Goal: Complete application form

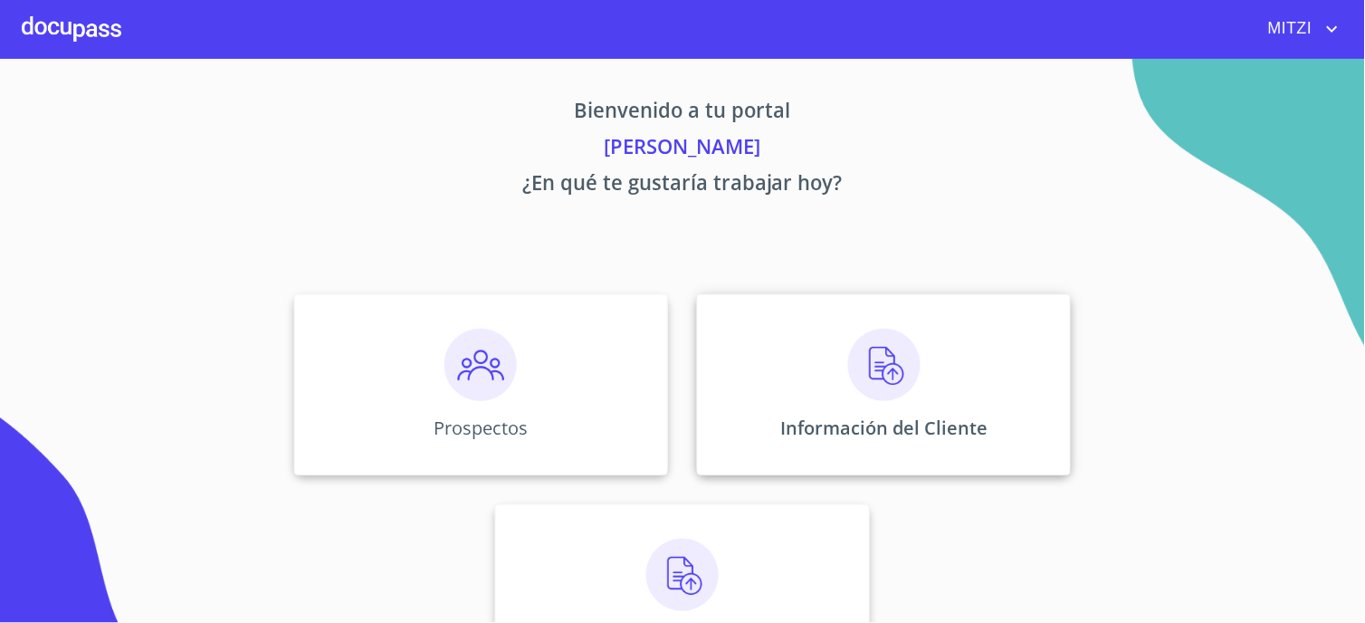
click at [967, 377] on div "Información del Cliente" at bounding box center [884, 384] width 374 height 181
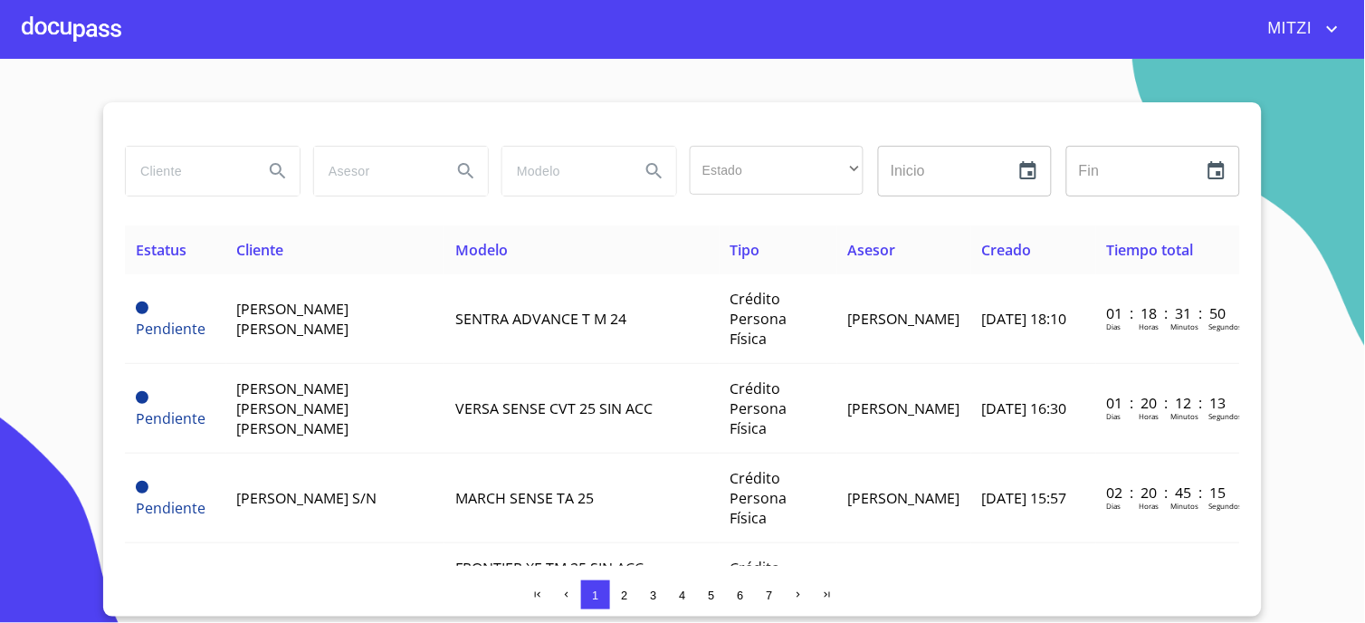
click at [88, 30] on div at bounding box center [72, 29] width 100 height 58
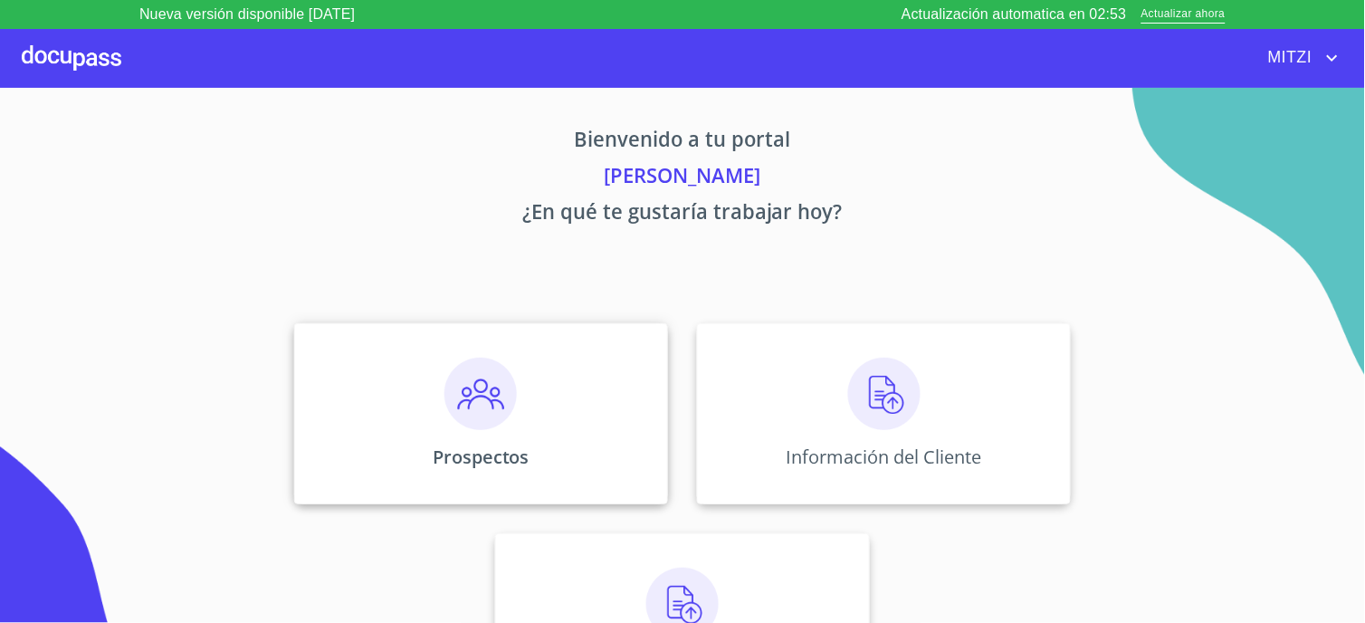
click at [534, 385] on div "Prospectos" at bounding box center [481, 413] width 374 height 181
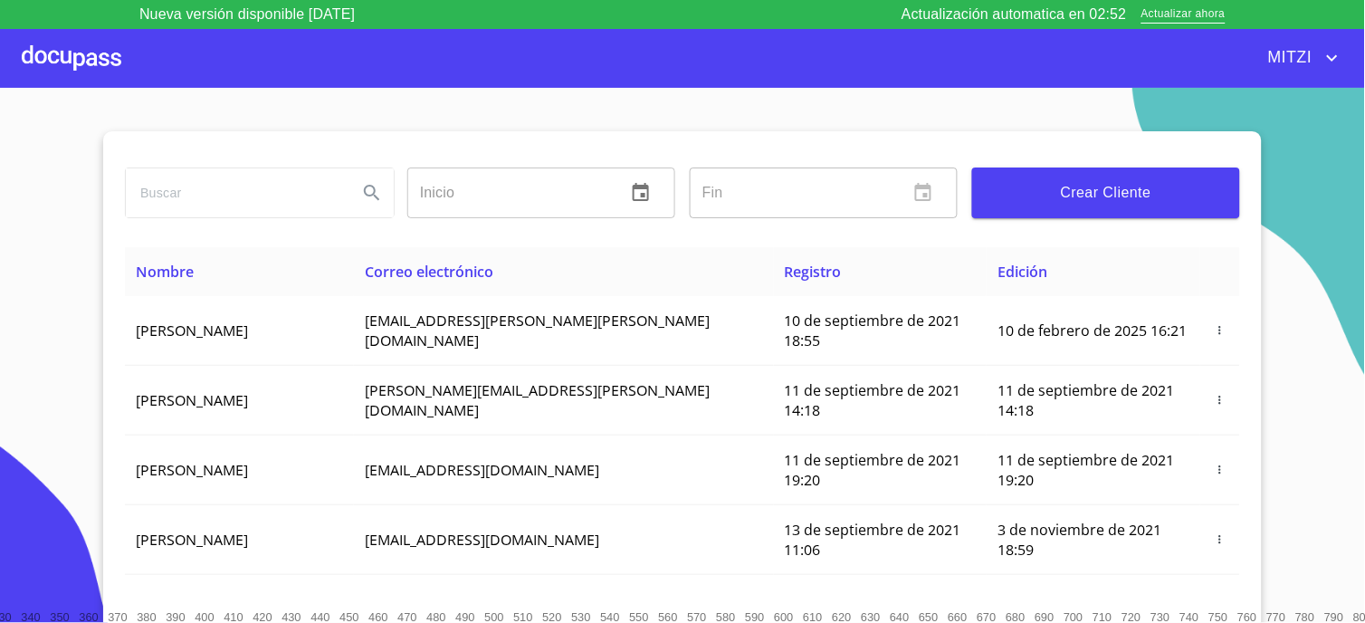
click at [276, 187] on input "search" at bounding box center [234, 192] width 217 height 49
type input "david lopez"
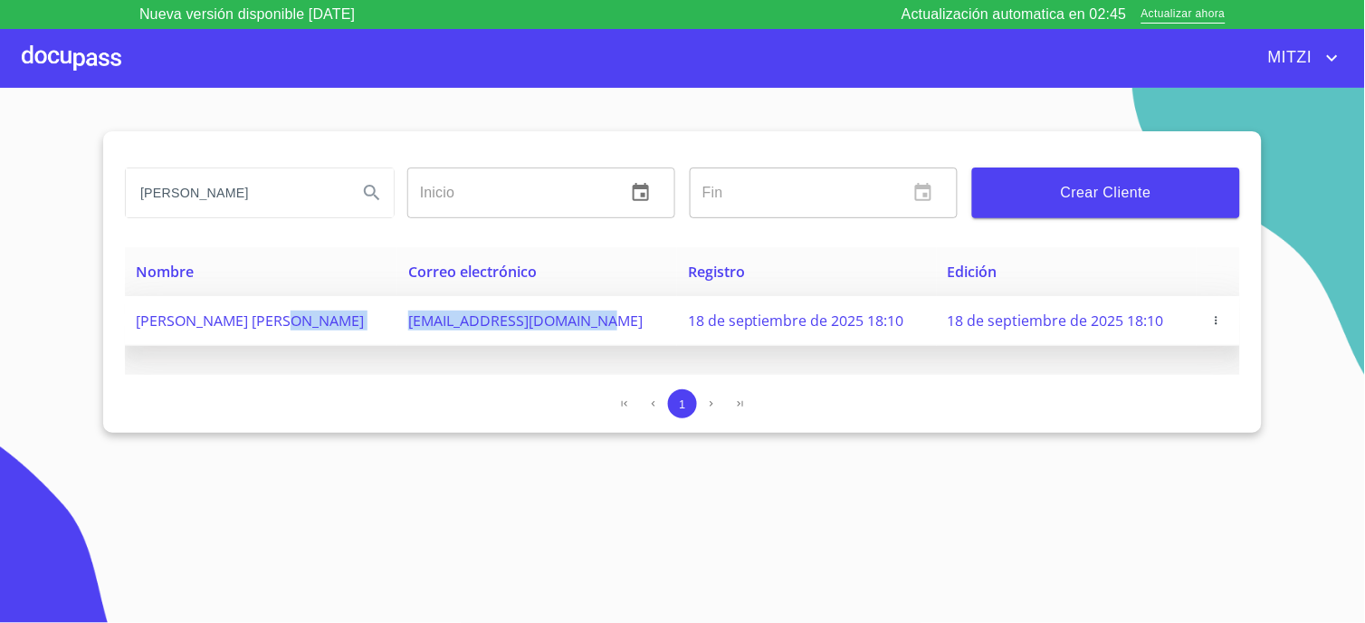
drag, startPoint x: 562, startPoint y: 319, endPoint x: 329, endPoint y: 320, distance: 233.6
click at [329, 320] on tr "DAVID LOPEZ CORRAL david245lopez@hotmail.com 18 de septiembre de 2025 18:10 18 …" at bounding box center [682, 321] width 1115 height 50
copy tr "david245lopez@hotmail.com"
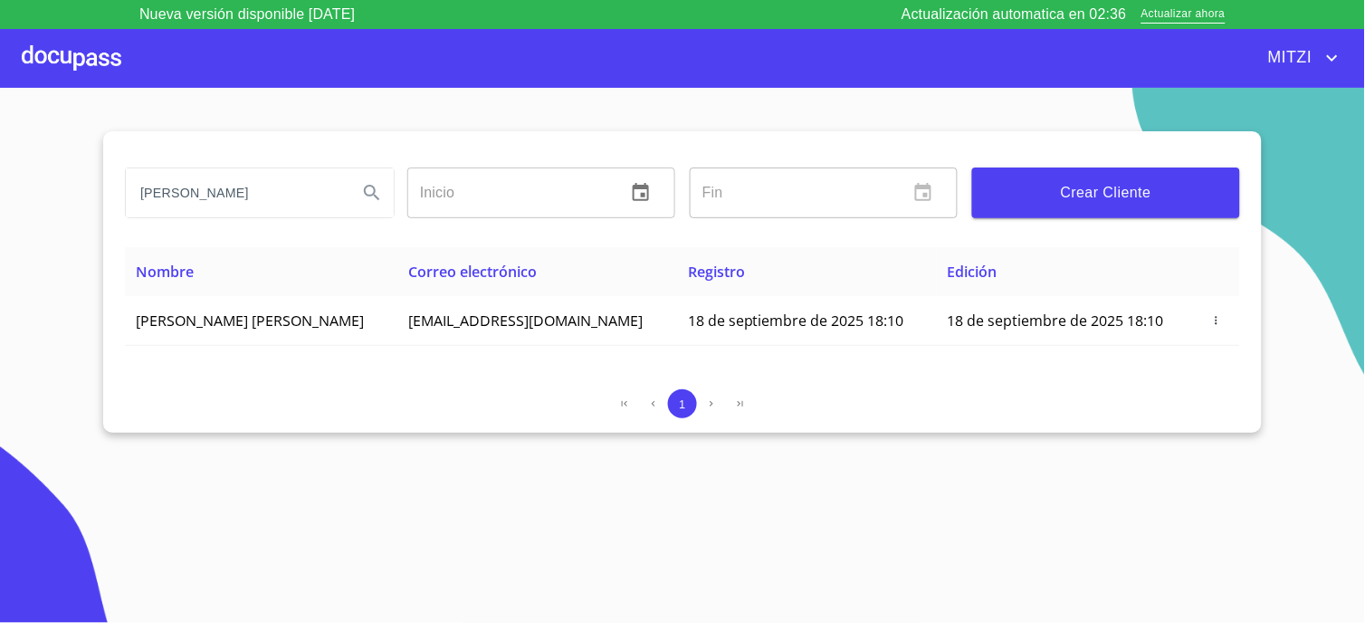
click at [74, 59] on div at bounding box center [72, 58] width 100 height 58
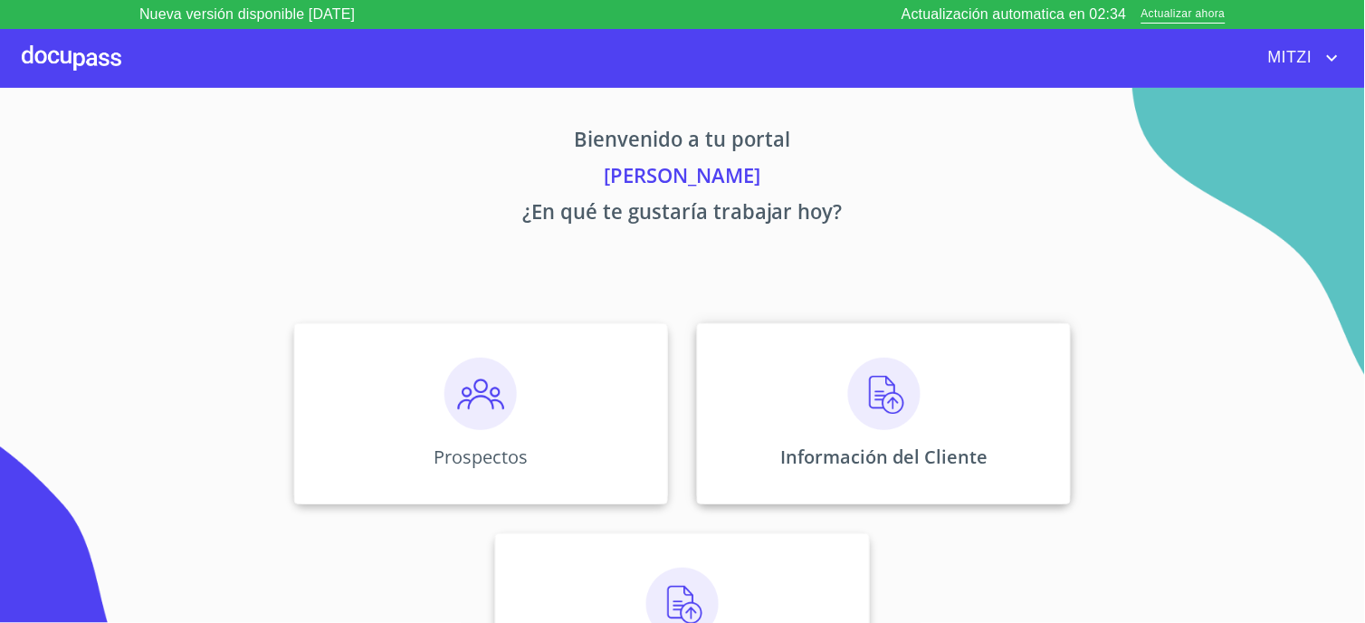
click at [892, 445] on p "Información del Cliente" at bounding box center [883, 456] width 207 height 24
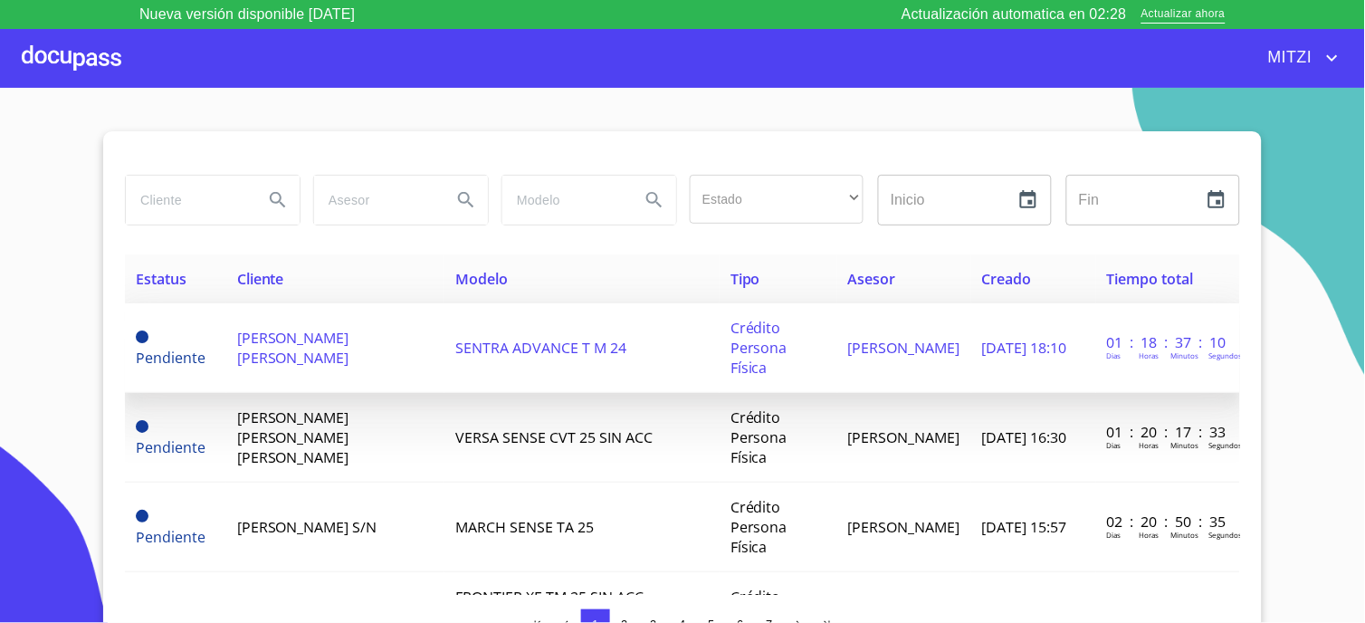
click at [359, 320] on td "[PERSON_NAME]" at bounding box center [335, 348] width 219 height 90
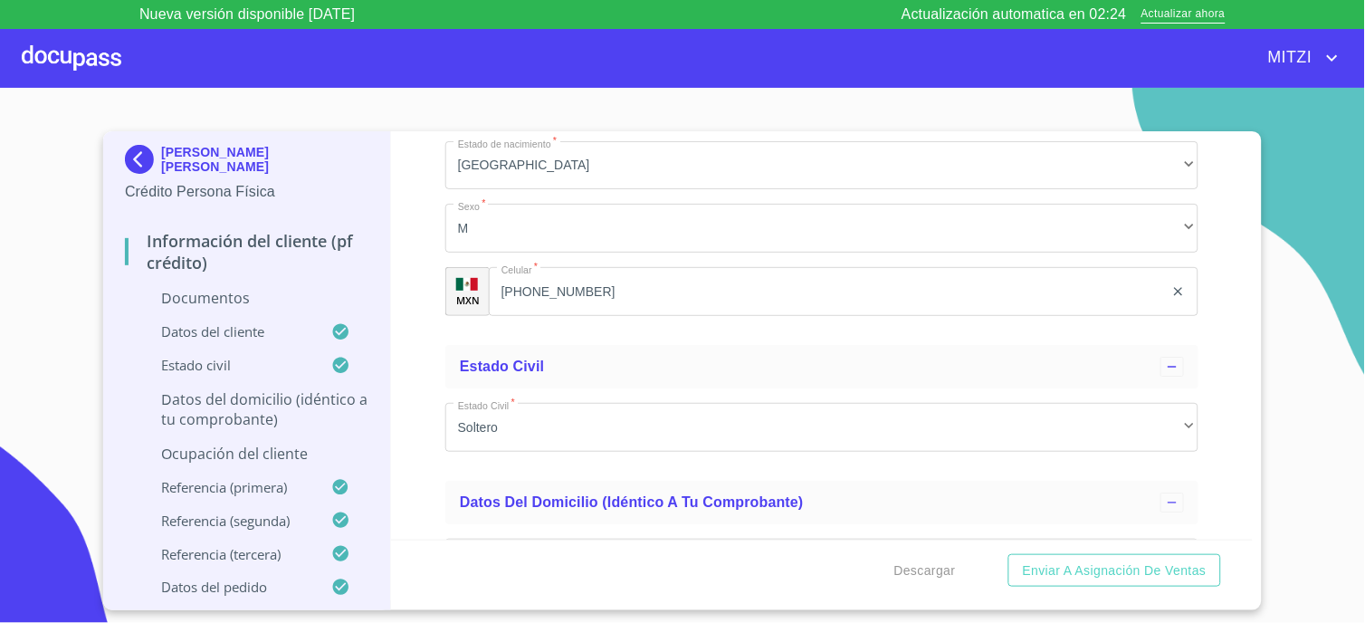
scroll to position [2716, 0]
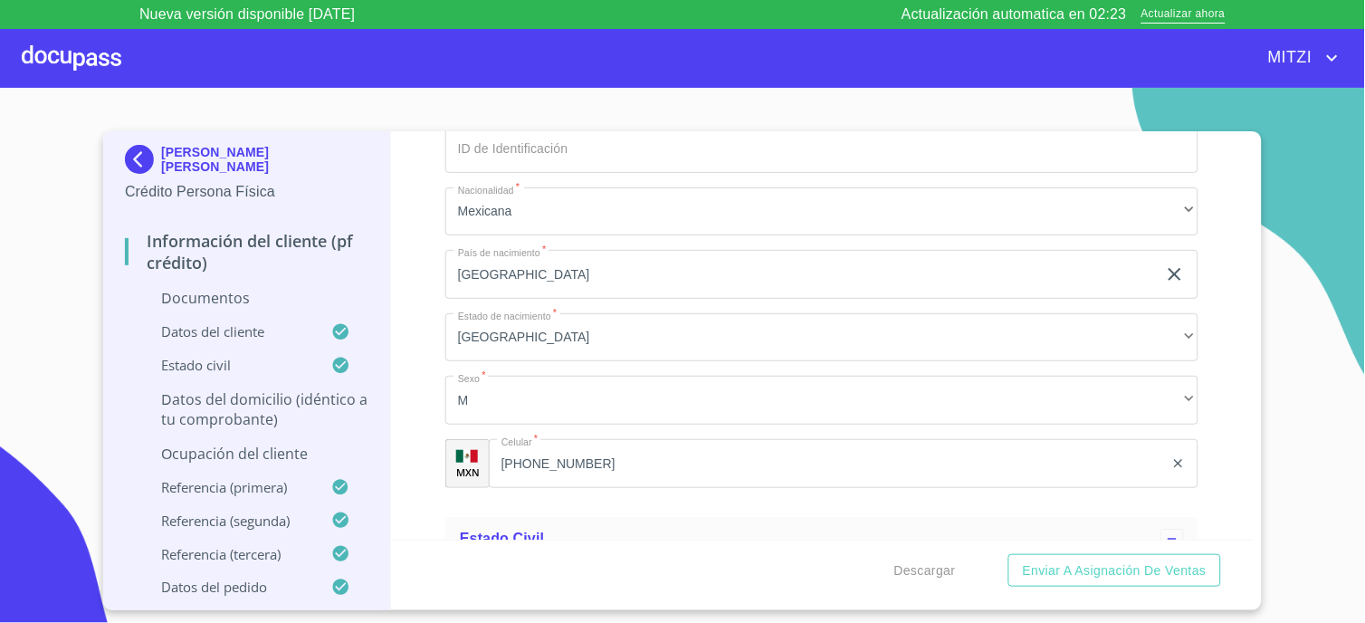
click at [637, 476] on input "(33)14953351" at bounding box center [826, 463] width 675 height 49
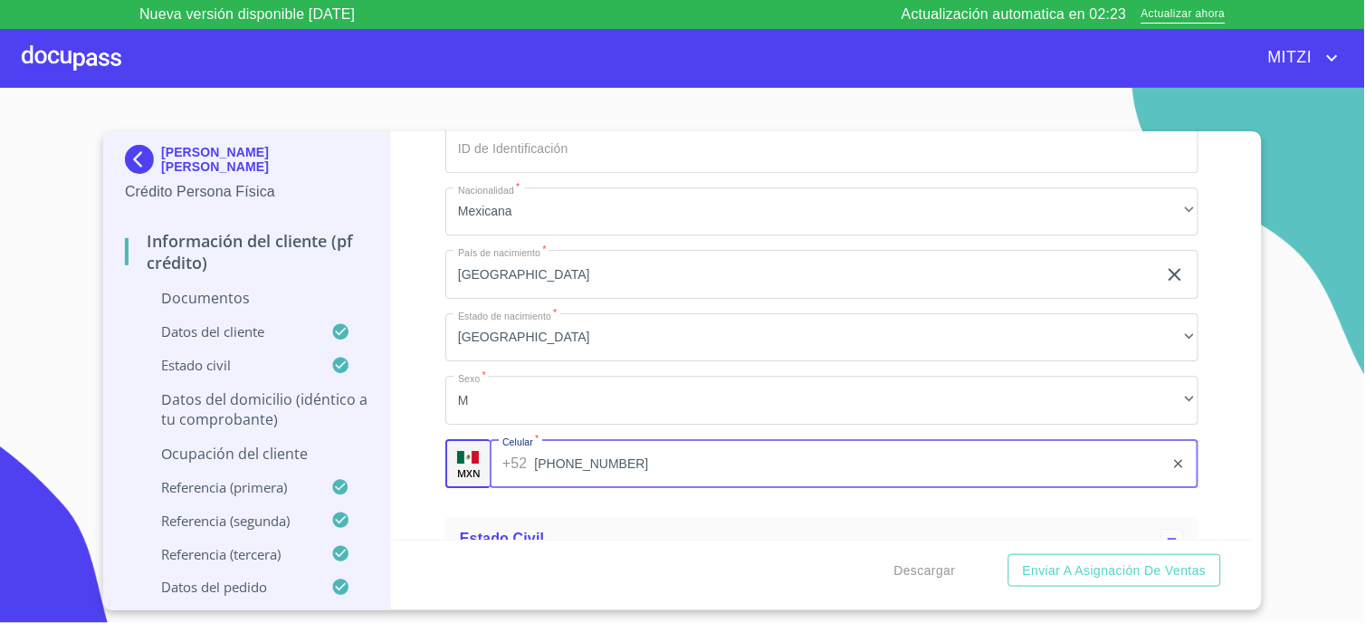
click at [637, 476] on input "(33)14953351" at bounding box center [848, 463] width 629 height 49
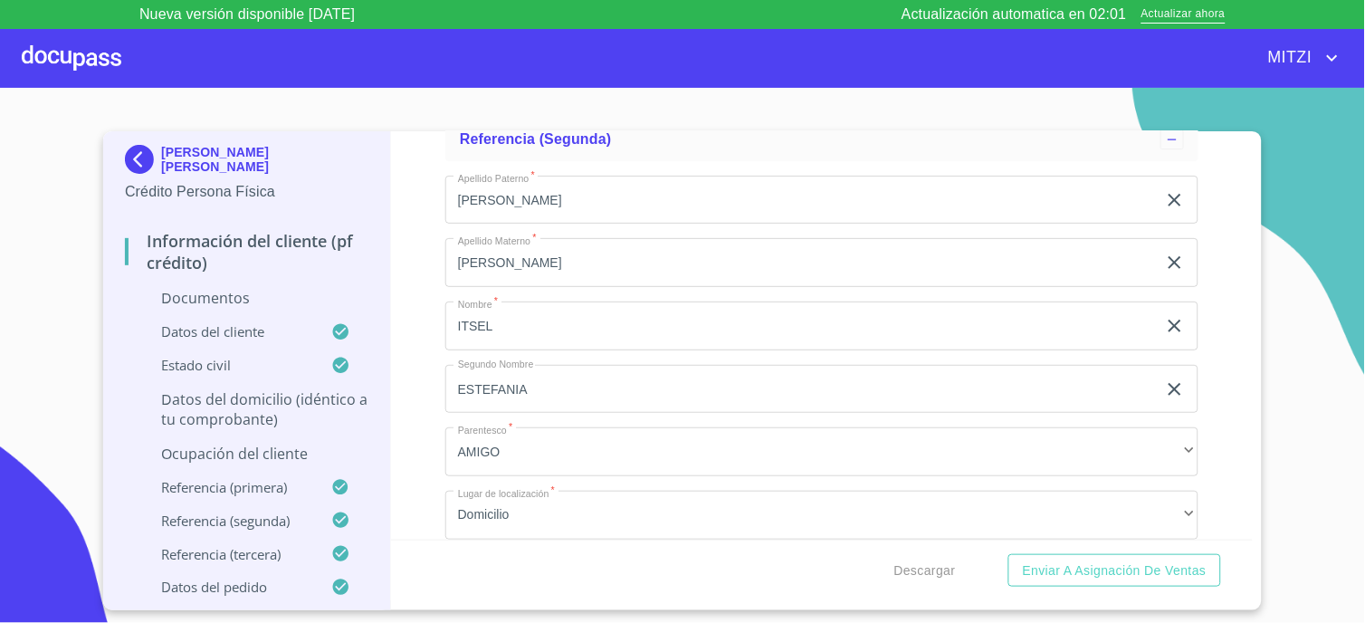
scroll to position [6035, 0]
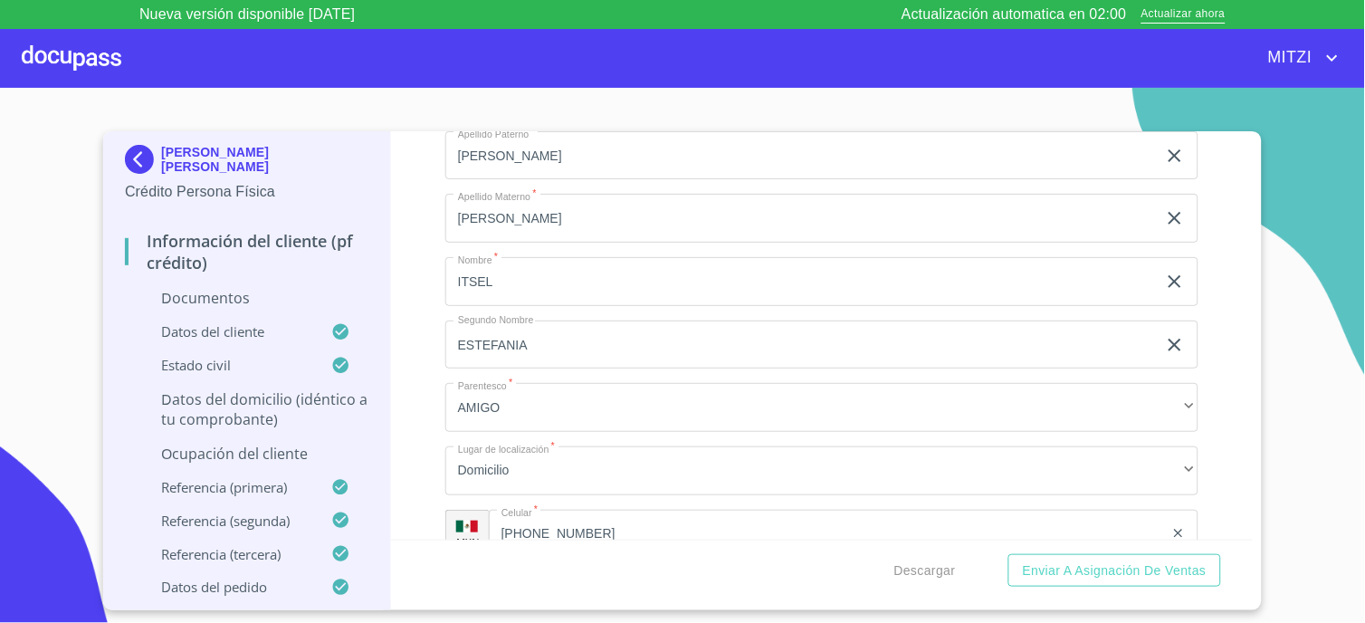
click at [621, 523] on input "(33)13013806" at bounding box center [826, 534] width 675 height 49
click at [621, 523] on input "(33)13013806" at bounding box center [848, 534] width 629 height 49
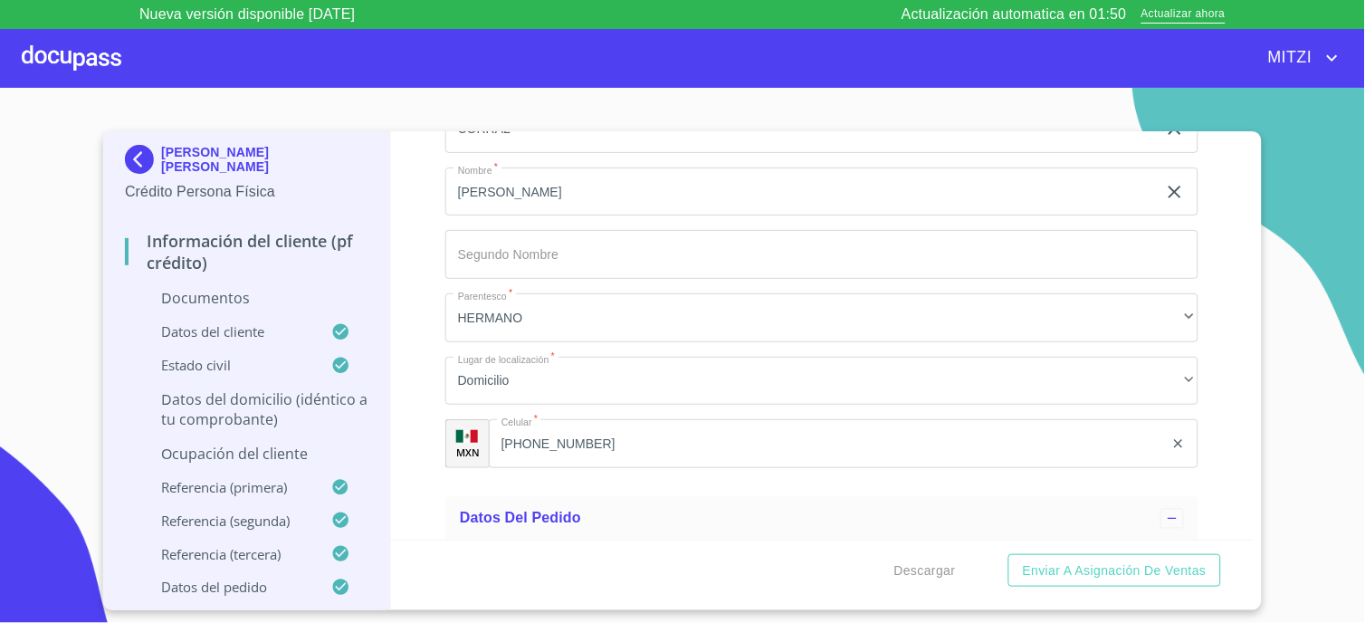
scroll to position [6739, 0]
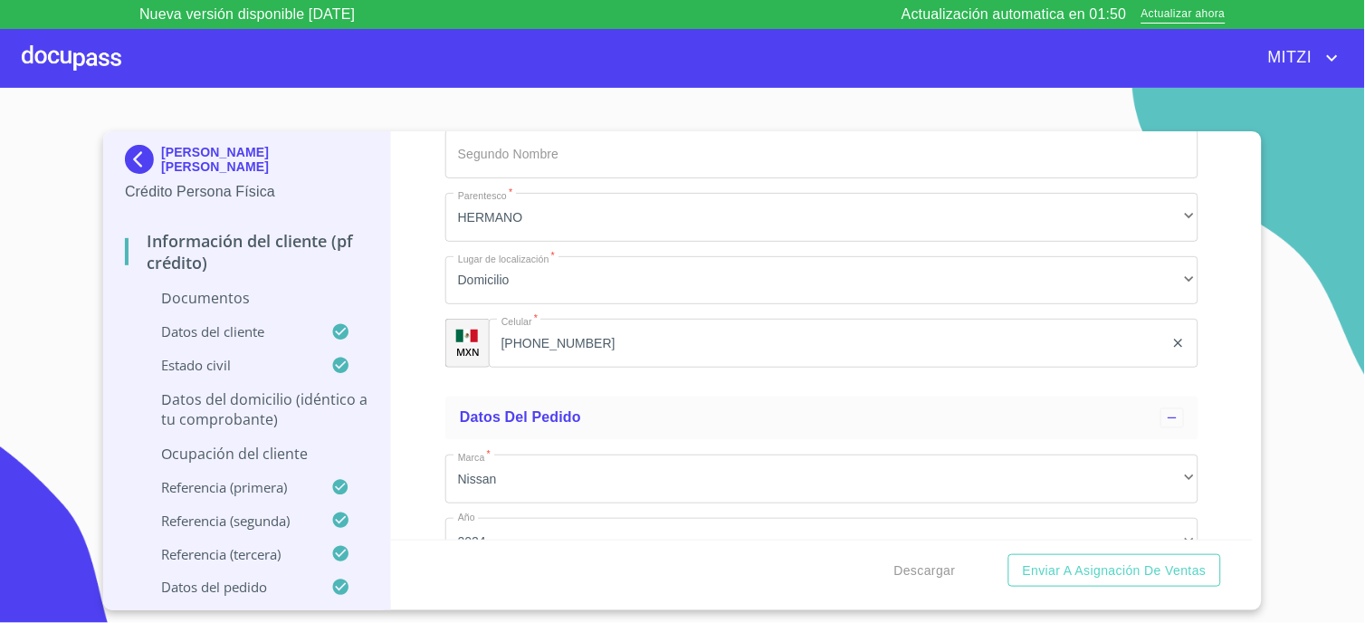
click at [791, 324] on input "(33)25404488" at bounding box center [826, 343] width 675 height 49
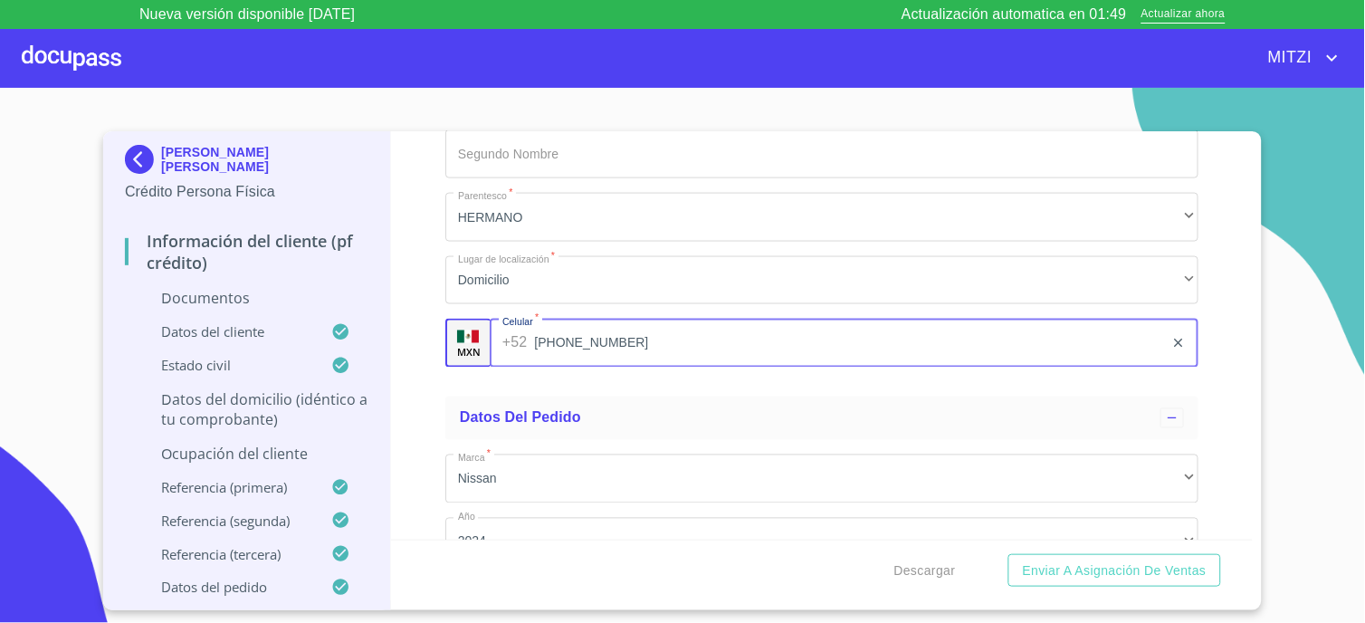
click at [791, 324] on input "(33)25404488" at bounding box center [848, 343] width 629 height 49
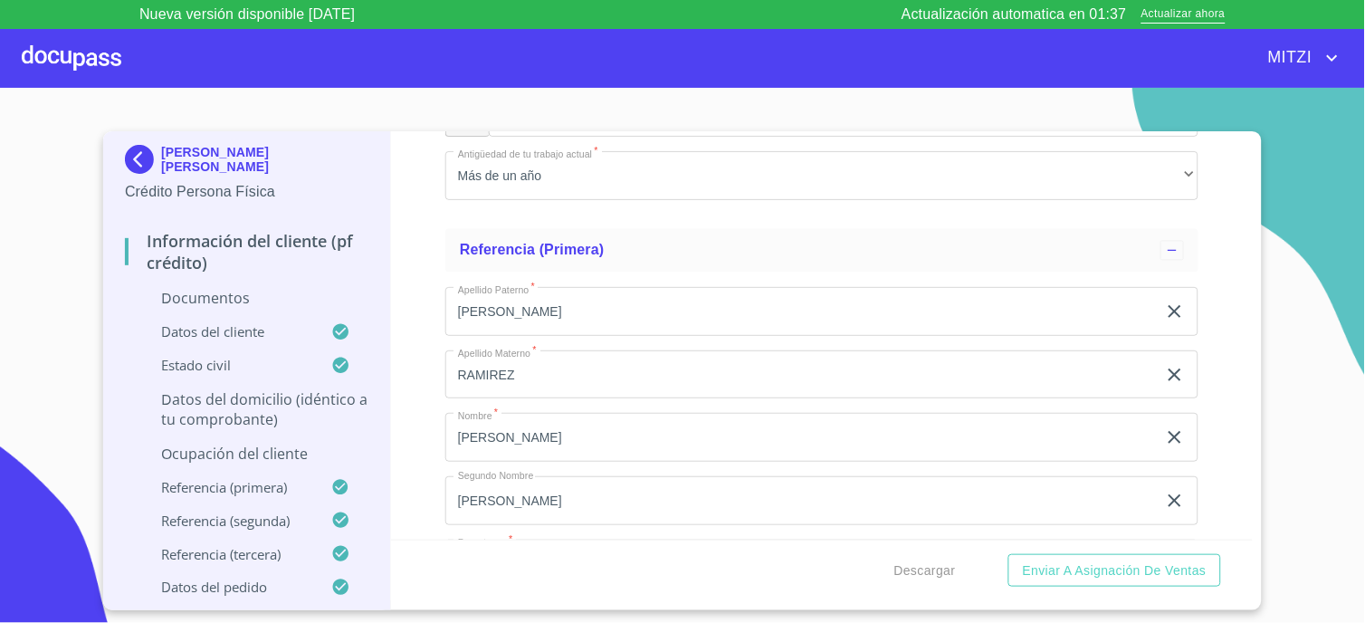
scroll to position [5667, 0]
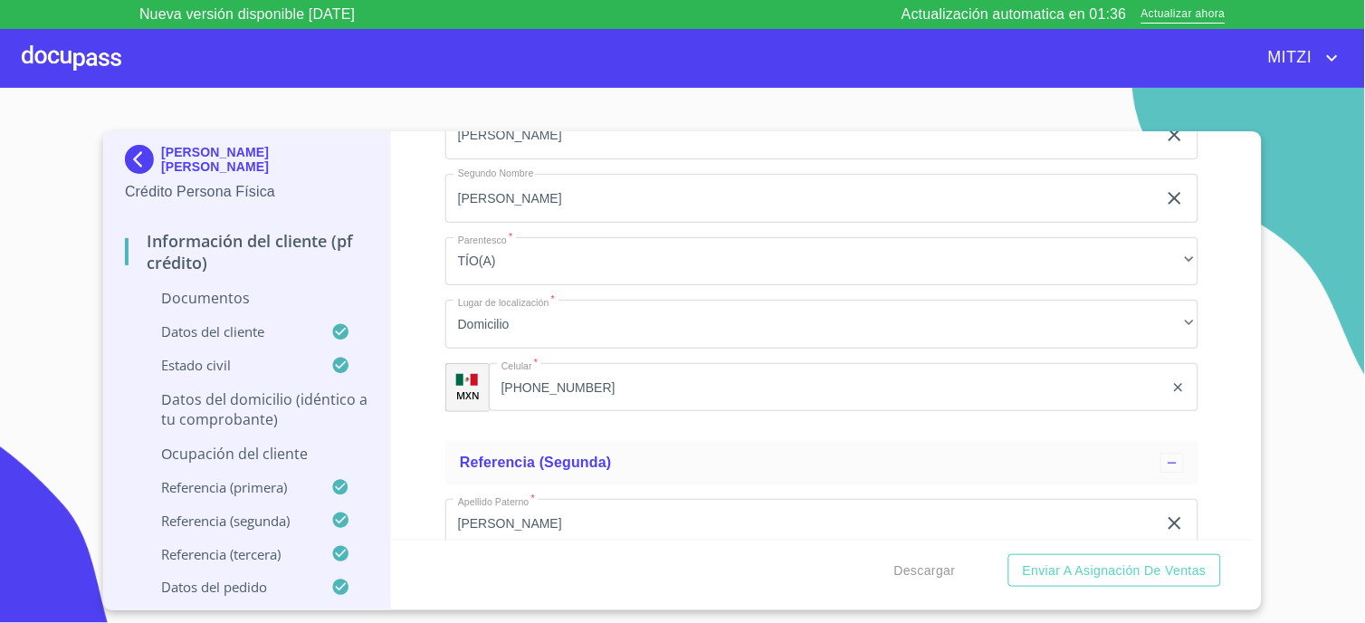
click at [686, 386] on input "(33)12648668" at bounding box center [826, 387] width 675 height 49
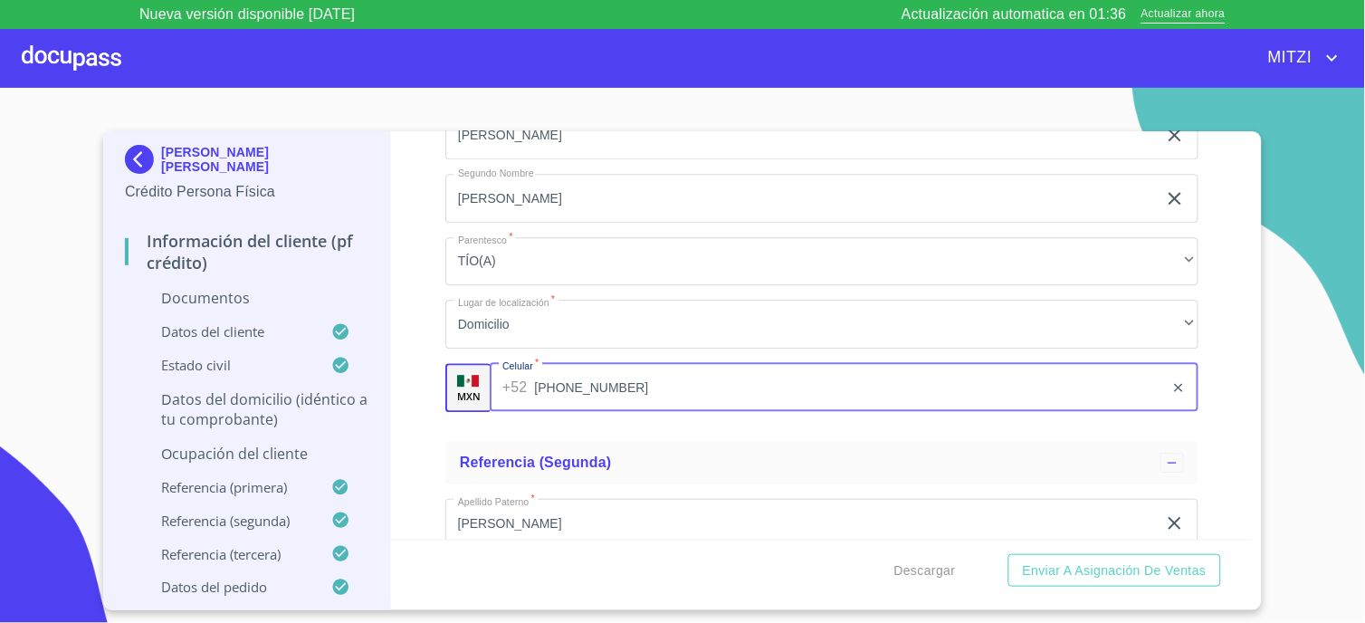
click at [686, 386] on input "(33)12648668" at bounding box center [848, 387] width 629 height 49
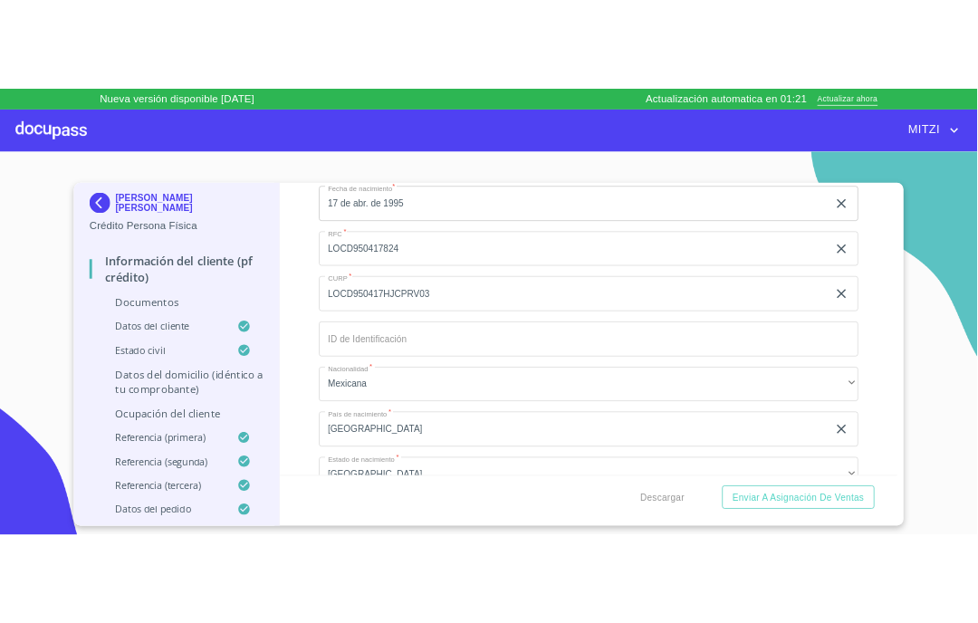
scroll to position [2548, 0]
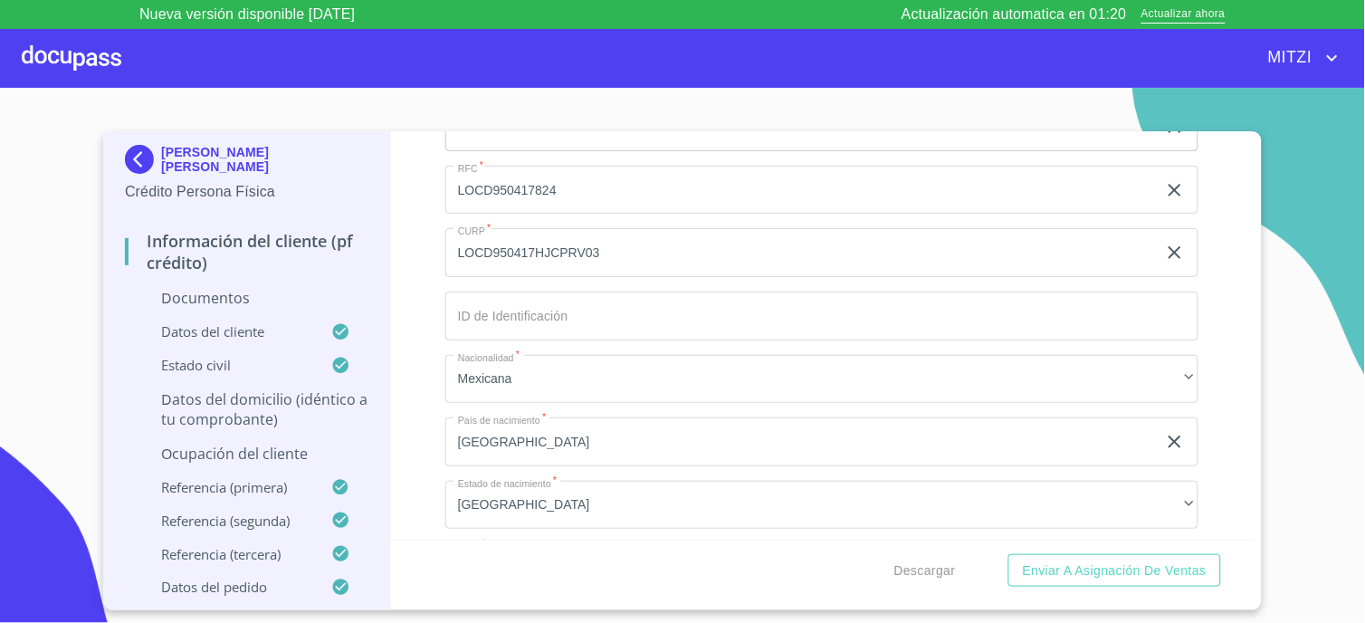
click at [609, 191] on input "LOCD950417824" at bounding box center [801, 190] width 712 height 49
click at [76, 59] on div at bounding box center [72, 58] width 100 height 58
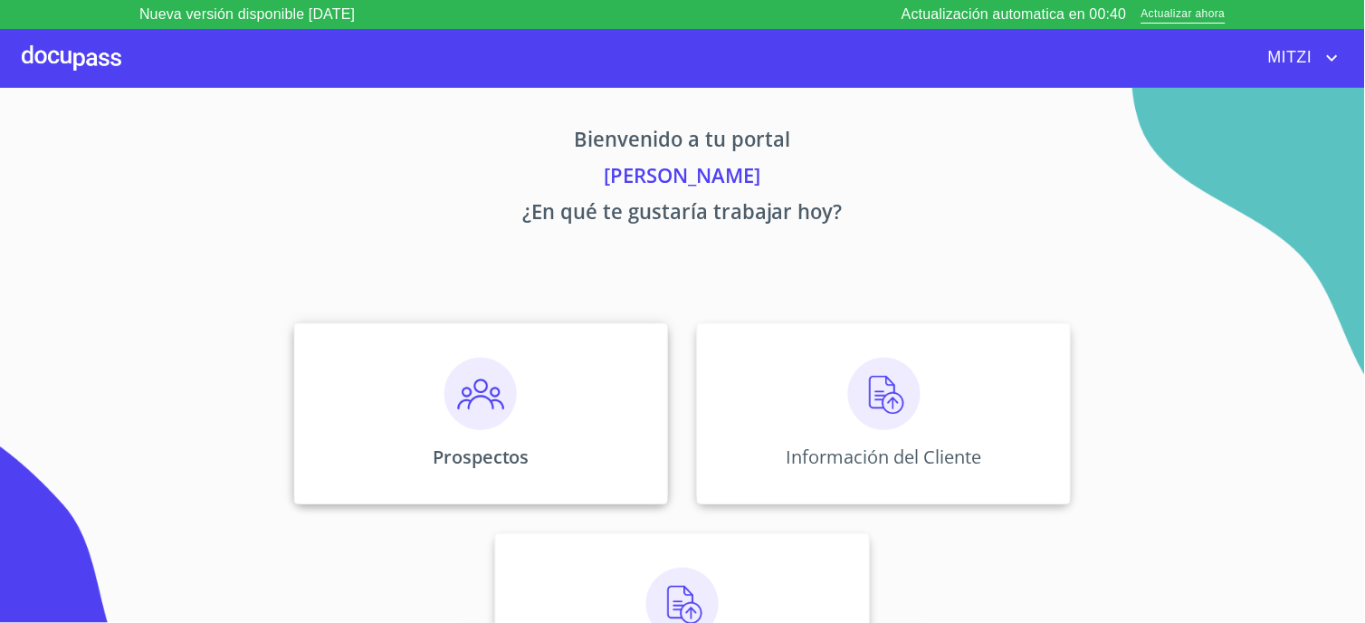
click at [522, 414] on div "Prospectos" at bounding box center [481, 413] width 374 height 181
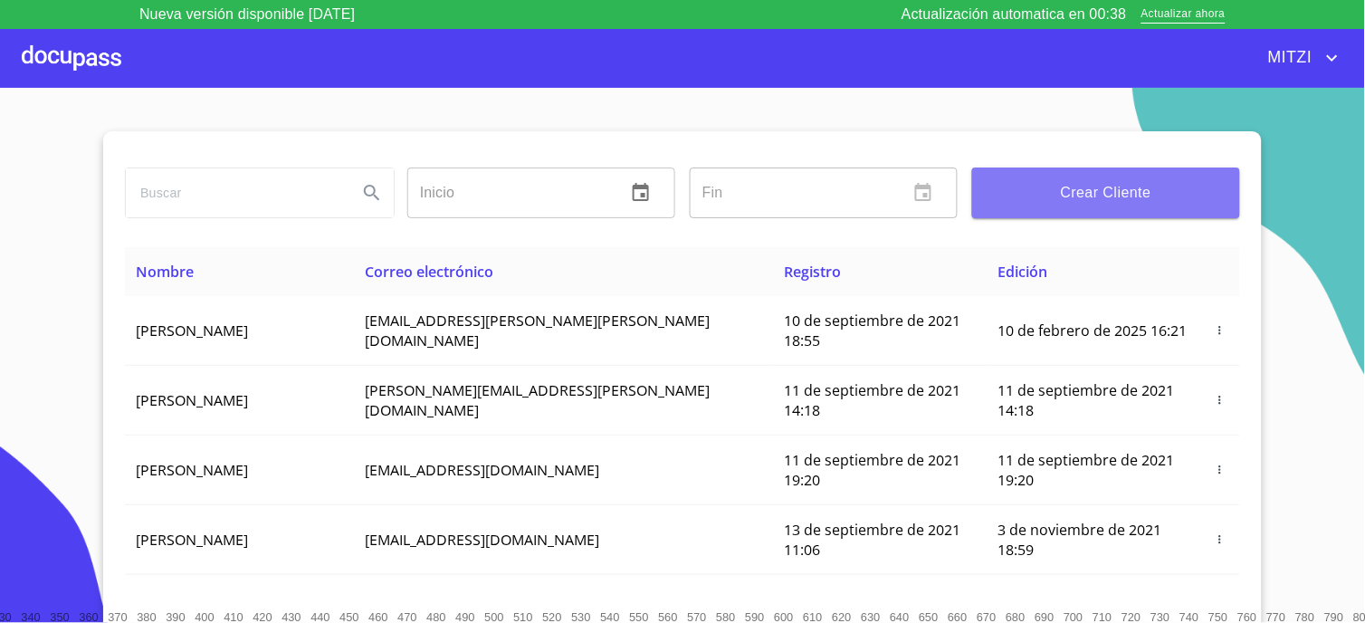
click at [1100, 181] on span "Crear Cliente" at bounding box center [1106, 192] width 239 height 25
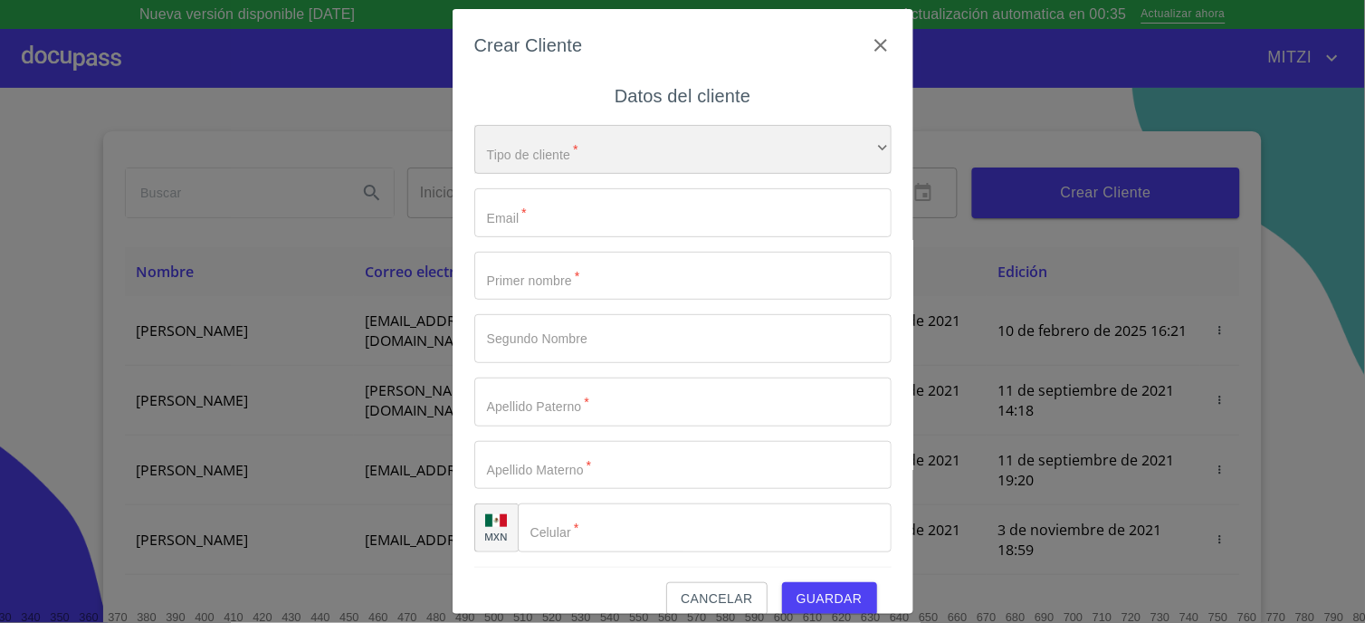
click at [594, 159] on div "​" at bounding box center [682, 149] width 417 height 49
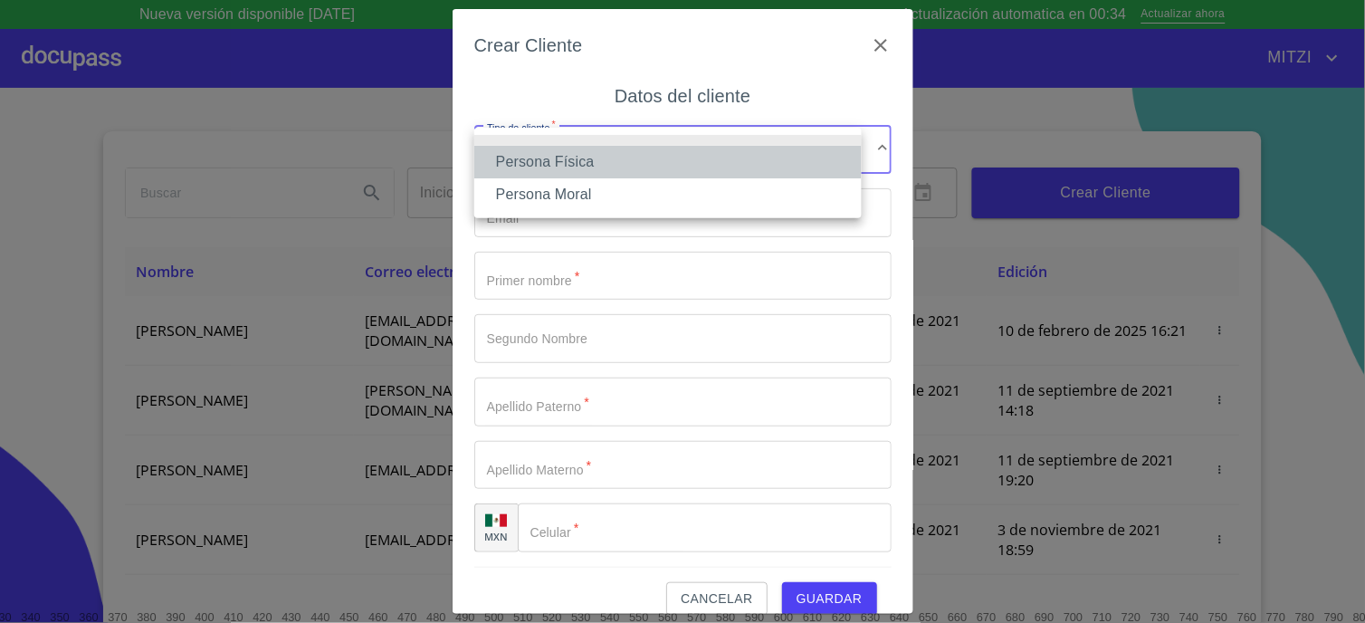
click at [594, 159] on li "Persona Física" at bounding box center [667, 162] width 387 height 33
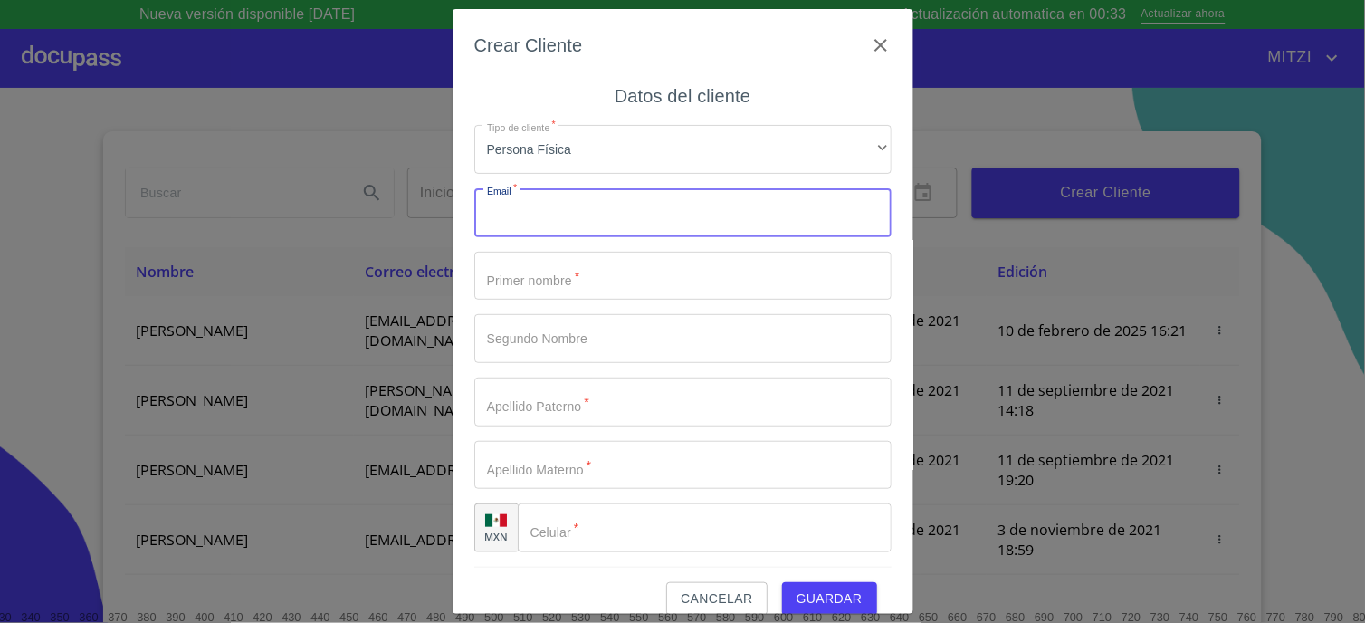
click at [553, 213] on input "Tipo de cliente   *" at bounding box center [682, 212] width 417 height 49
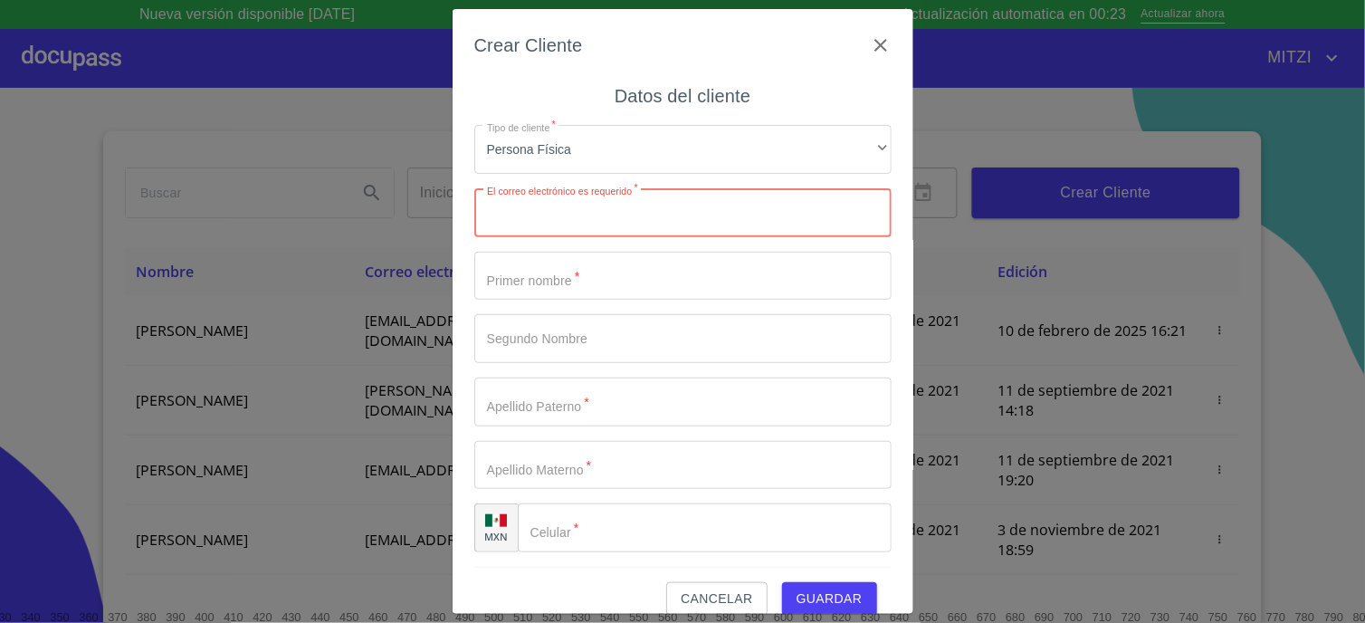
paste input "sararealzarate35@gmail.com"
type input "sararealzarate35@gmail.com"
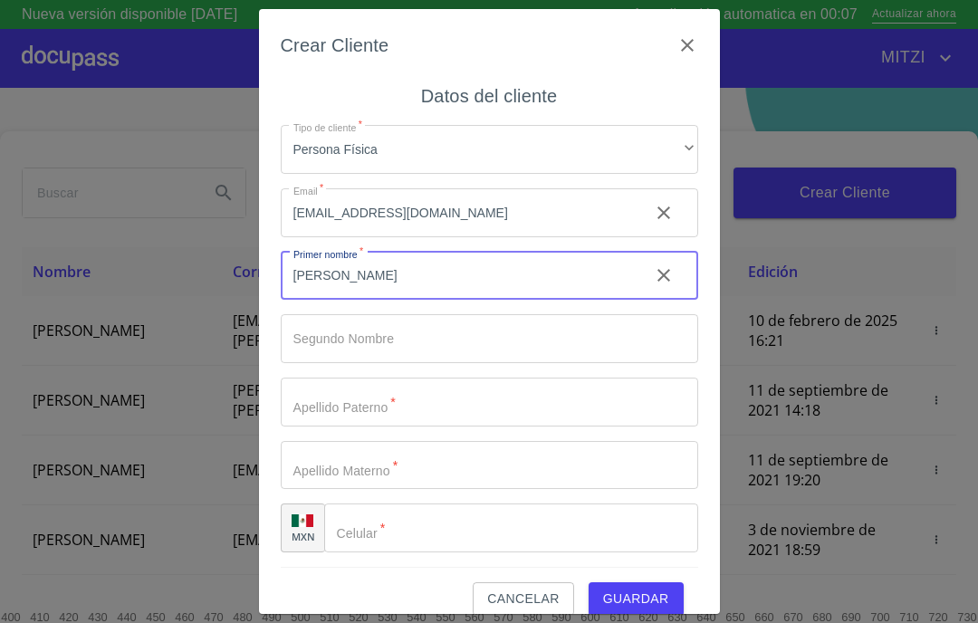
type input "sara"
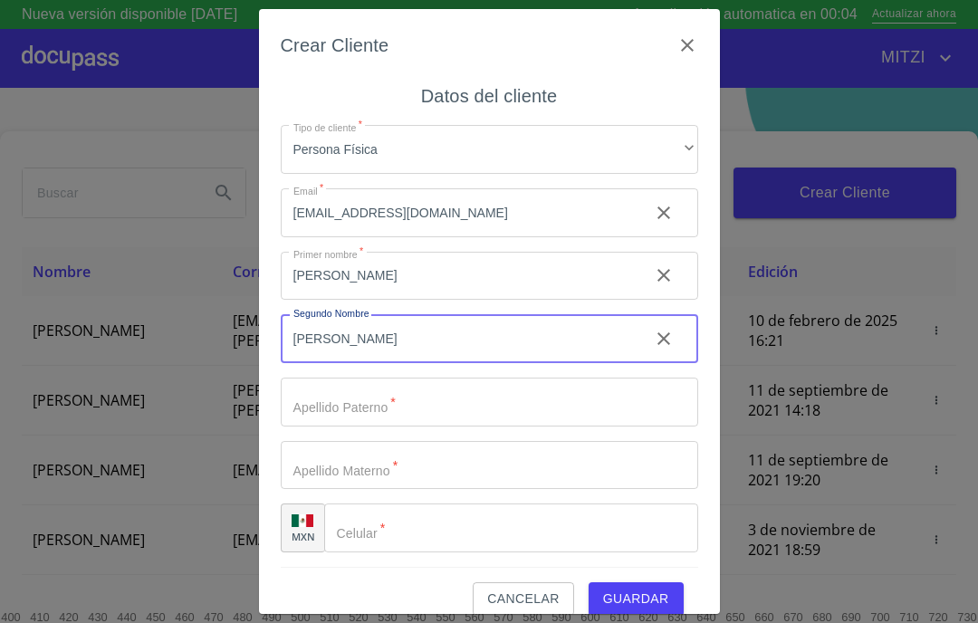
type input "graciela"
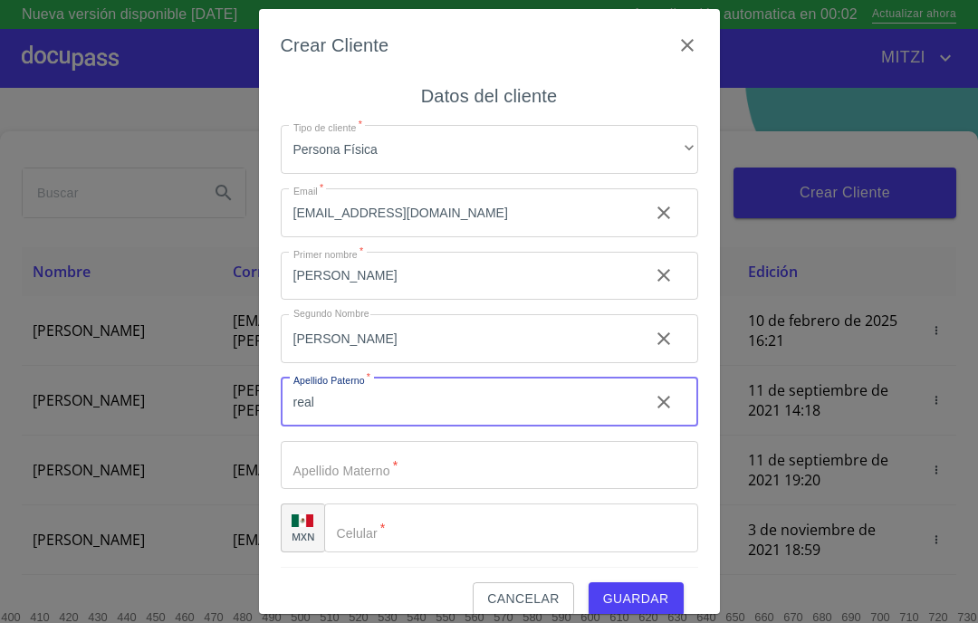
type input "real"
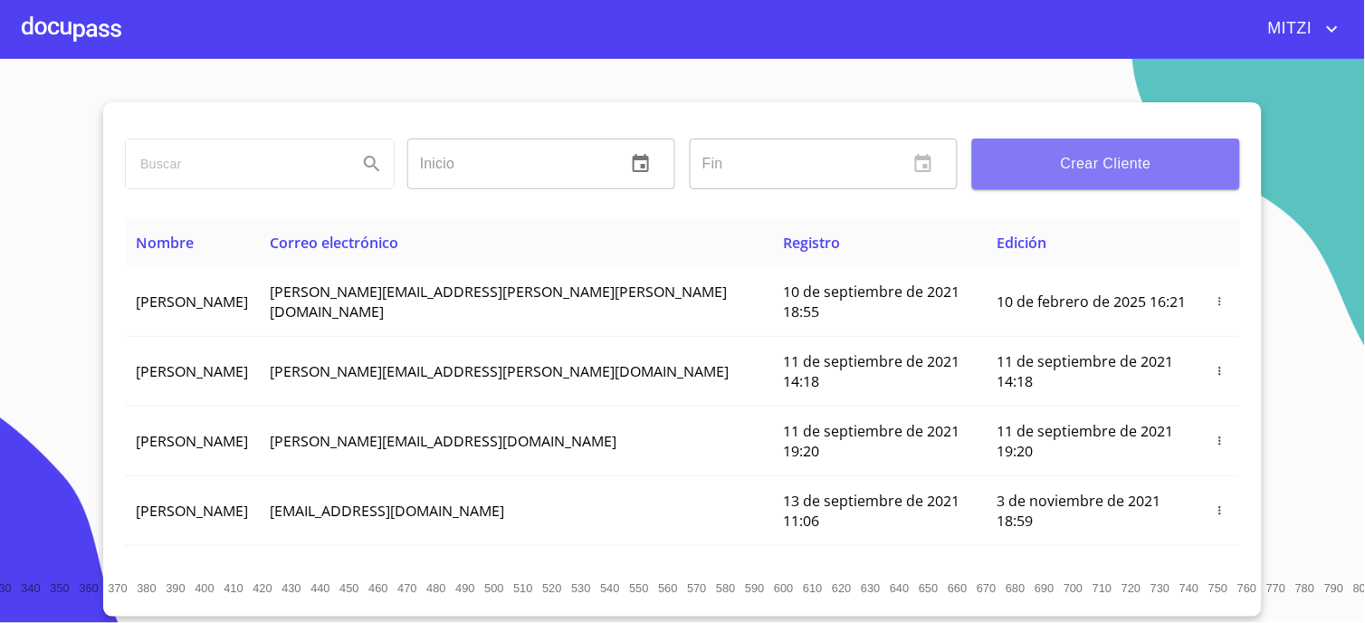
click at [977, 158] on span "Crear Cliente" at bounding box center [1106, 163] width 239 height 25
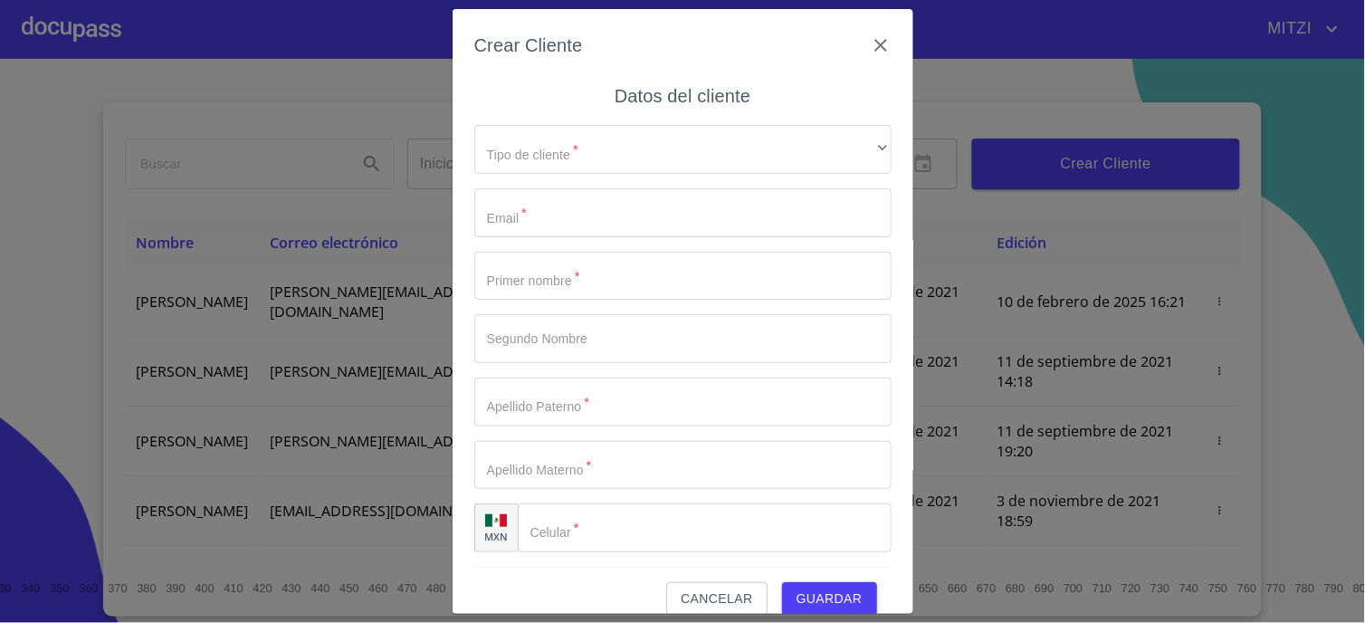
click at [577, 288] on input "Tipo de cliente   *" at bounding box center [682, 276] width 417 height 49
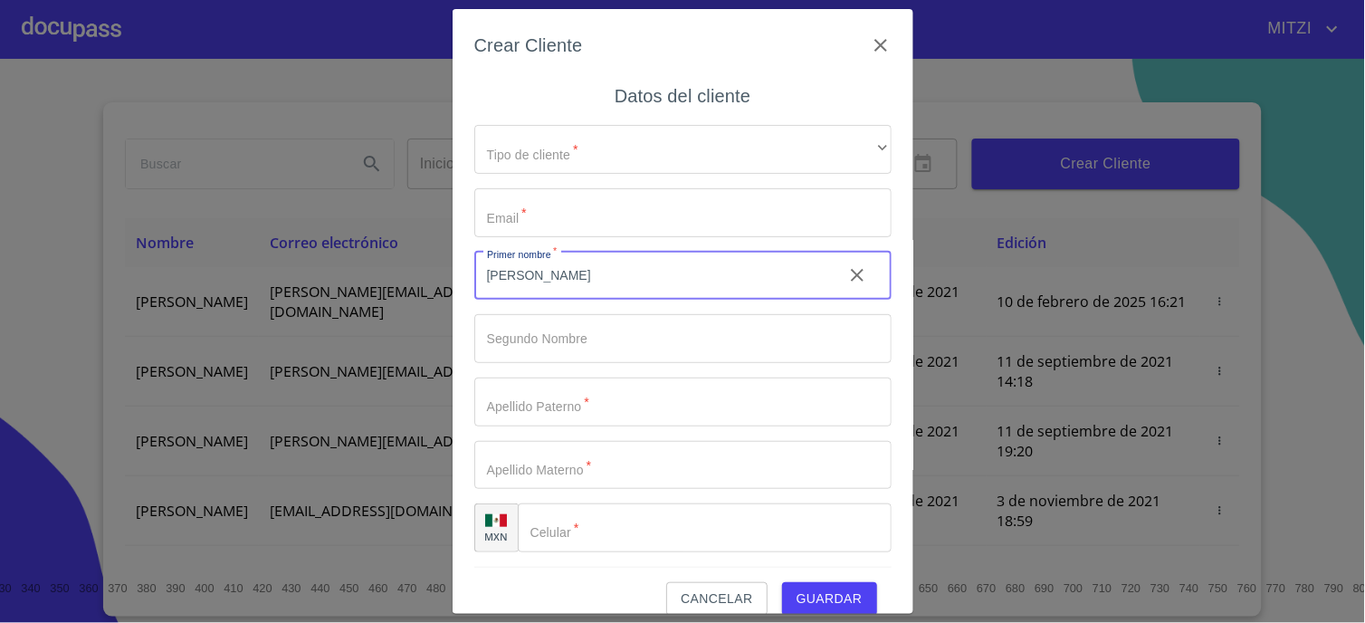
type input "sara"
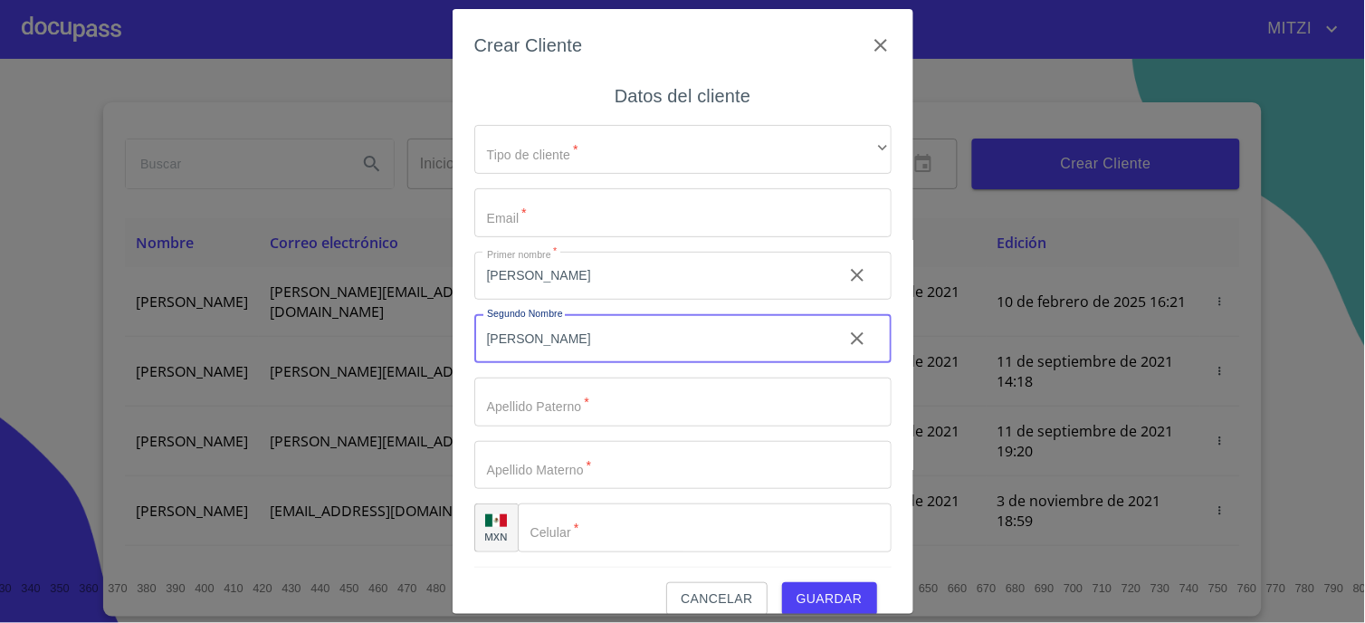
type input "graciela"
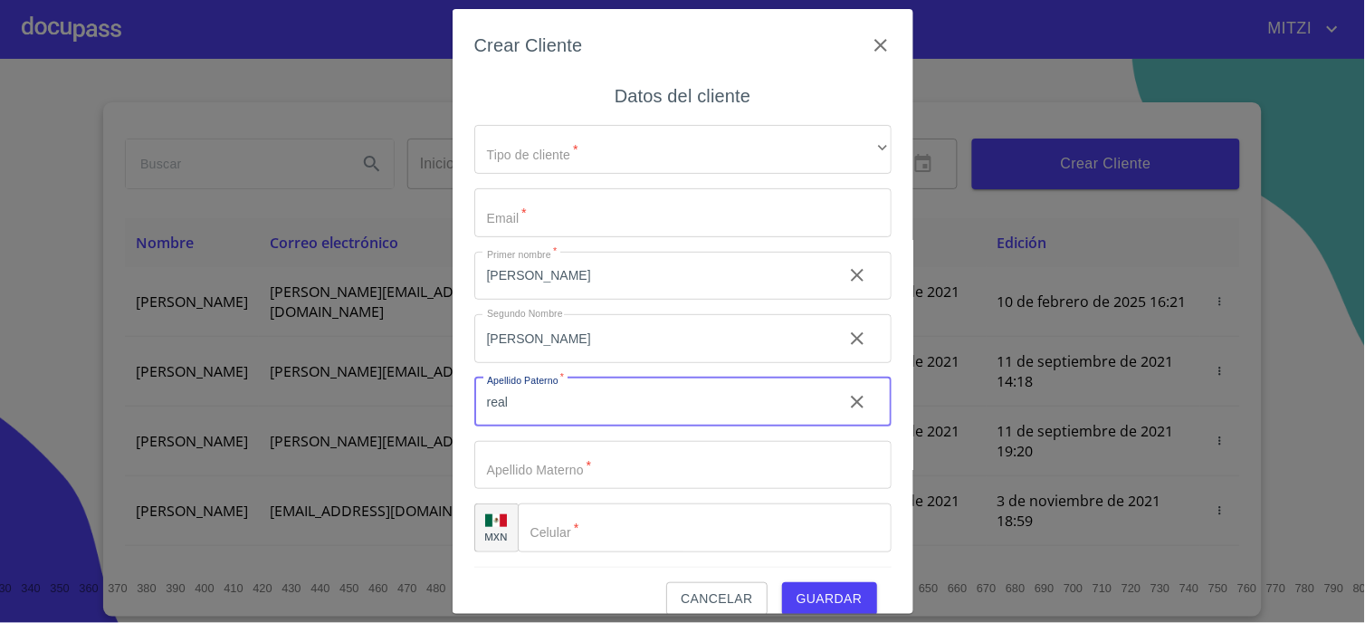
type input "real"
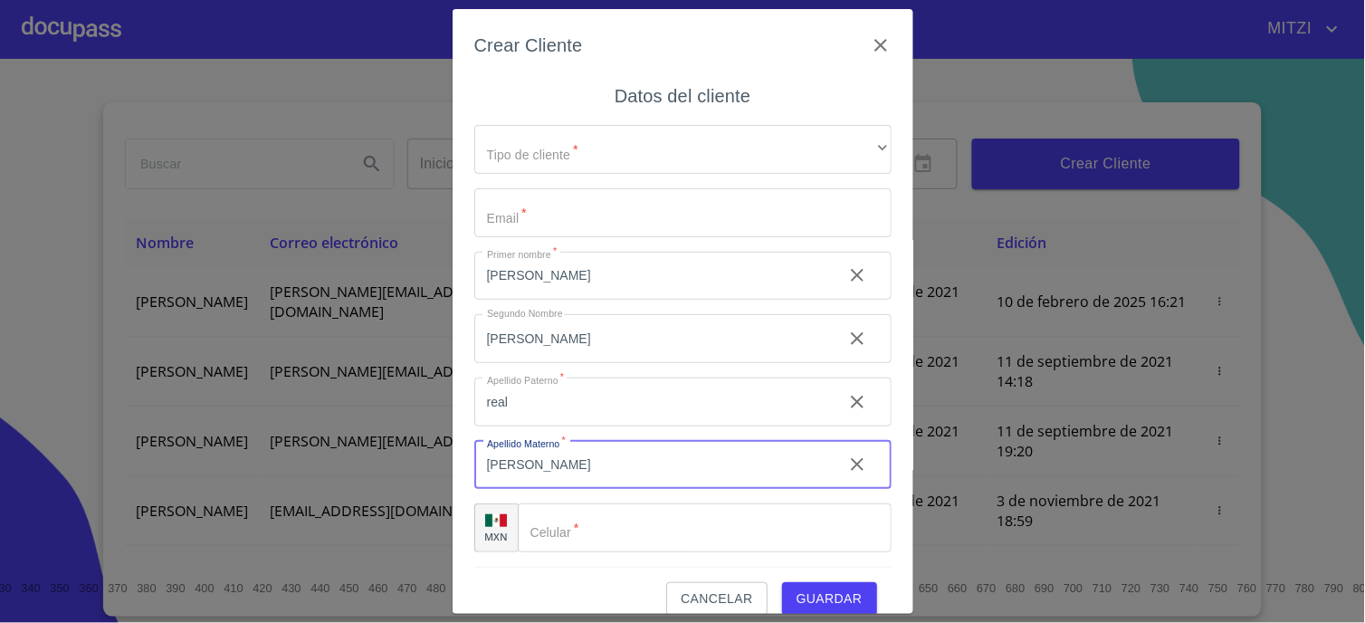
type input "[PERSON_NAME]"
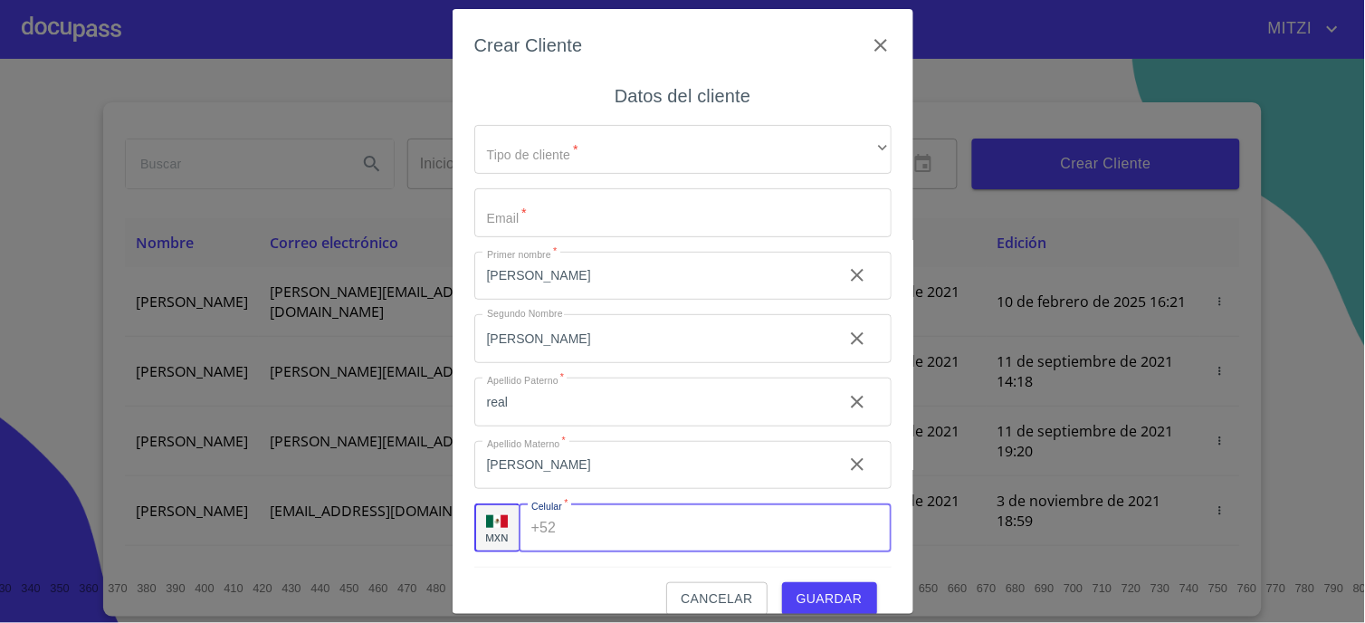
click at [594, 535] on input "Tipo de cliente   *" at bounding box center [727, 527] width 328 height 49
paste input "(sa)rarealzarate35@gmail.co"
type input "(sa)rarealzarate35@gmail.co"
drag, startPoint x: 774, startPoint y: 521, endPoint x: 349, endPoint y: 521, distance: 425.5
click at [349, 521] on div "Crear Cliente Datos del cliente Tipo de cliente   * ​ ​ Email   * ​ Primer nomb…" at bounding box center [682, 311] width 1365 height 623
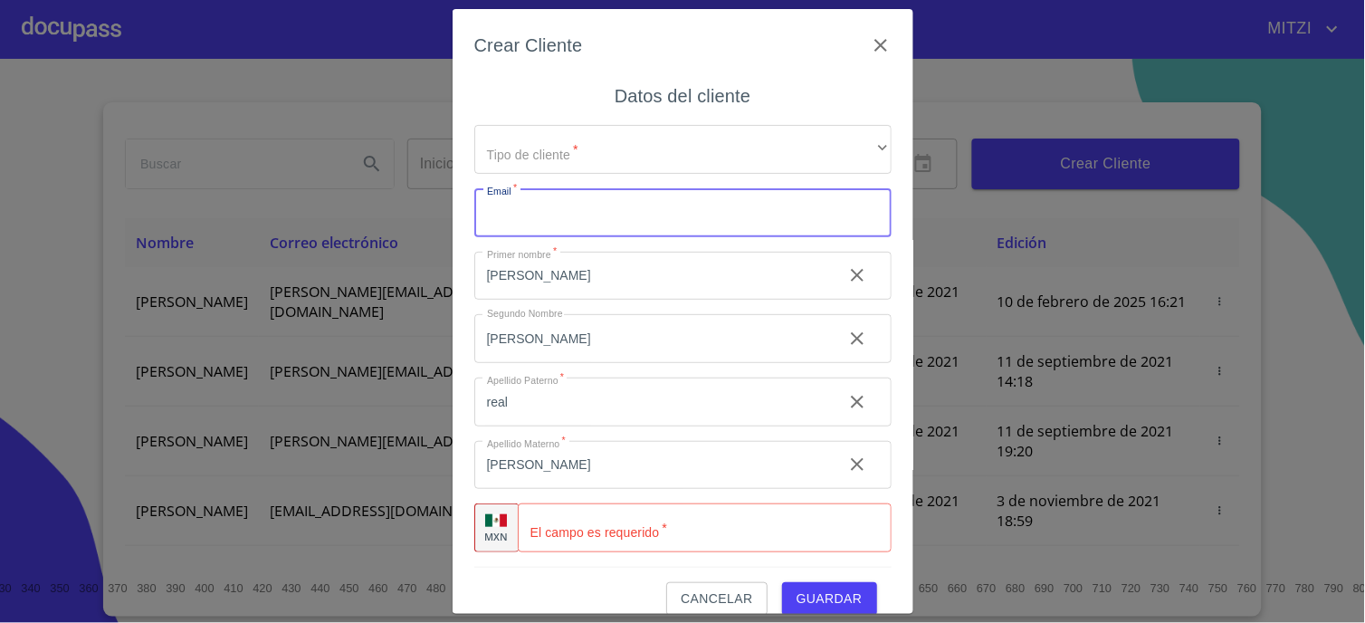
click at [692, 225] on input "Tipo de cliente   *" at bounding box center [682, 212] width 417 height 49
paste input "sararealzarate35@gmail.com"
type input "sararealzarate35@gmail.com"
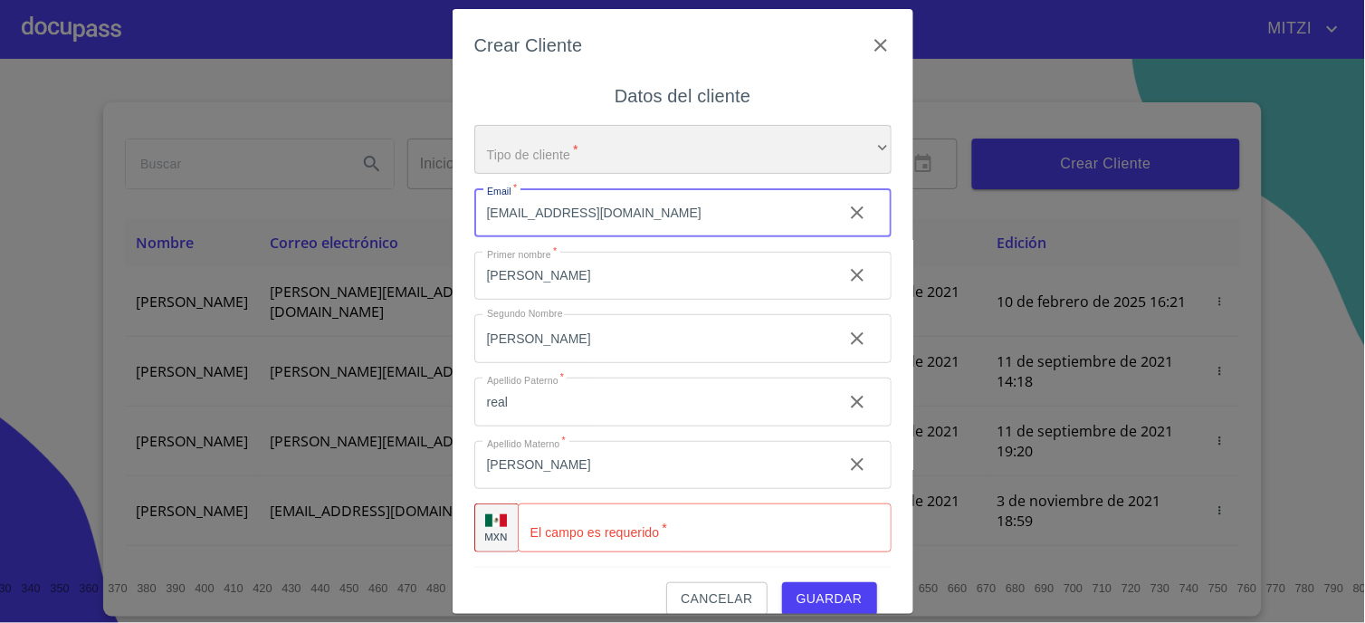
click at [686, 148] on div "​" at bounding box center [682, 149] width 417 height 49
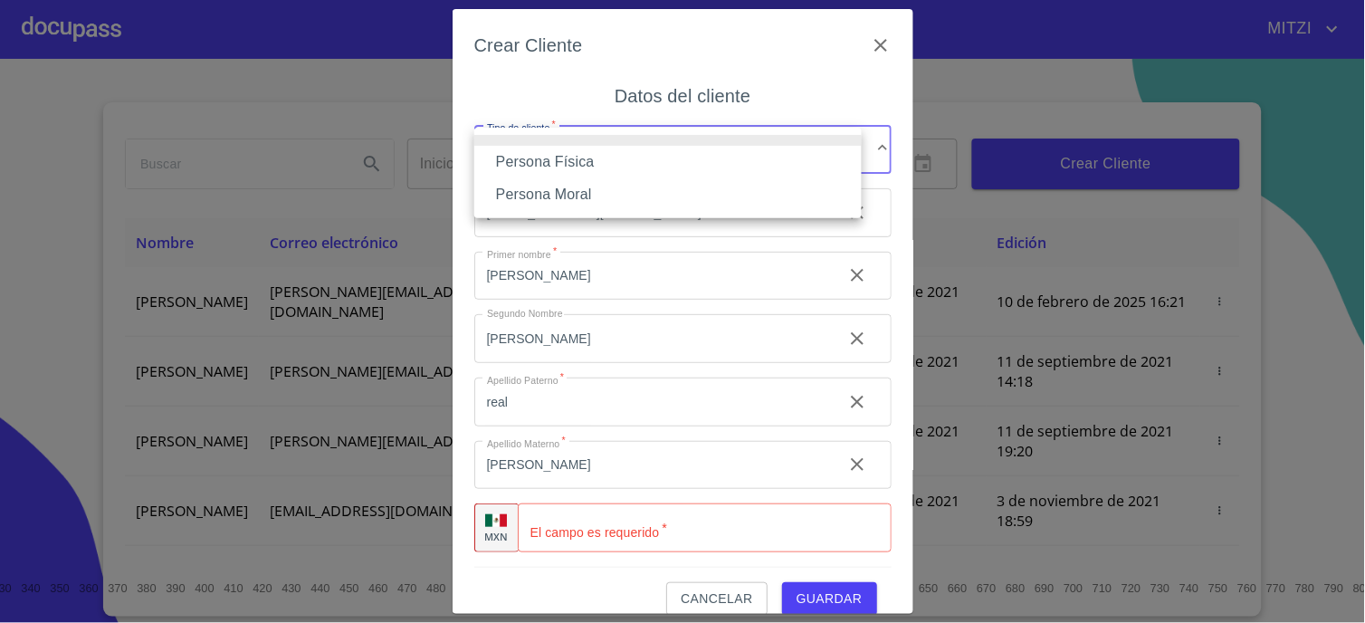
click at [600, 161] on li "Persona Física" at bounding box center [667, 162] width 387 height 33
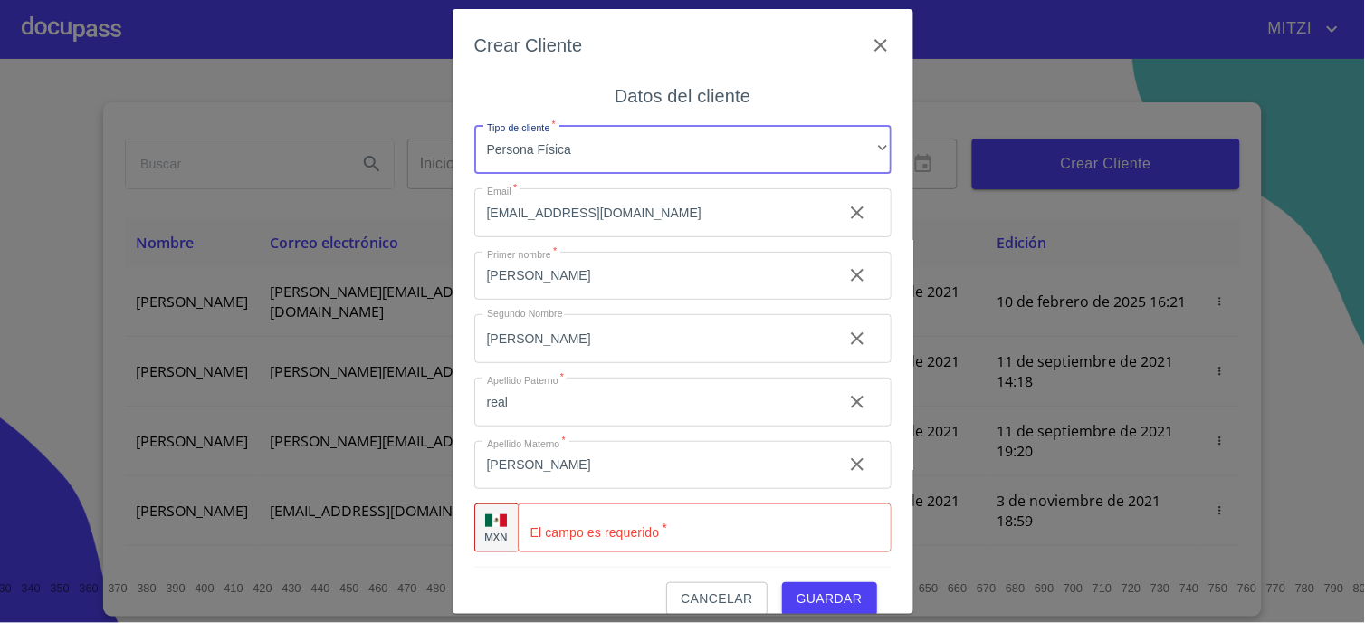
click at [594, 530] on input "Tipo de cliente   *" at bounding box center [705, 527] width 374 height 49
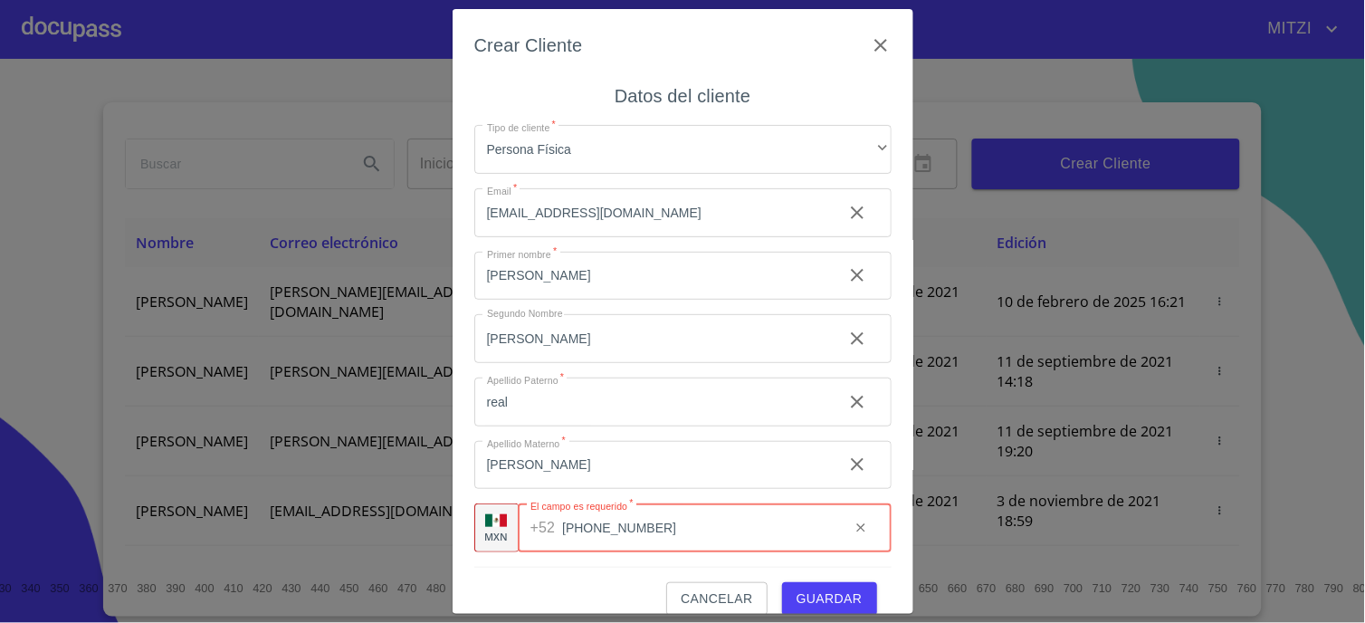
type input "[PHONE_NUMBER]"
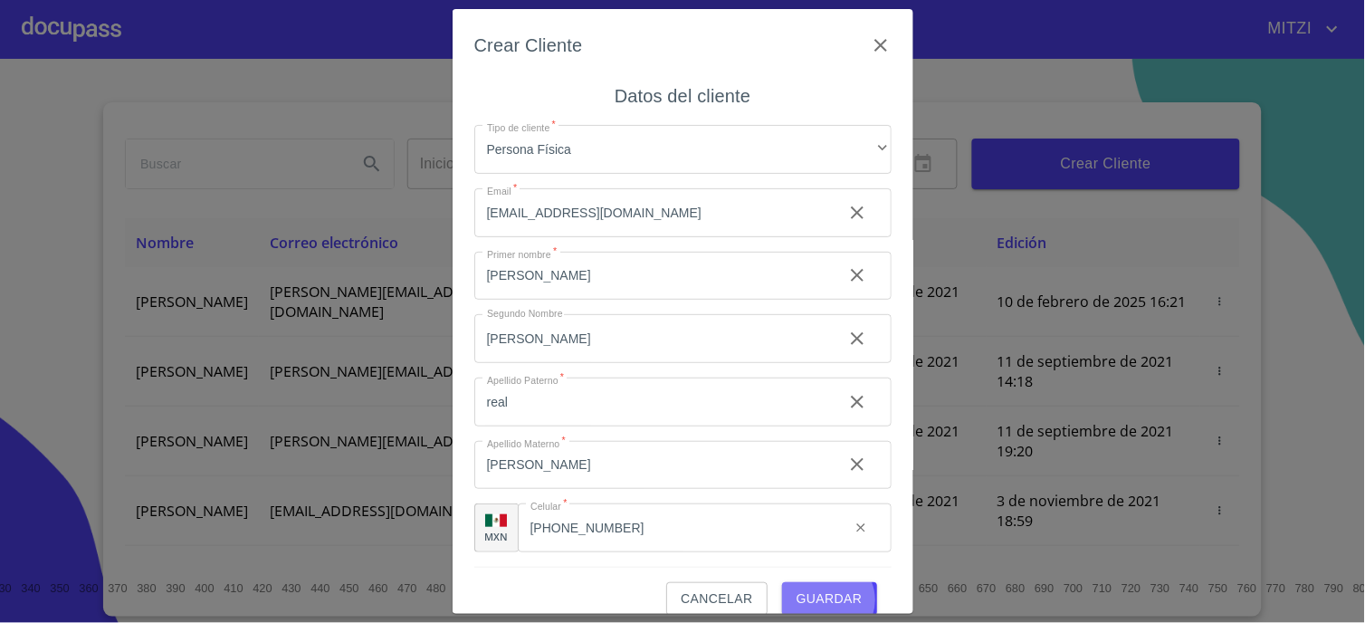
click at [817, 600] on span "Guardar" at bounding box center [830, 599] width 66 height 23
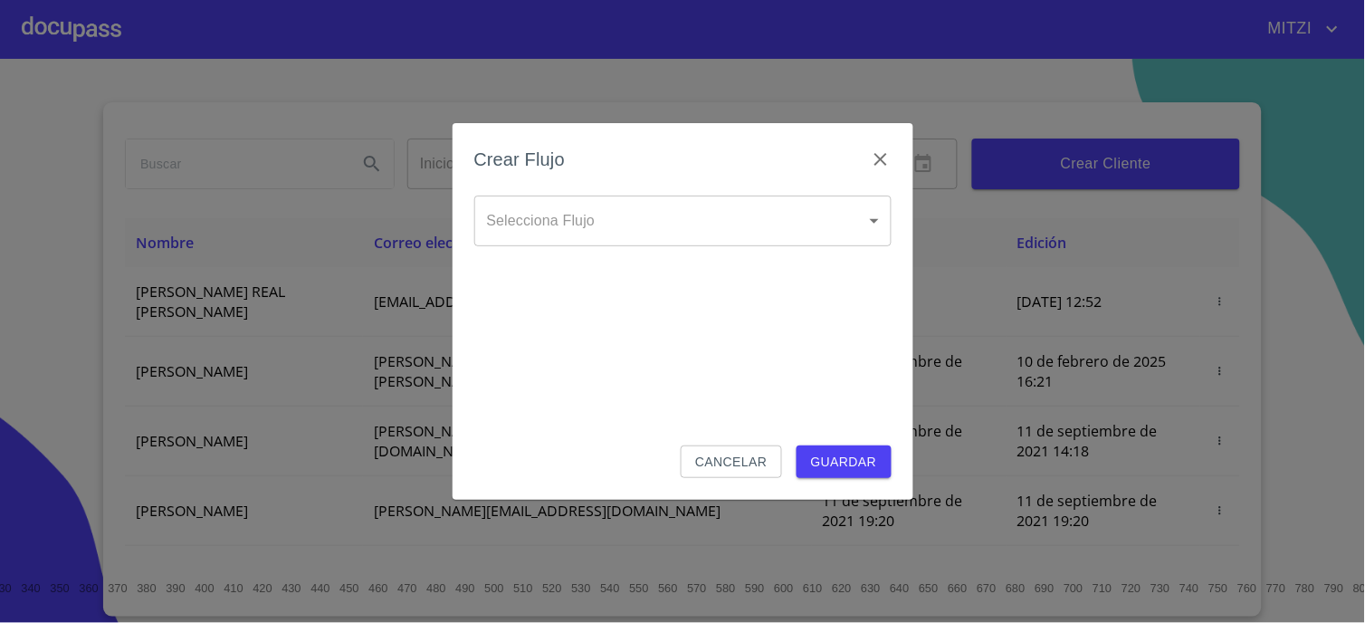
click at [592, 220] on body "MITZI Inicio ​ Fin ​ Crear Cliente Nombre Correo electrónico Registro Edición S…" at bounding box center [682, 311] width 1365 height 623
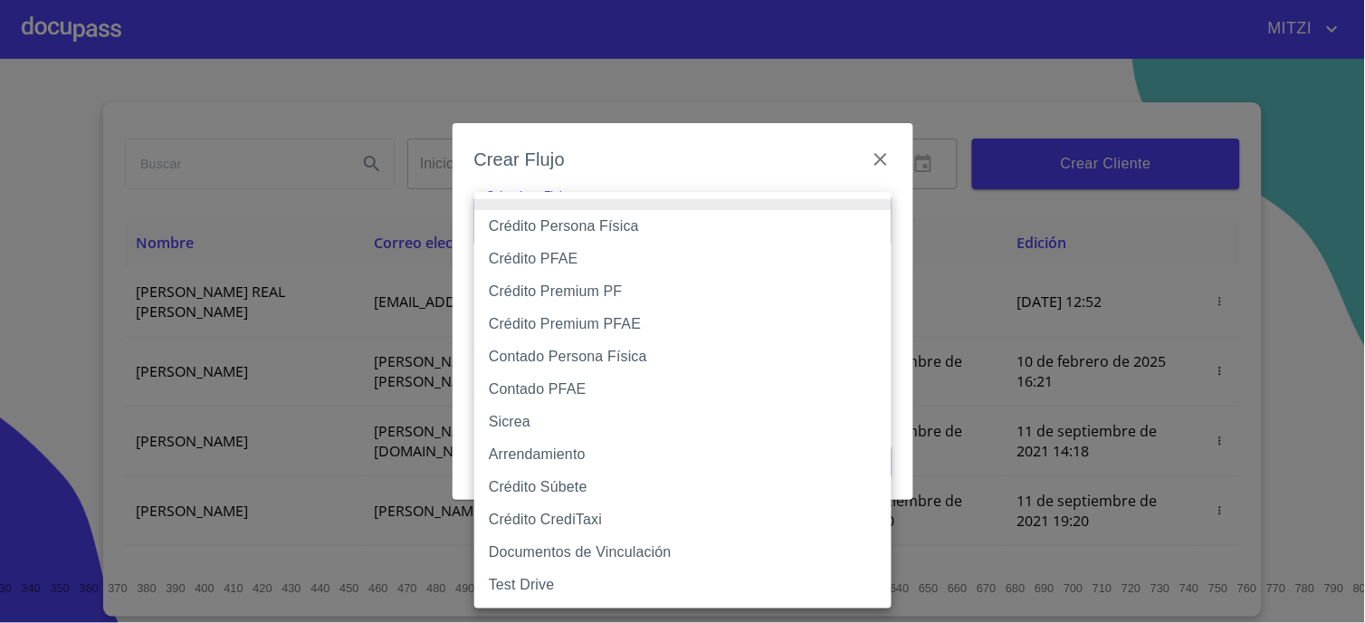
click at [592, 220] on li "Crédito Persona Física" at bounding box center [682, 226] width 417 height 33
type input "6009fb3c7d1714eb8809aa97"
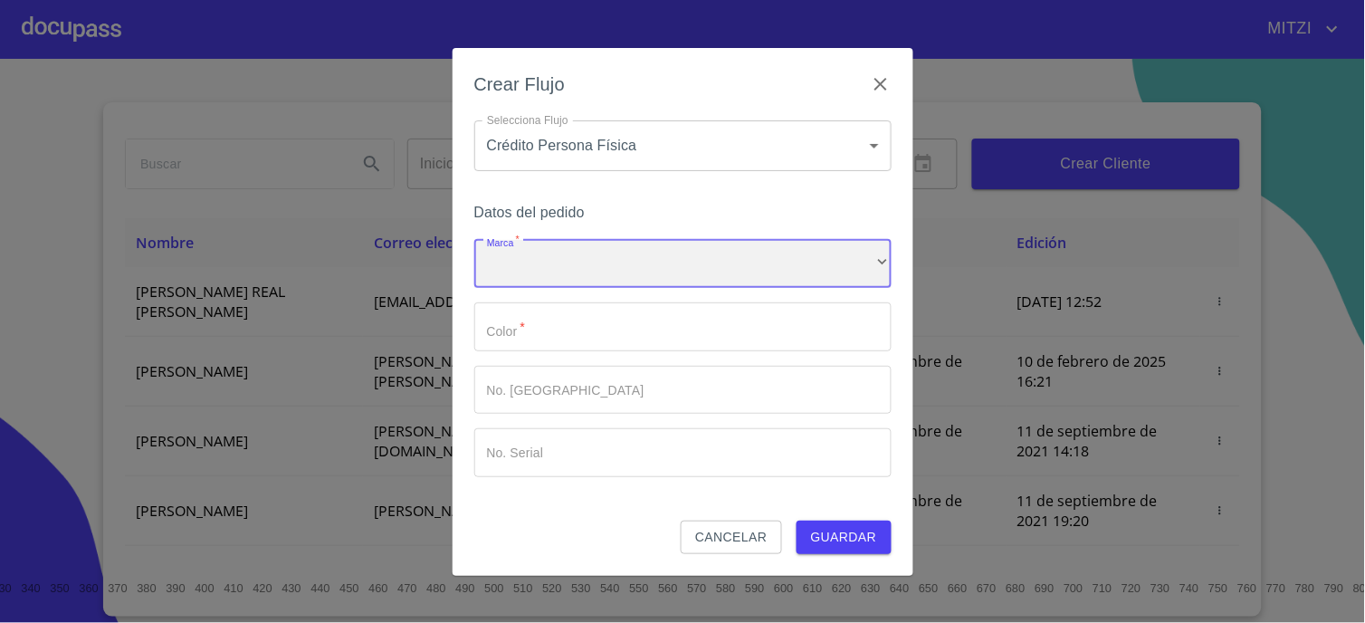
click at [549, 249] on div "​" at bounding box center [682, 264] width 417 height 49
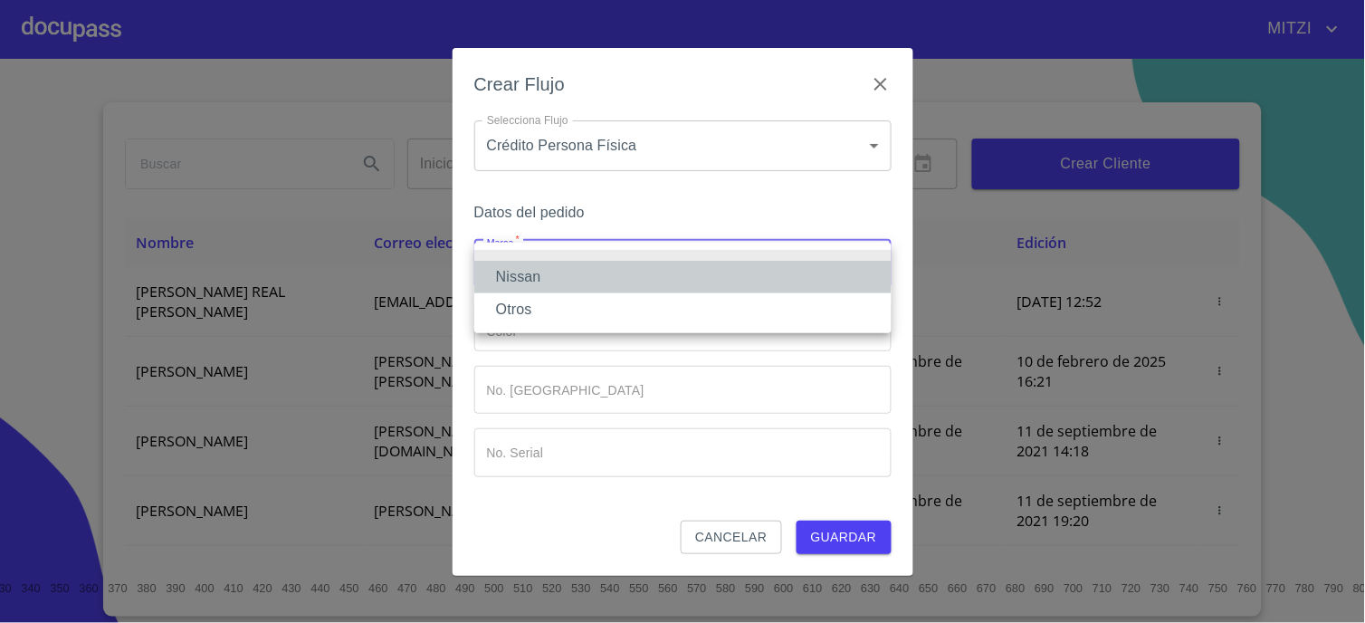
click at [531, 270] on li "Nissan" at bounding box center [682, 277] width 417 height 33
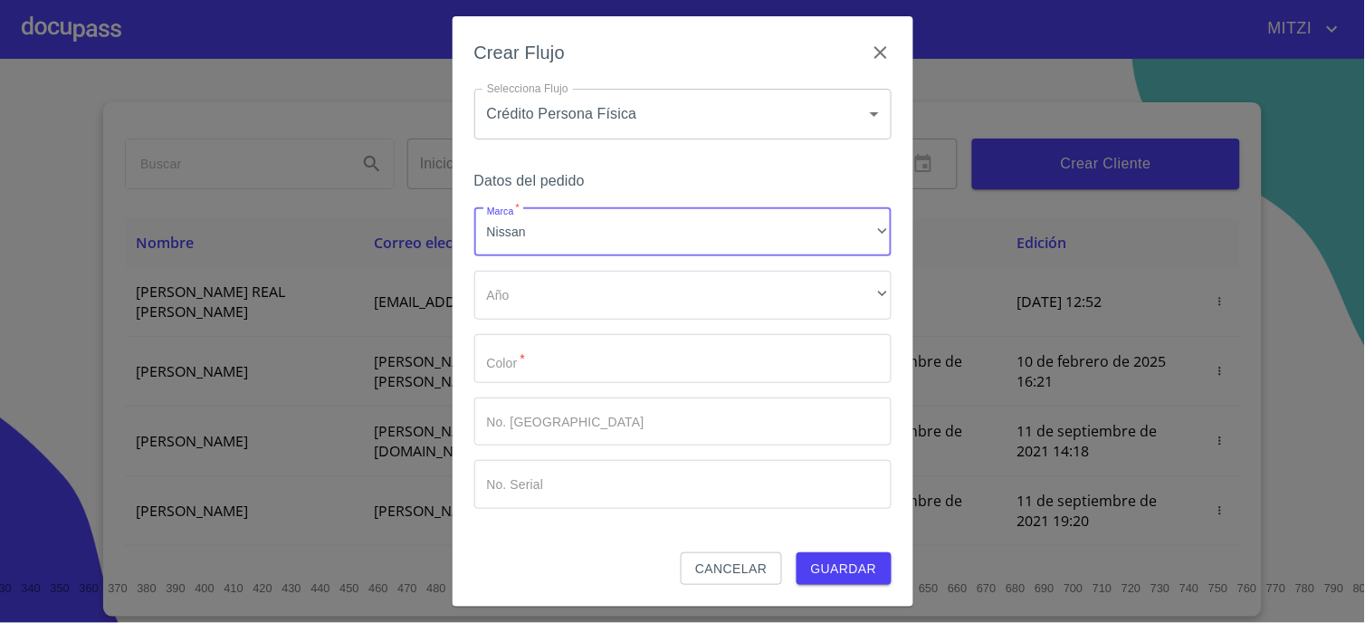
click at [554, 357] on input "Marca   *" at bounding box center [682, 358] width 417 height 49
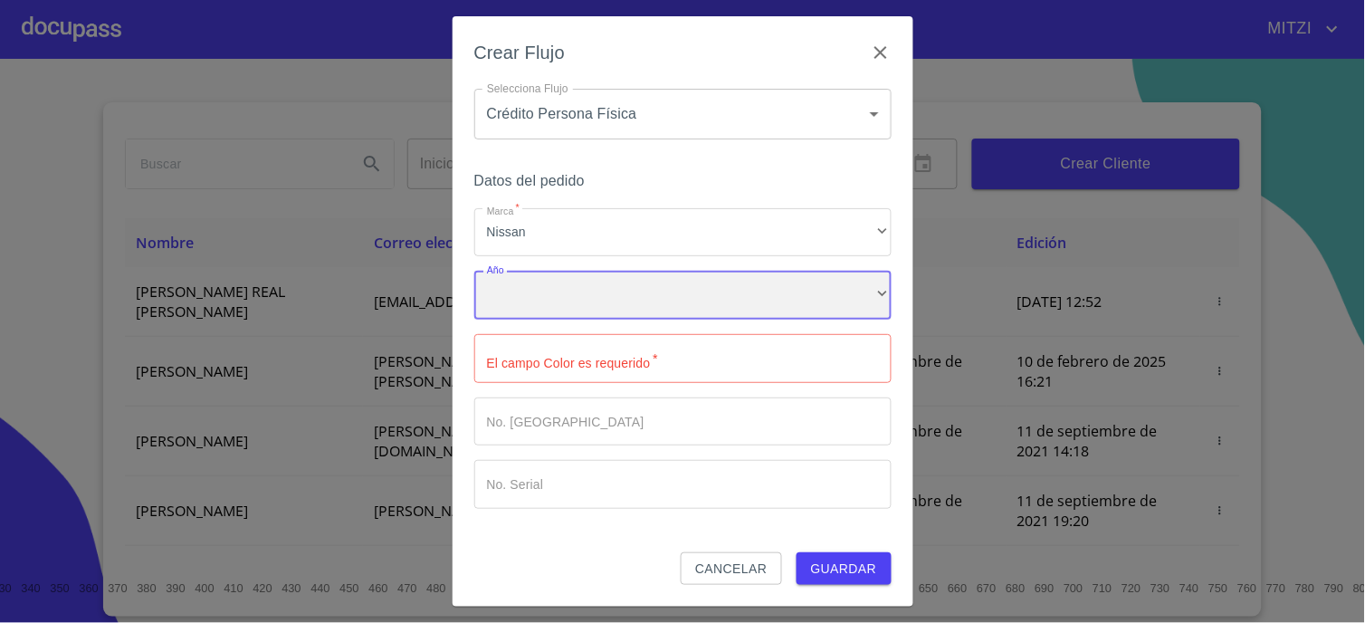
click at [618, 311] on div "​" at bounding box center [682, 295] width 417 height 49
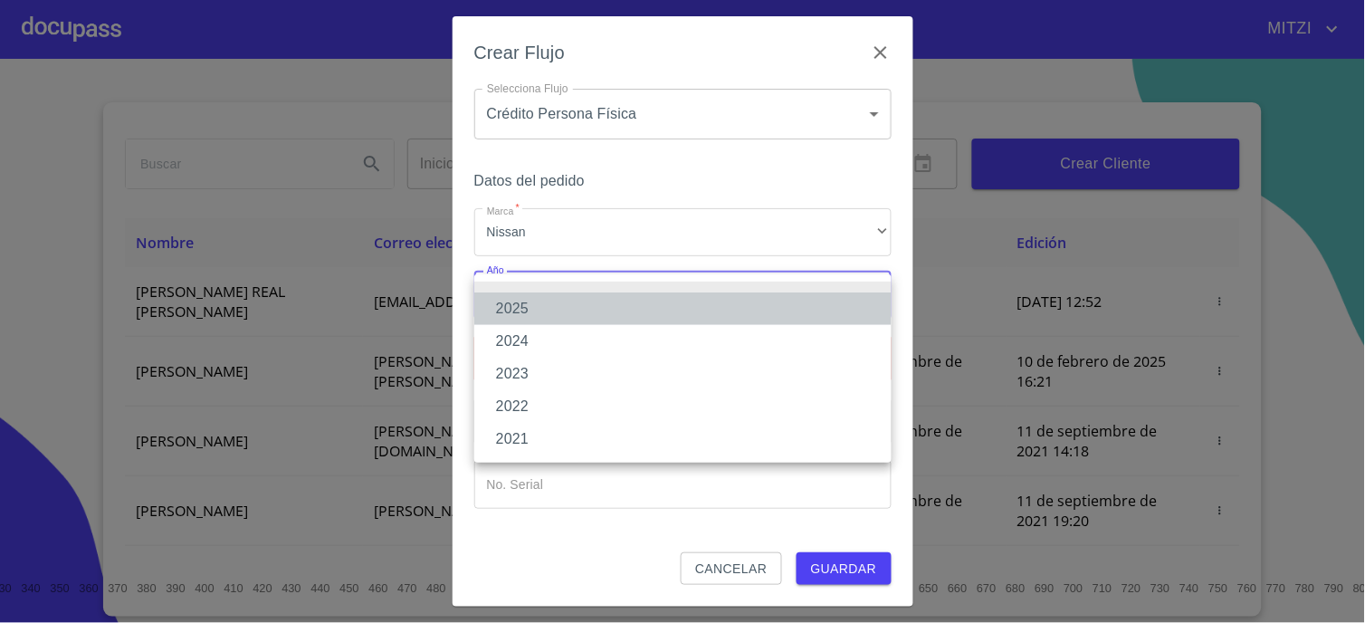
click at [616, 311] on li "2025" at bounding box center [682, 308] width 417 height 33
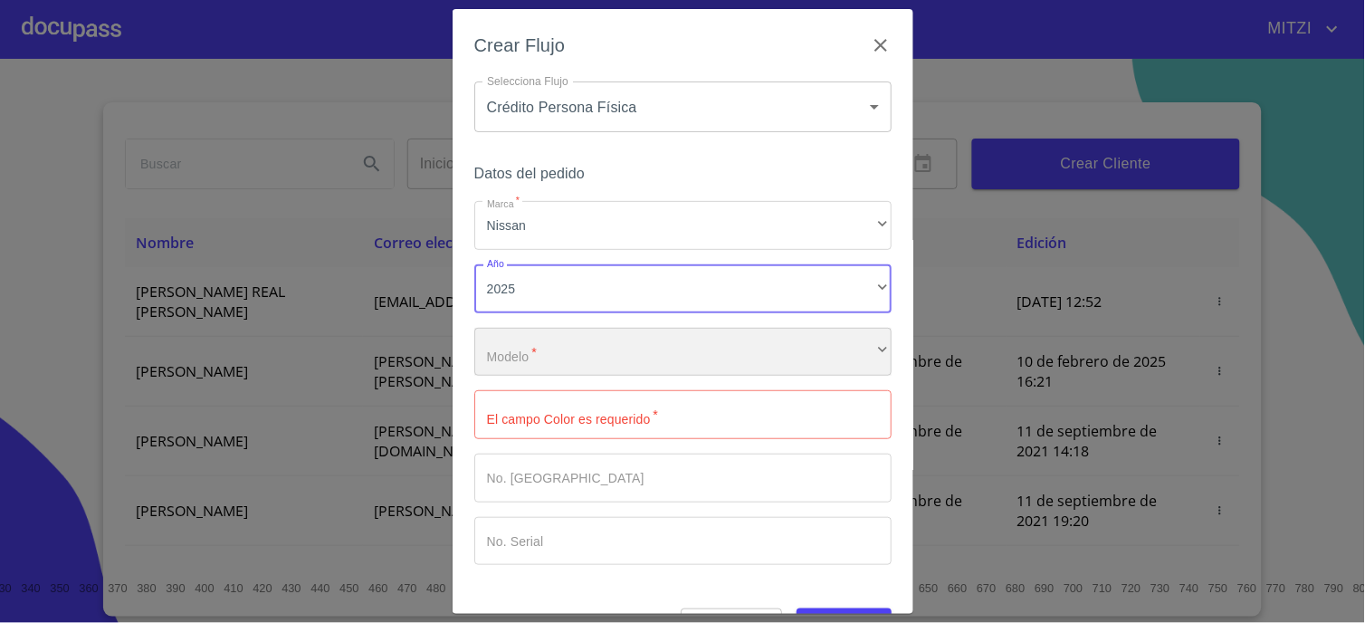
click at [602, 339] on div "​" at bounding box center [682, 352] width 417 height 49
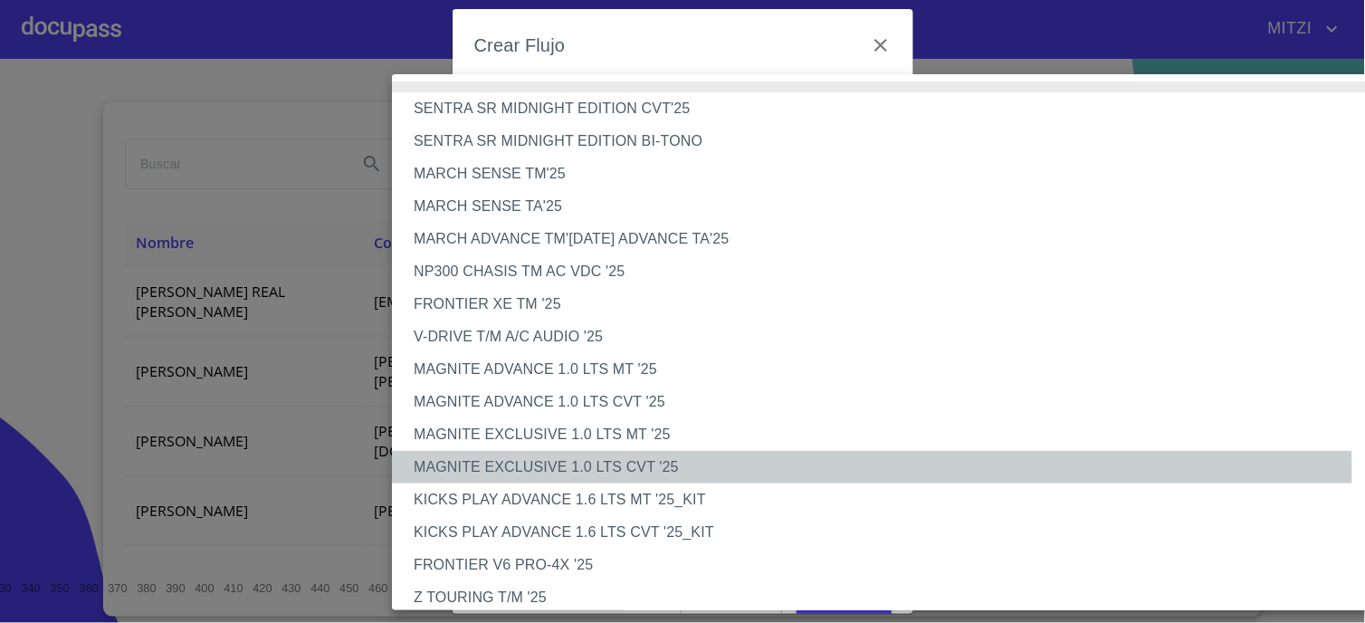
click at [529, 471] on li "MAGNITE EXCLUSIVE 1.0 LTS CVT '25" at bounding box center [899, 467] width 1015 height 33
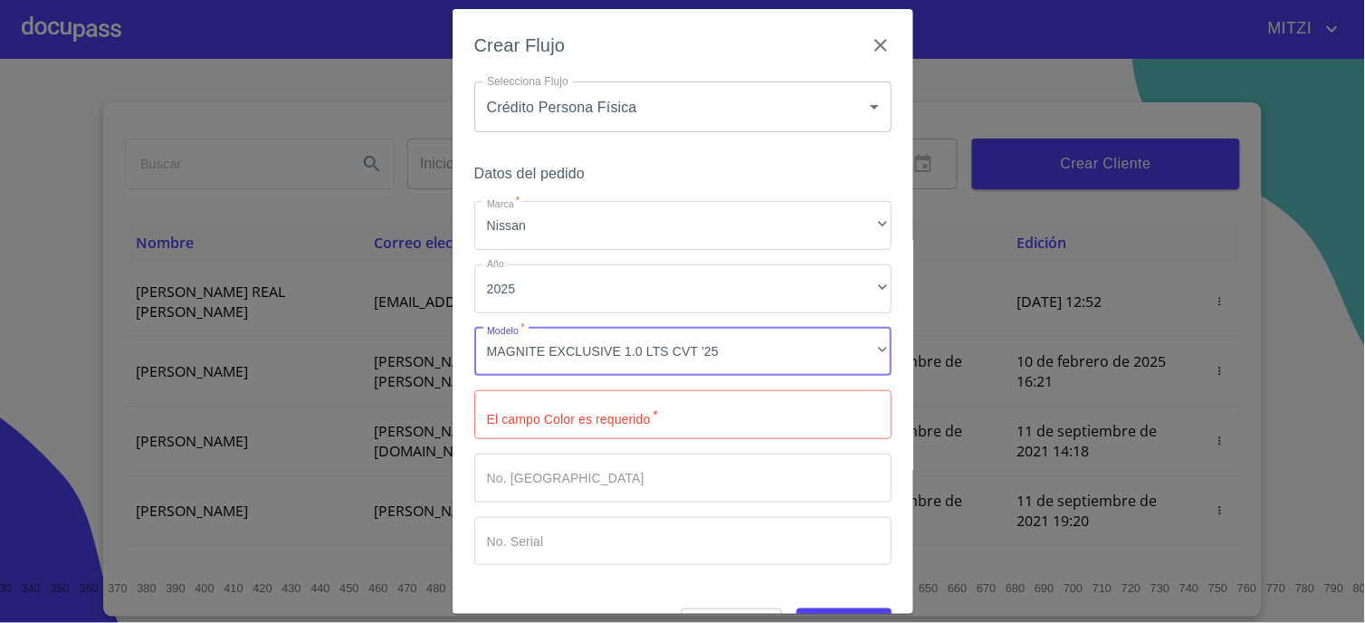
click at [579, 418] on input "Marca   *" at bounding box center [682, 414] width 417 height 49
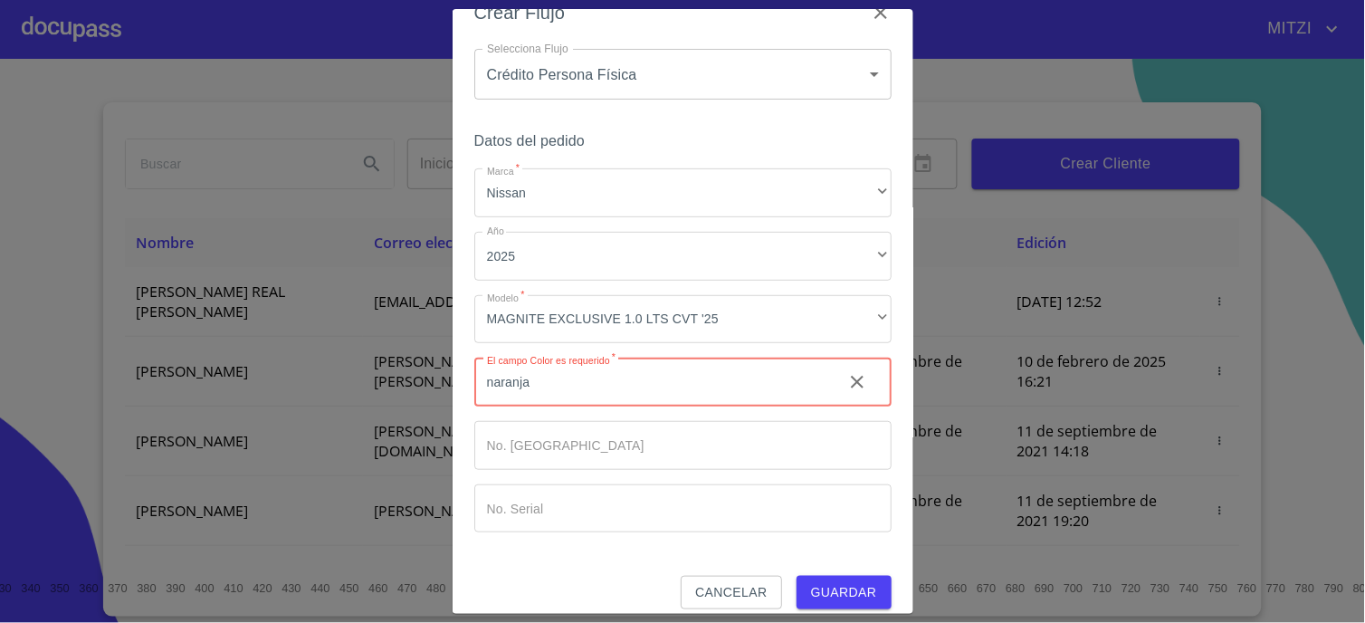
scroll to position [48, 0]
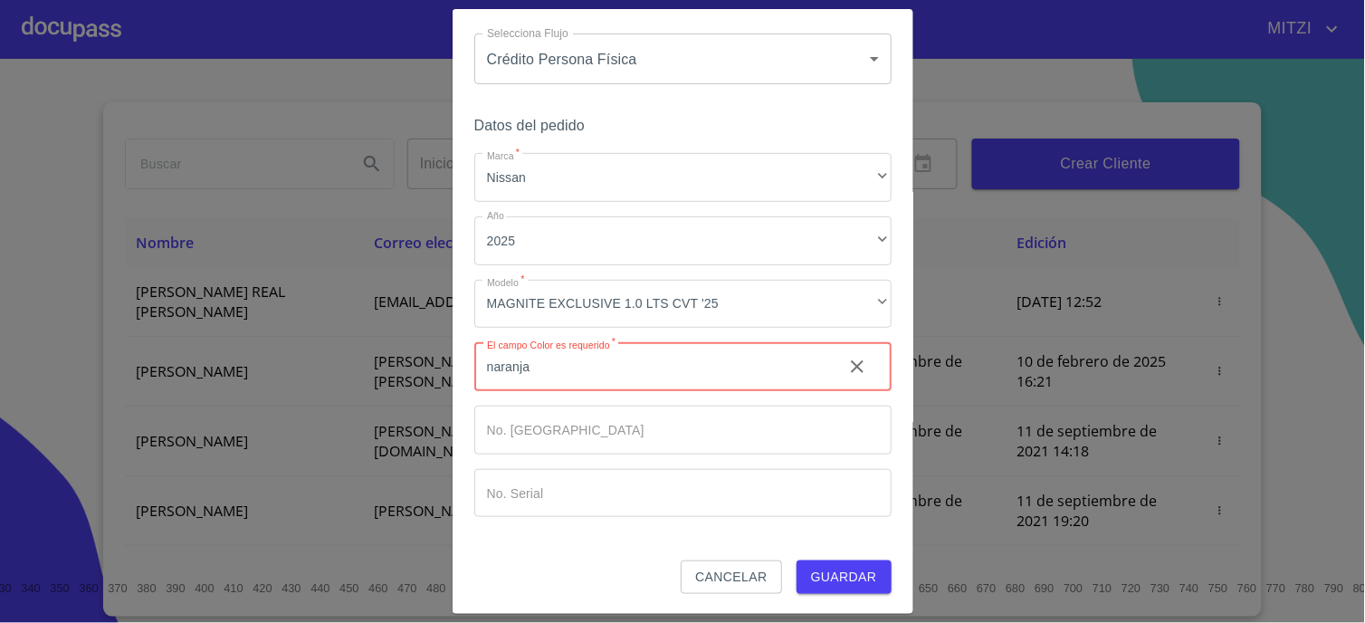
type input "naranja"
click at [825, 580] on span "Guardar" at bounding box center [844, 577] width 66 height 23
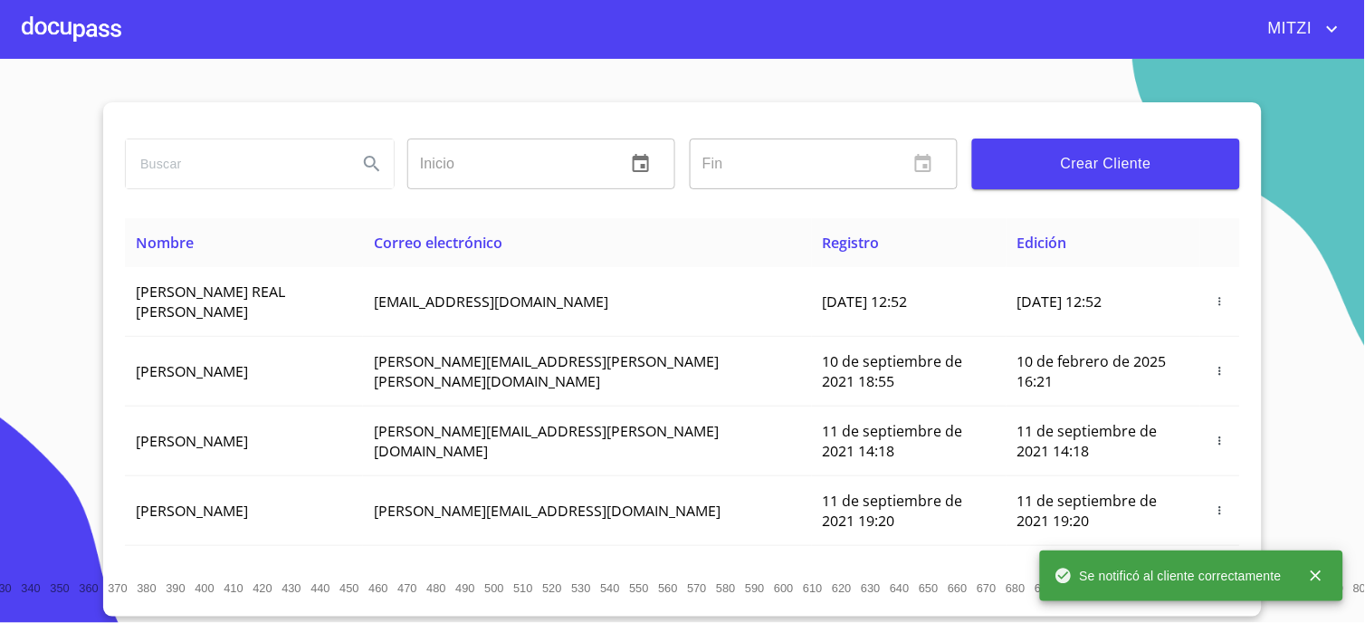
click at [75, 34] on div at bounding box center [72, 29] width 100 height 58
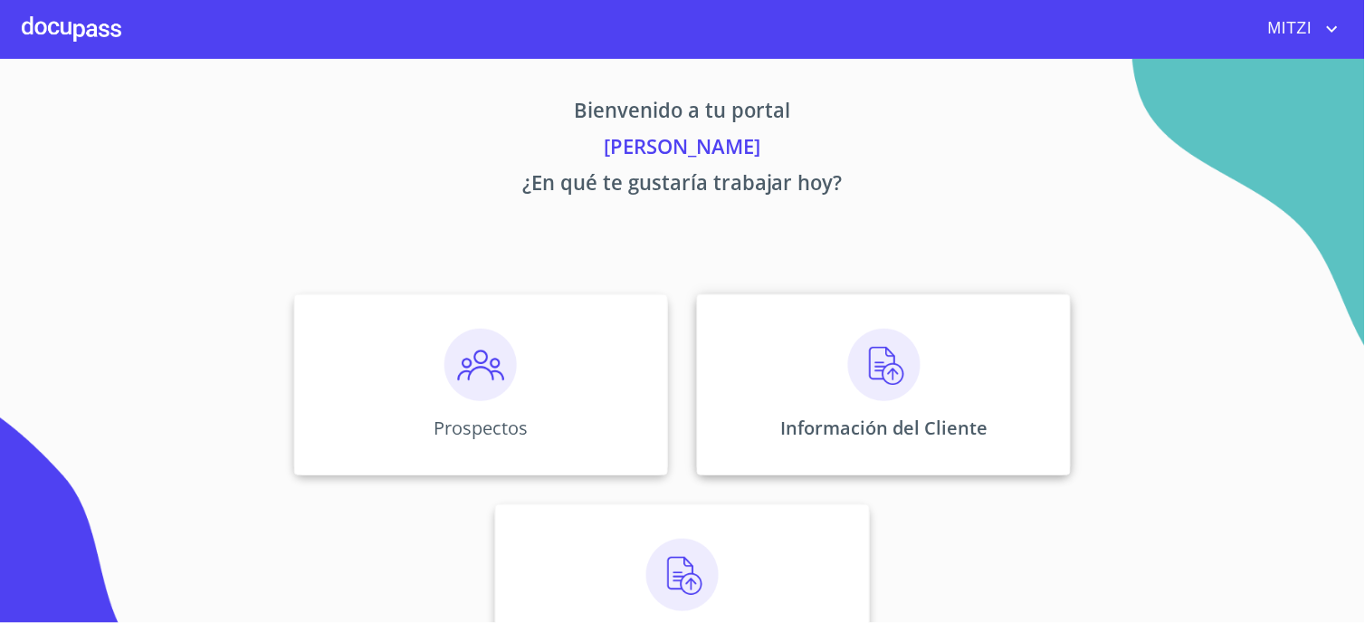
click at [812, 387] on div "Información del Cliente" at bounding box center [884, 384] width 374 height 181
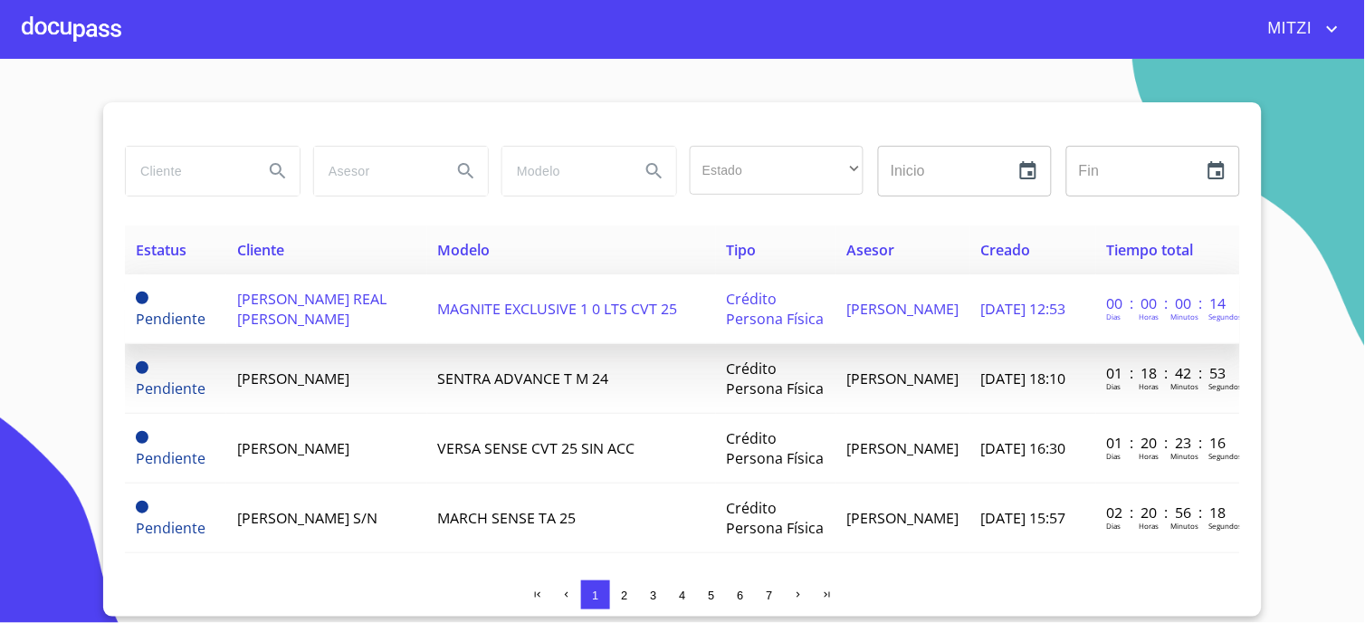
click at [328, 330] on td "[PERSON_NAME] REAL [PERSON_NAME]" at bounding box center [326, 309] width 200 height 70
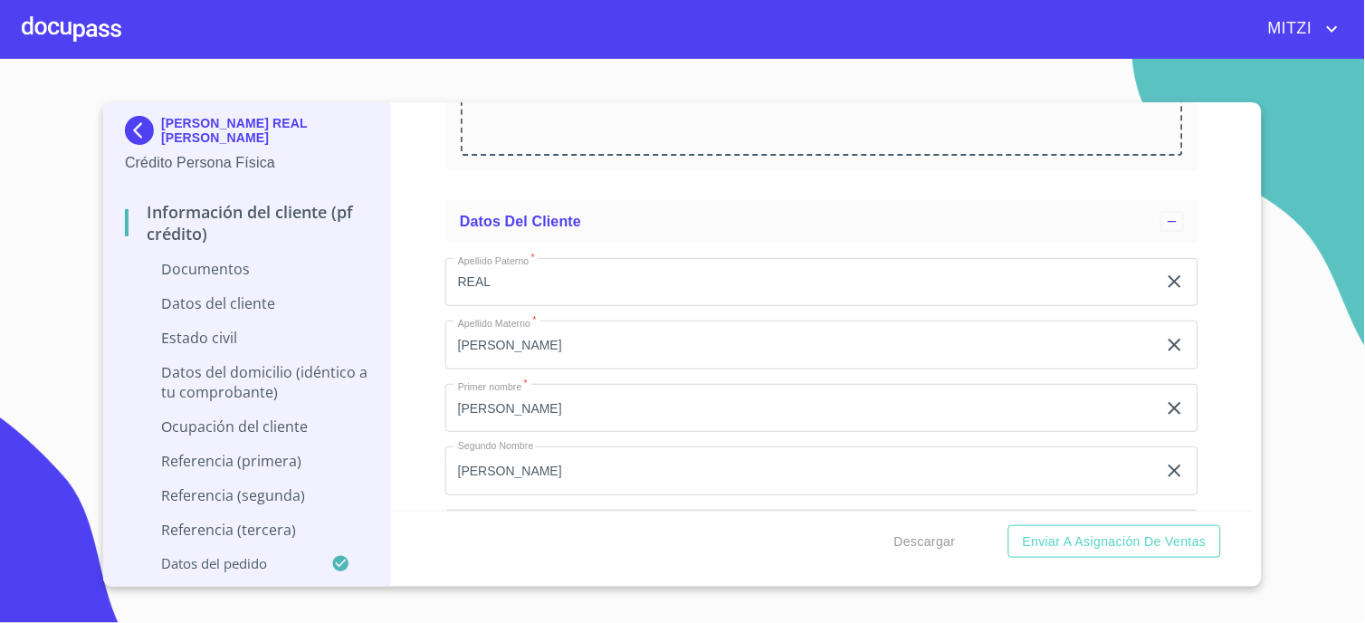
scroll to position [2413, 0]
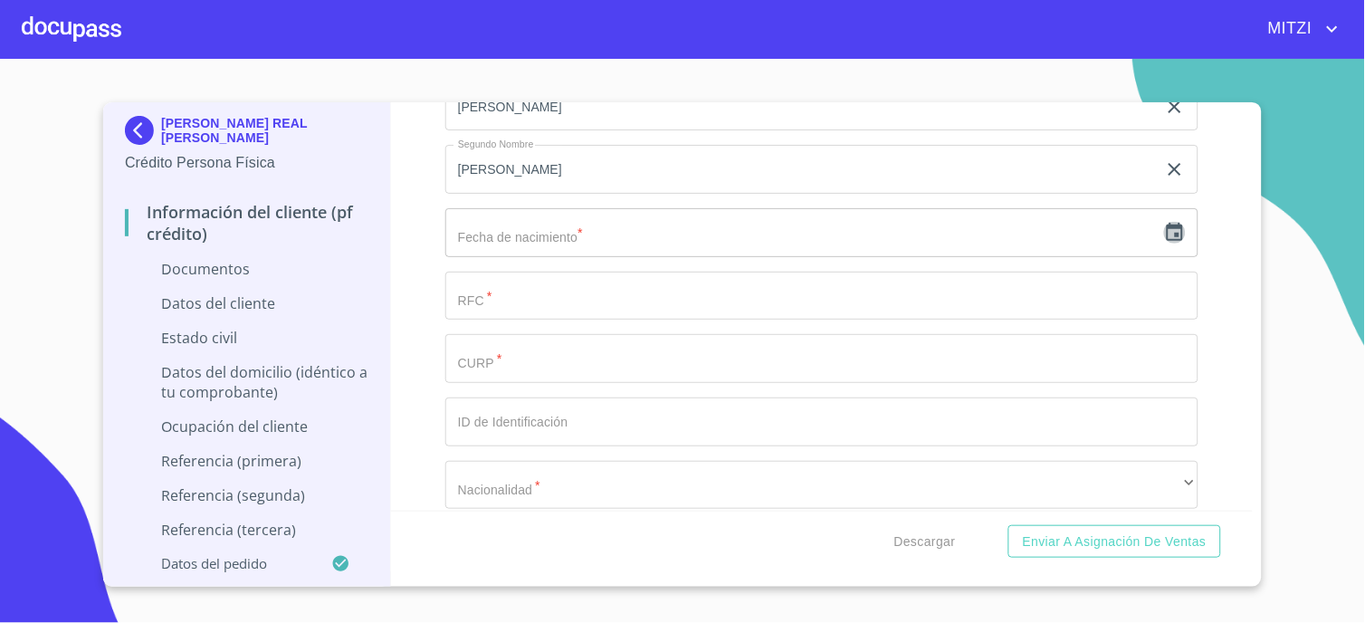
click at [977, 236] on icon "button" at bounding box center [1175, 232] width 16 height 18
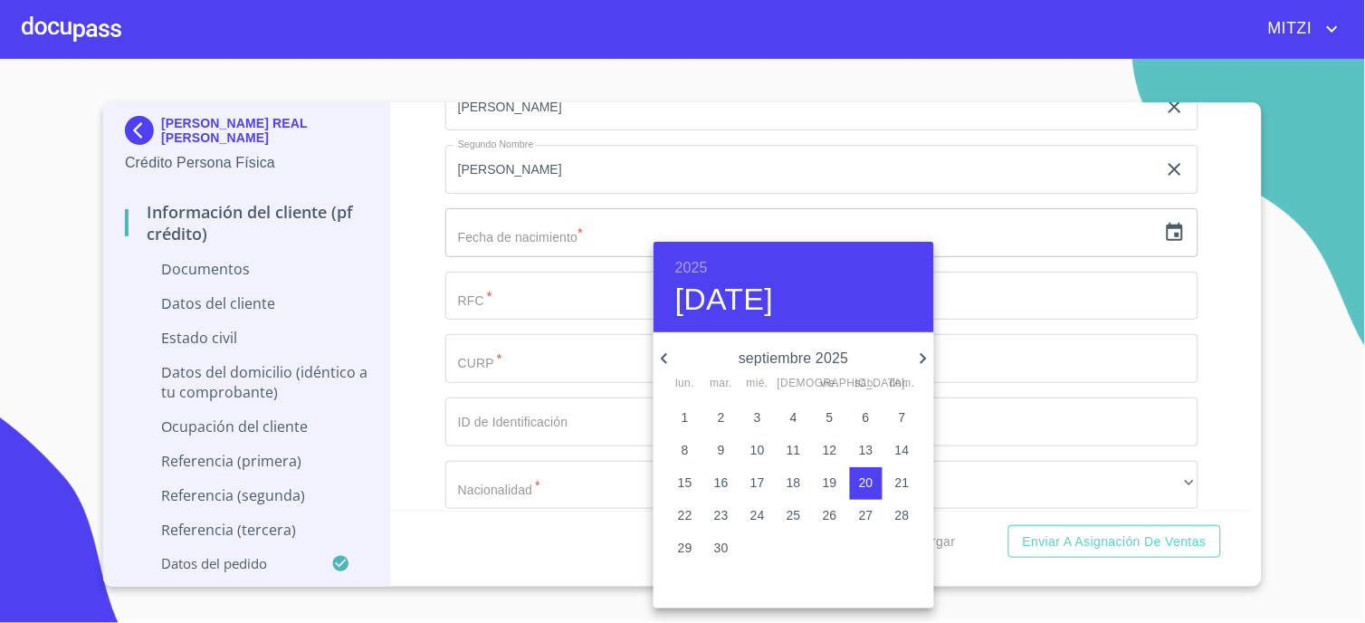
click at [547, 392] on div at bounding box center [682, 311] width 1365 height 623
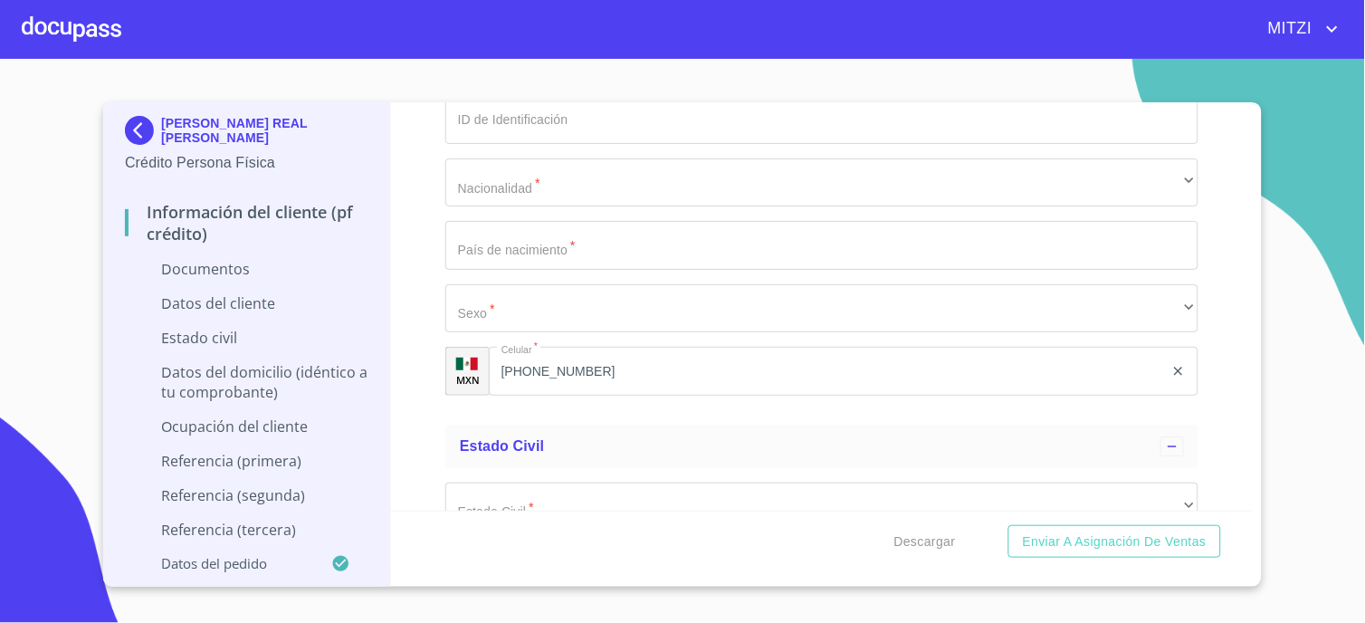
scroll to position [2917, 0]
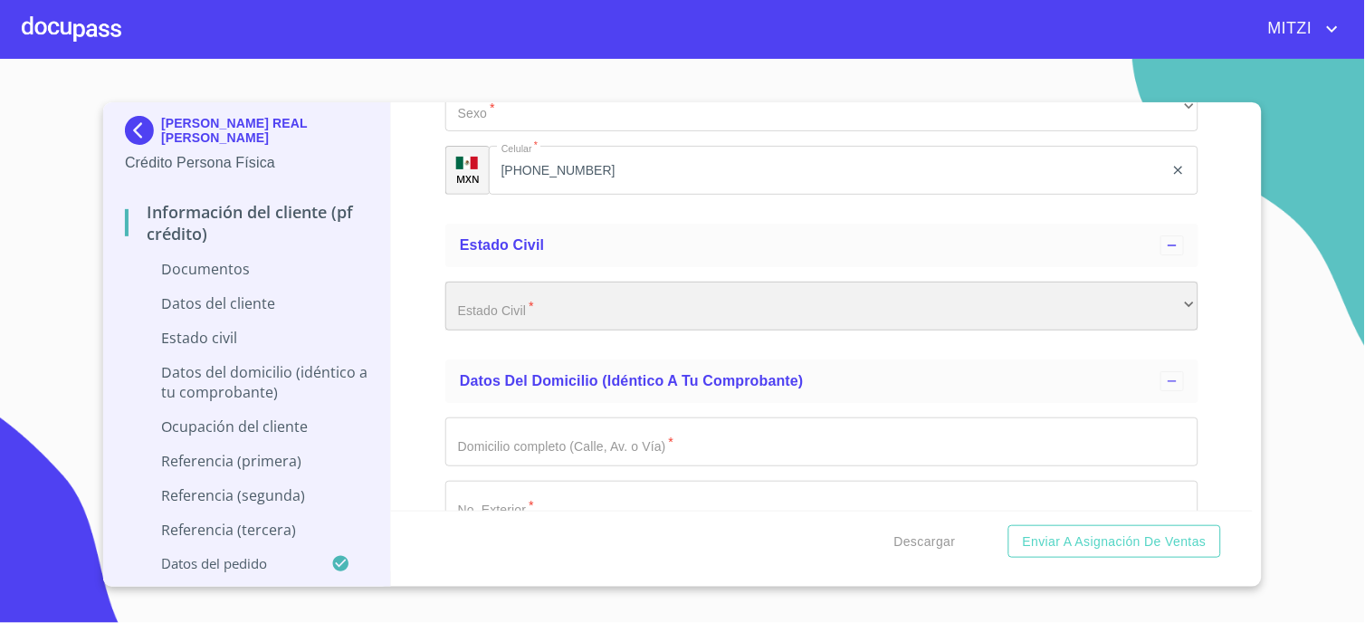
click at [607, 328] on div "​" at bounding box center [821, 306] width 753 height 49
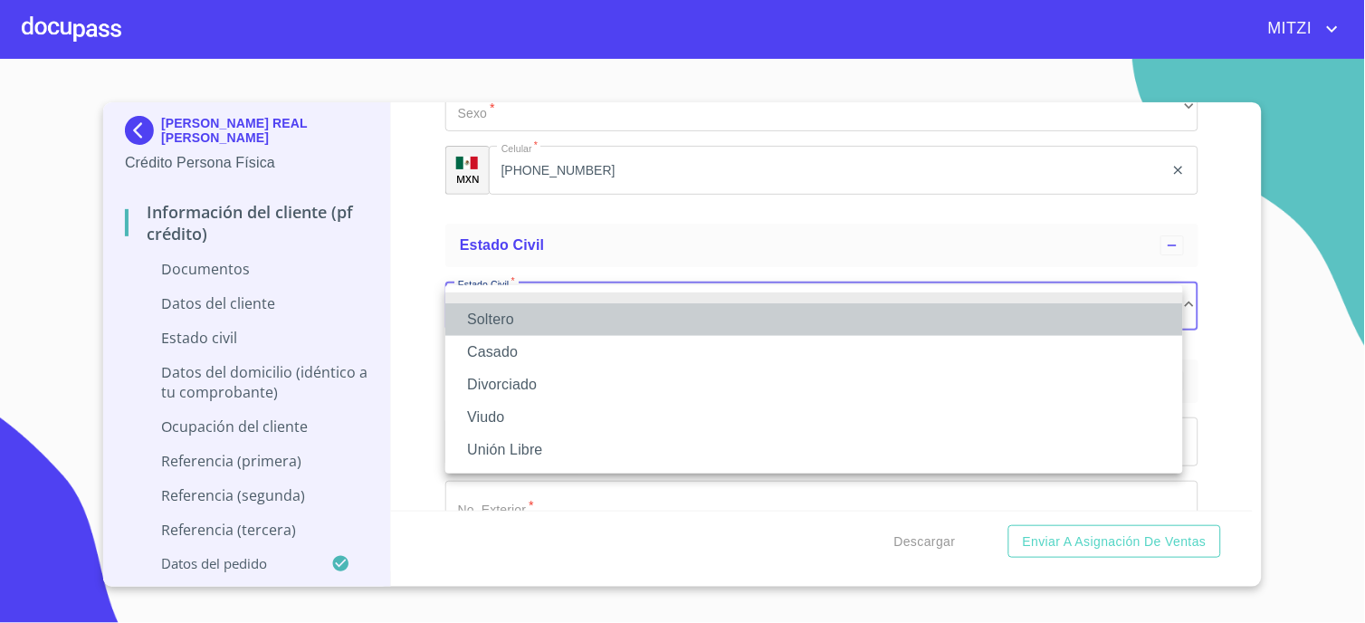
click at [538, 329] on li "Soltero" at bounding box center [814, 319] width 738 height 33
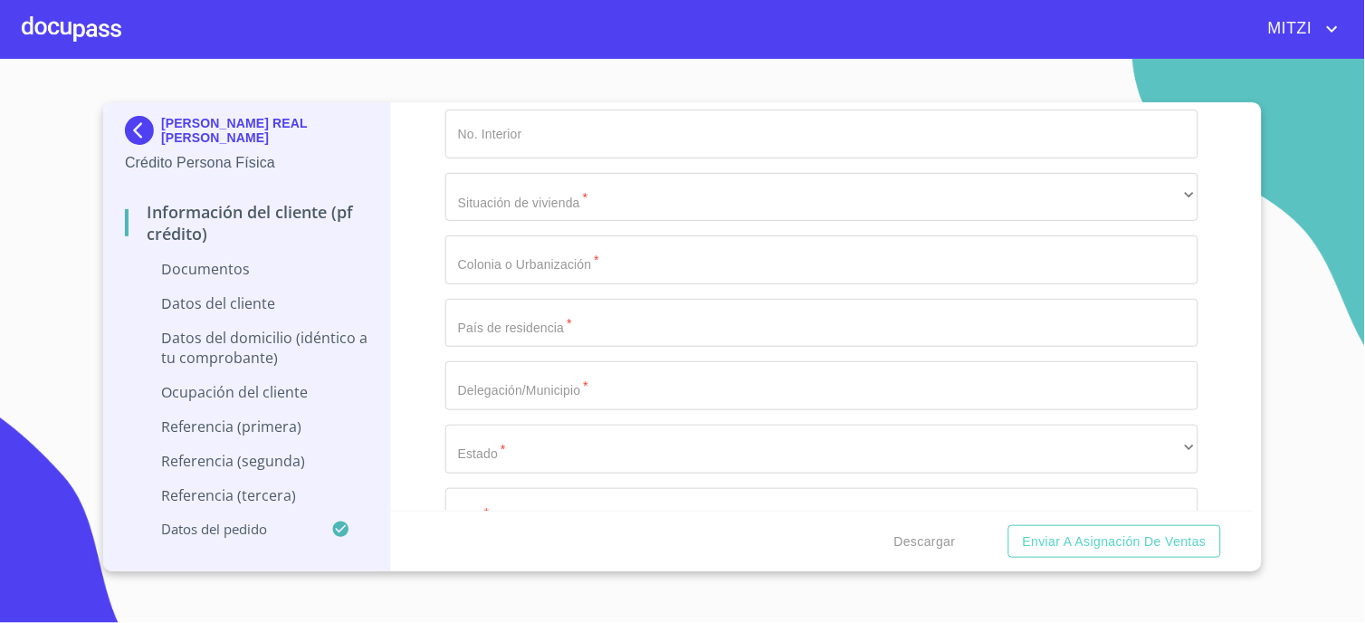
scroll to position [3419, 0]
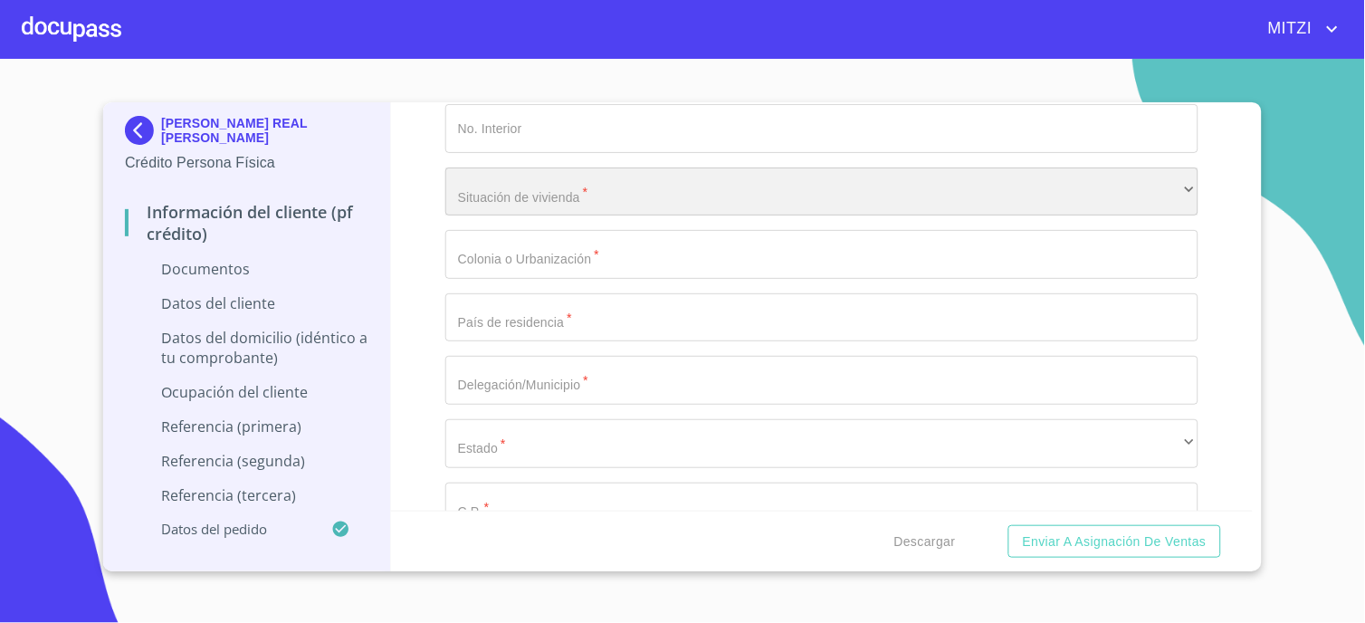
click at [538, 187] on div "​" at bounding box center [821, 191] width 753 height 49
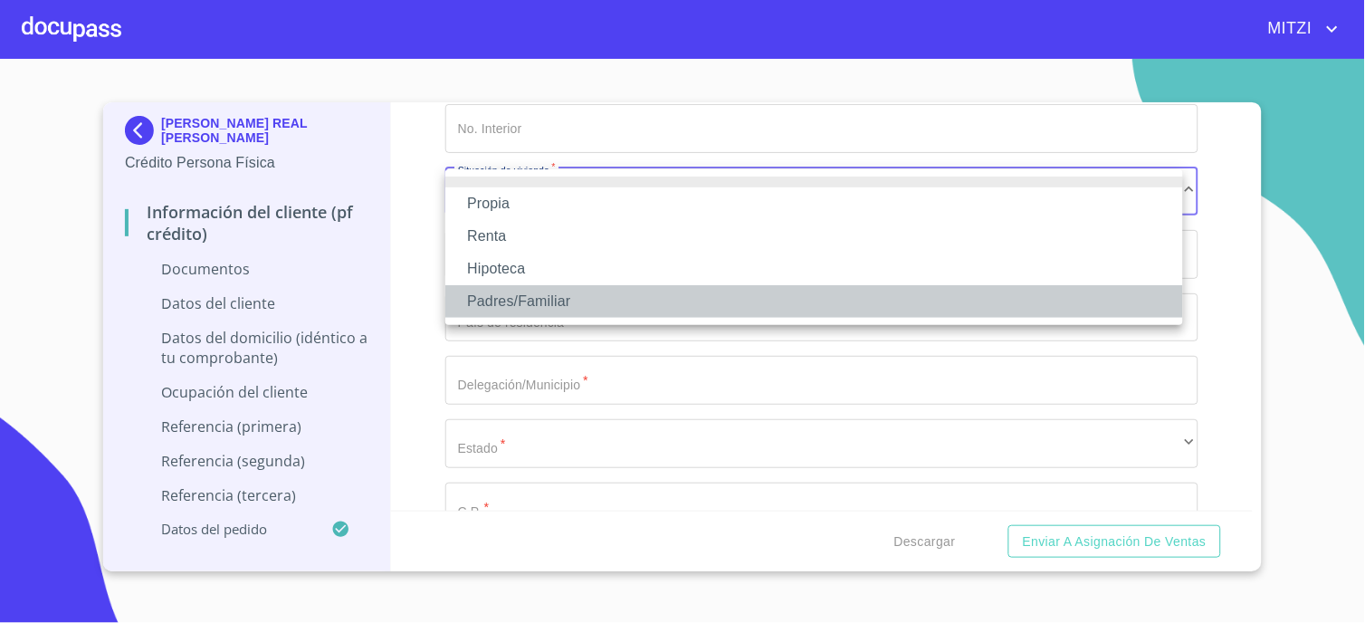
click at [516, 300] on li "Padres/Familiar" at bounding box center [814, 301] width 738 height 33
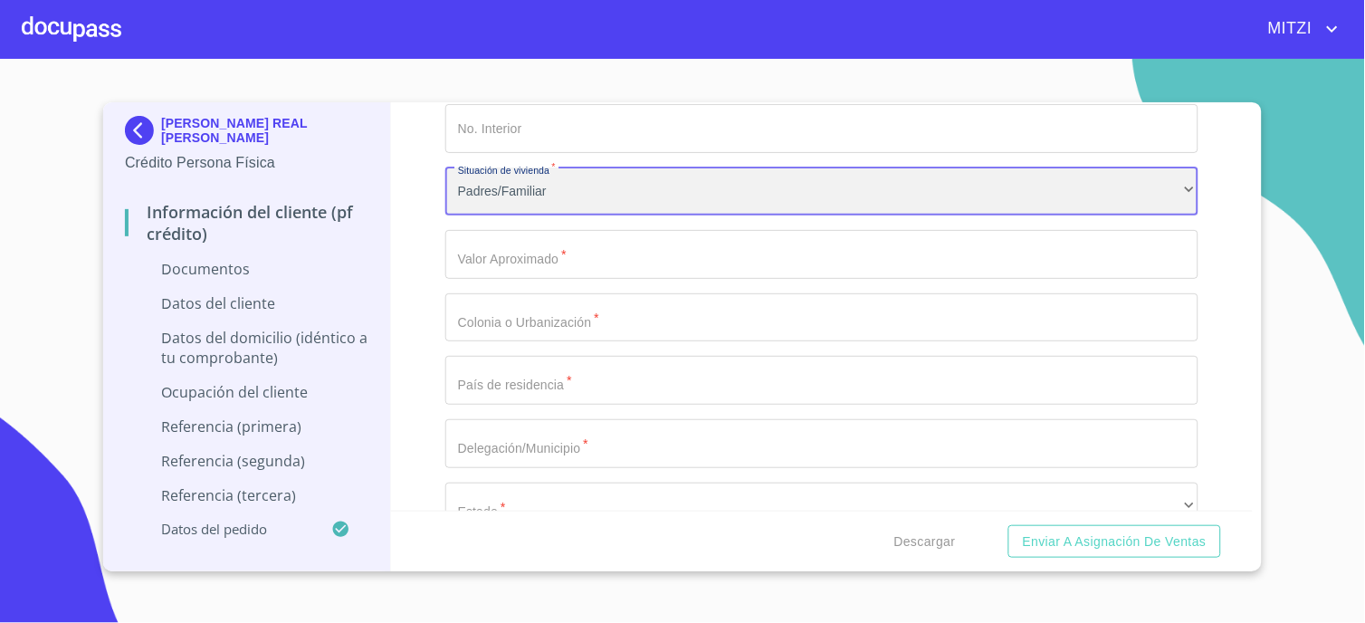
scroll to position [3722, 0]
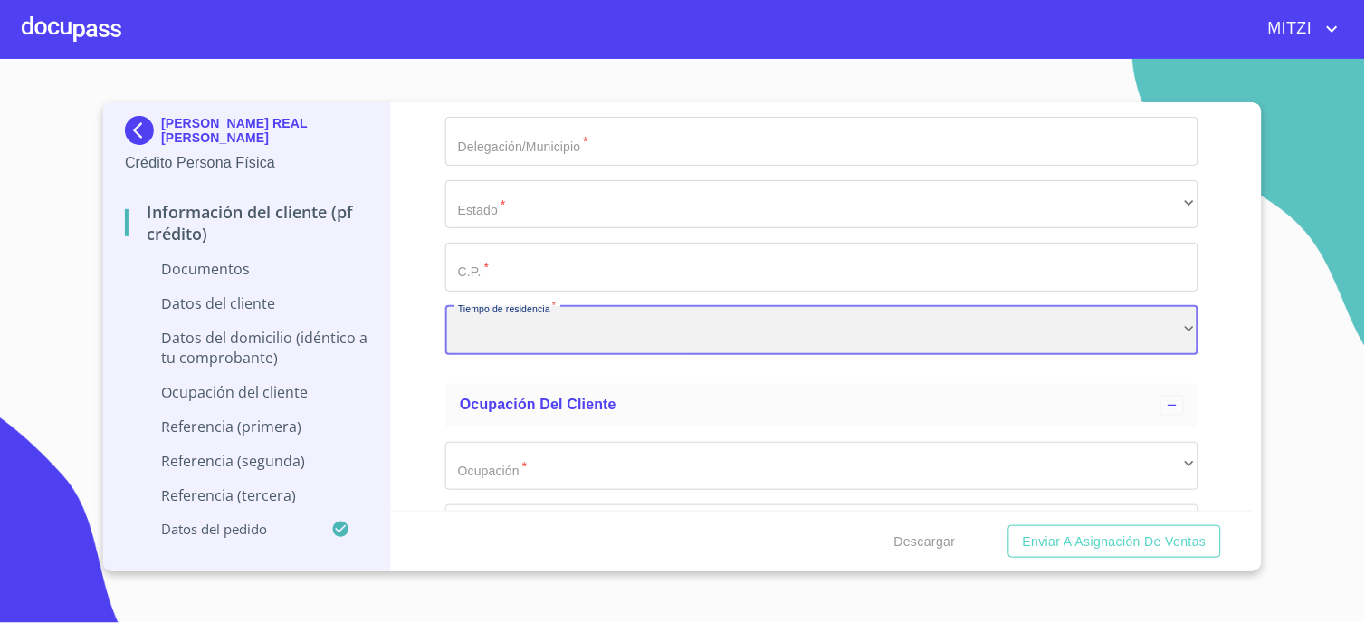
click at [607, 309] on div "​" at bounding box center [821, 330] width 753 height 49
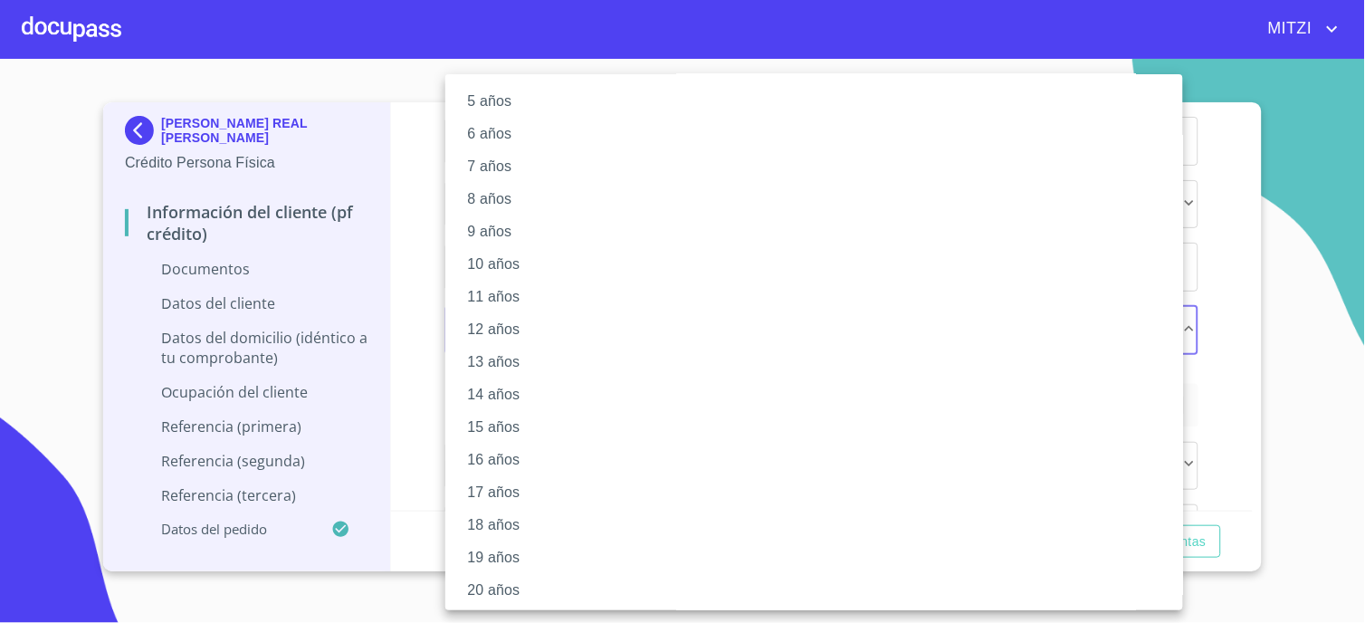
scroll to position [172, 0]
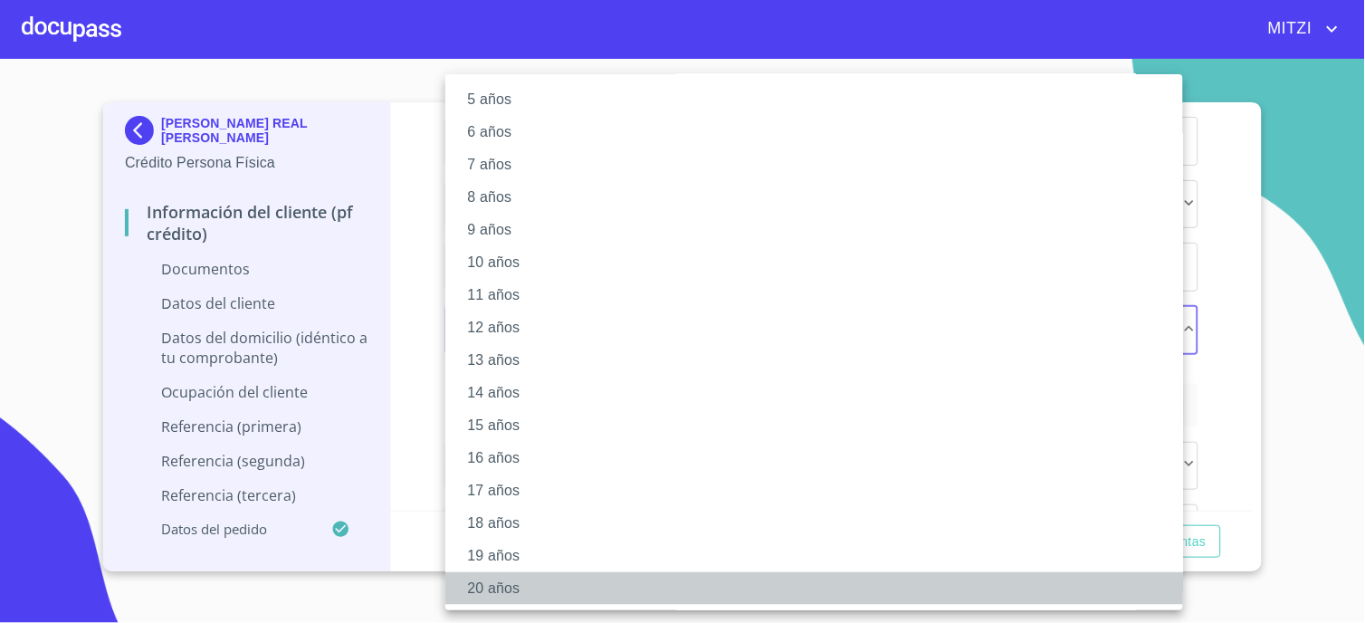
click at [507, 585] on li "20 años" at bounding box center [821, 588] width 753 height 33
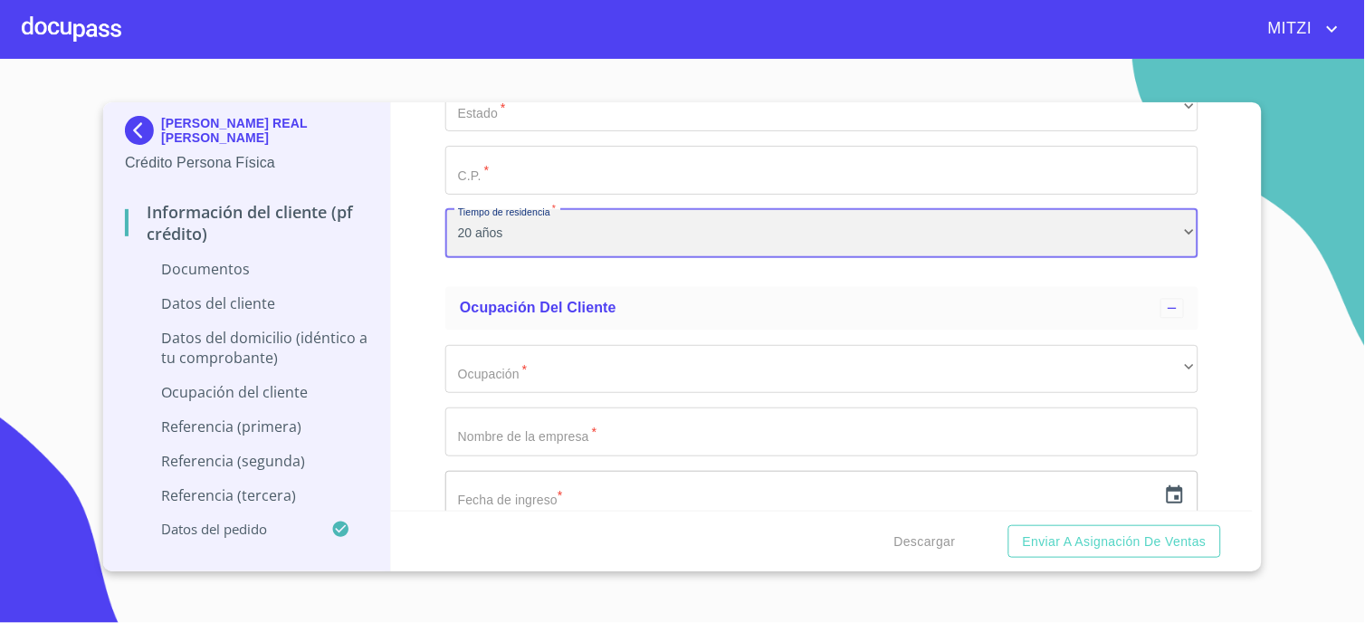
scroll to position [3822, 0]
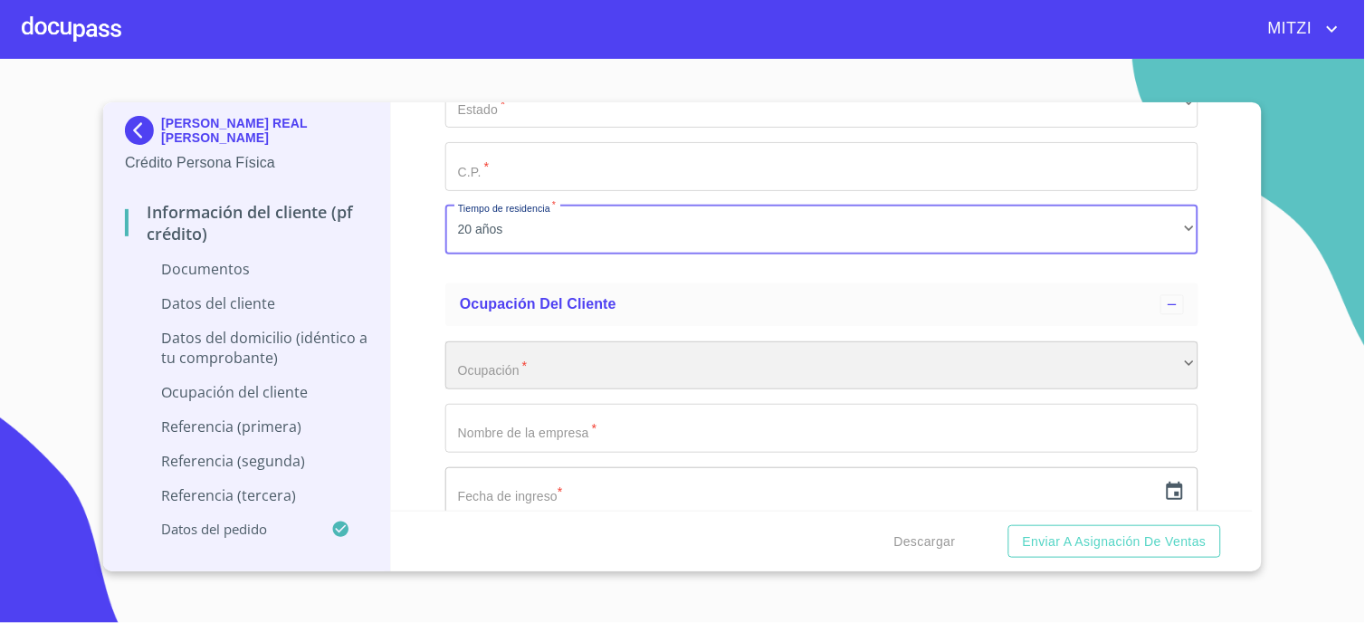
click at [625, 354] on div "​" at bounding box center [821, 365] width 753 height 49
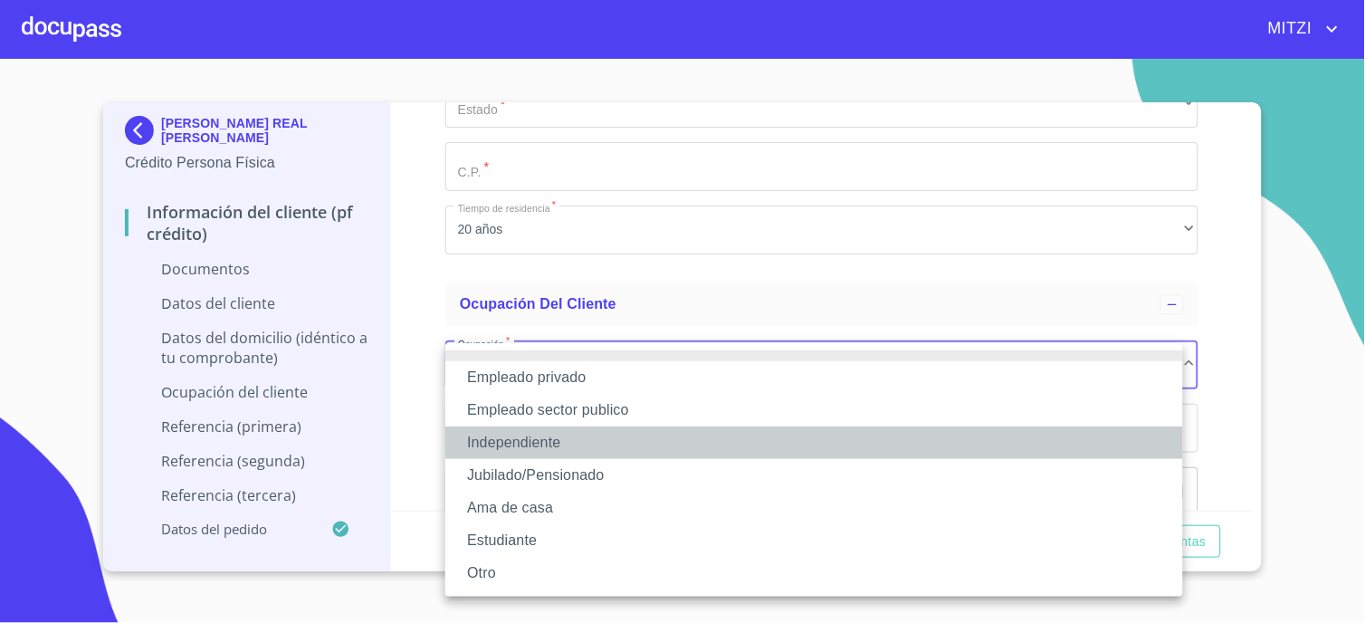
click at [547, 444] on li "Independiente" at bounding box center [814, 442] width 738 height 33
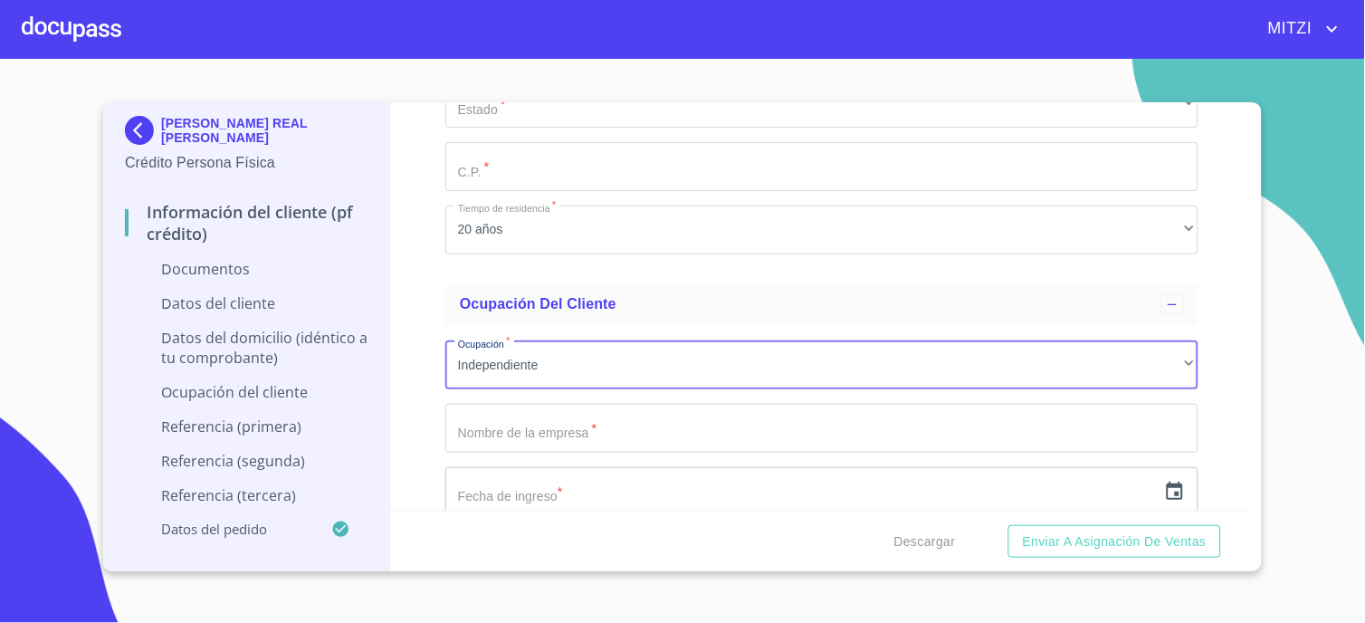
drag, startPoint x: 553, startPoint y: 438, endPoint x: 561, endPoint y: 495, distance: 57.6
click at [554, 438] on input "Documento de identificación.   *" at bounding box center [821, 428] width 753 height 49
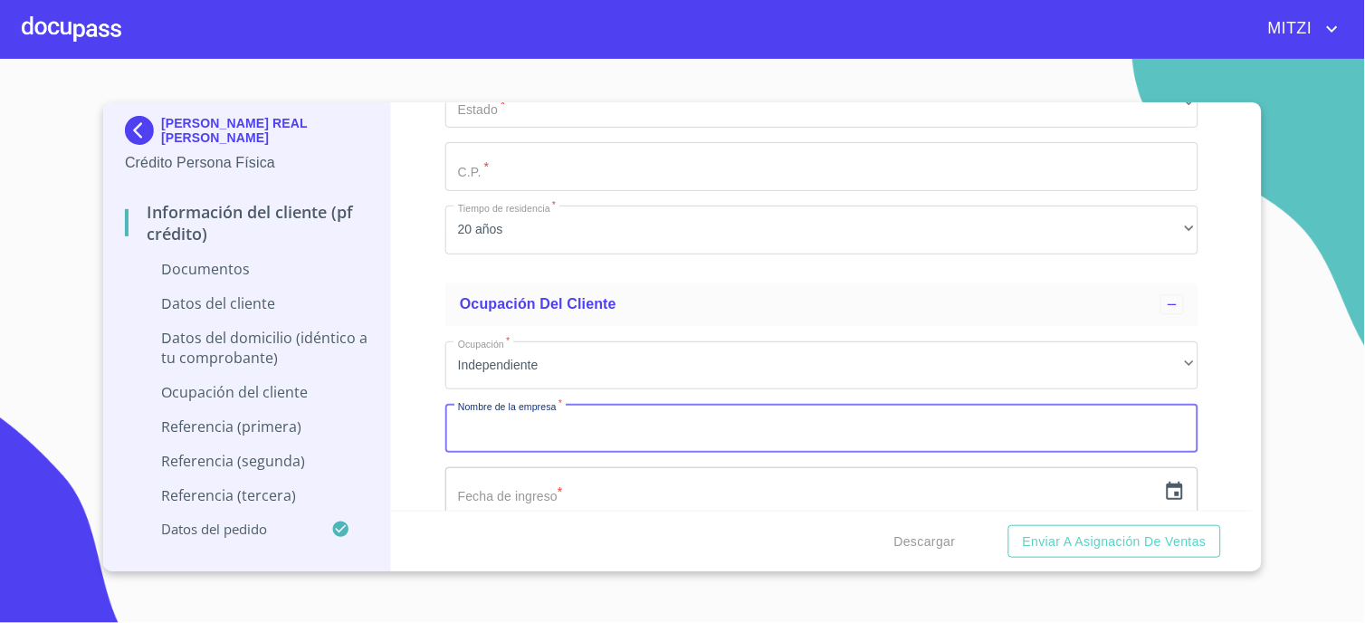
scroll to position [4023, 0]
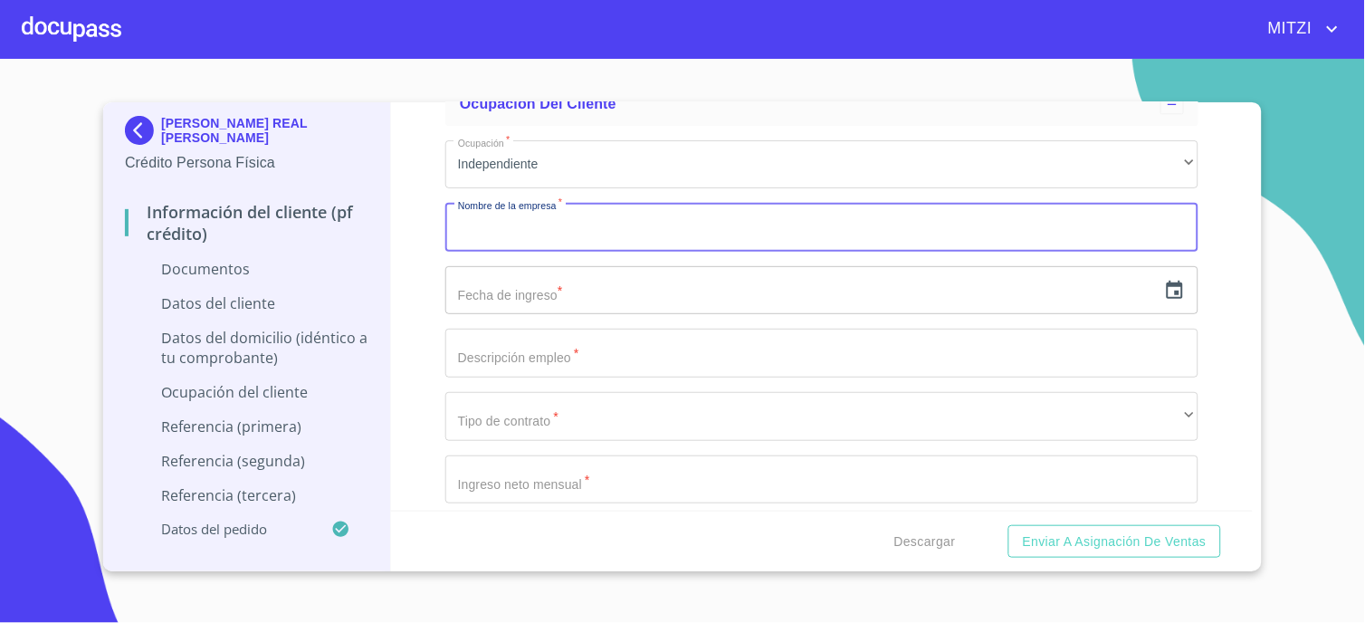
click at [532, 217] on input "Documento de identificación.   *" at bounding box center [821, 227] width 753 height 49
type input "[PERSON_NAME]"
click at [977, 285] on icon "button" at bounding box center [1175, 290] width 16 height 18
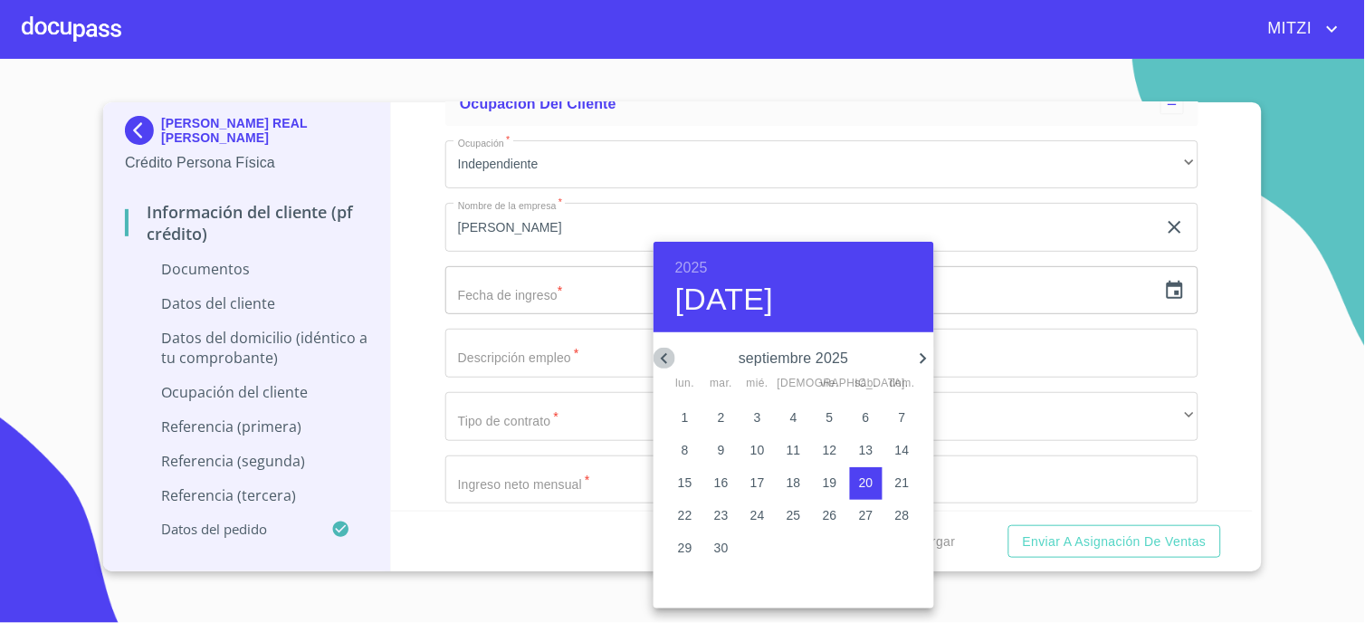
click at [664, 358] on icon "button" at bounding box center [664, 358] width 6 height 11
click at [691, 263] on h6 "2025" at bounding box center [691, 267] width 33 height 25
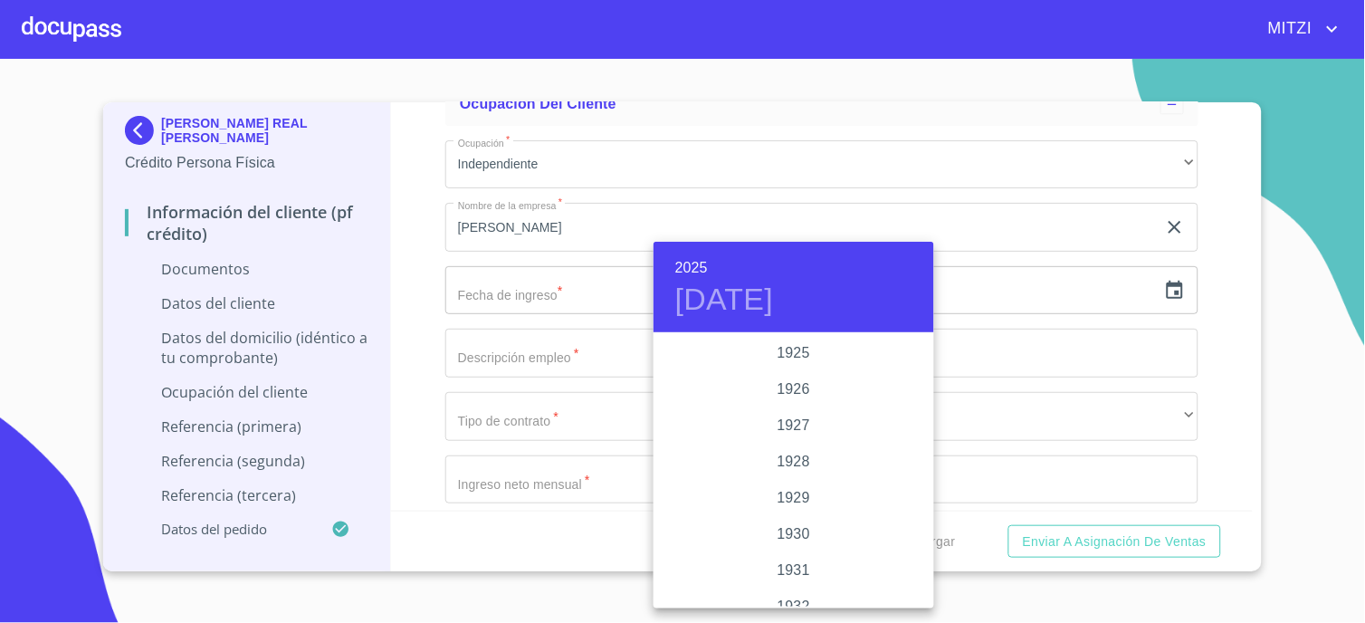
scroll to position [3512, 0]
click at [806, 381] on div "2023" at bounding box center [794, 389] width 281 height 36
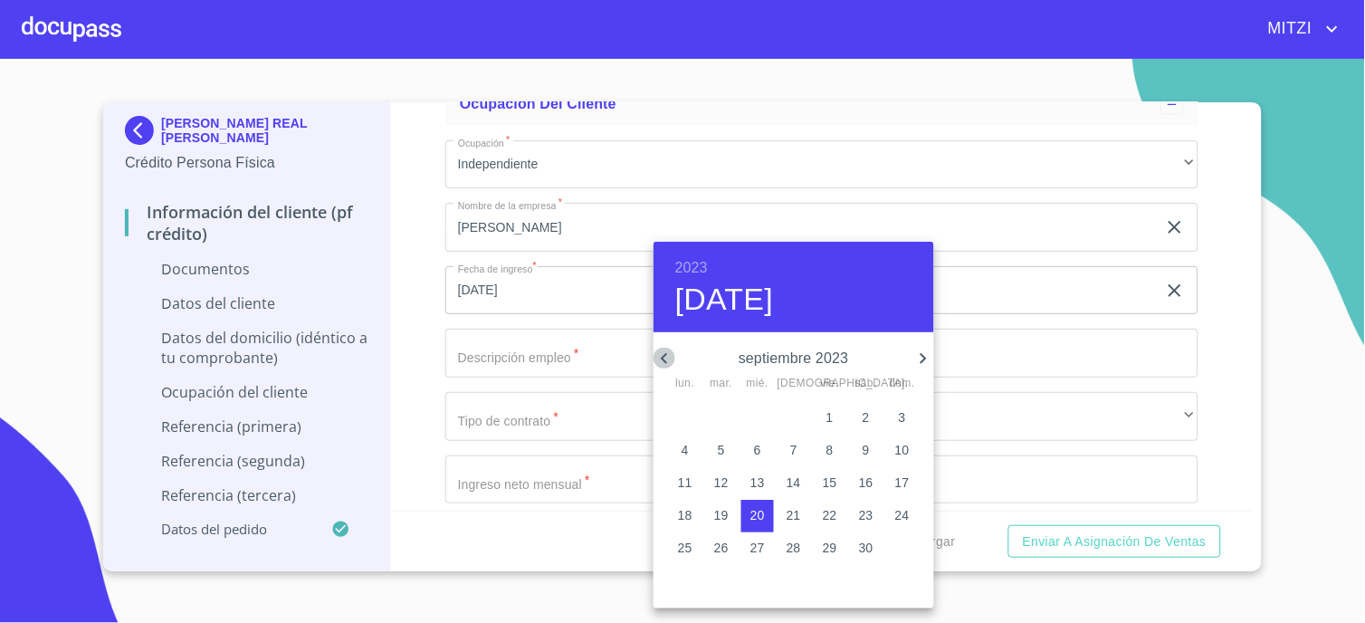
click at [657, 363] on icon "button" at bounding box center [665, 359] width 22 height 22
click at [921, 367] on icon "button" at bounding box center [924, 359] width 22 height 22
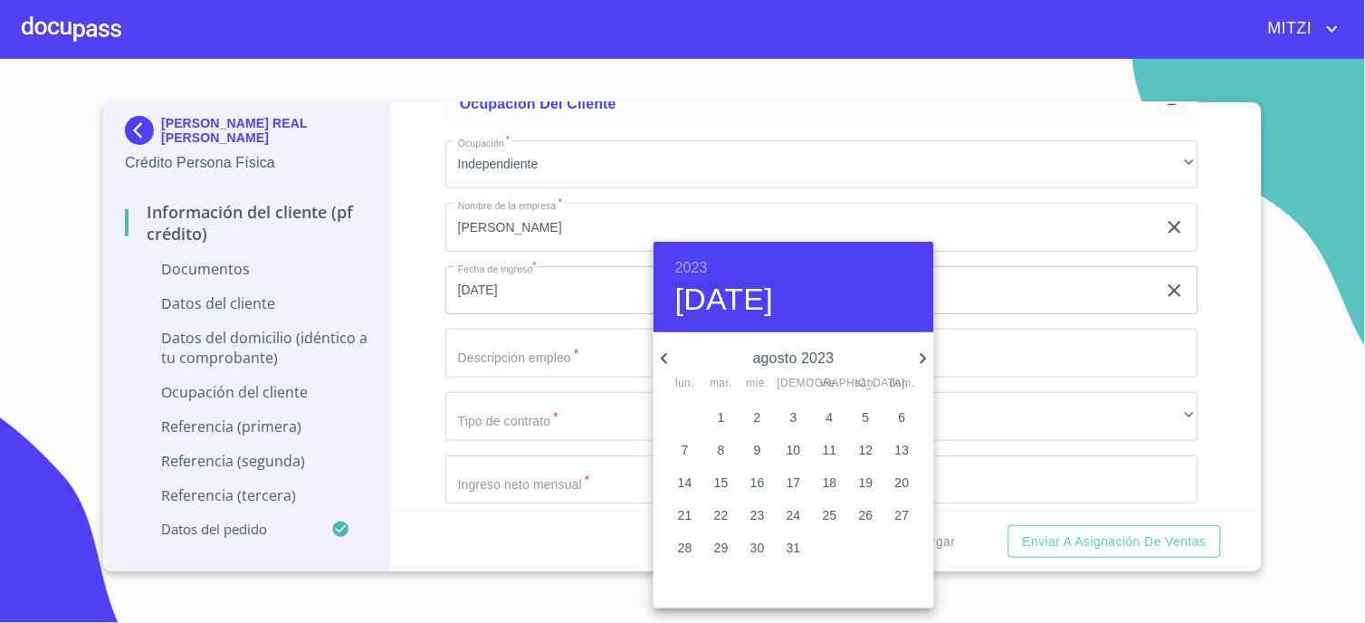
click at [921, 367] on icon "button" at bounding box center [924, 359] width 22 height 22
click at [837, 419] on span "1" at bounding box center [830, 417] width 33 height 18
type input "[DATE]"
click at [498, 332] on div at bounding box center [682, 311] width 1365 height 623
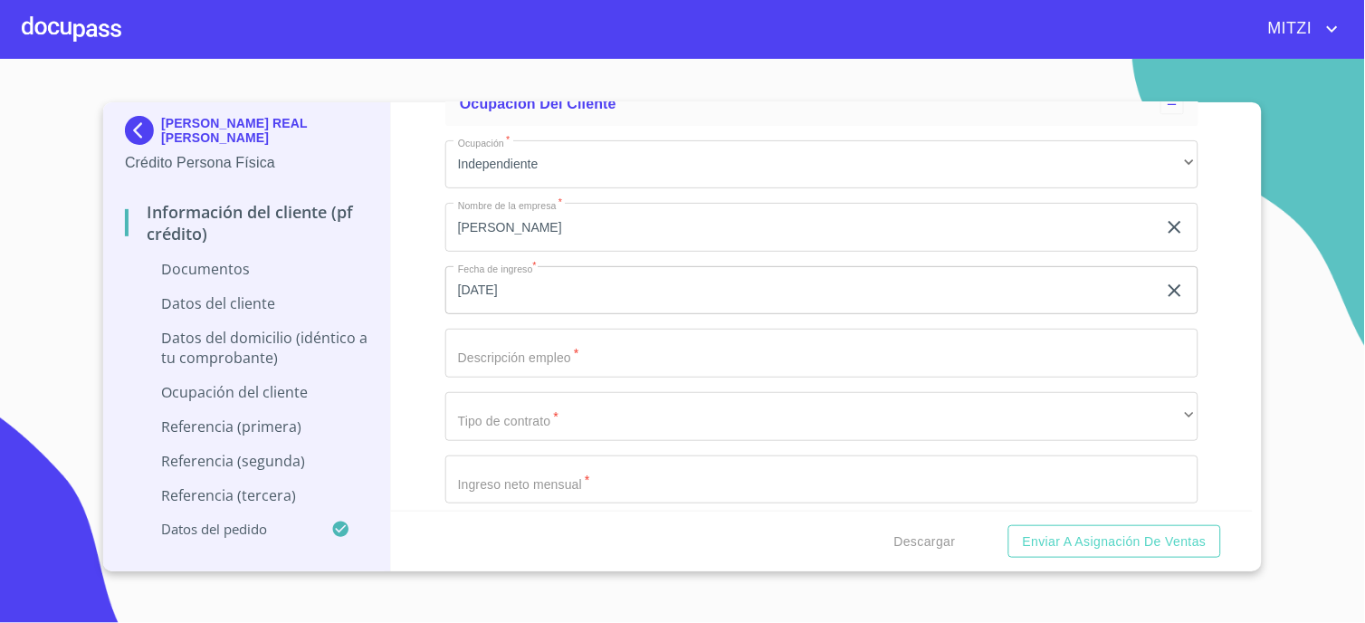
click at [496, 355] on input "Documento de identificación.   *" at bounding box center [821, 353] width 753 height 49
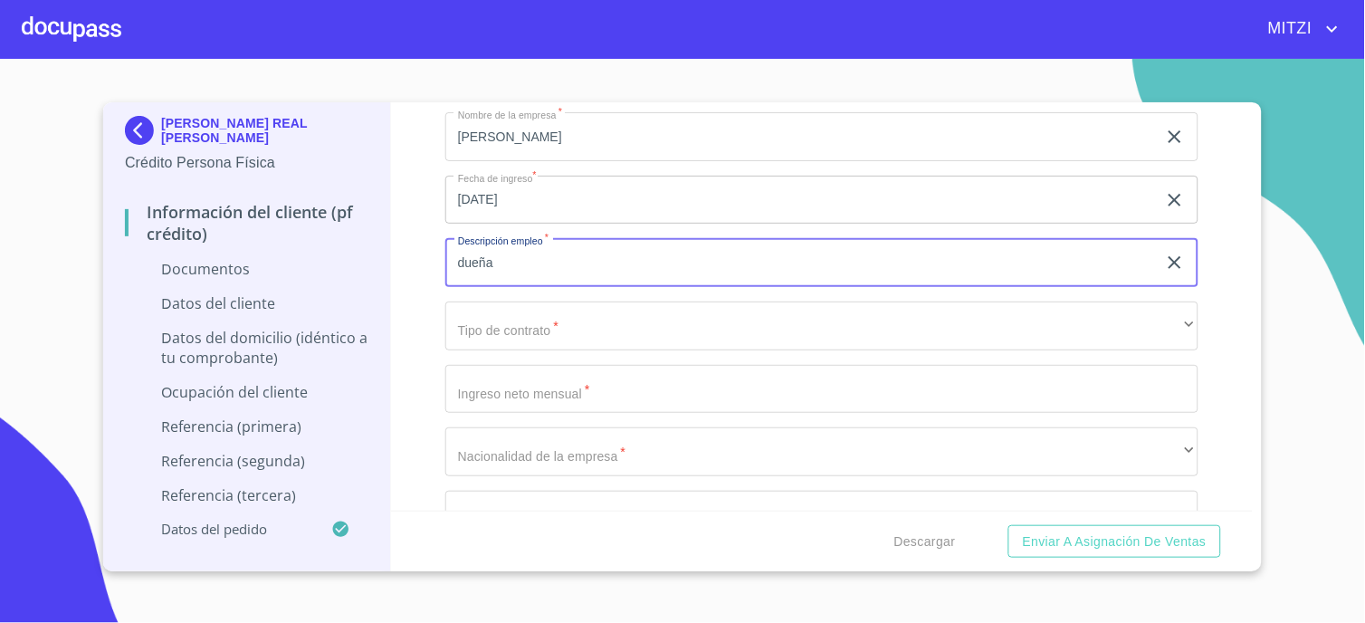
scroll to position [4224, 0]
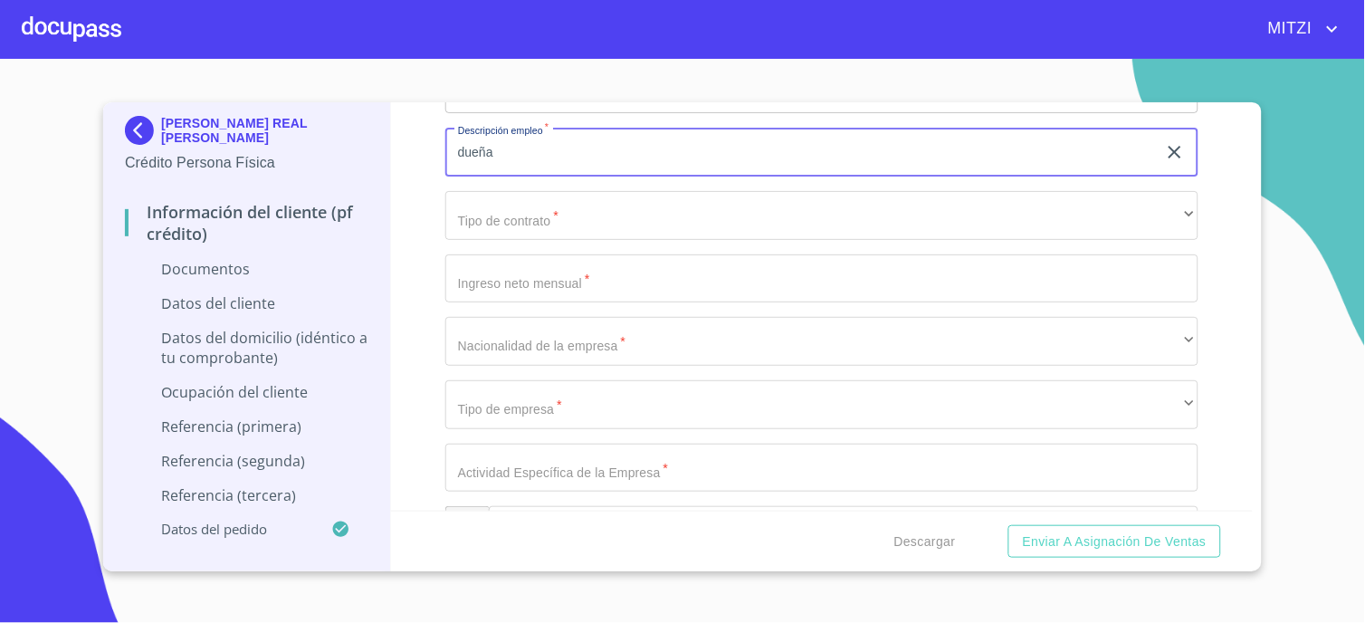
type input "dueña"
click at [588, 284] on input "Documento de identificación.   *" at bounding box center [821, 278] width 753 height 49
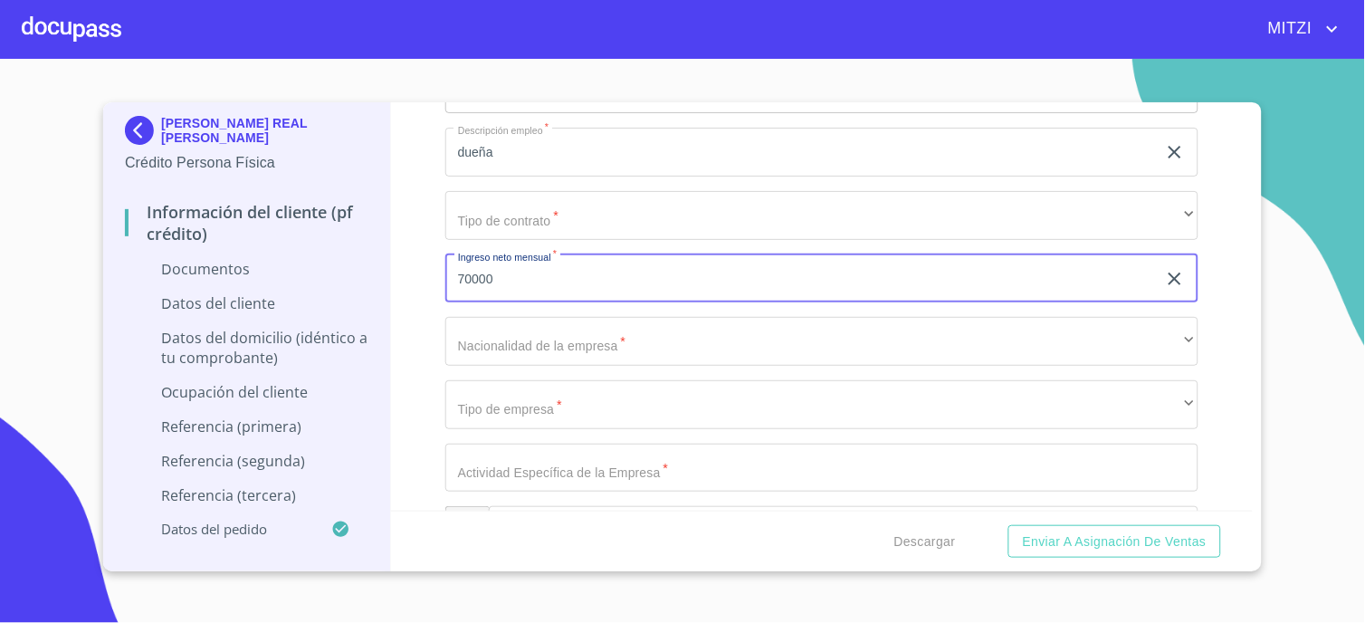
type input "70000"
click at [436, 344] on div "Información del cliente (PF crédito) Documentos Documento de identificación.   …" at bounding box center [822, 306] width 863 height 408
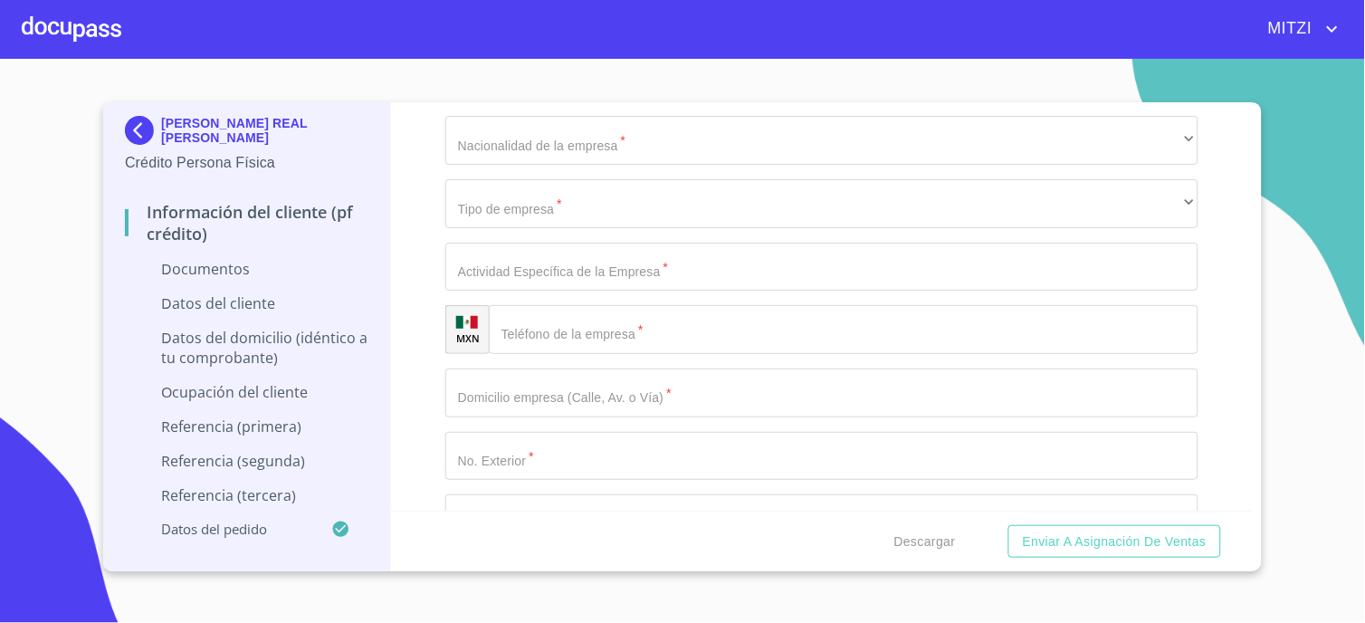
scroll to position [4526, 0]
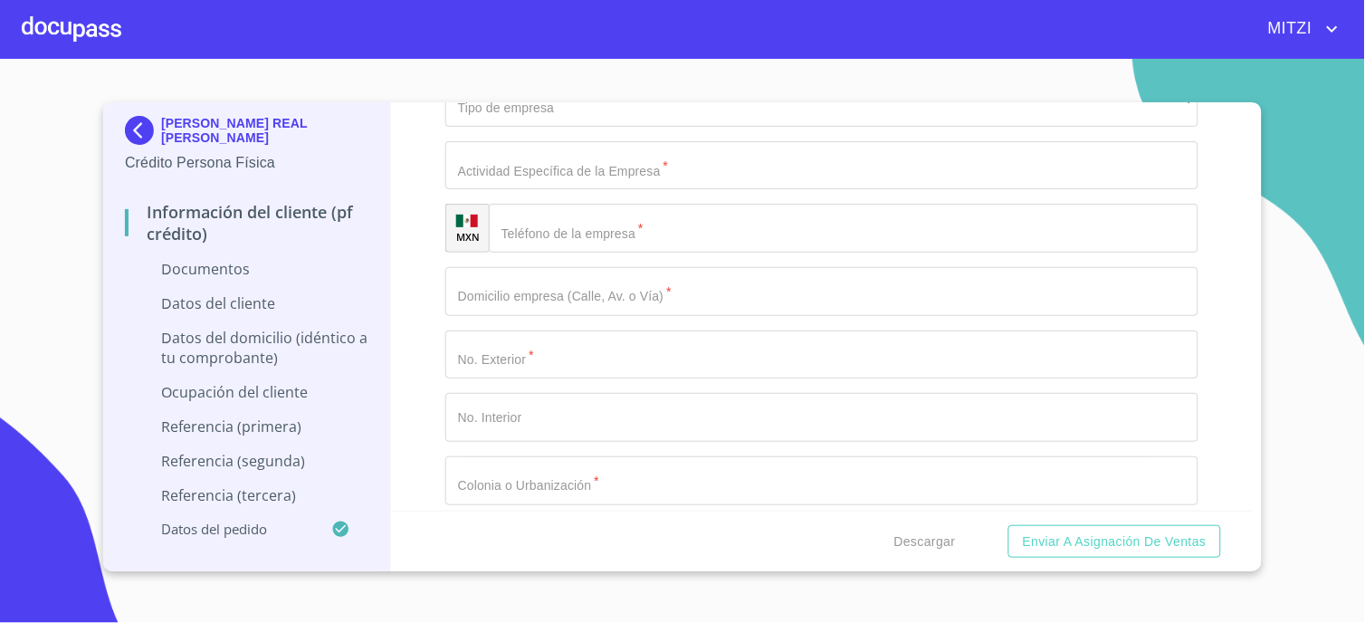
click at [600, 221] on input "Documento de identificación.   *" at bounding box center [844, 228] width 710 height 49
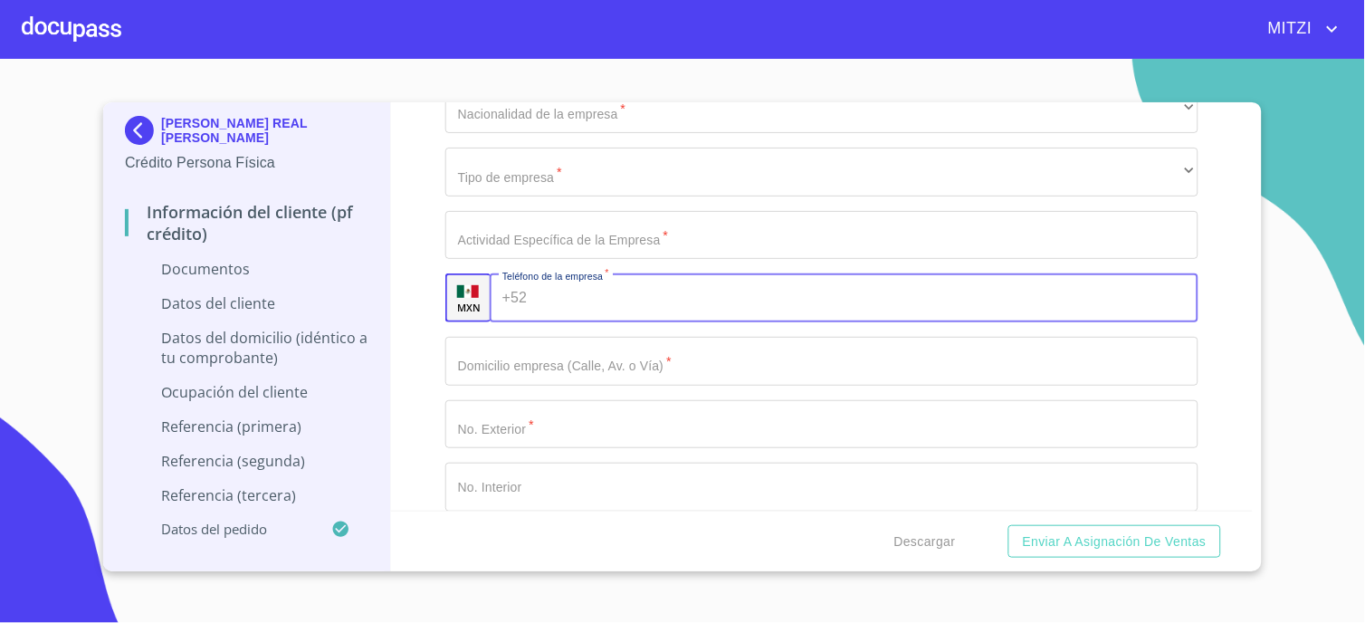
scroll to position [4425, 0]
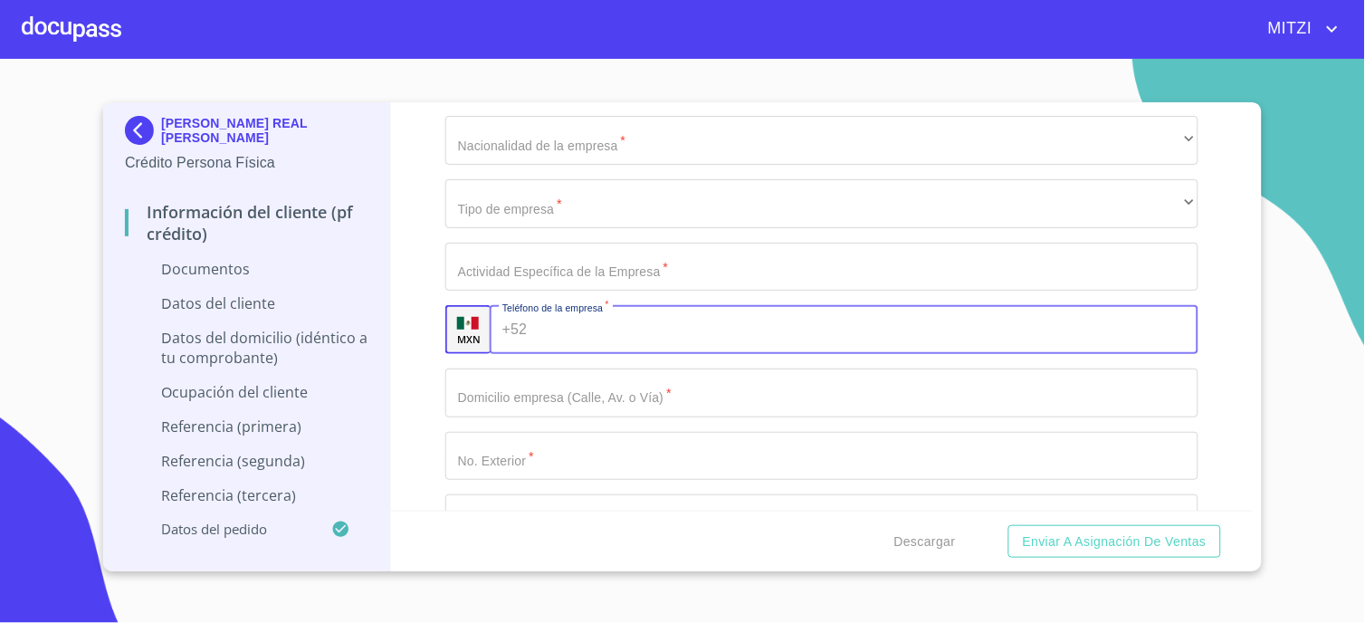
click at [636, 392] on input "Documento de identificación.   *" at bounding box center [821, 392] width 753 height 49
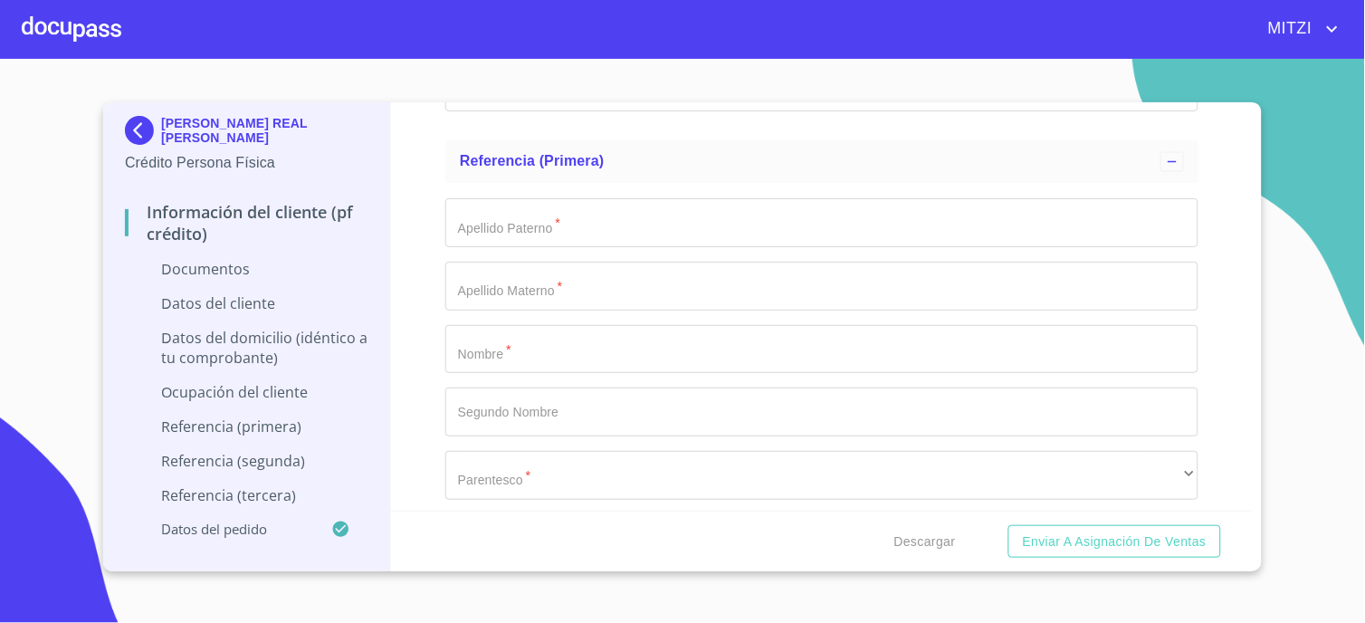
scroll to position [5330, 0]
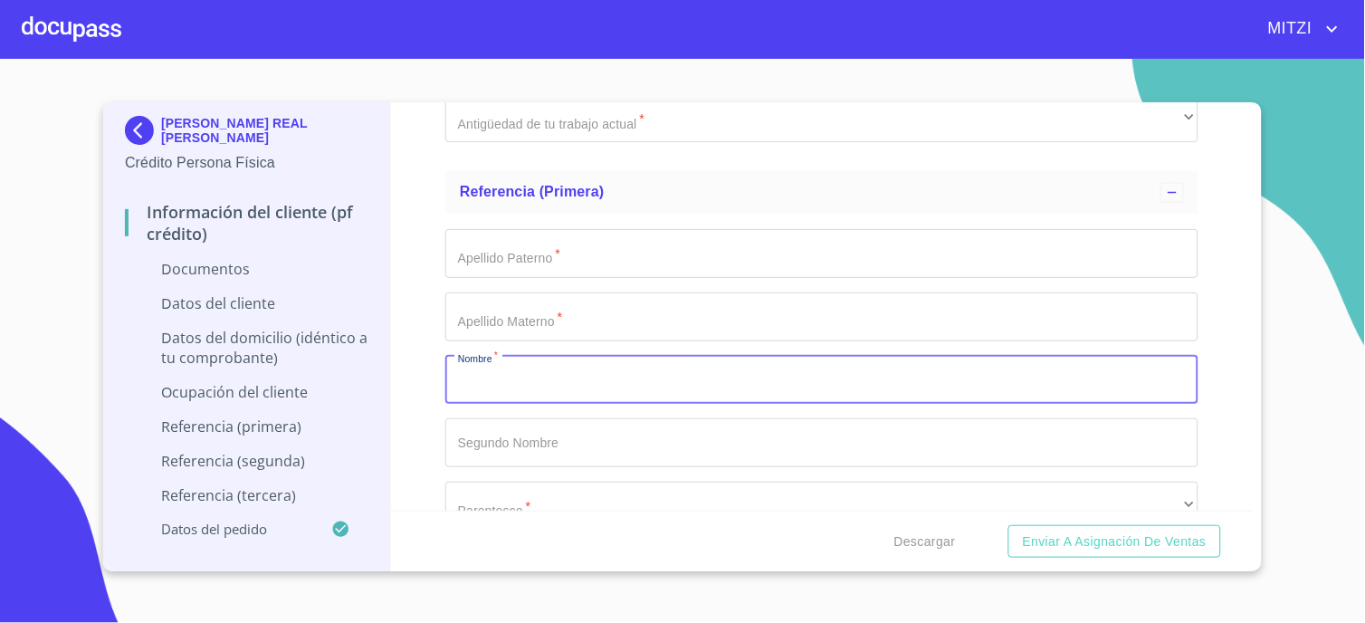
click at [587, 383] on input "Documento de identificación.   *" at bounding box center [821, 380] width 753 height 49
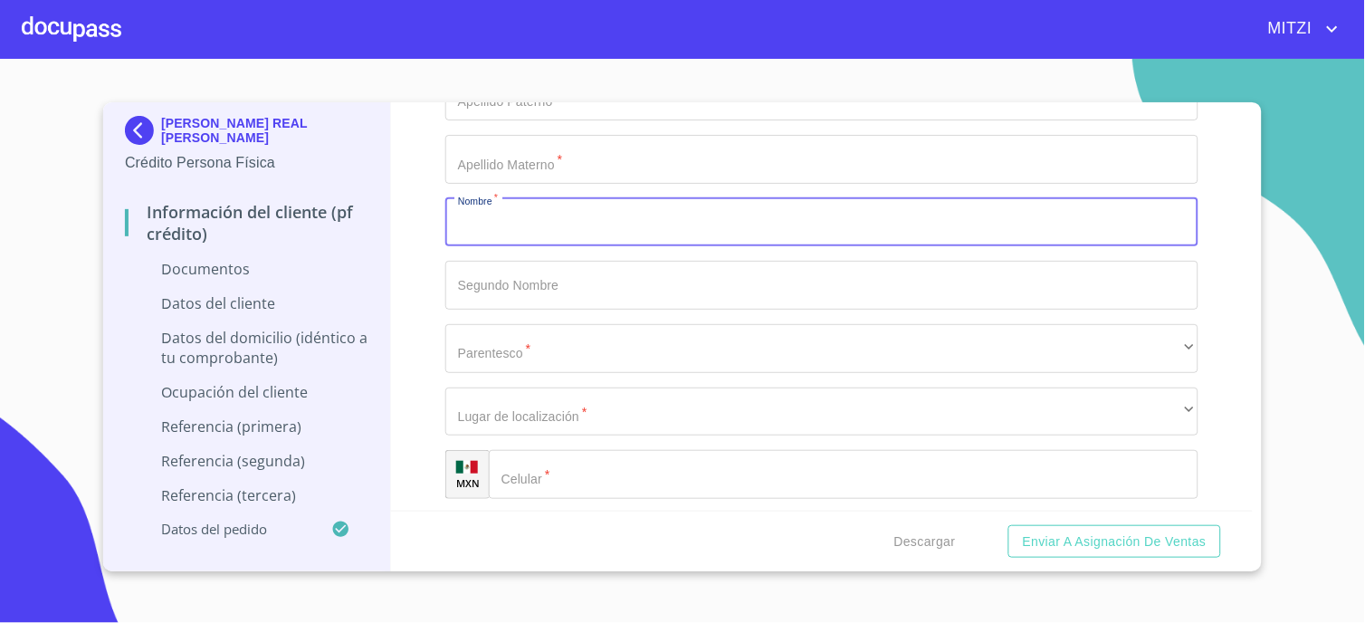
scroll to position [5532, 0]
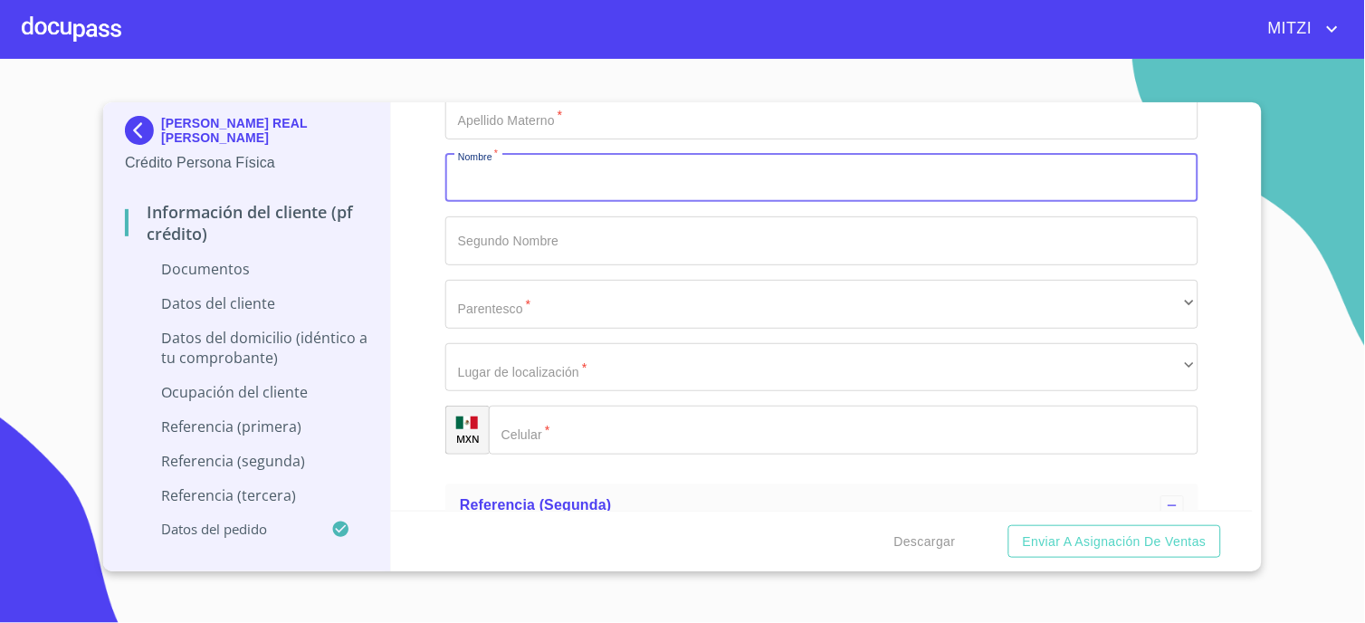
click at [568, 185] on input "Documento de identificación.   *" at bounding box center [821, 178] width 753 height 49
type input "[DEMOGRAPHIC_DATA]"
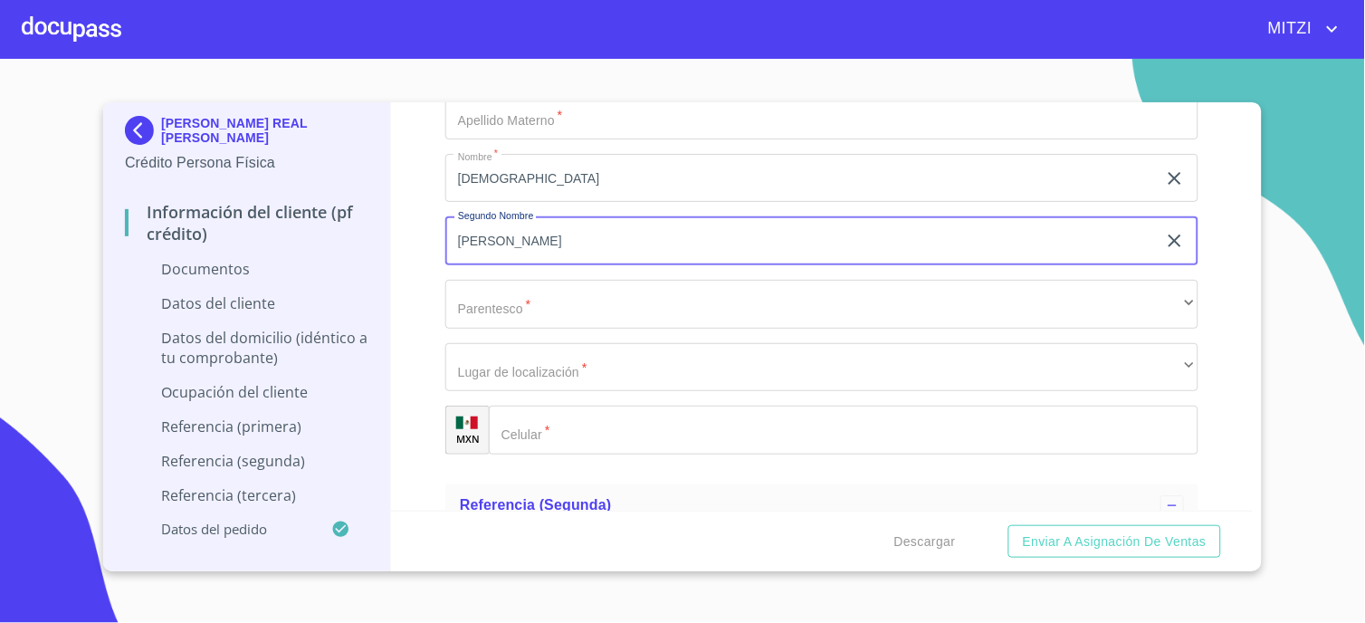
scroll to position [5230, 0]
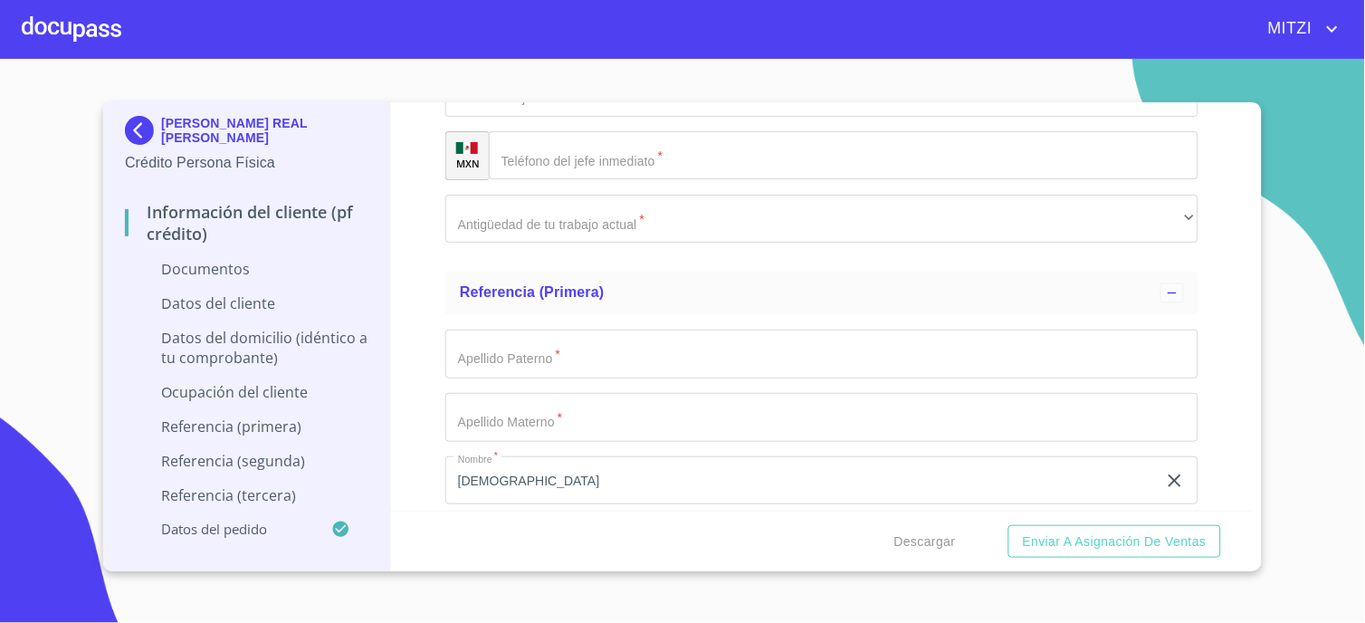
type input "[PERSON_NAME]"
click at [676, 333] on input "Documento de identificación.   *" at bounding box center [821, 354] width 753 height 49
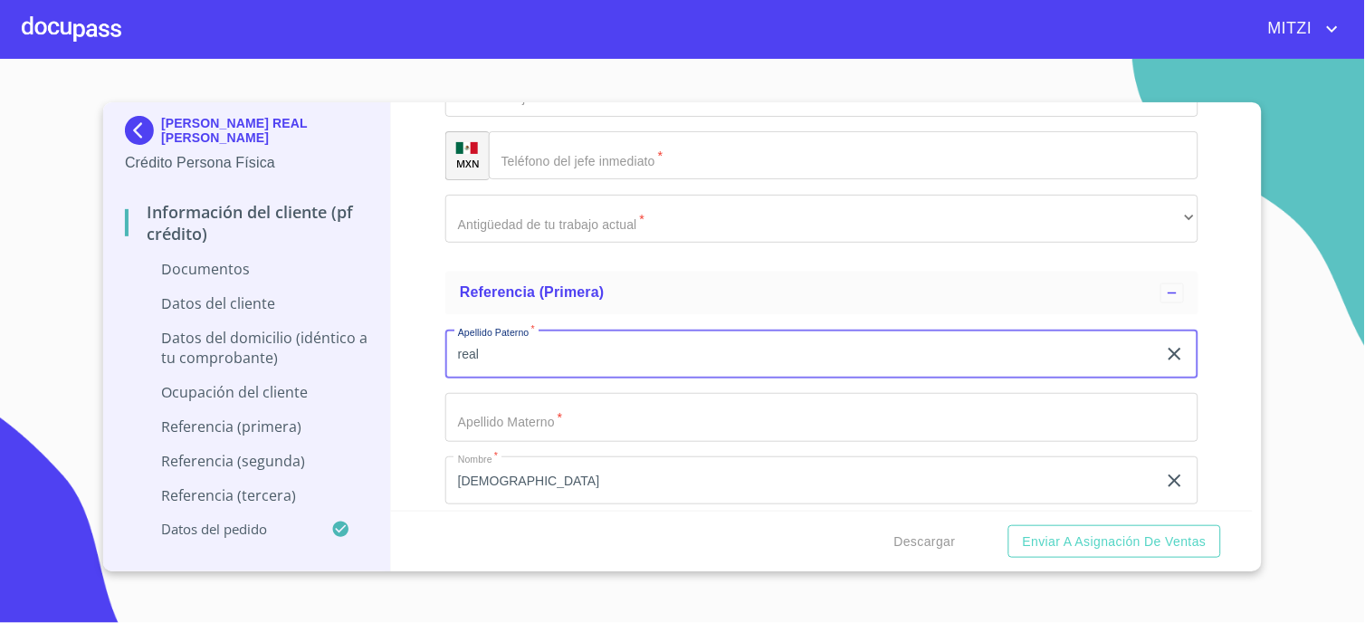
type input "real"
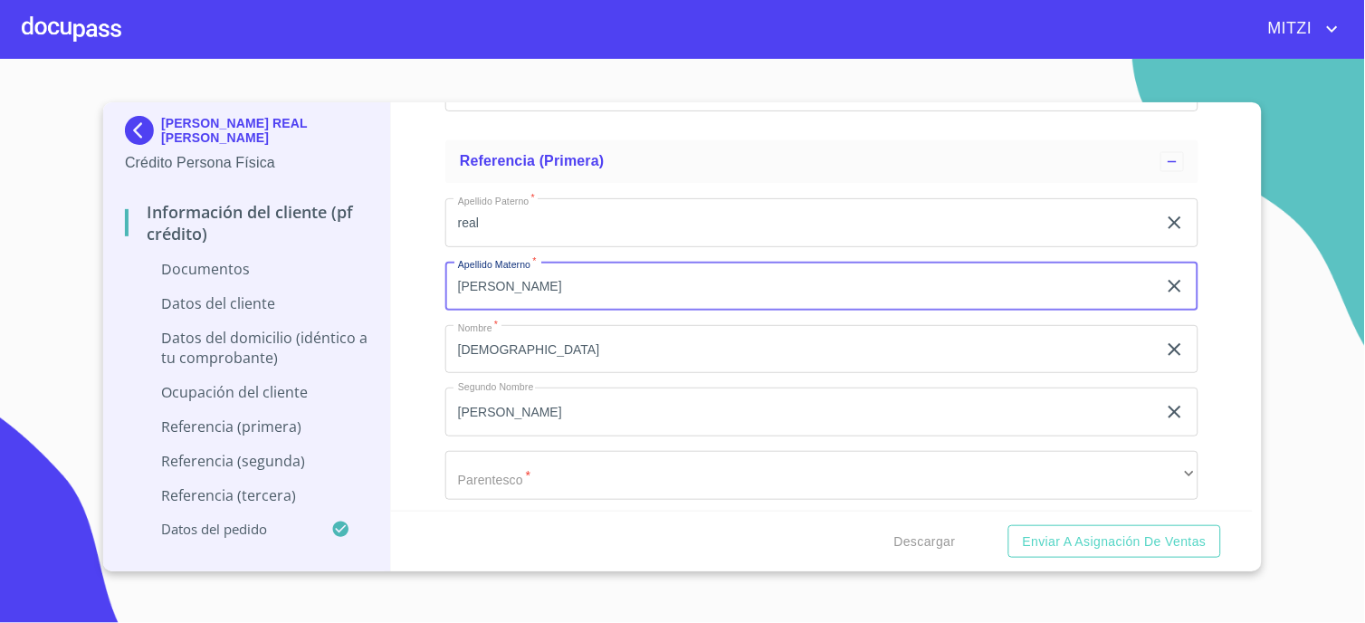
scroll to position [5532, 0]
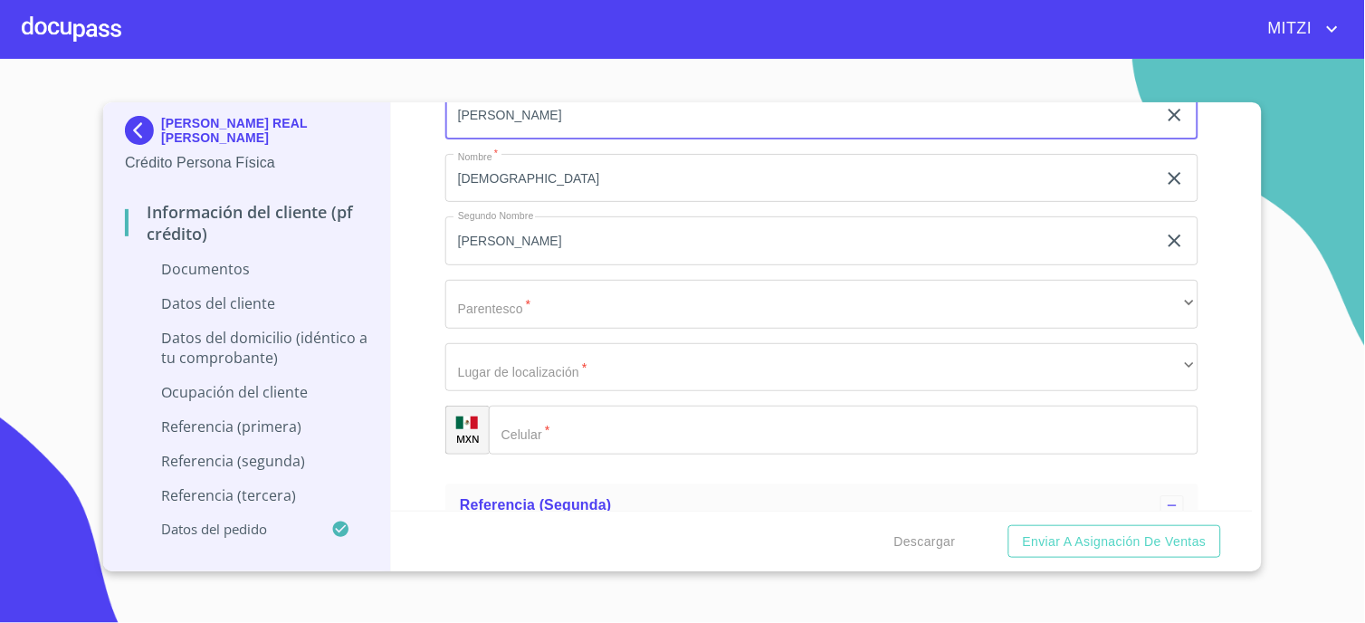
type input "[PERSON_NAME]"
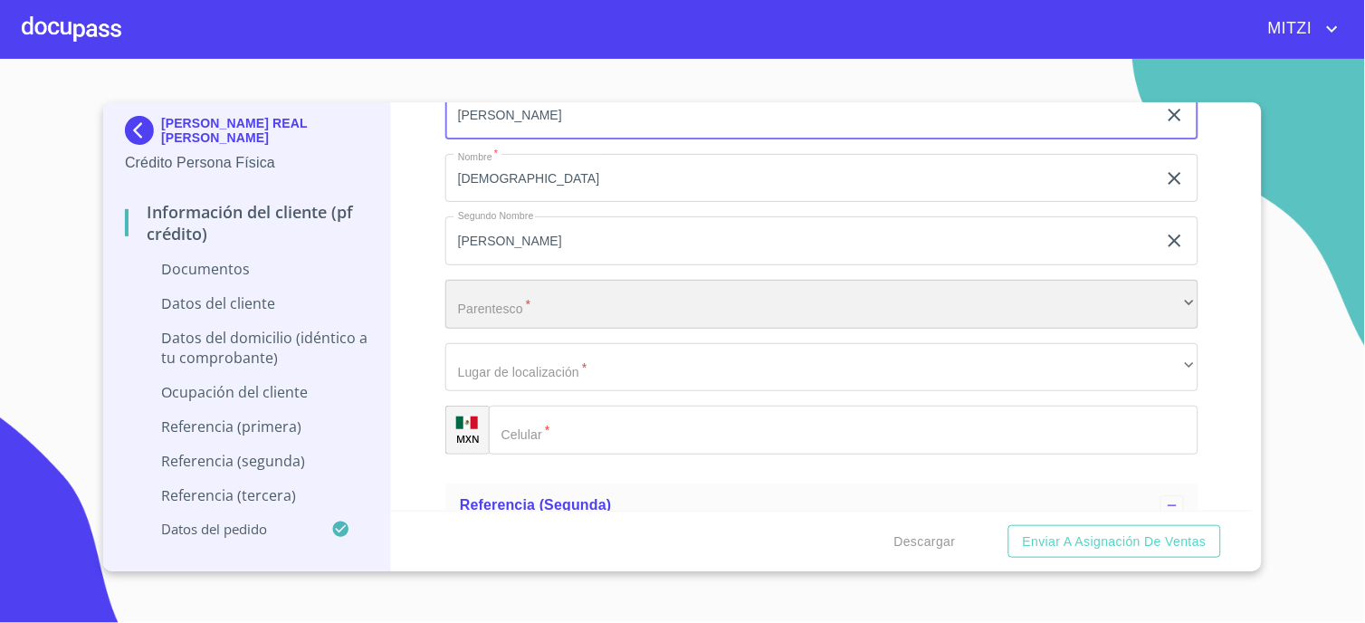
click at [700, 297] on div "​" at bounding box center [821, 304] width 753 height 49
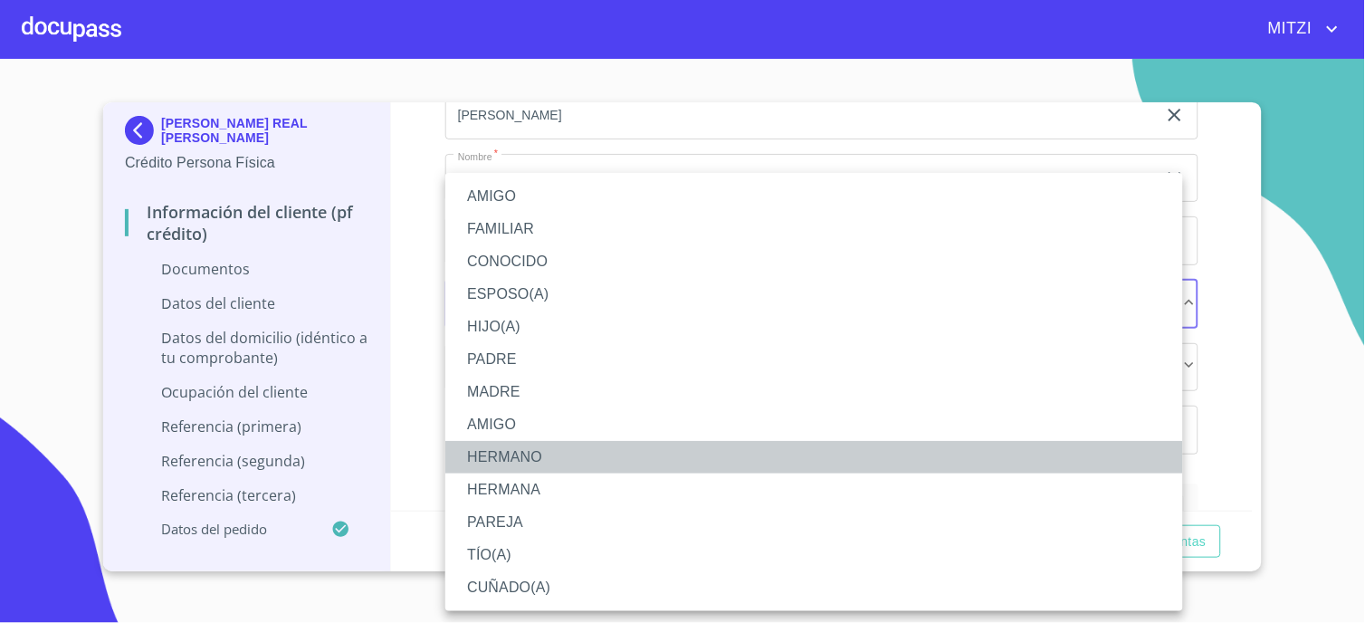
click at [505, 469] on li "HERMANO" at bounding box center [814, 457] width 738 height 33
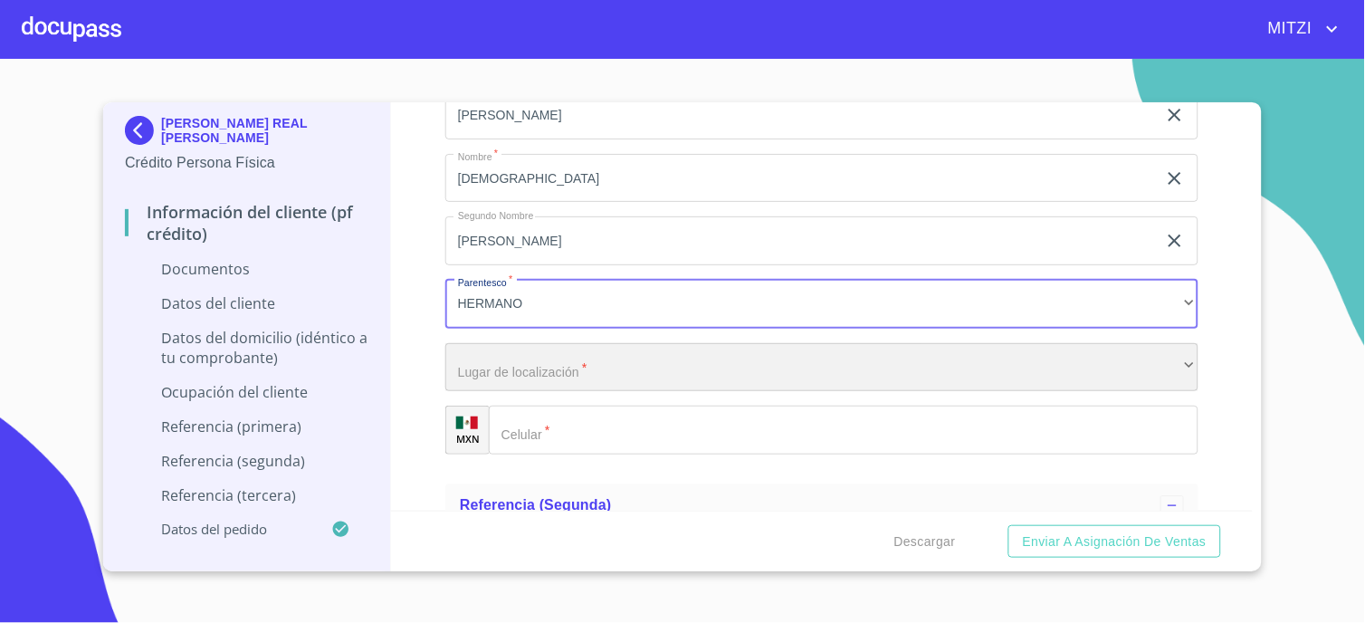
click at [566, 355] on div "​" at bounding box center [821, 367] width 753 height 49
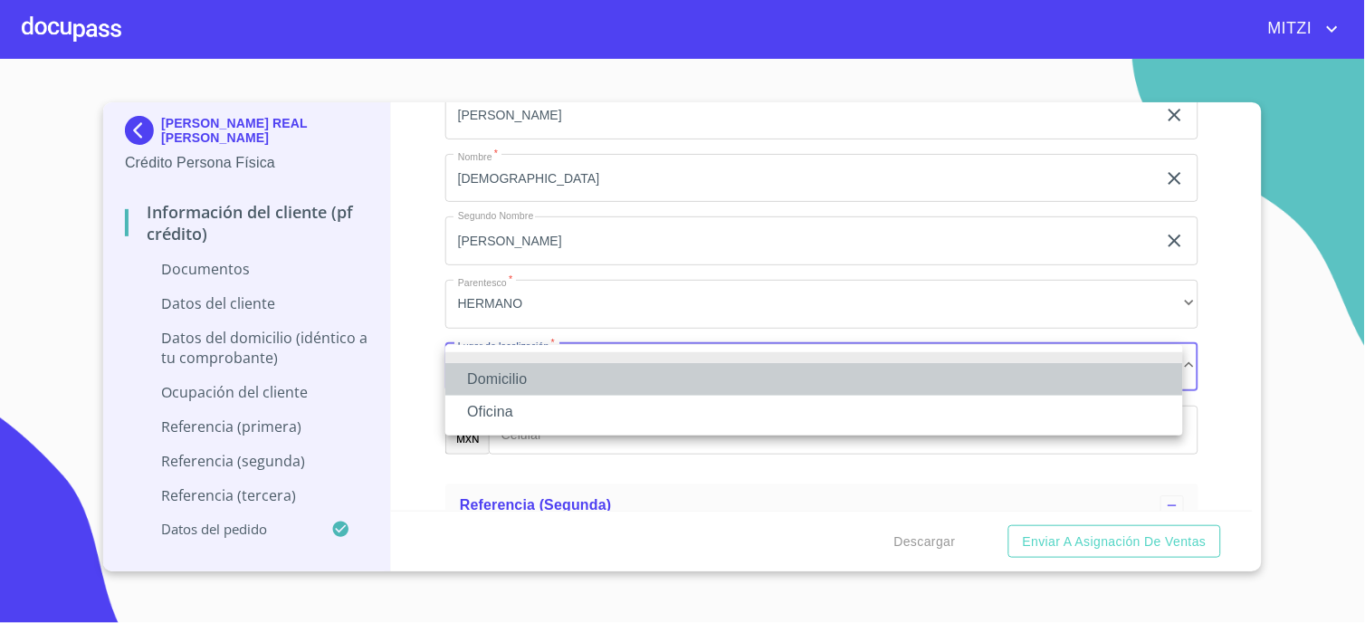
click at [518, 369] on li "Domicilio" at bounding box center [814, 379] width 738 height 33
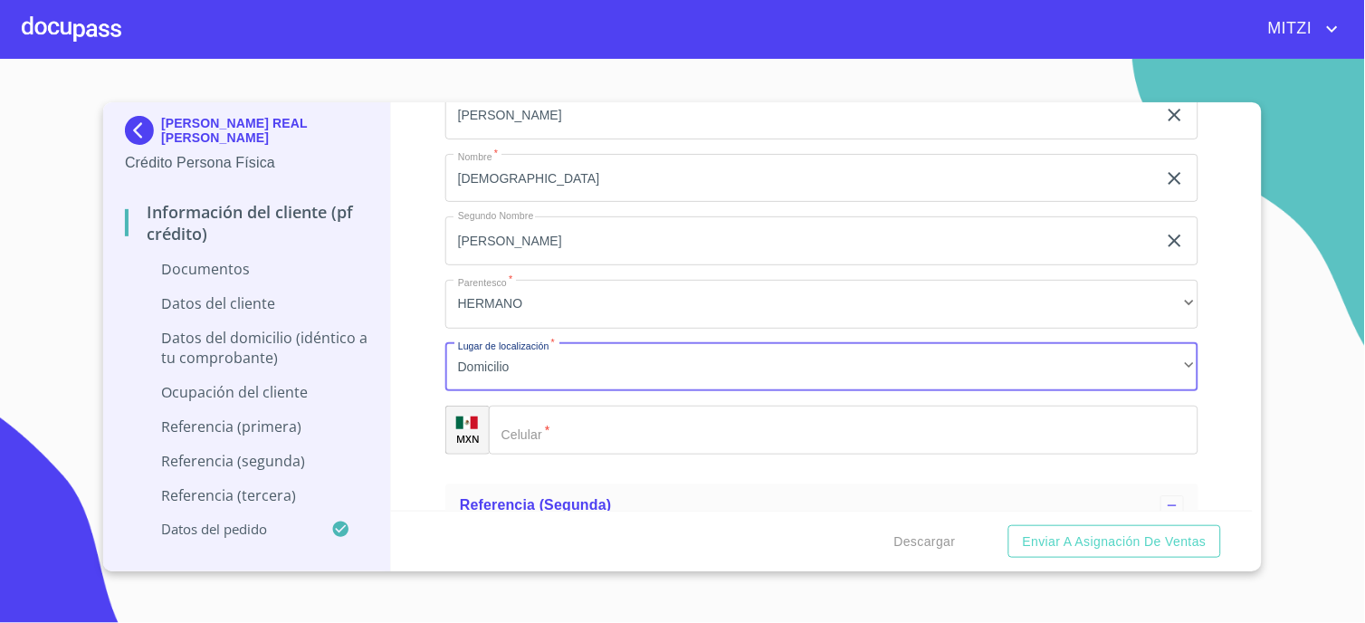
click at [549, 421] on input "Documento de identificación.   *" at bounding box center [844, 430] width 710 height 49
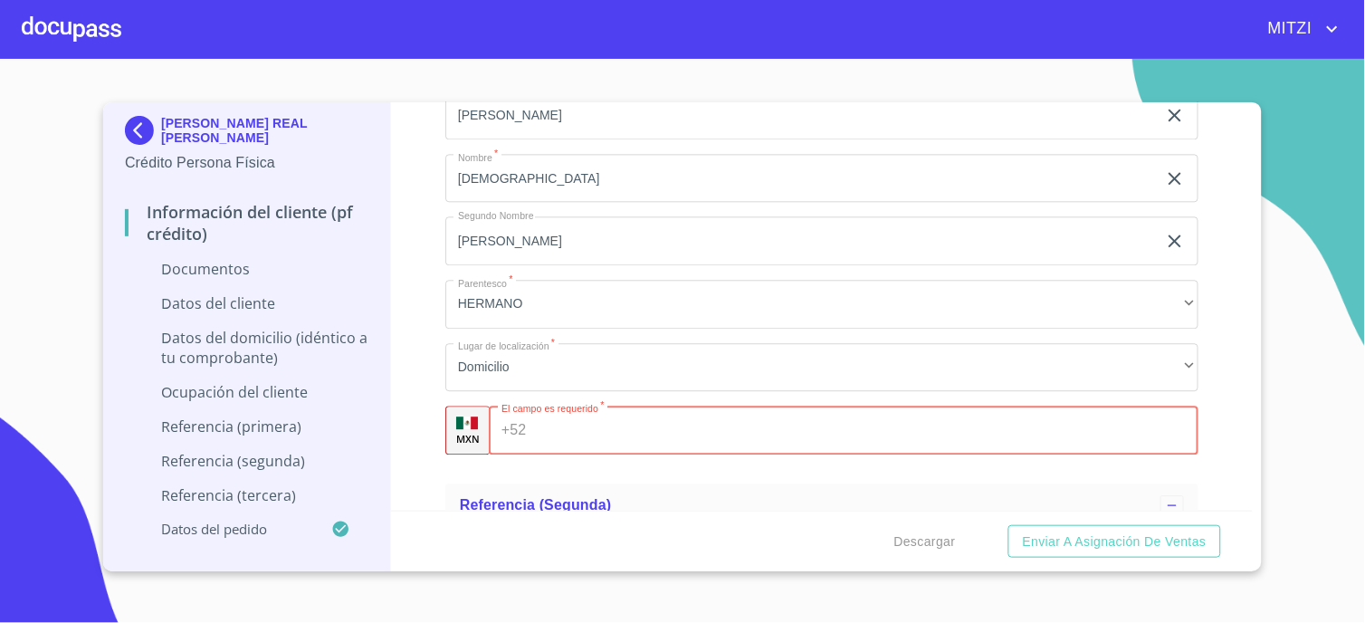
click at [608, 417] on input "Documento de identificación.   *" at bounding box center [865, 430] width 664 height 49
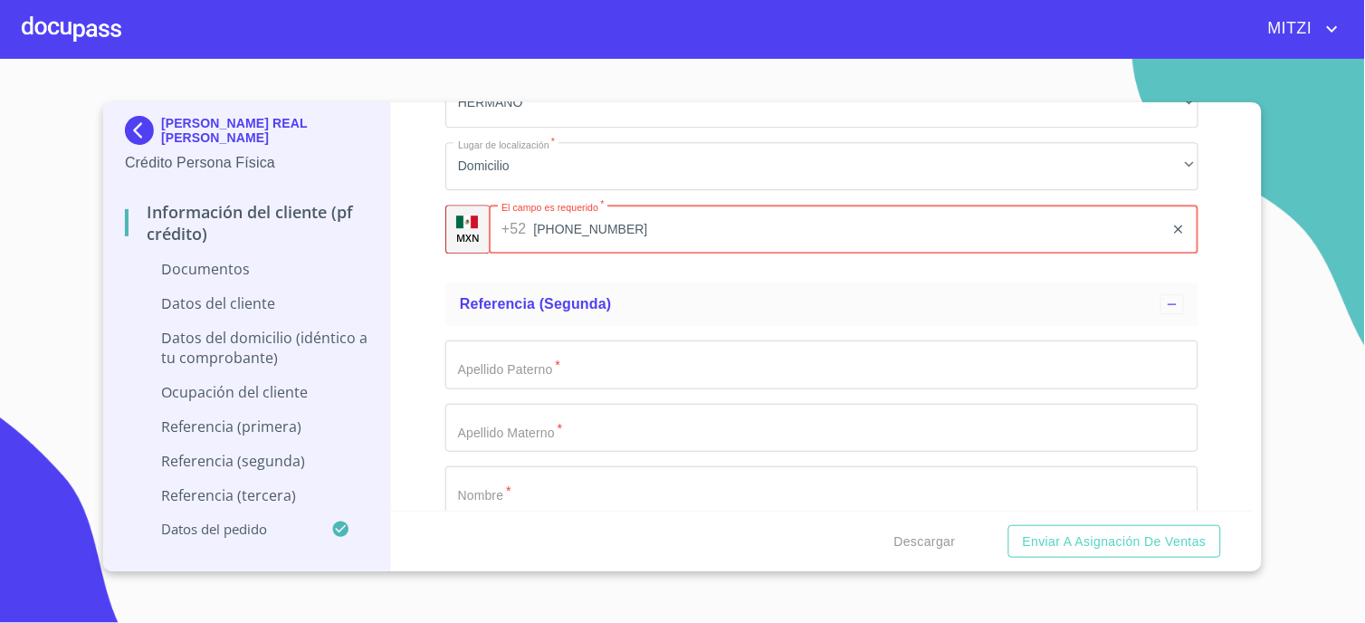
scroll to position [5834, 0]
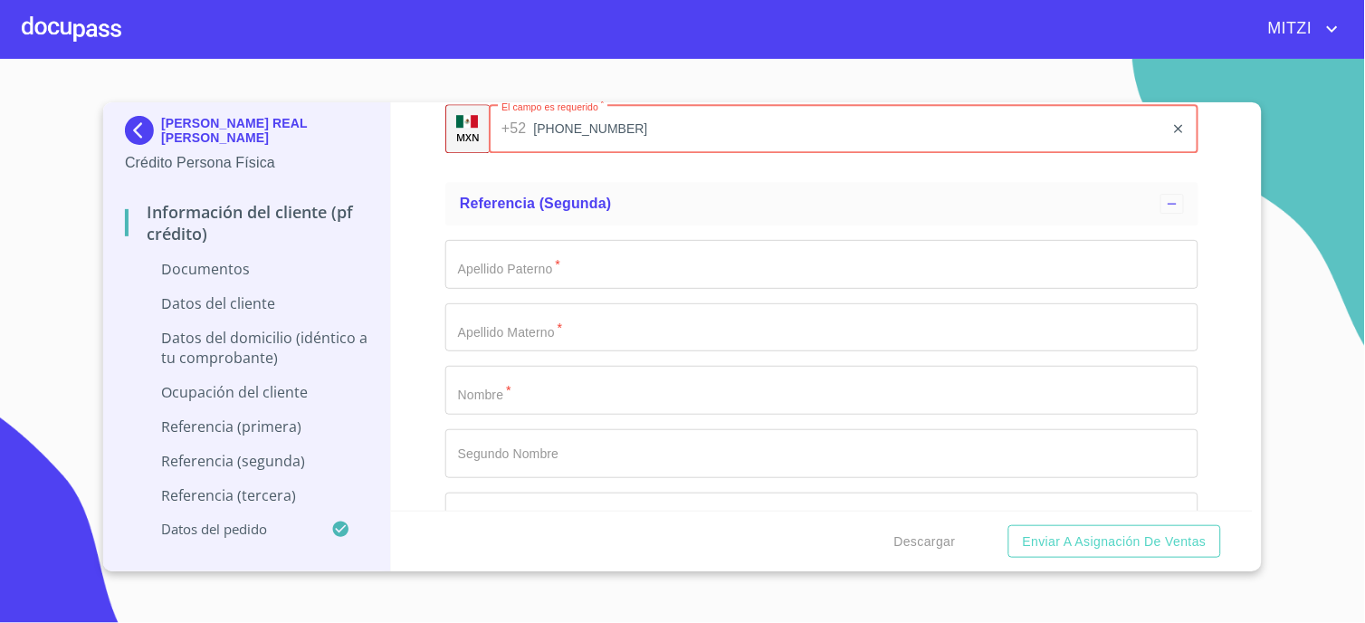
type input "[PHONE_NUMBER]"
click at [650, 396] on input "Documento de identificación.   *" at bounding box center [821, 390] width 753 height 49
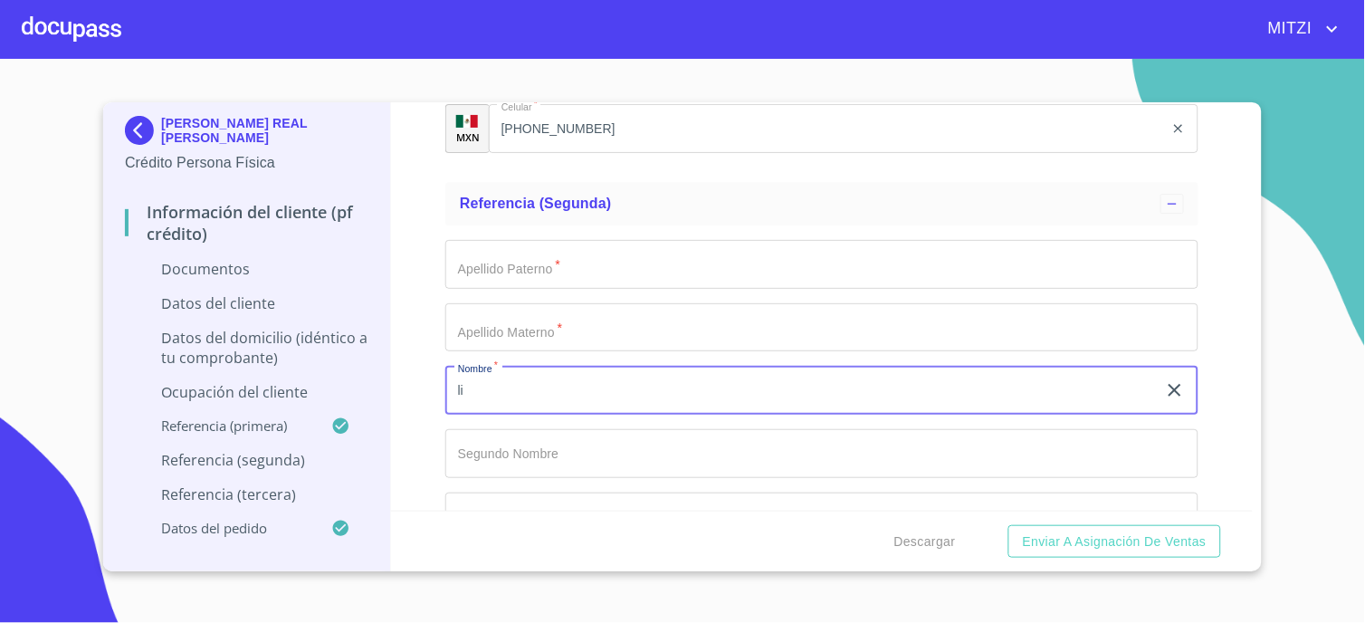
type input "l"
type input "[PERSON_NAME]"
click at [655, 282] on input "Documento de identificación.   *" at bounding box center [821, 264] width 753 height 49
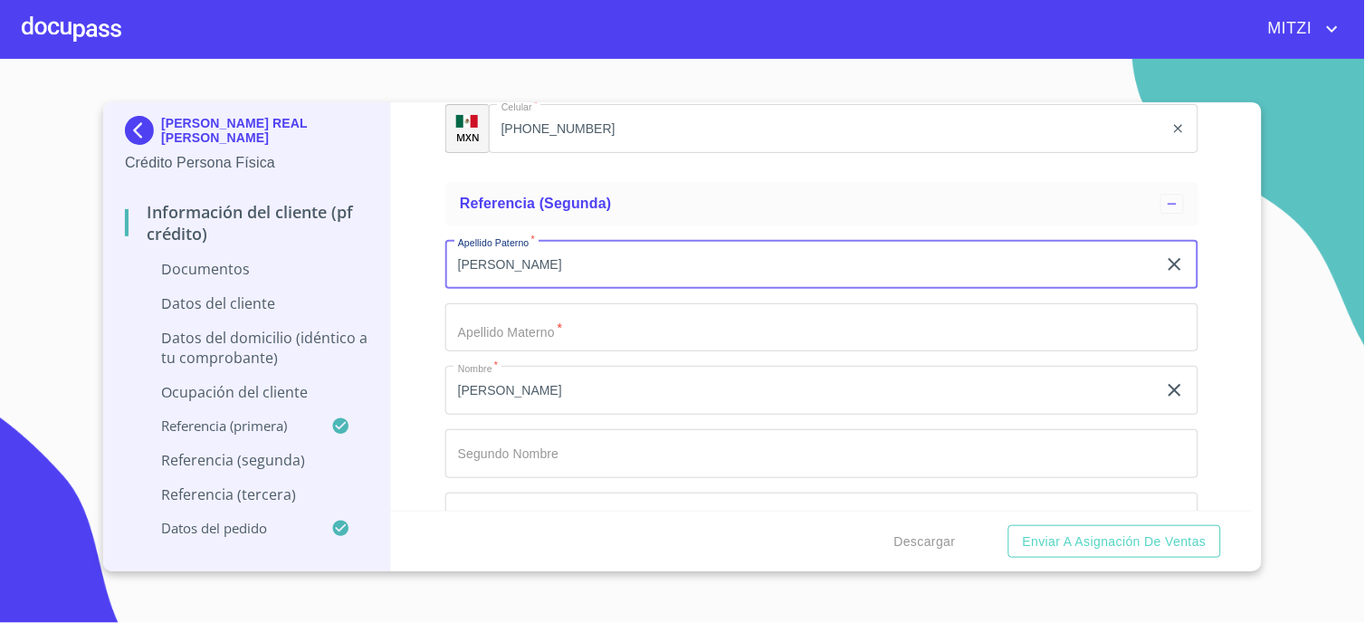
type input "[PERSON_NAME]"
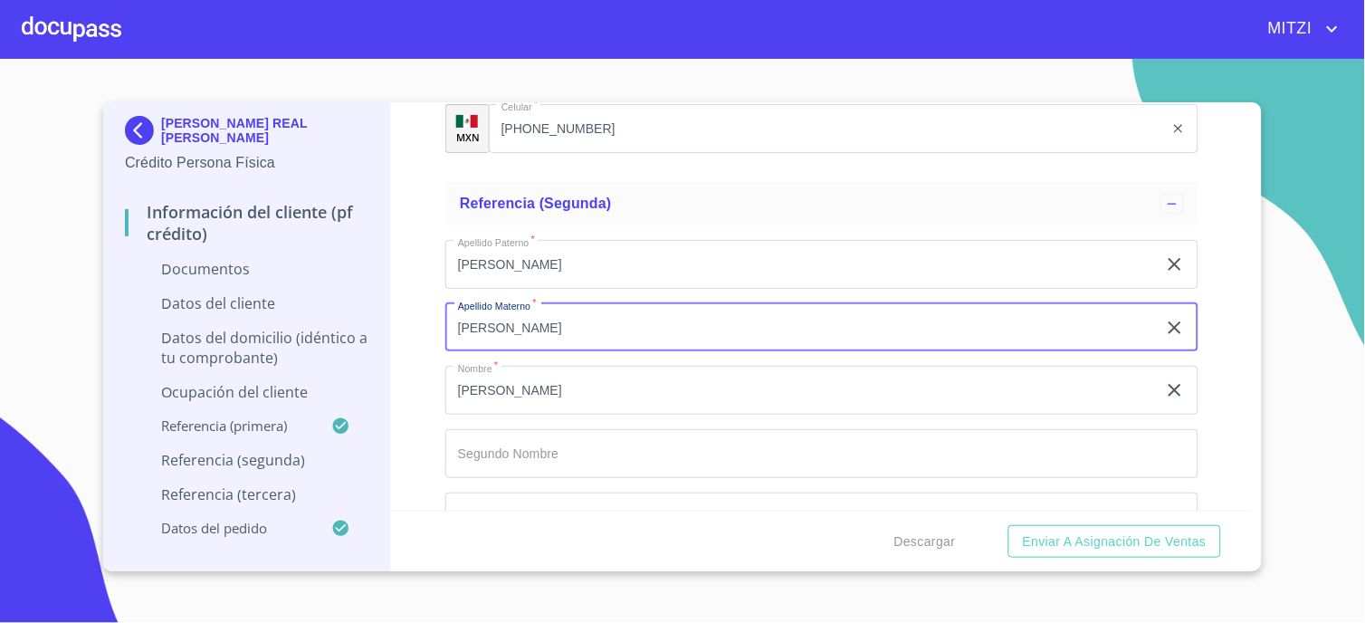
scroll to position [5934, 0]
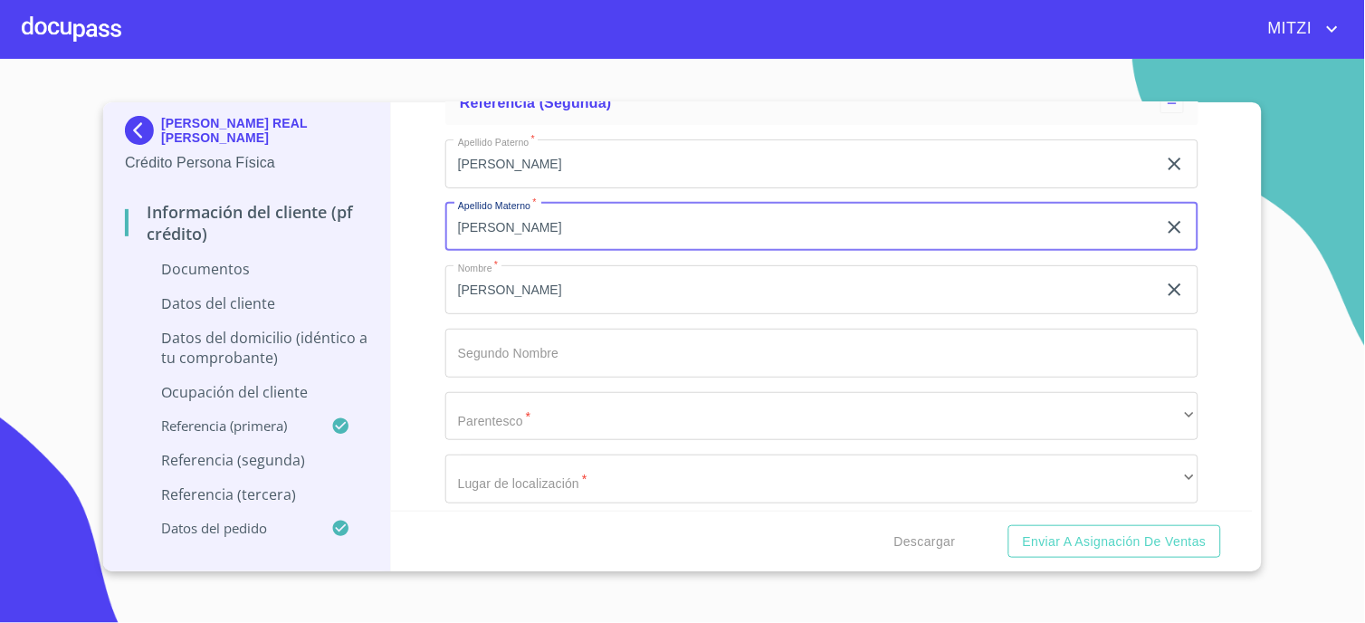
type input "[PERSON_NAME]"
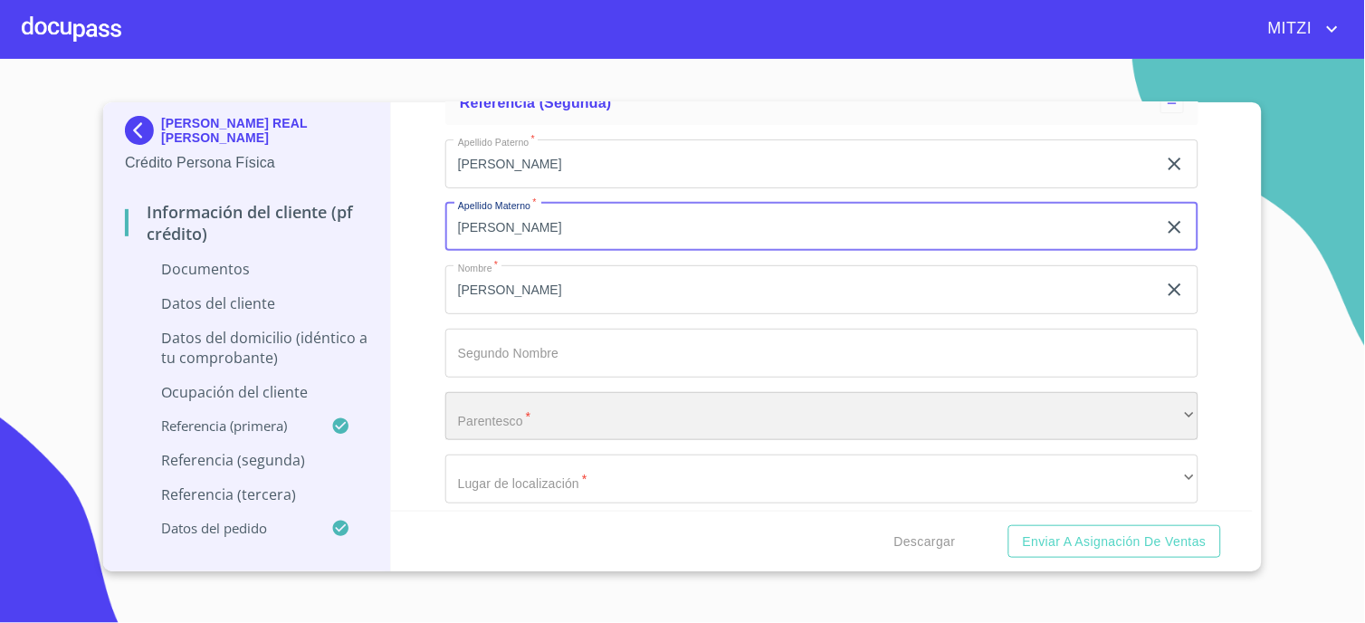
click at [549, 432] on div "​" at bounding box center [821, 416] width 753 height 49
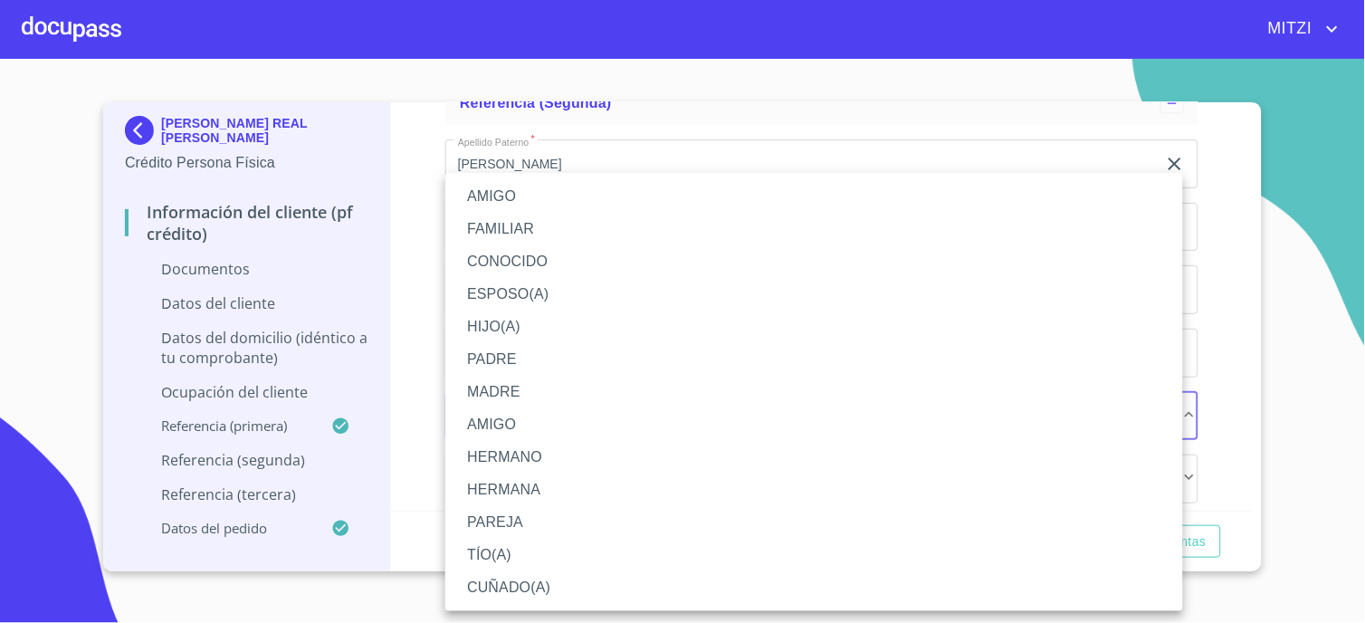
click at [541, 391] on li "MADRE" at bounding box center [814, 392] width 738 height 33
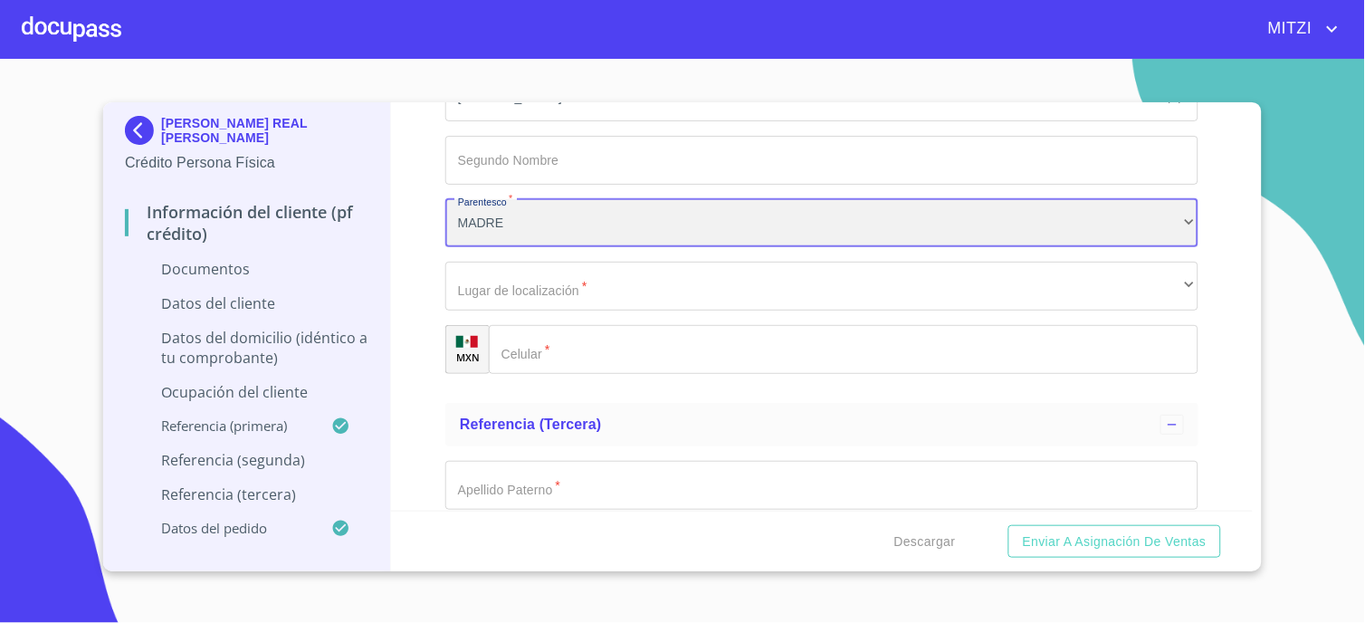
scroll to position [6135, 0]
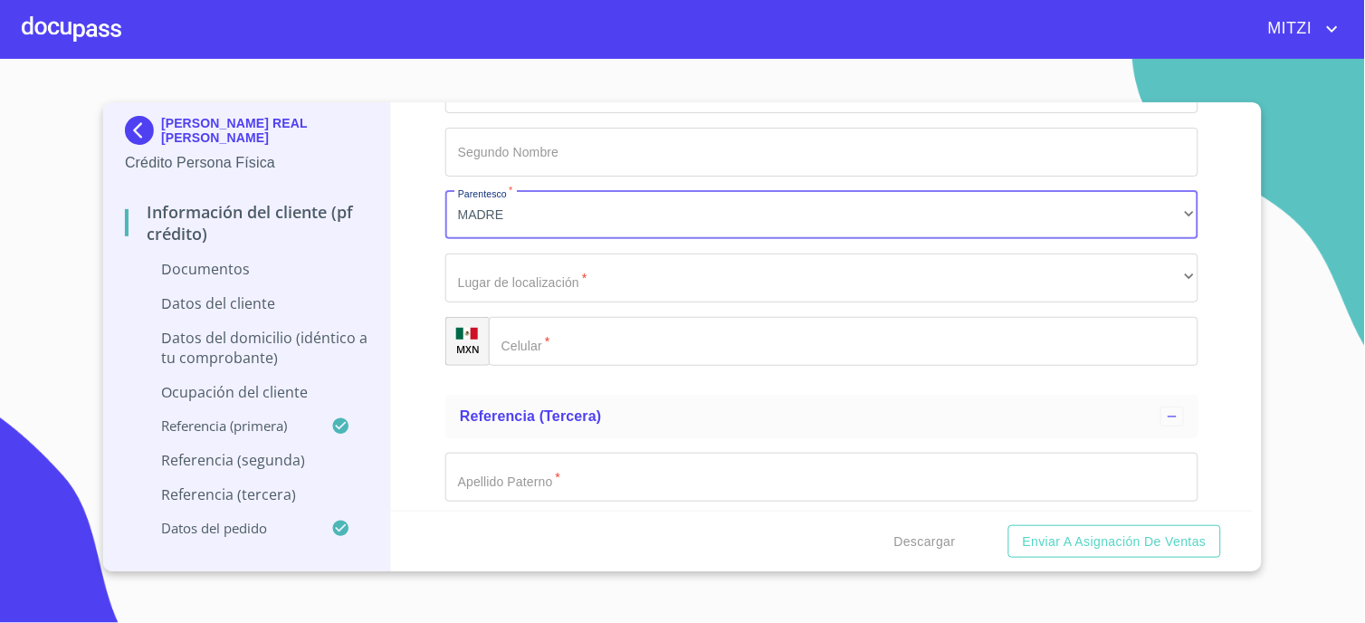
click at [596, 332] on input "Documento de identificación.   *" at bounding box center [844, 341] width 710 height 49
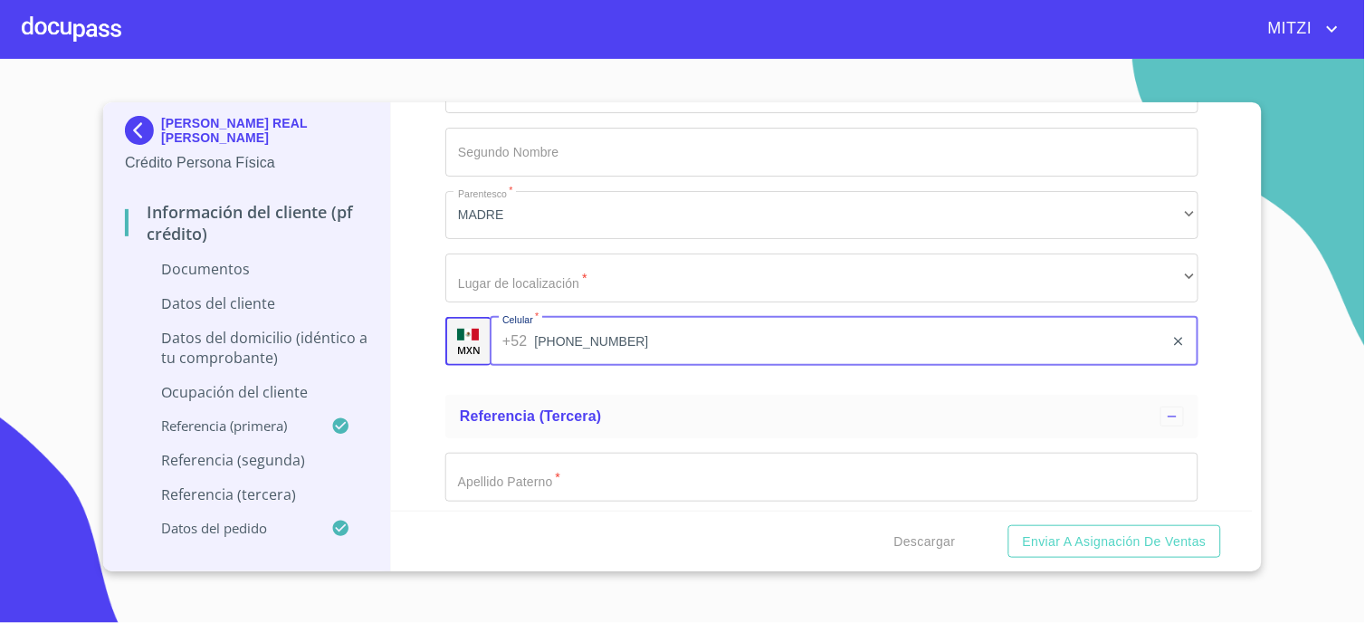
type input "[PHONE_NUMBER]"
click at [406, 231] on div "Información del cliente (PF crédito) Documentos Documento de identificación.   …" at bounding box center [822, 306] width 863 height 408
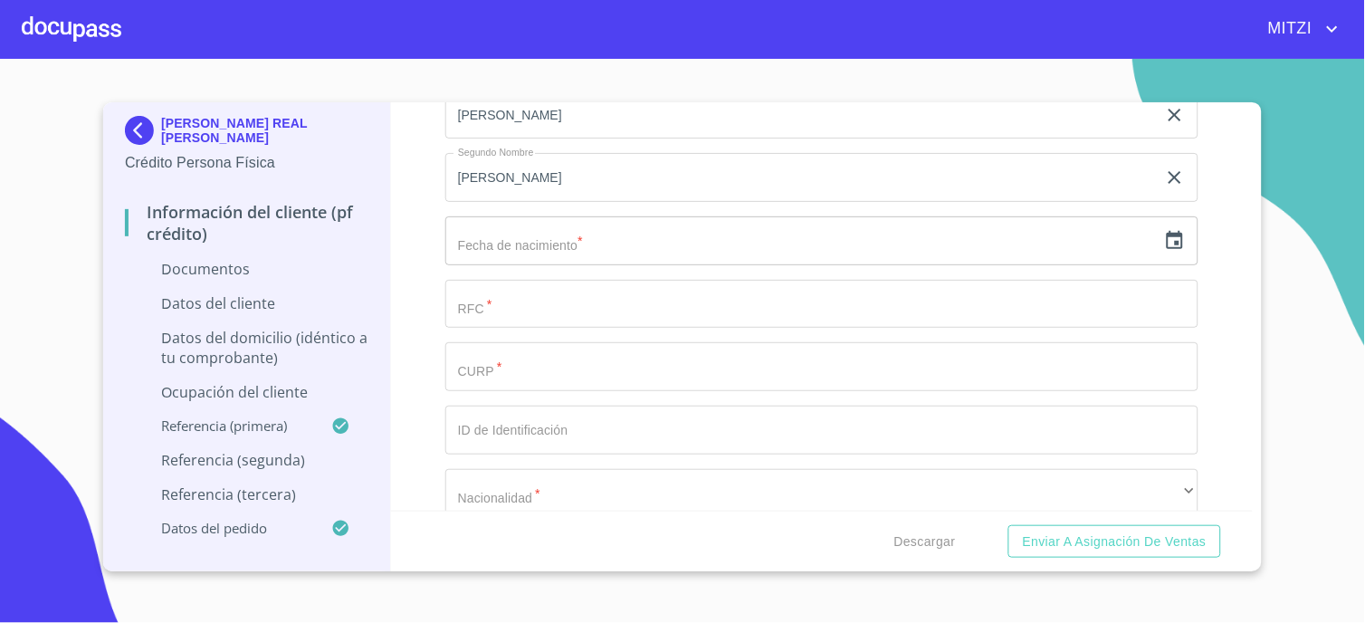
scroll to position [2284, 0]
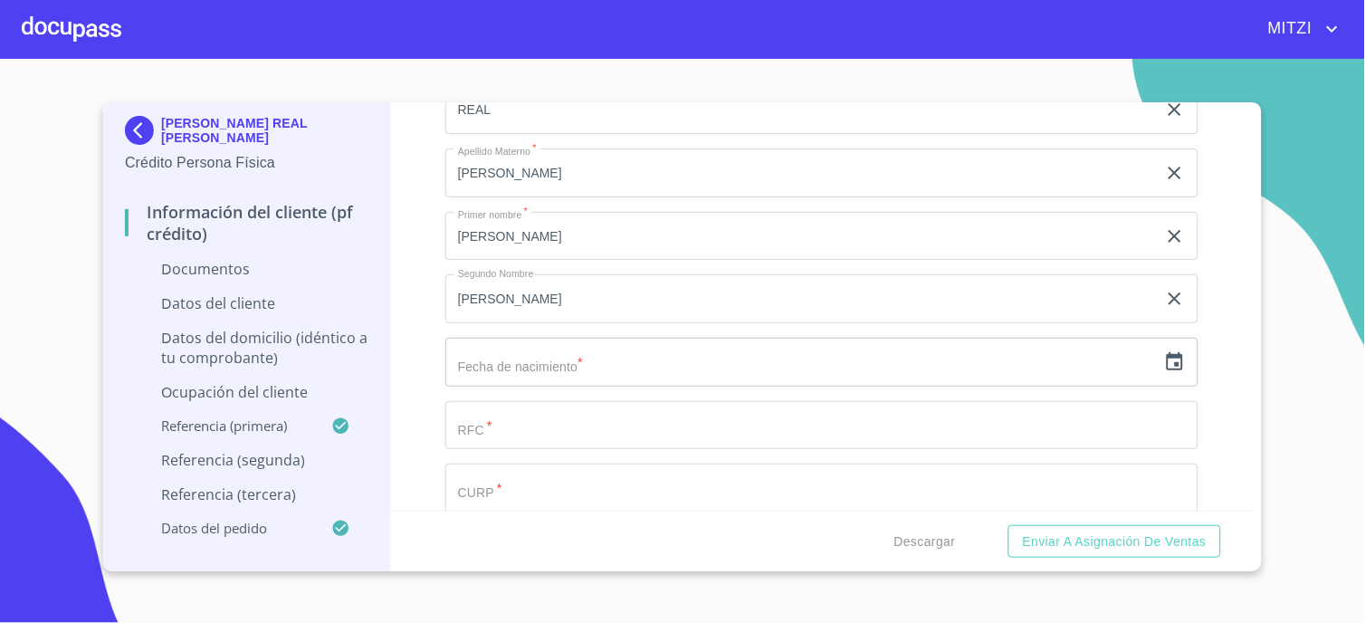
click at [584, 349] on input "text" at bounding box center [801, 362] width 712 height 49
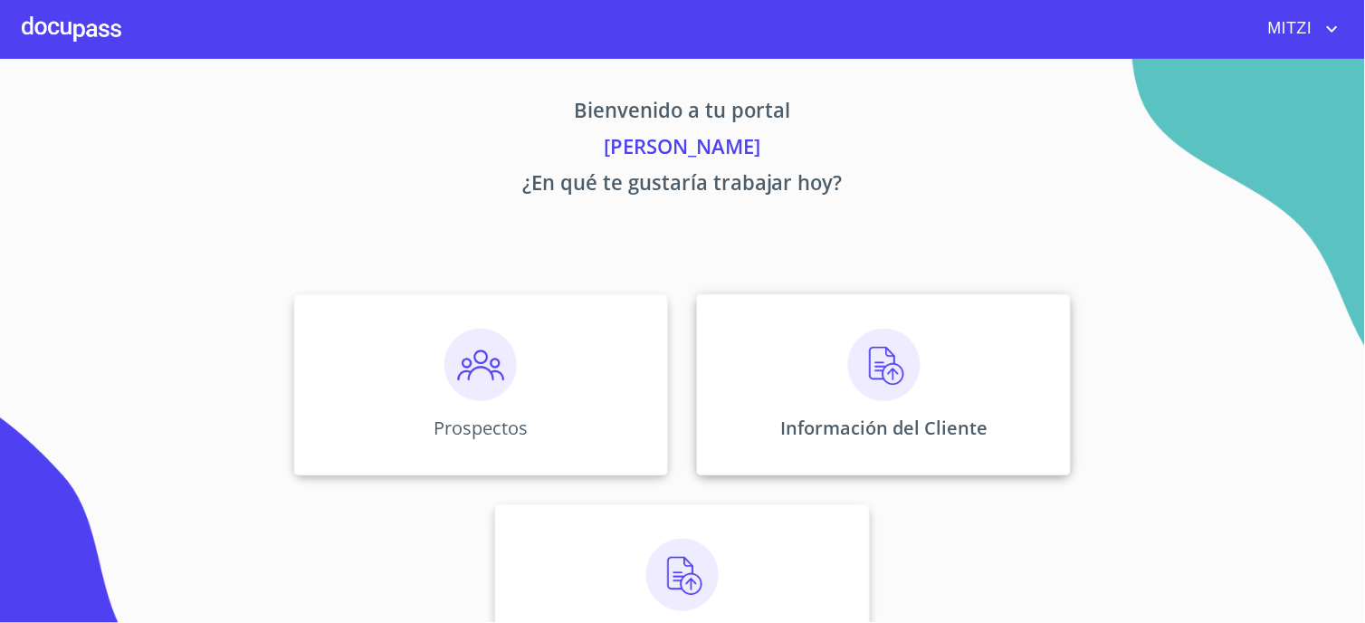
click at [822, 328] on div "Información del Cliente" at bounding box center [884, 384] width 374 height 181
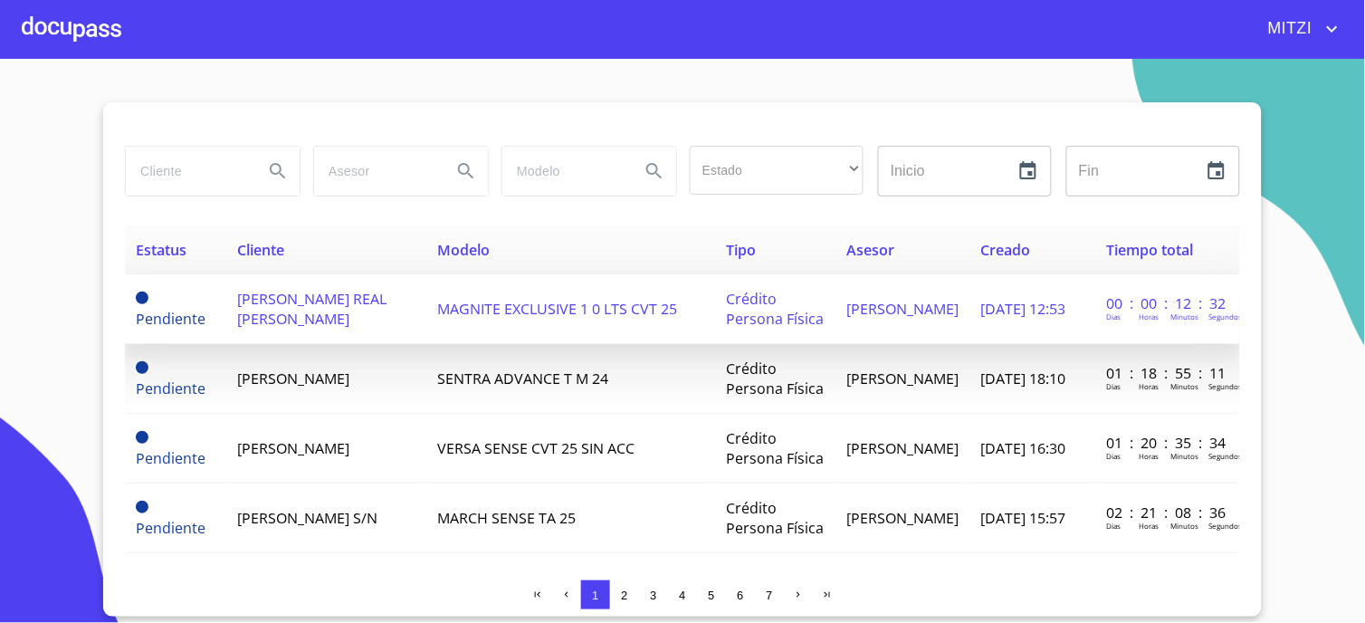
click at [417, 294] on td "[PERSON_NAME] REAL [PERSON_NAME]" at bounding box center [326, 309] width 200 height 70
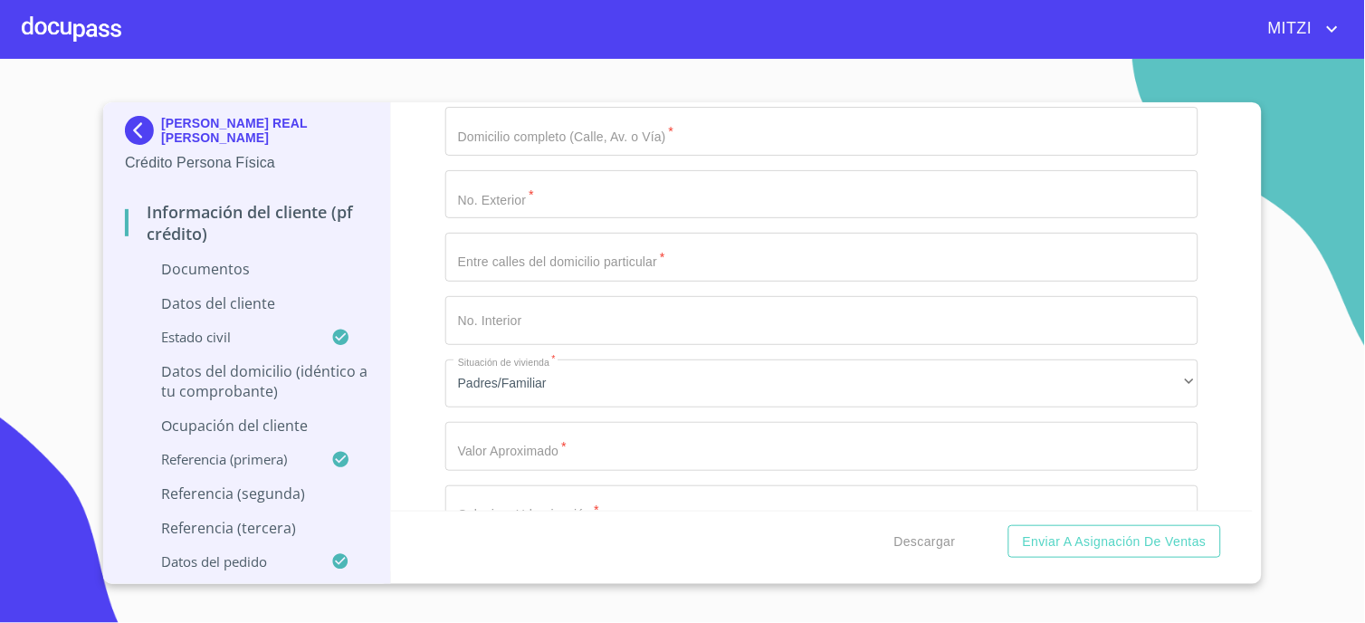
scroll to position [3118, 0]
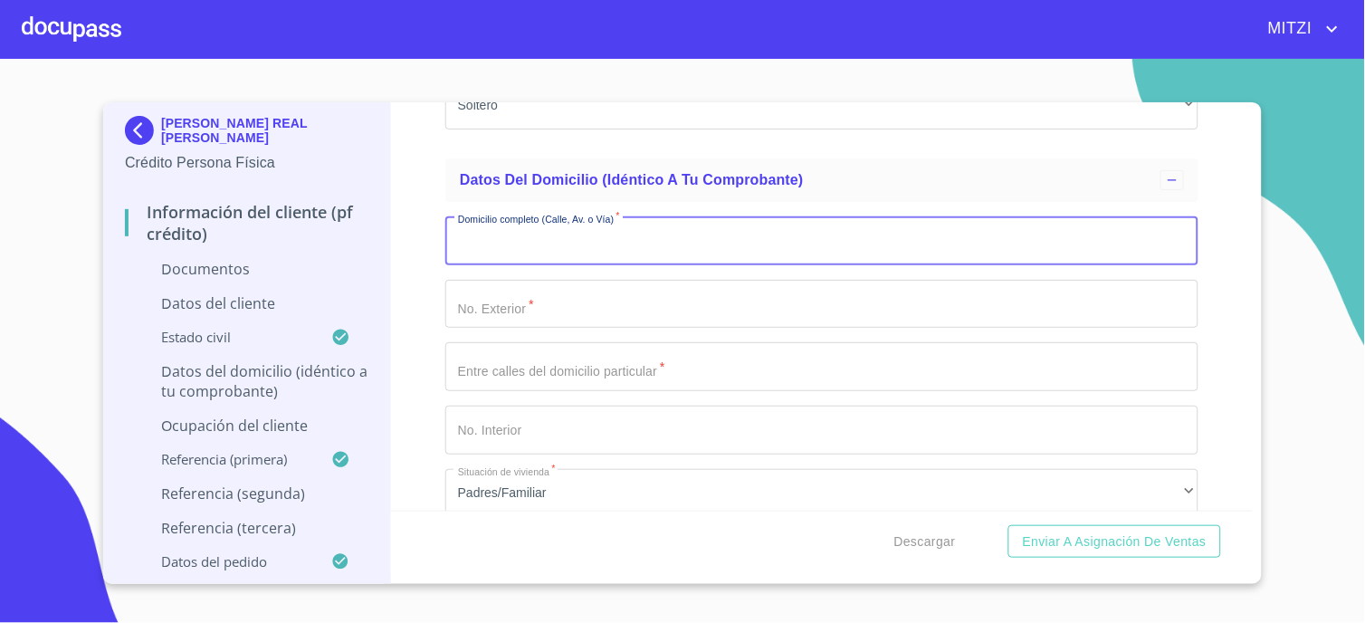
click at [550, 249] on input "Documento de identificación.   *" at bounding box center [821, 240] width 753 height 49
type input "crt a chapala"
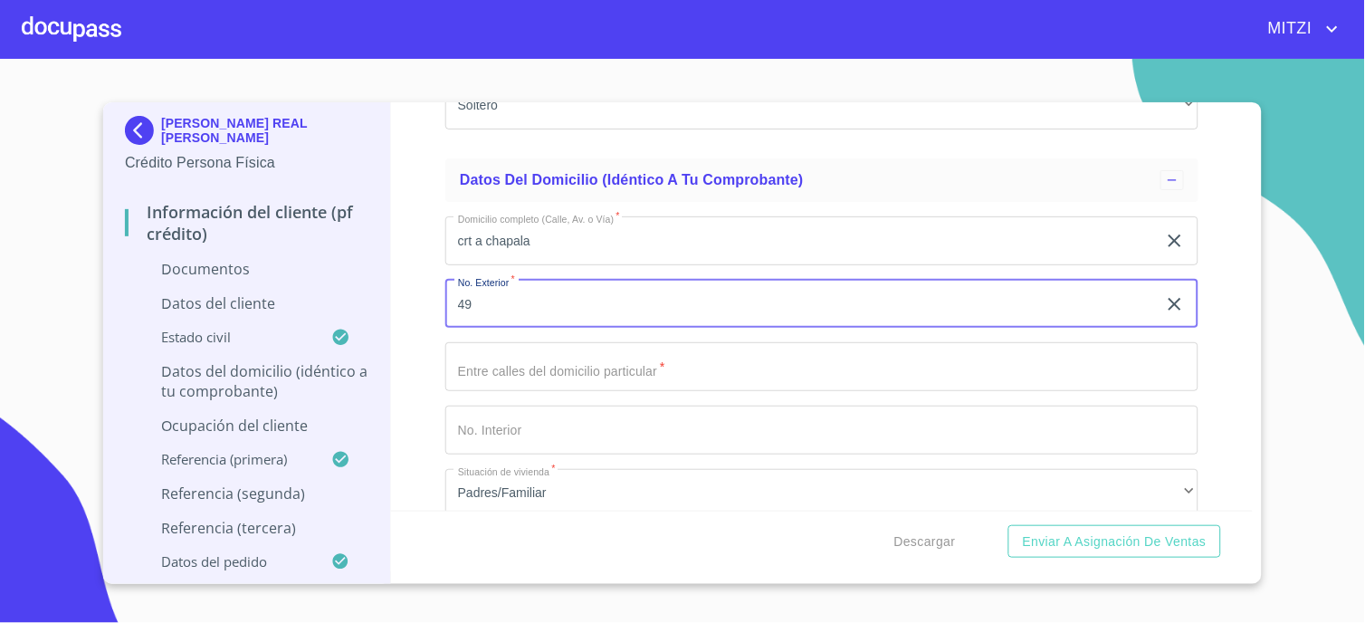
type input "49"
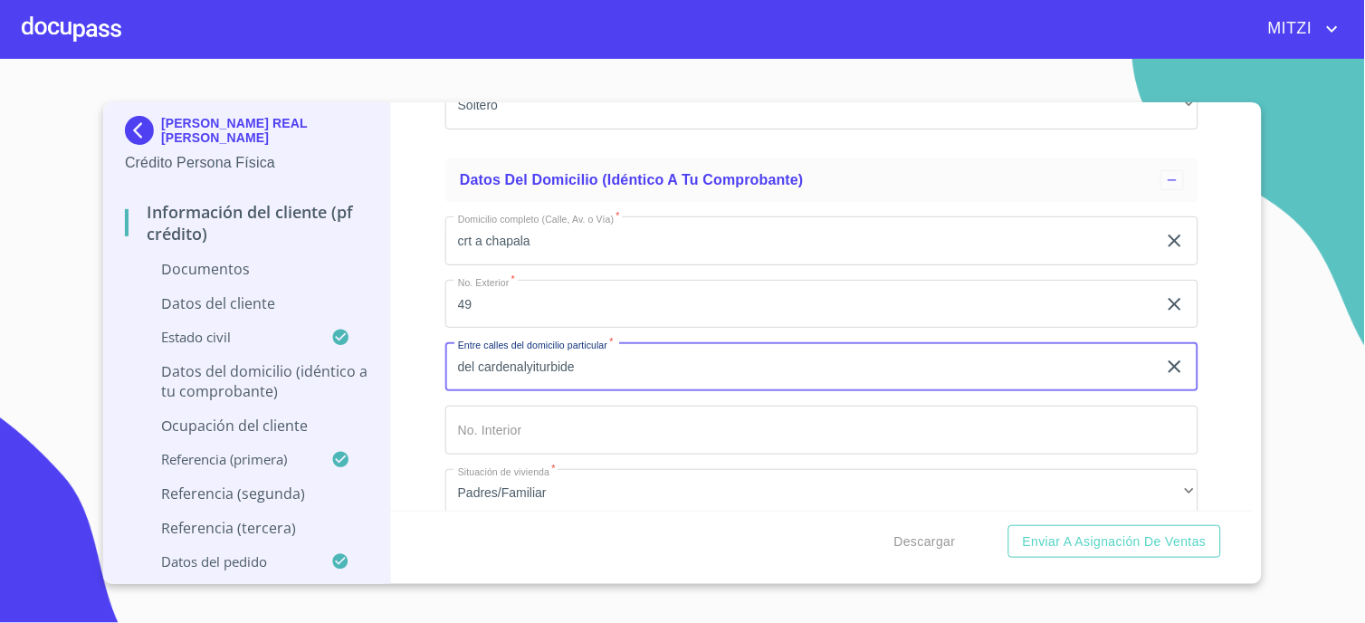
type input "del cardenalyiturbide"
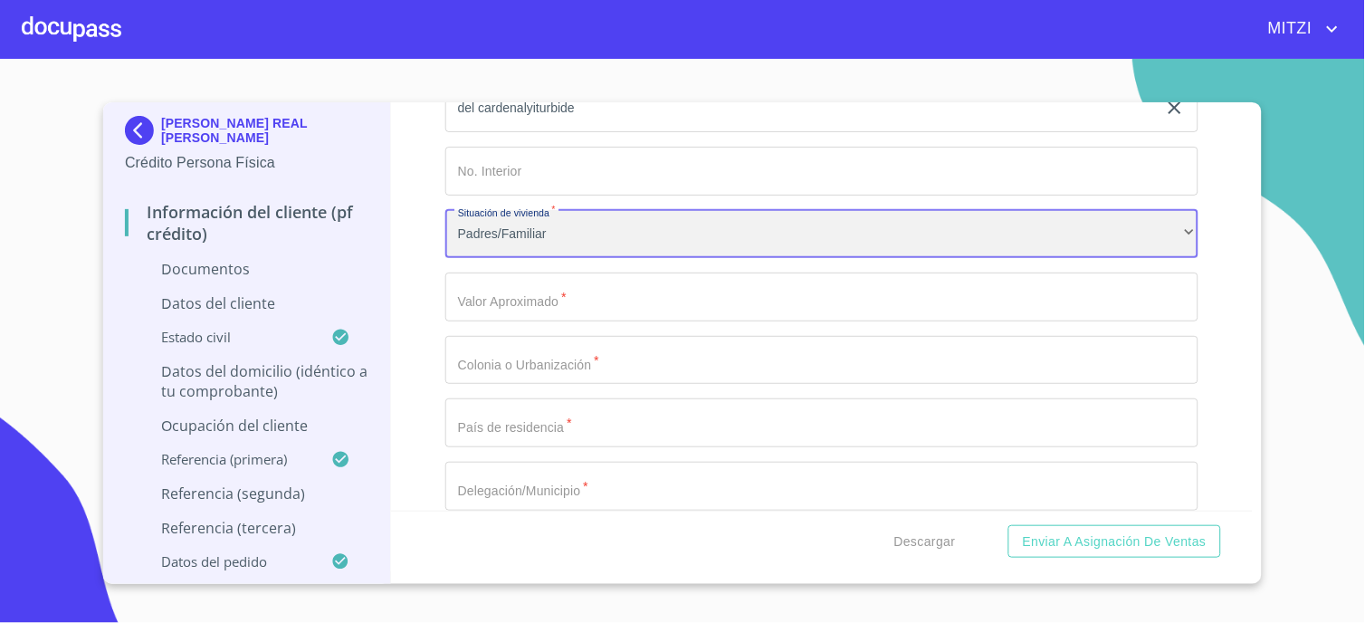
scroll to position [3426, 0]
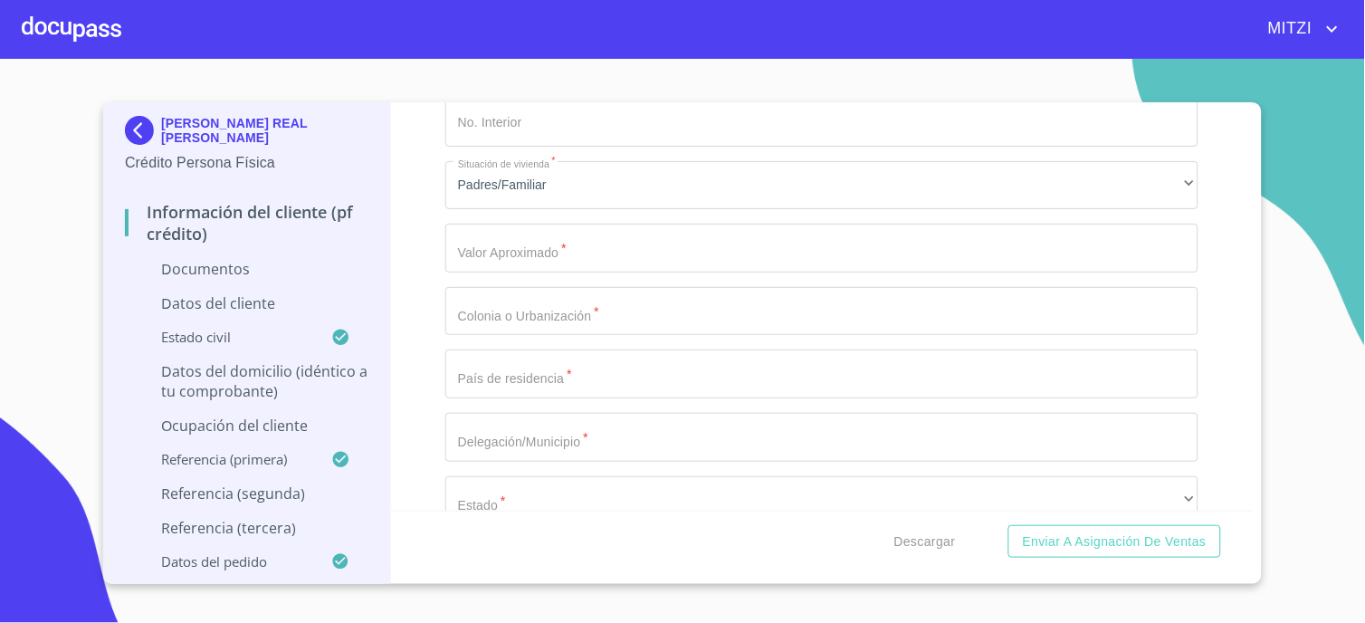
click at [525, 279] on div "Domicilio completo (Calle, Av. o Vía)   * crt a chapala ​ No. Exterior   * 49 …" at bounding box center [821, 279] width 753 height 771
click at [546, 239] on input "Documento de identificación.   *" at bounding box center [821, 248] width 753 height 49
type input "$2,000,000"
click at [541, 305] on input "Documento de identificación.   *" at bounding box center [821, 311] width 753 height 49
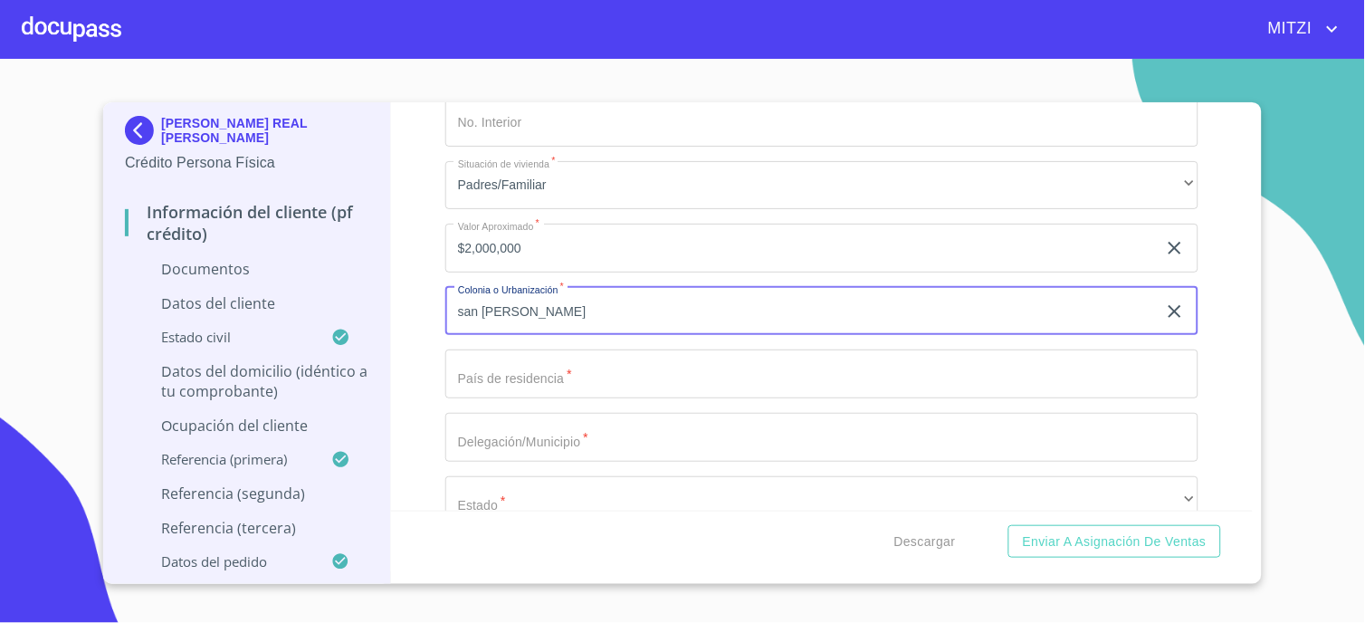
type input "san [PERSON_NAME]"
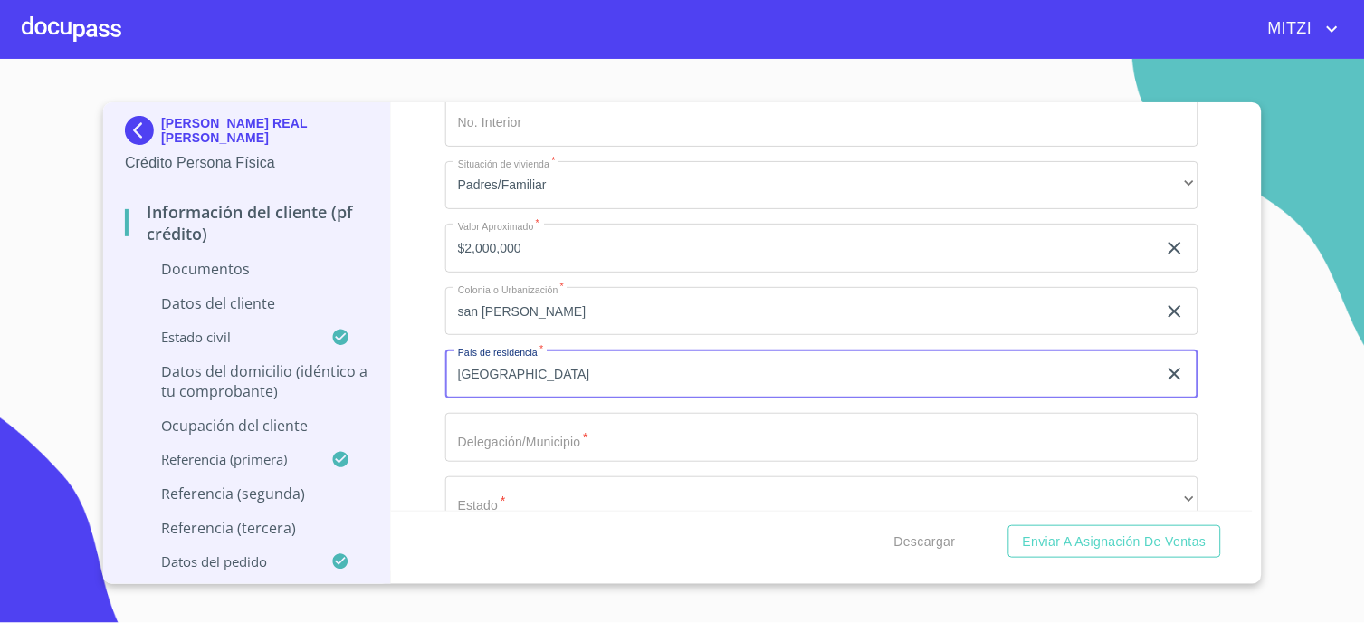
type input "[GEOGRAPHIC_DATA]"
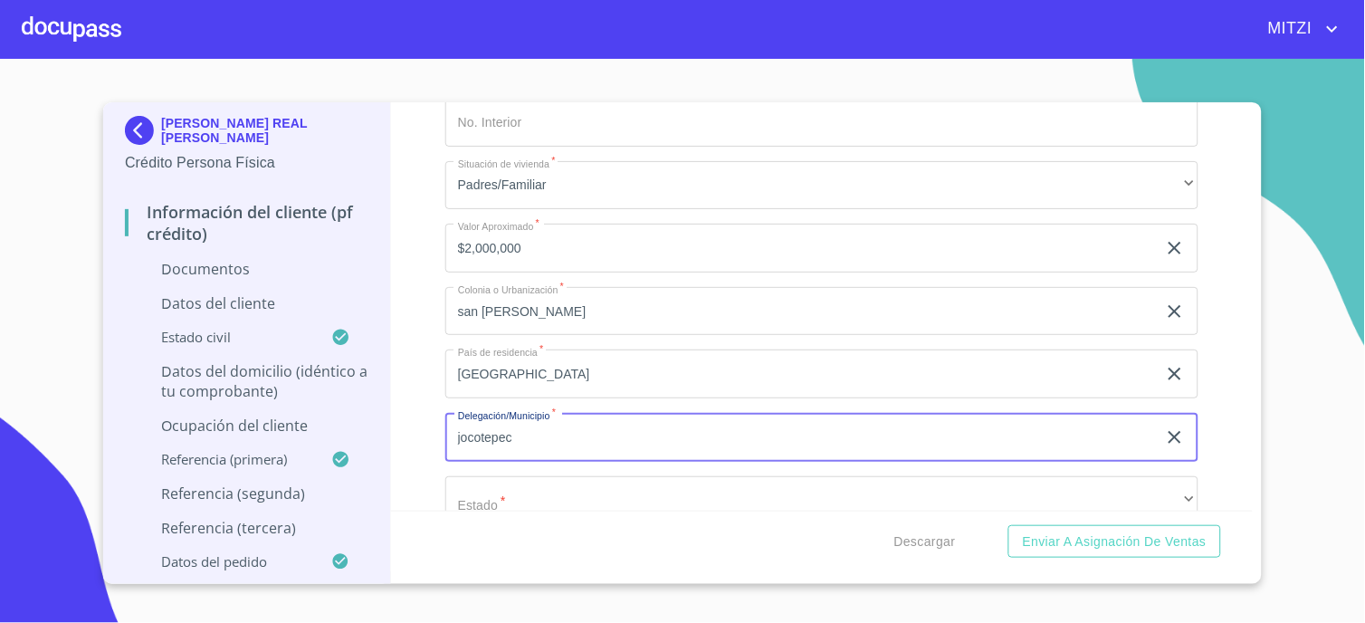
type input "jocotepec"
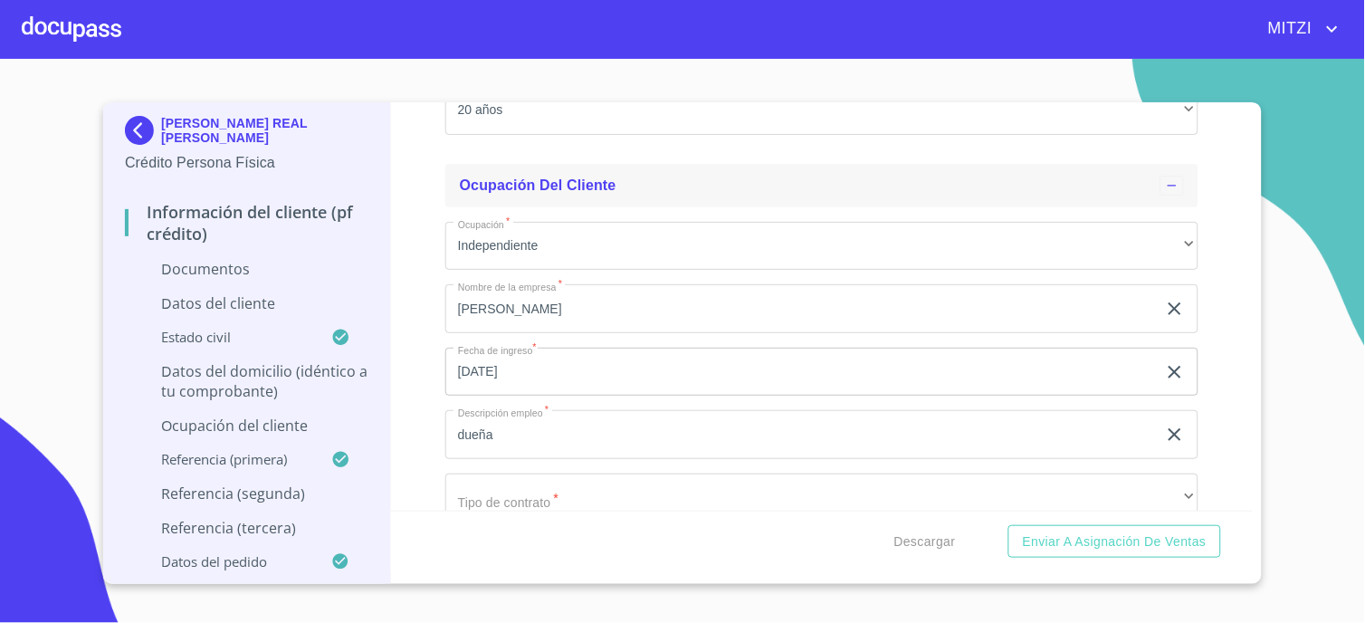
scroll to position [3741, 0]
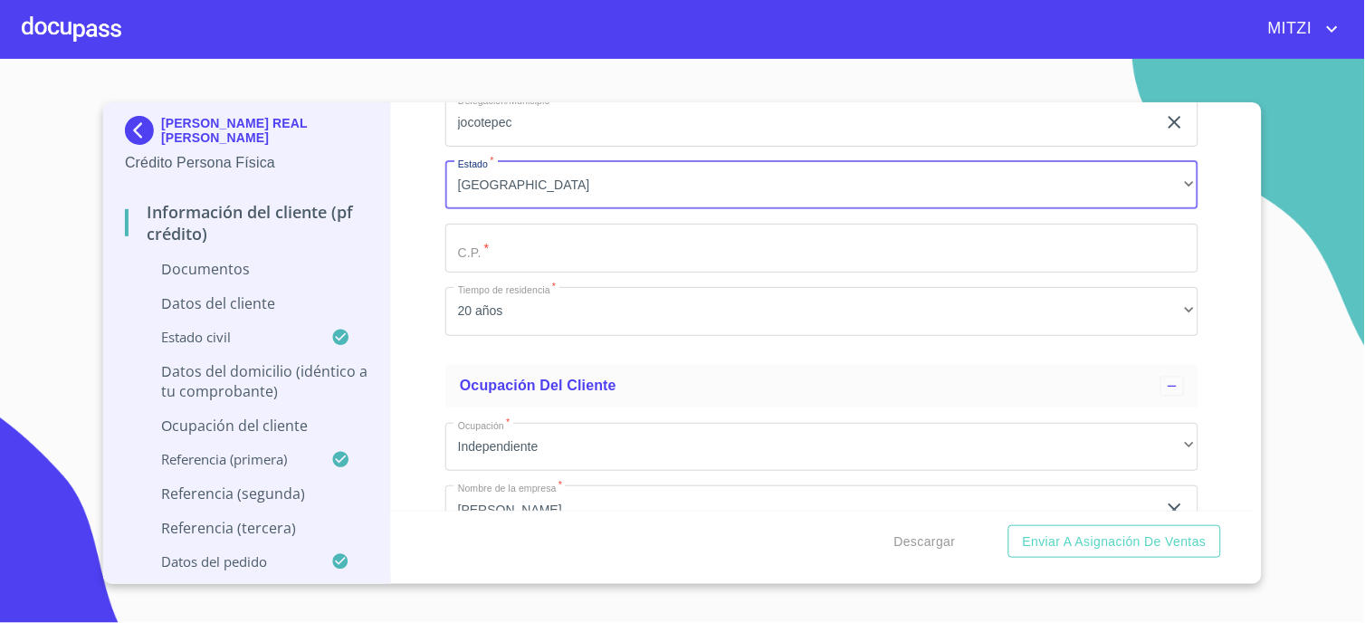
click at [548, 255] on input "Documento de identificación.   *" at bounding box center [821, 248] width 753 height 49
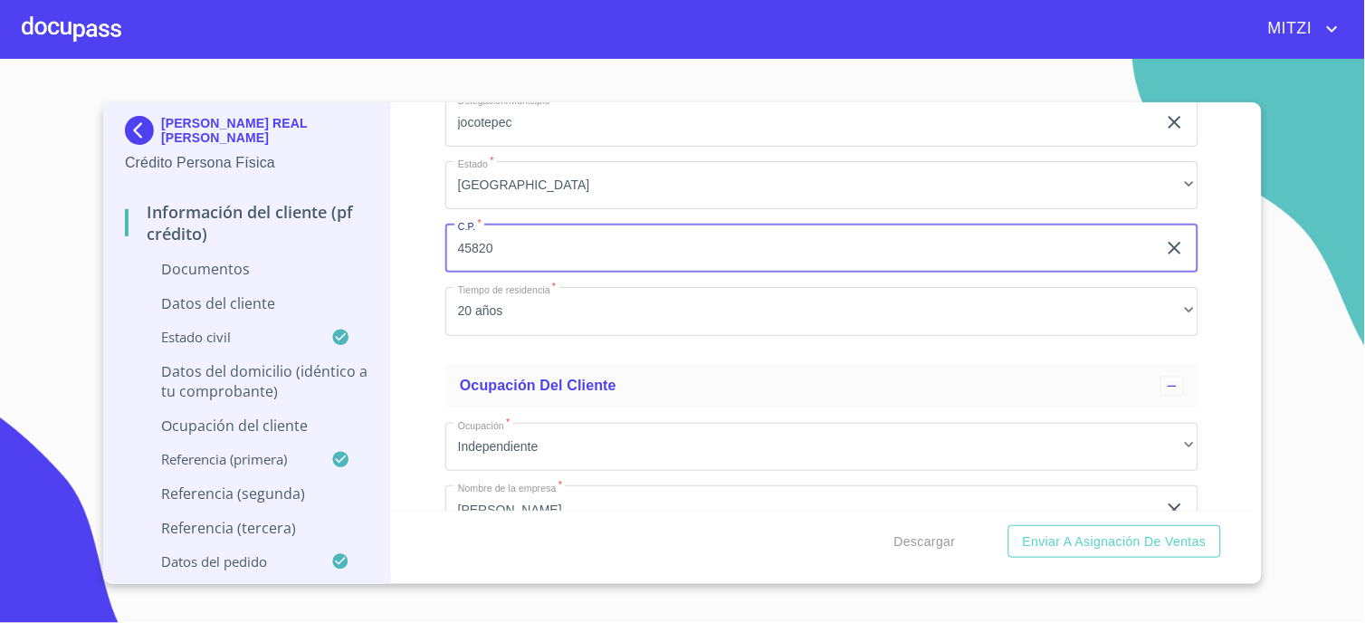
type input "45820"
click at [414, 299] on div "Información del cliente (PF crédito) Documentos Documento de identificación.   …" at bounding box center [822, 306] width 863 height 408
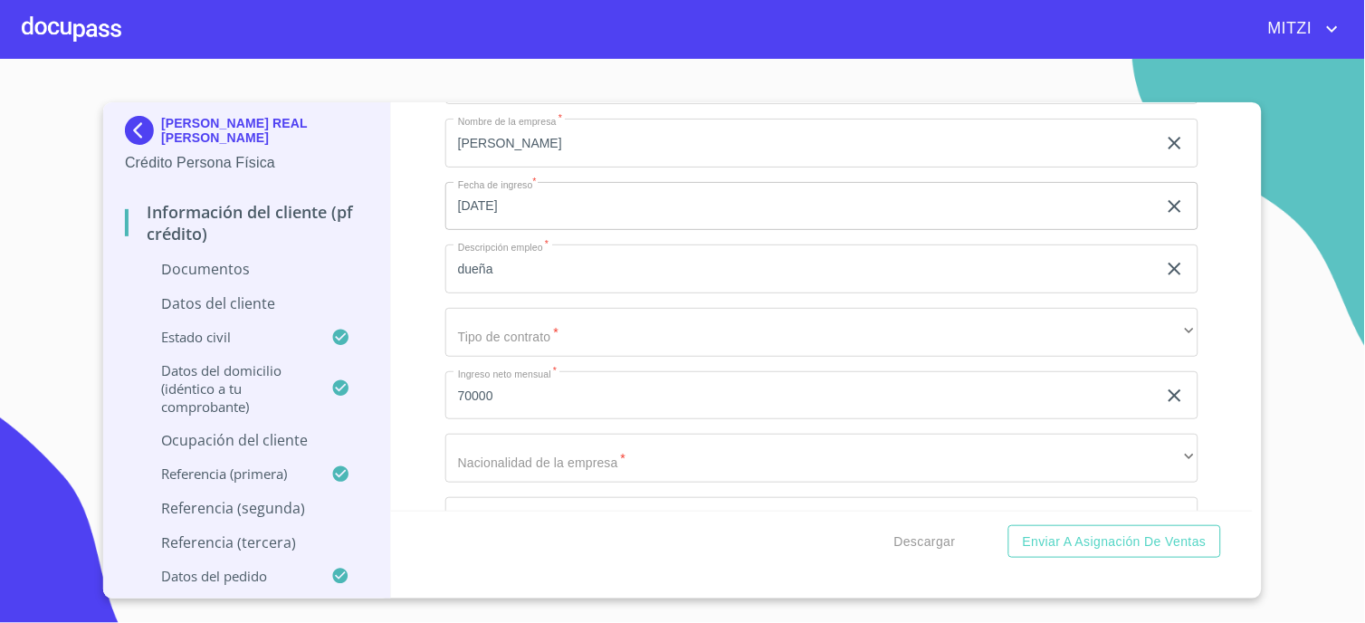
scroll to position [4143, 0]
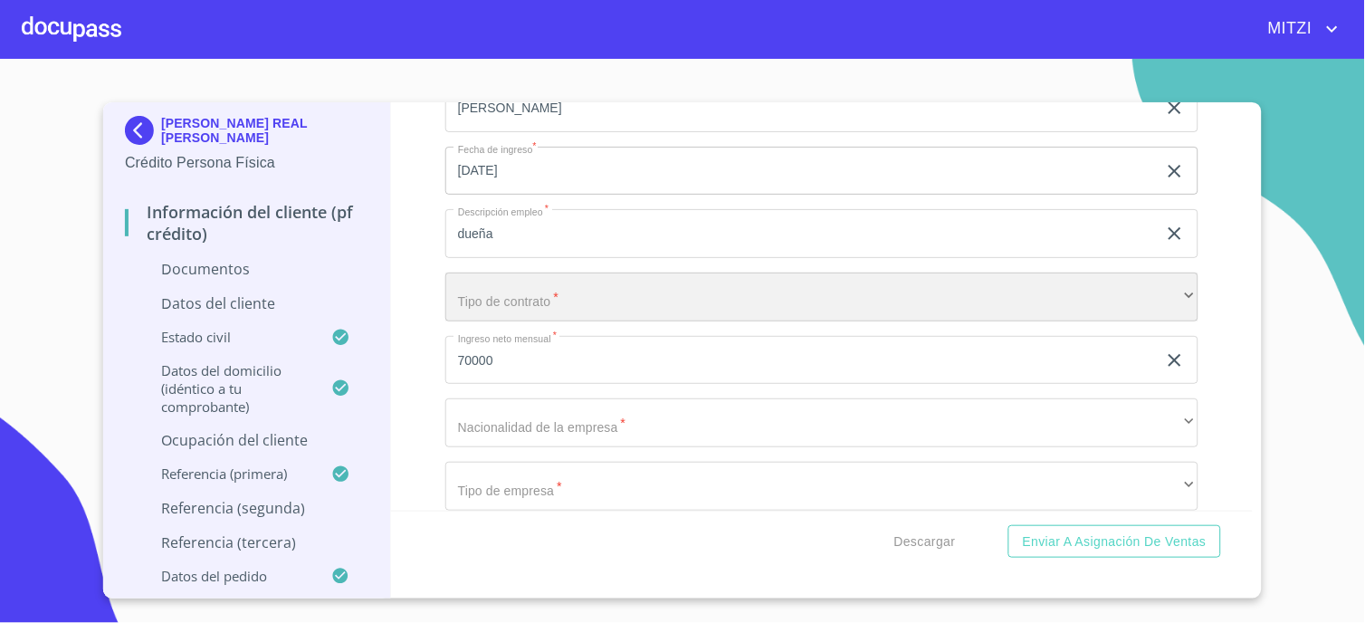
click at [674, 293] on div "​" at bounding box center [821, 296] width 753 height 49
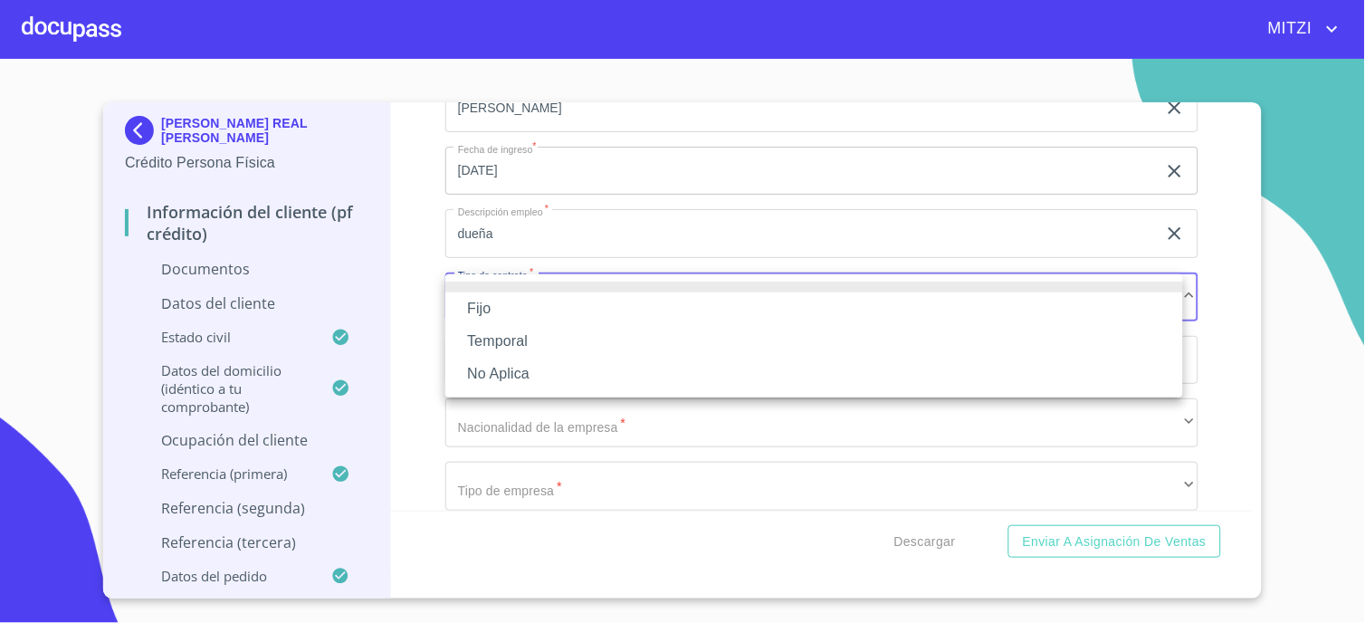
click at [484, 360] on li "No Aplica" at bounding box center [814, 374] width 738 height 33
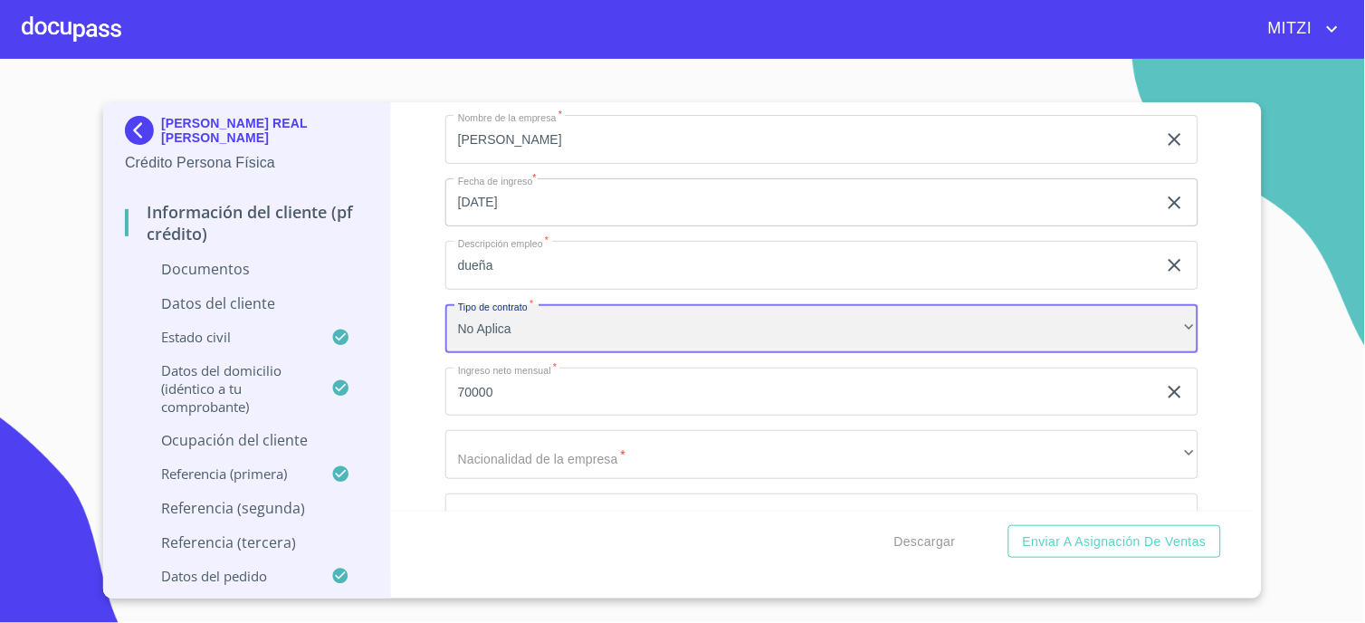
scroll to position [4243, 0]
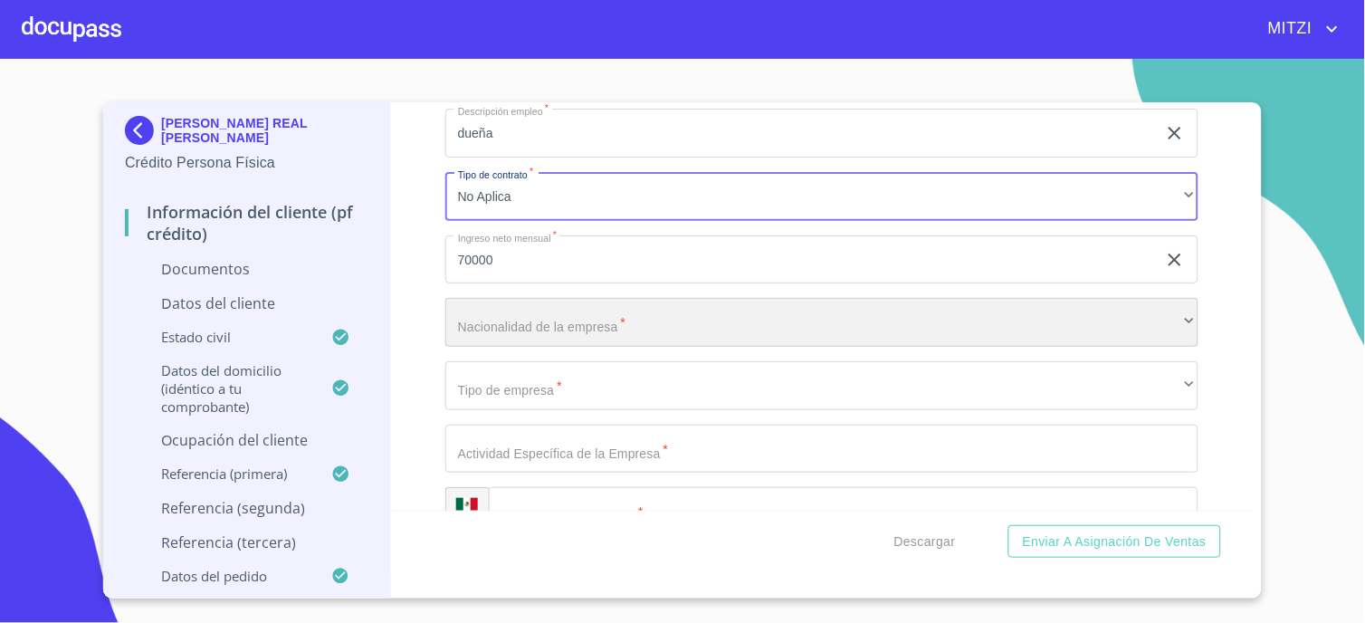
click at [635, 314] on div "​" at bounding box center [821, 322] width 753 height 49
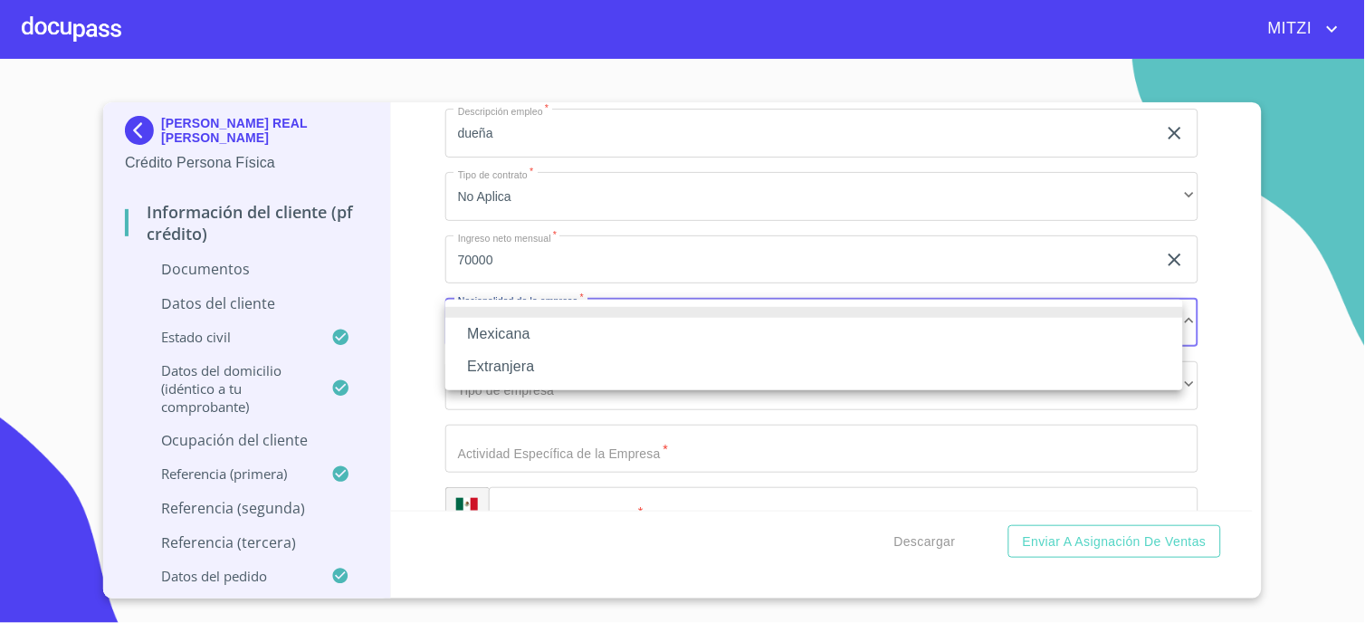
click at [545, 322] on li "Mexicana" at bounding box center [814, 334] width 738 height 33
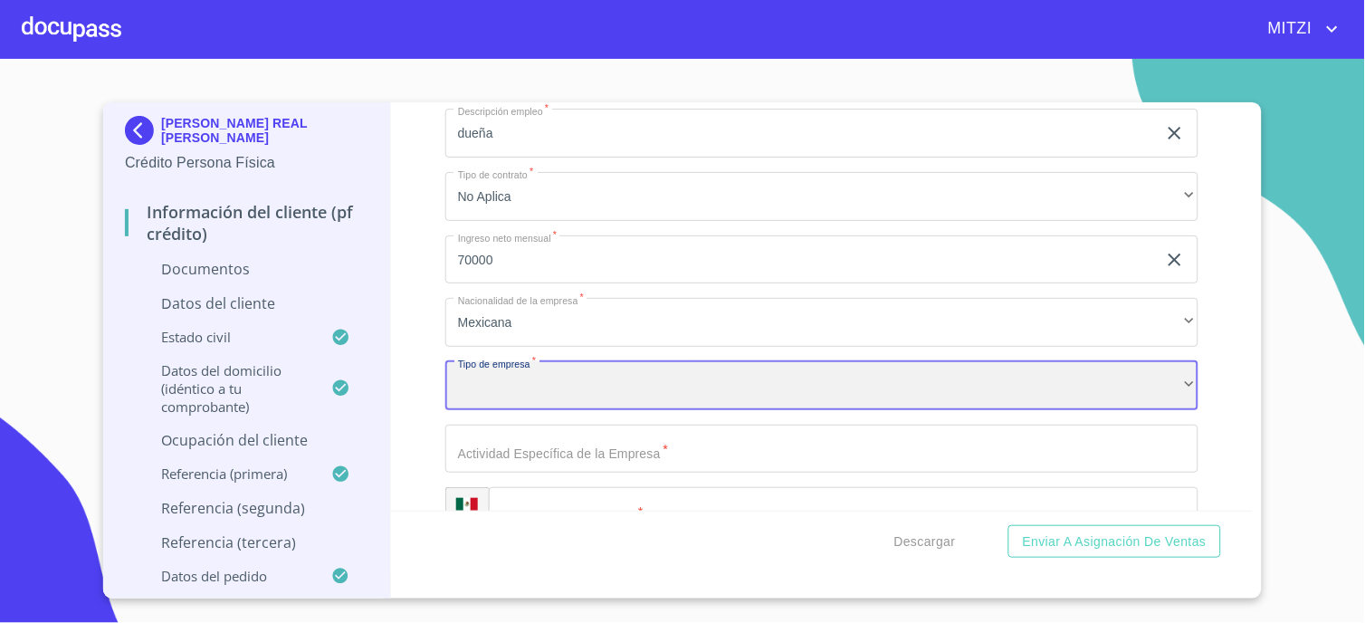
click at [550, 400] on div "​" at bounding box center [821, 385] width 753 height 49
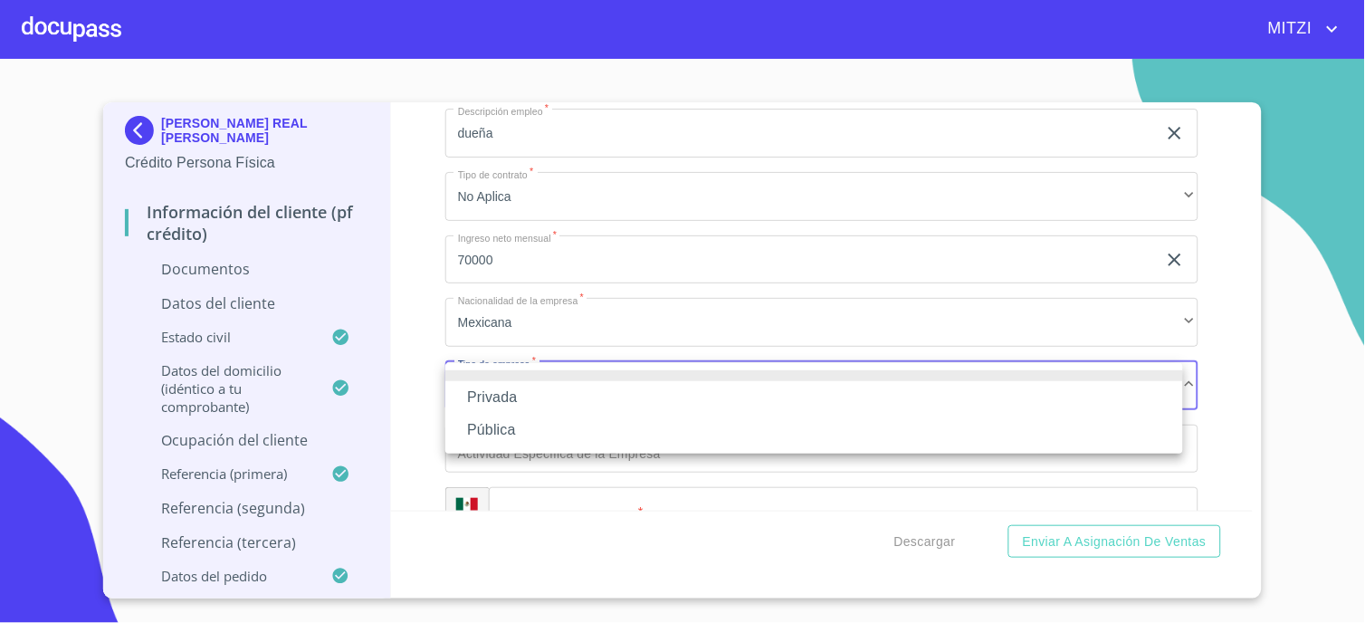
click at [502, 394] on li "Privada" at bounding box center [814, 397] width 738 height 33
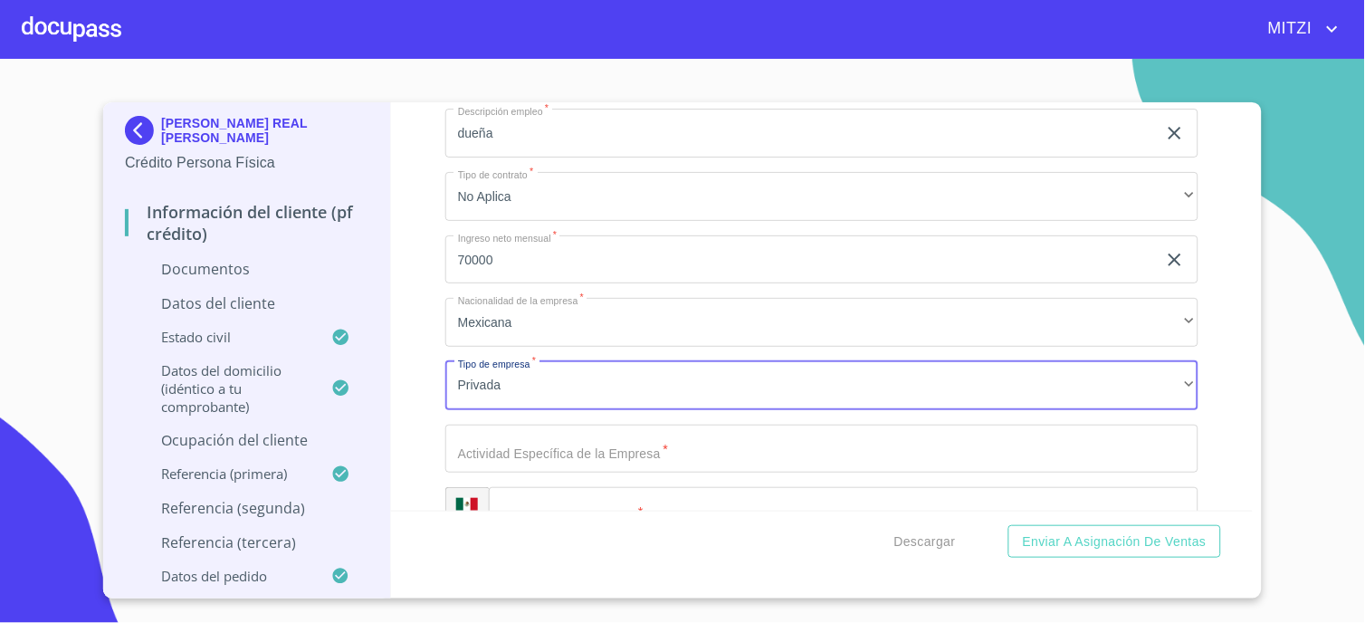
click at [545, 448] on input "Documento de identificación.   *" at bounding box center [821, 449] width 753 height 49
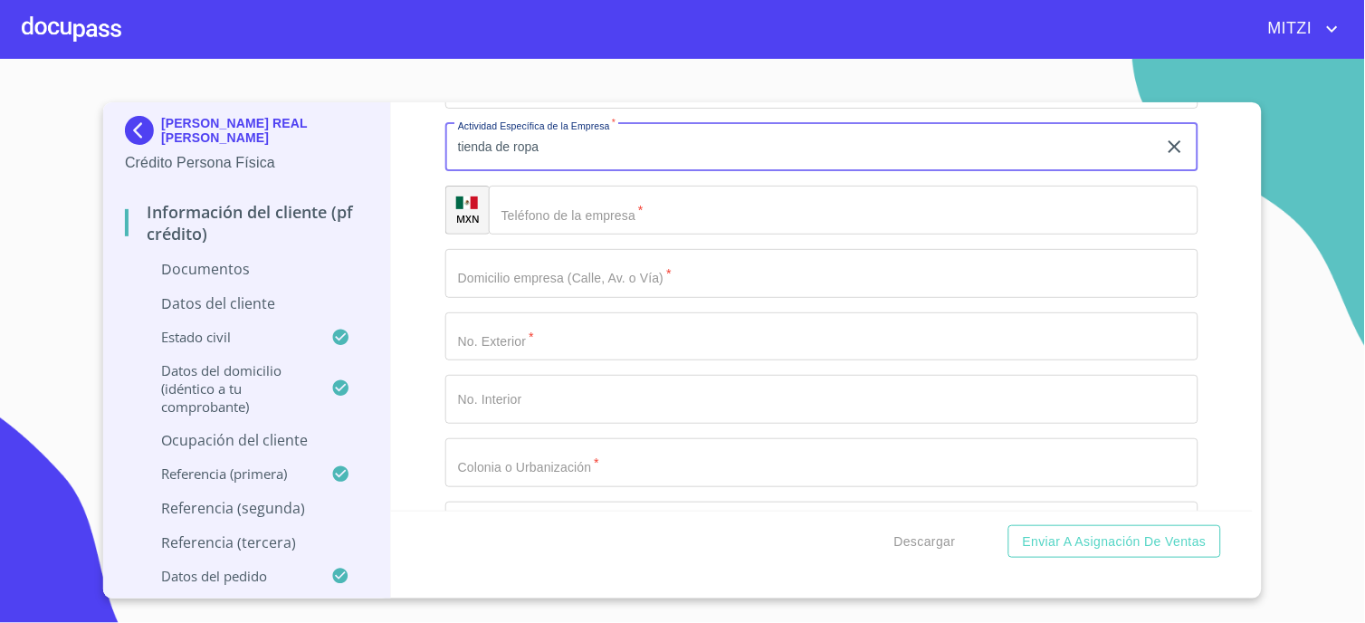
scroll to position [4545, 0]
type input "tienda de ropa"
click at [594, 205] on input "Documento de identificación.   *" at bounding box center [844, 209] width 710 height 49
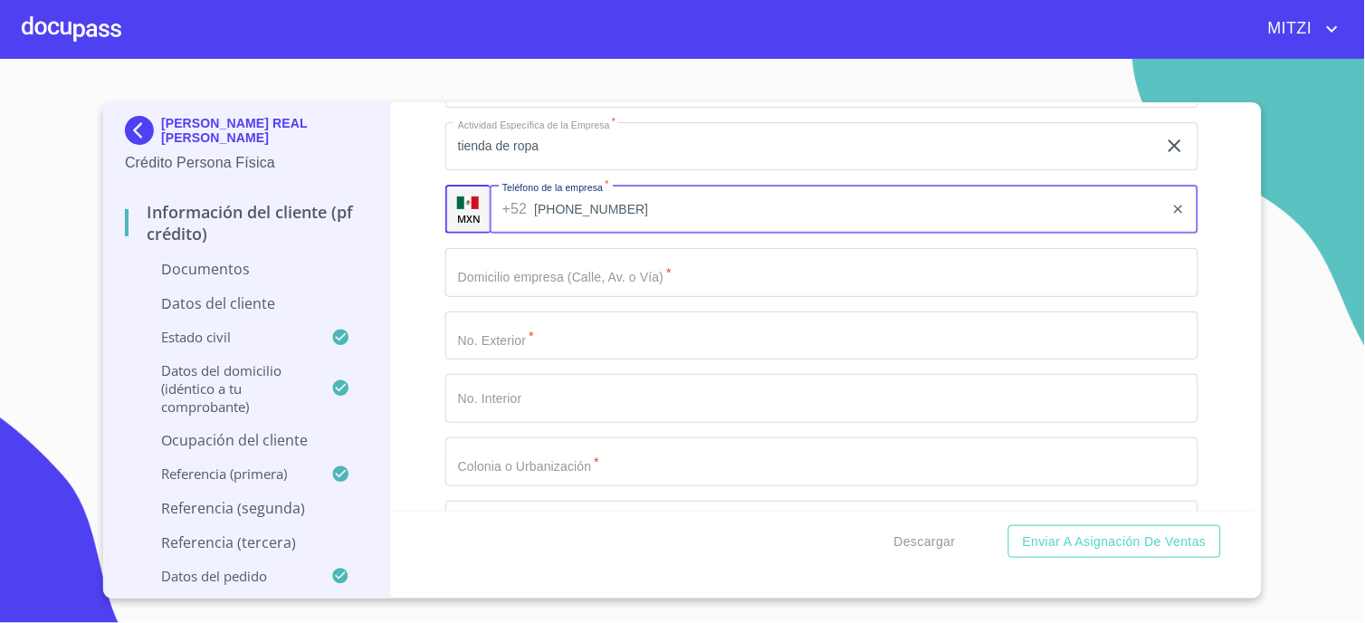
type input "[PHONE_NUMBER]"
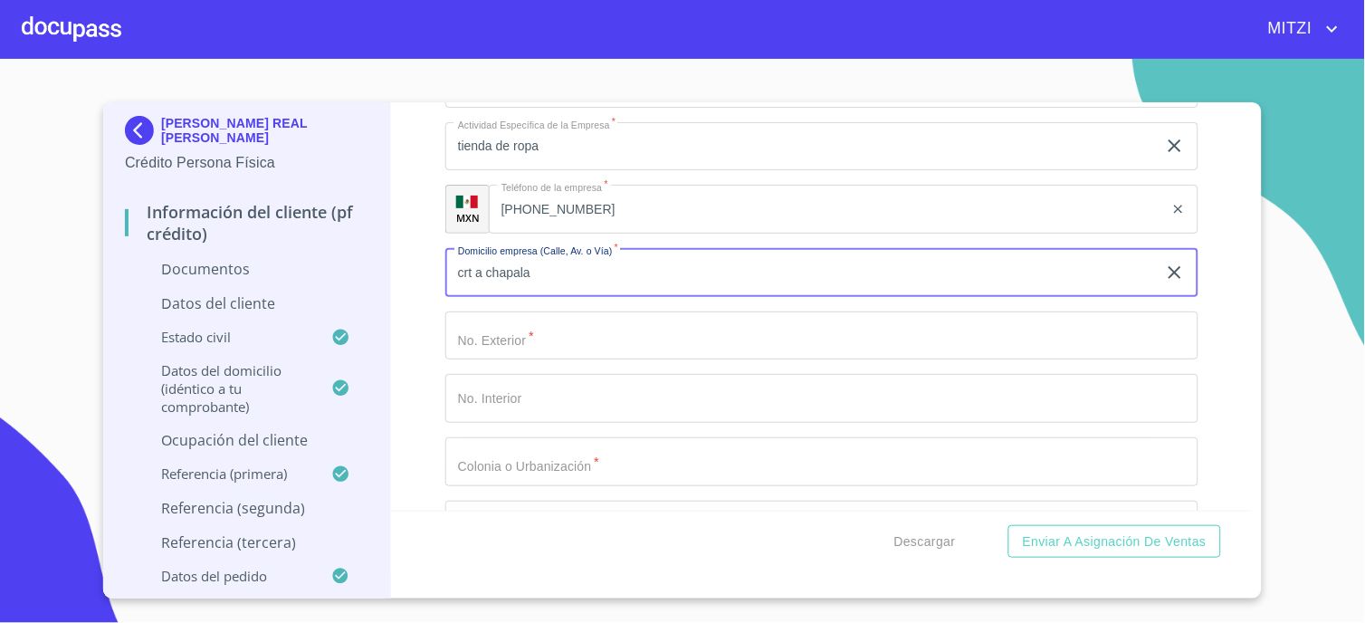
type input "crt a chapala"
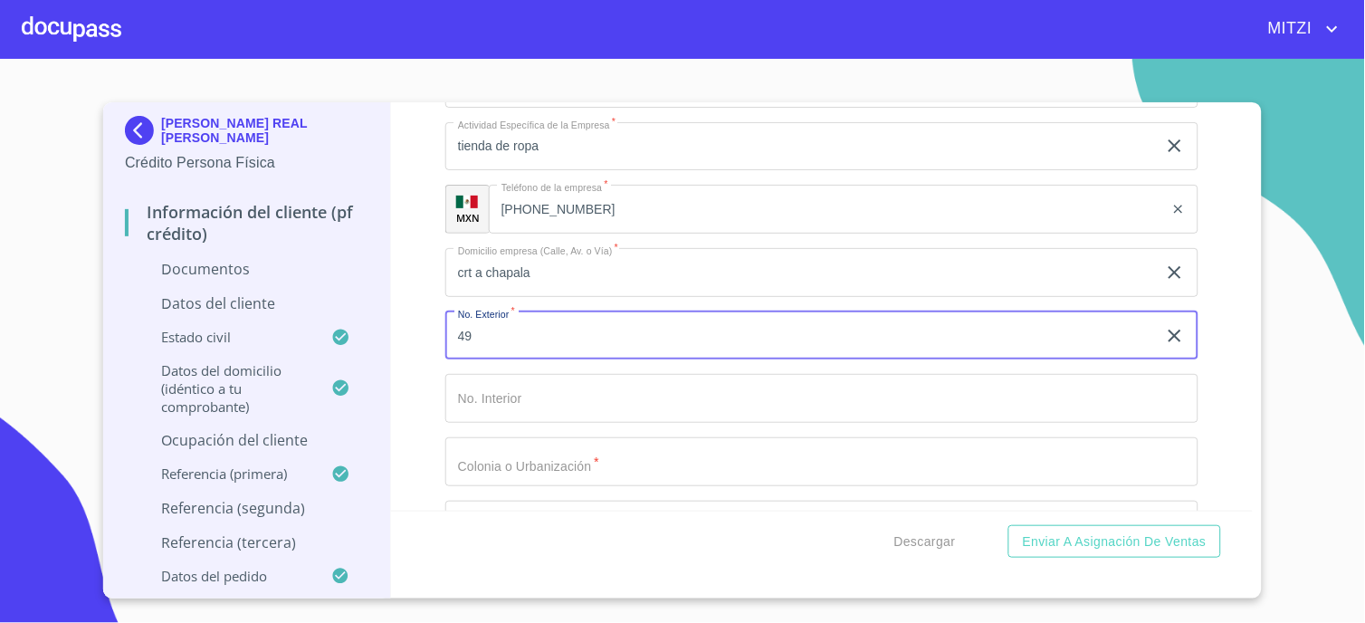
type input "49"
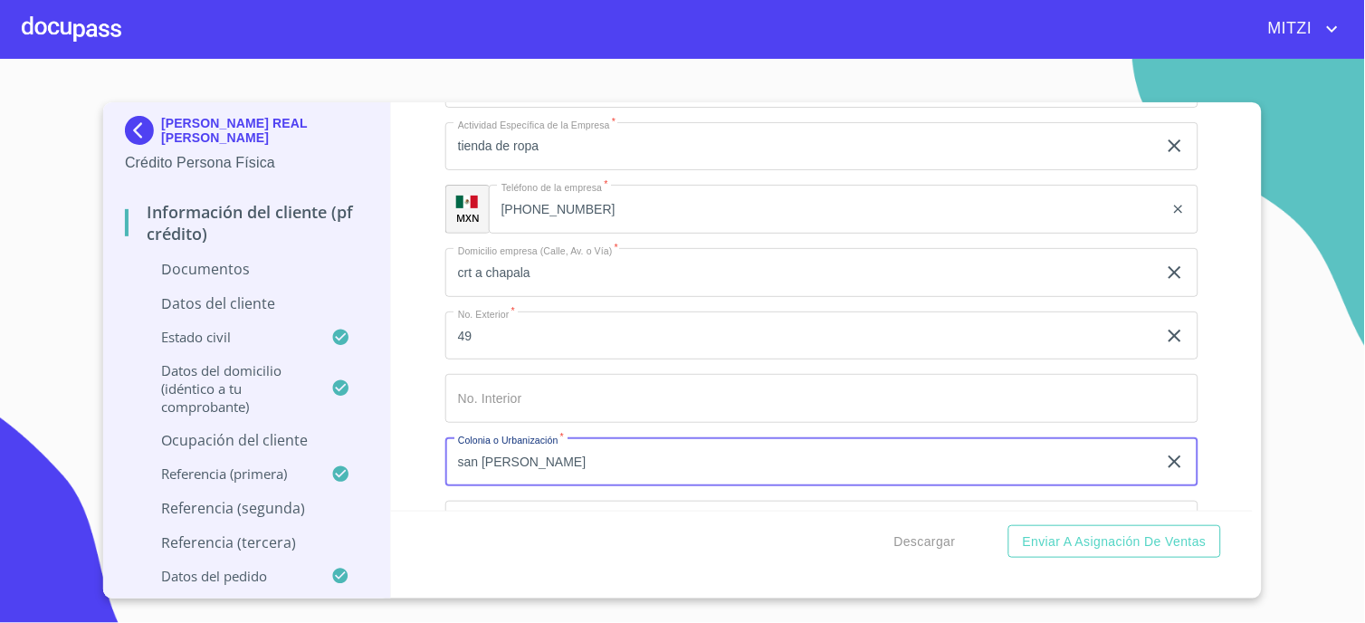
type input "san [PERSON_NAME]"
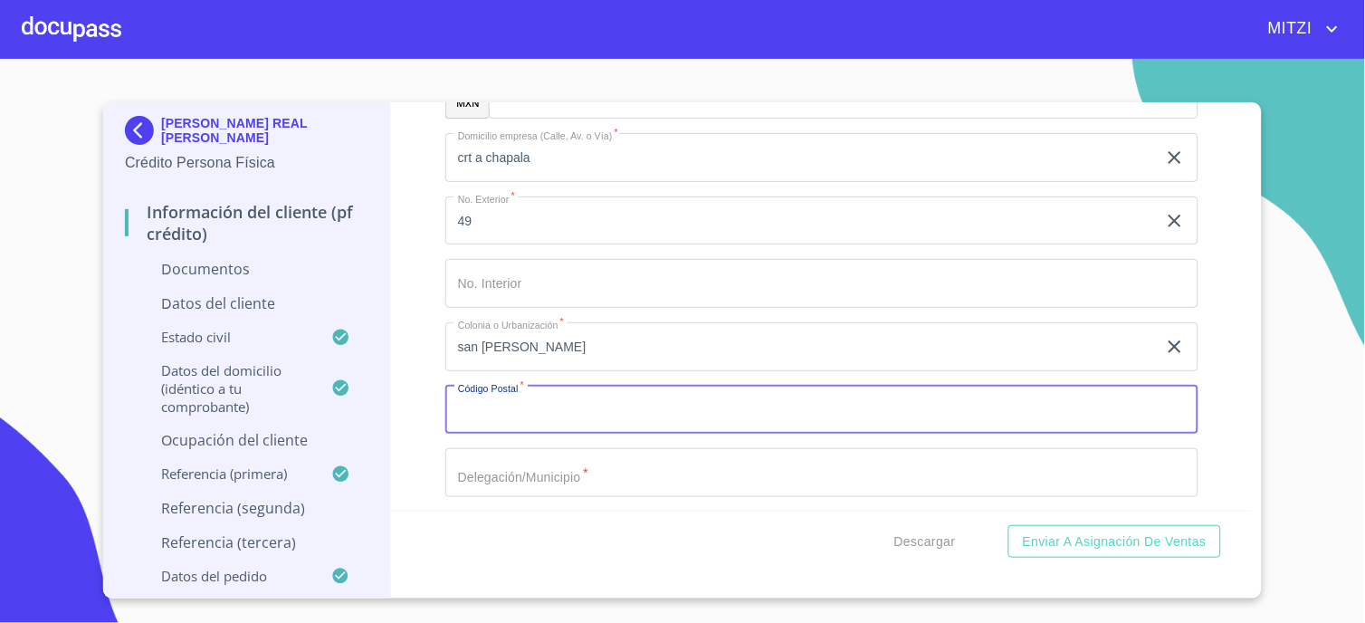
scroll to position [4683, 0]
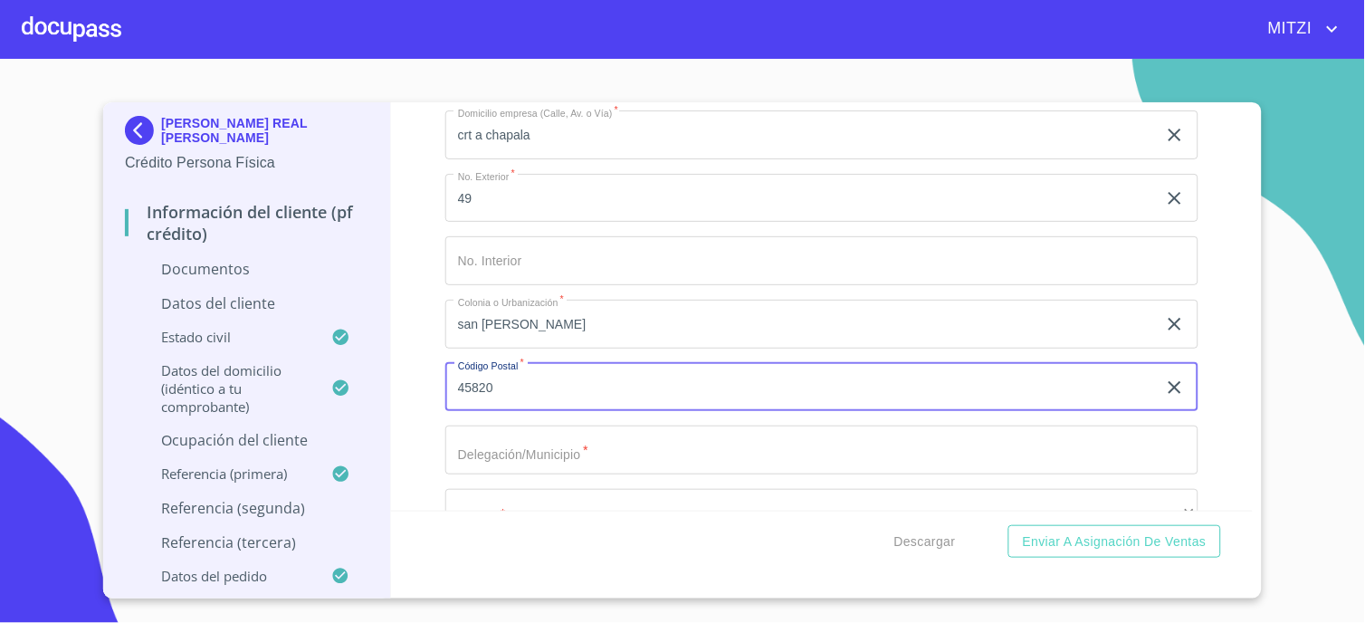
type input "45820"
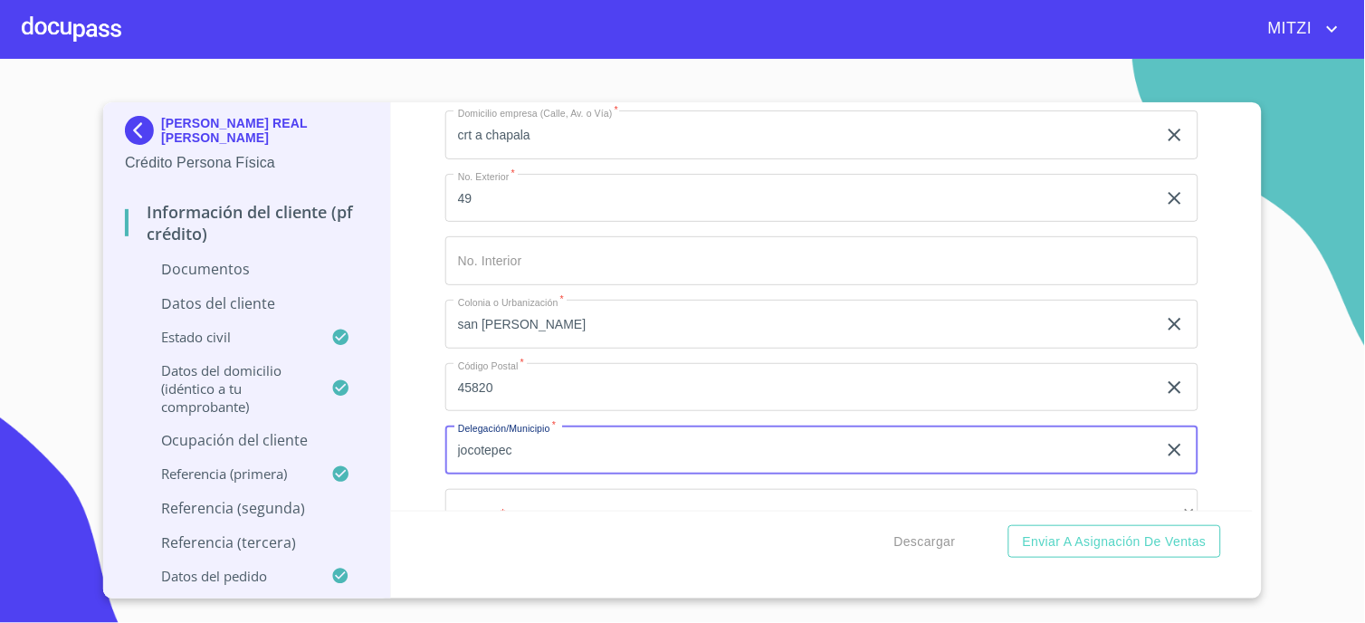
scroll to position [4884, 0]
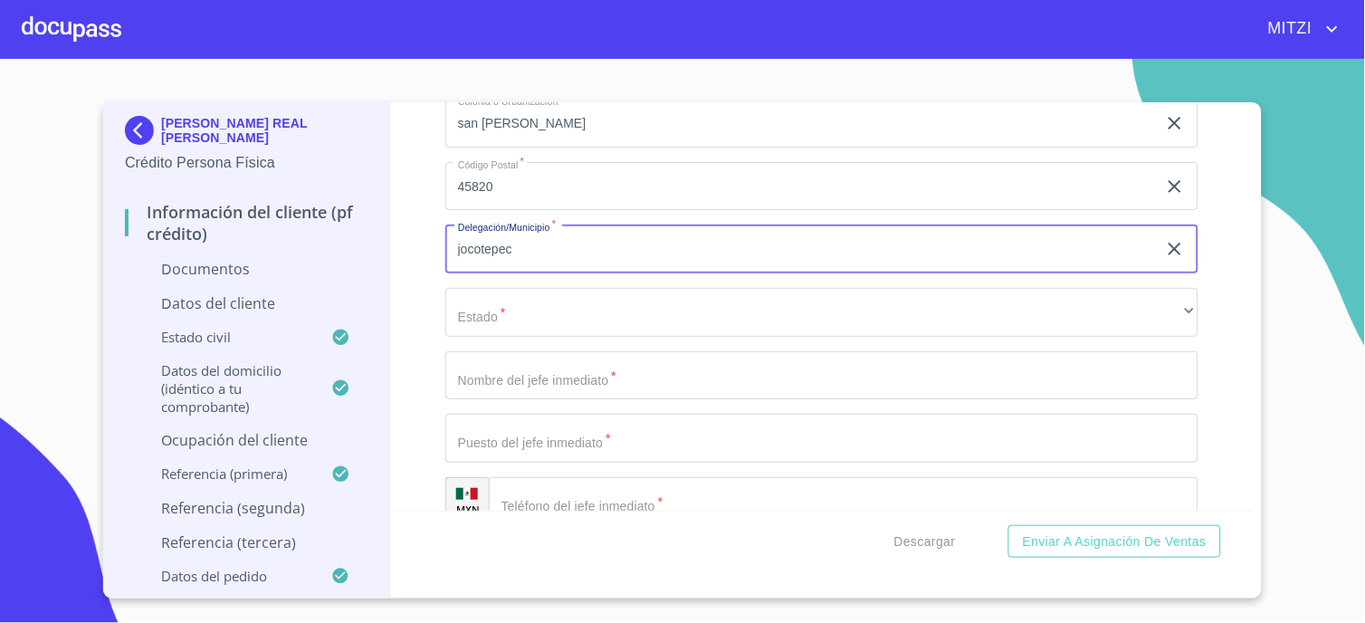
type input "jocotepec"
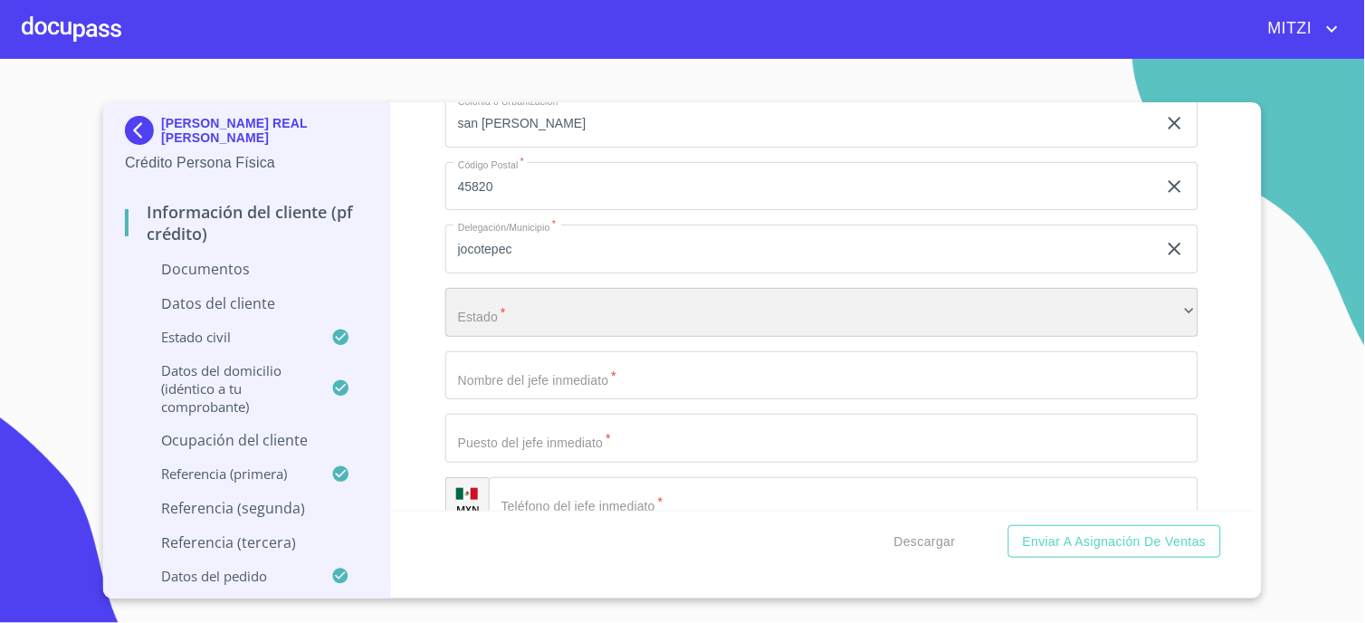
click at [534, 306] on div "​" at bounding box center [821, 312] width 753 height 49
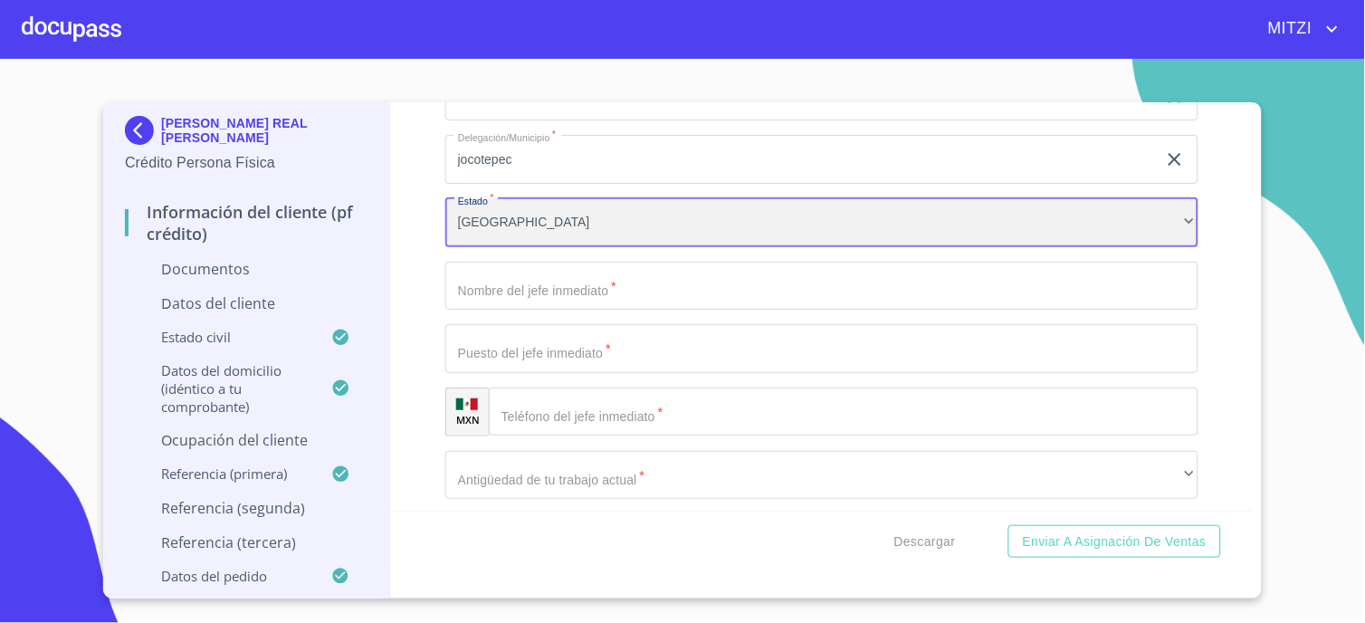
scroll to position [4984, 0]
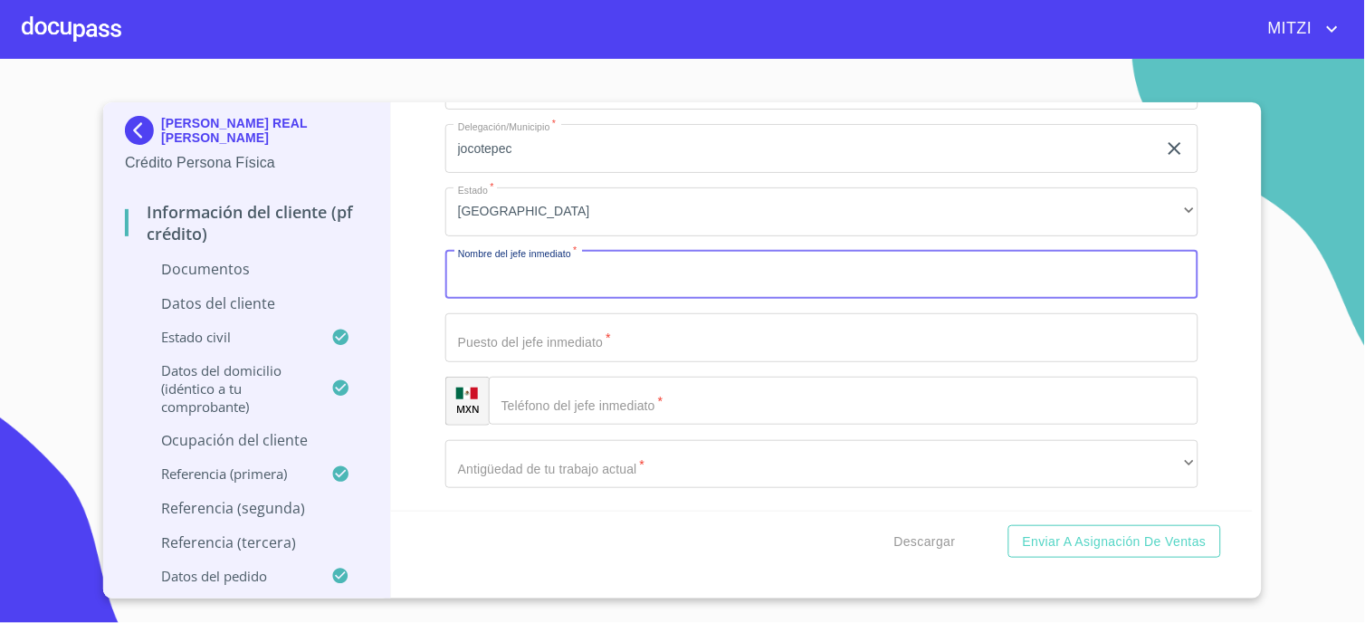
click at [532, 277] on input "Documento de identificación.   *" at bounding box center [821, 275] width 753 height 49
type input "no aplica"
click at [534, 350] on input "Documento de identificación.   *" at bounding box center [821, 337] width 753 height 49
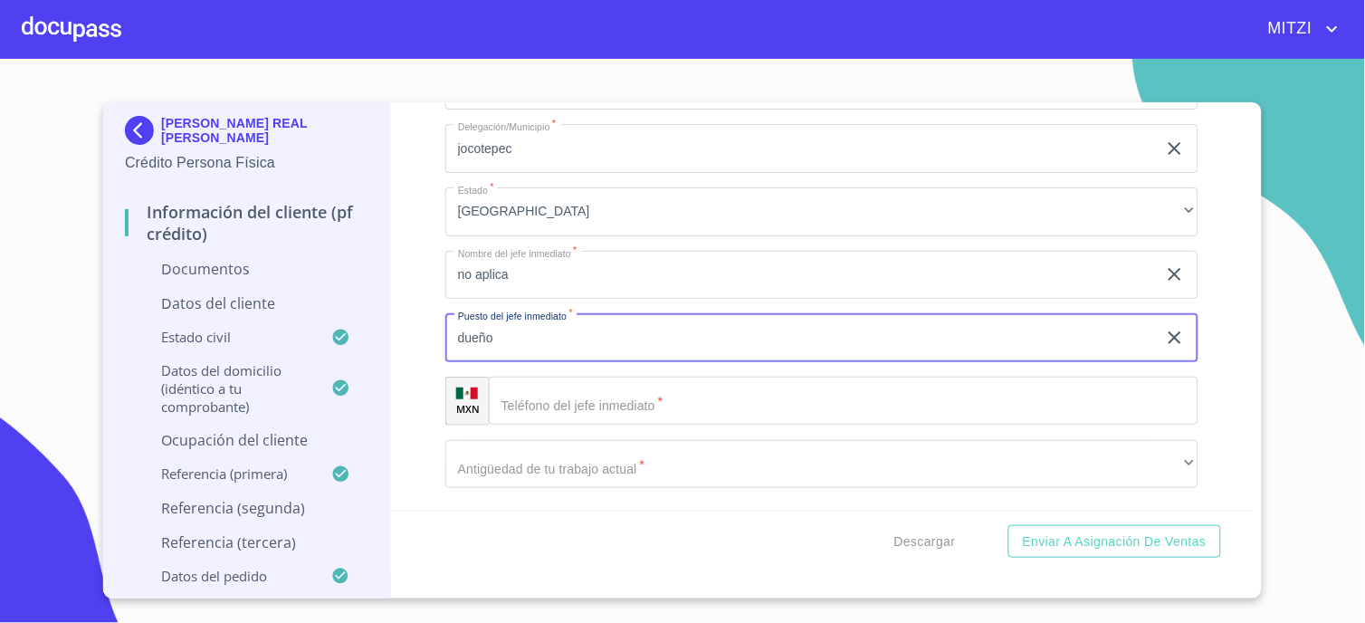
type input "dueño"
click at [547, 387] on input "Documento de identificación.   *" at bounding box center [844, 401] width 710 height 49
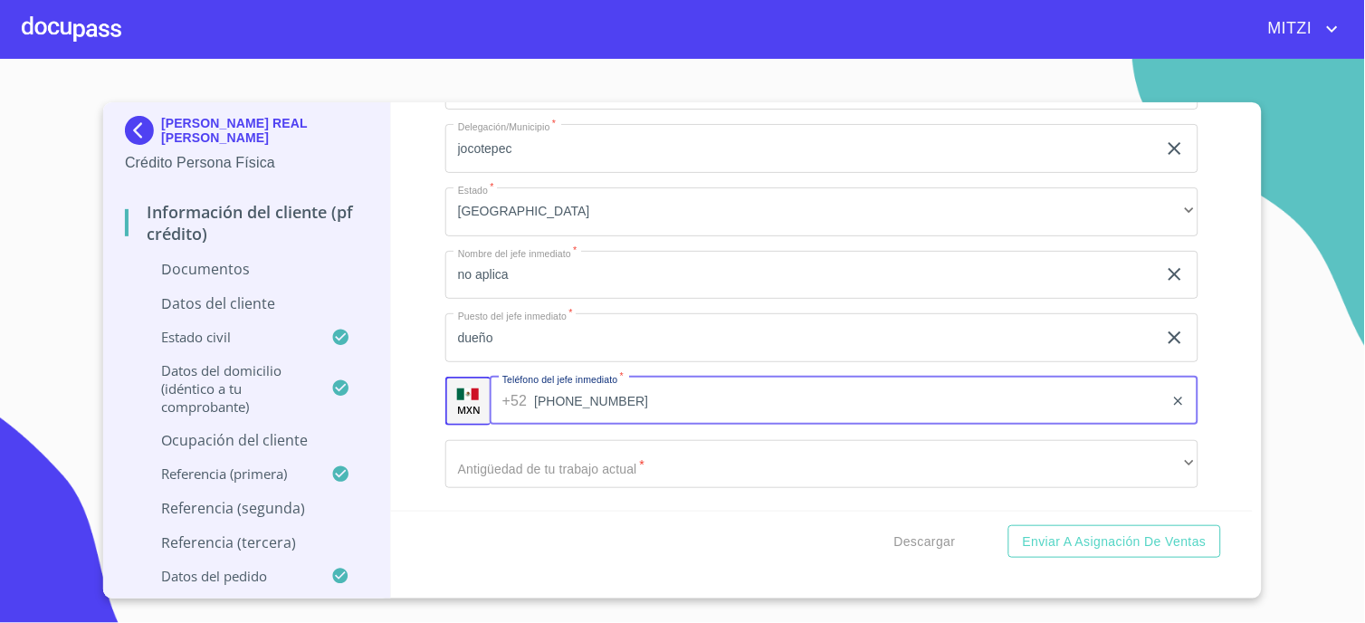
type input "[PHONE_NUMBER]"
click at [387, 284] on div "[PERSON_NAME] REAL [PERSON_NAME] Crédito Persona Física Información del cliente…" at bounding box center [247, 350] width 288 height 496
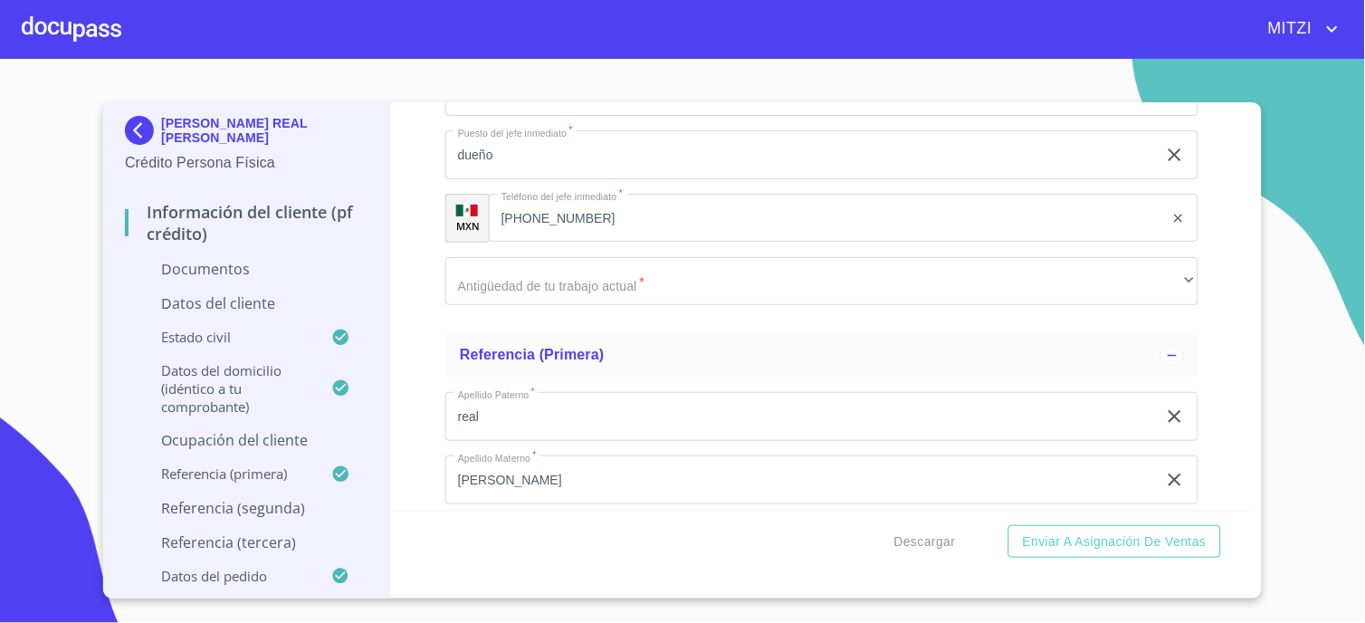
scroll to position [5185, 0]
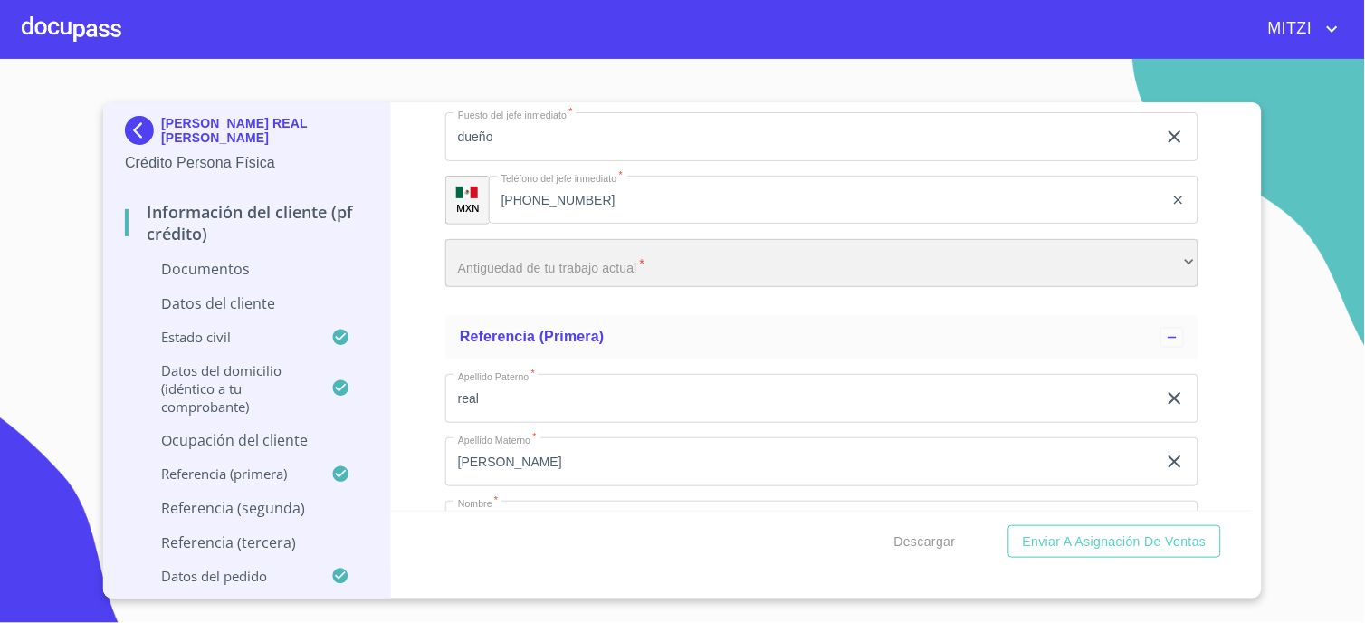
click at [522, 260] on div "​" at bounding box center [821, 263] width 753 height 49
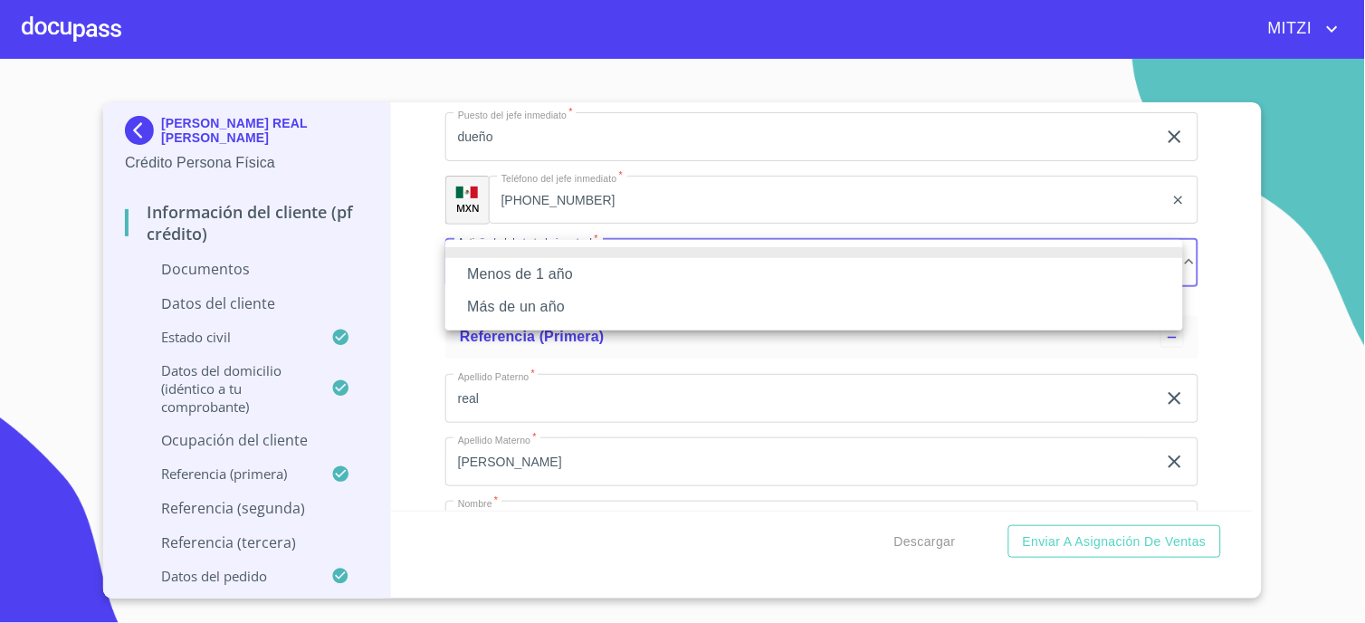
click at [508, 305] on li "Más de un año" at bounding box center [814, 307] width 738 height 33
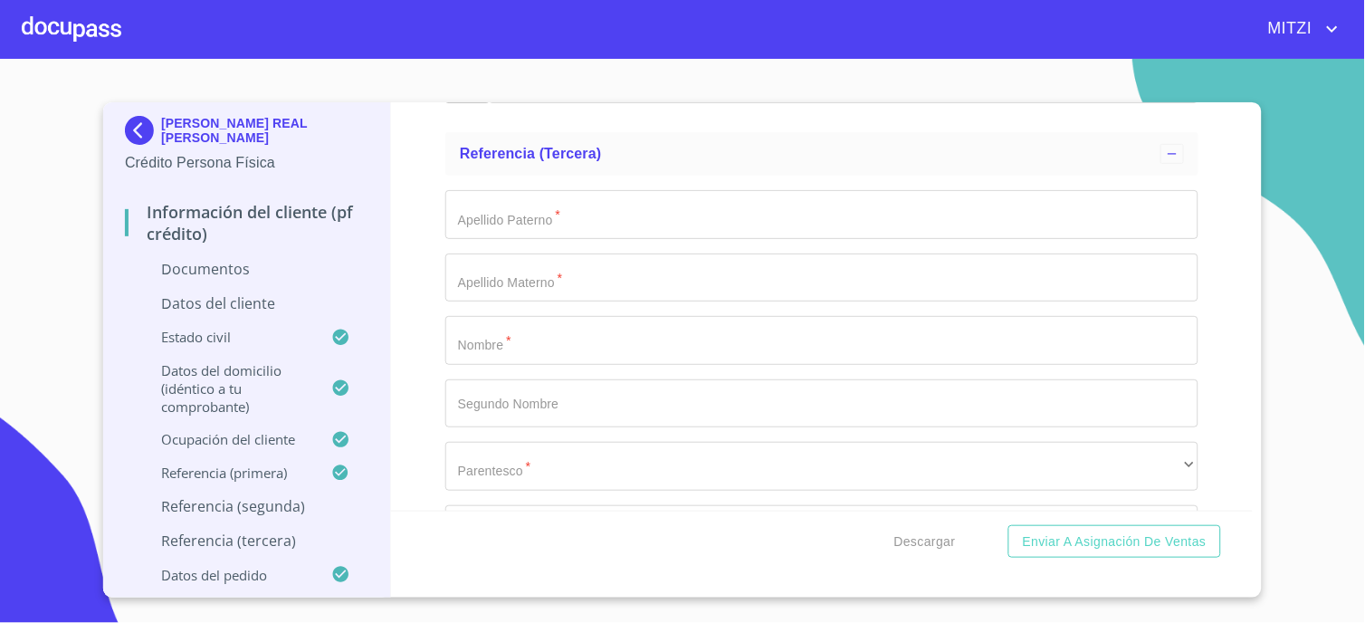
scroll to position [6393, 0]
click at [546, 330] on input "Documento de identificación.   *" at bounding box center [821, 344] width 753 height 49
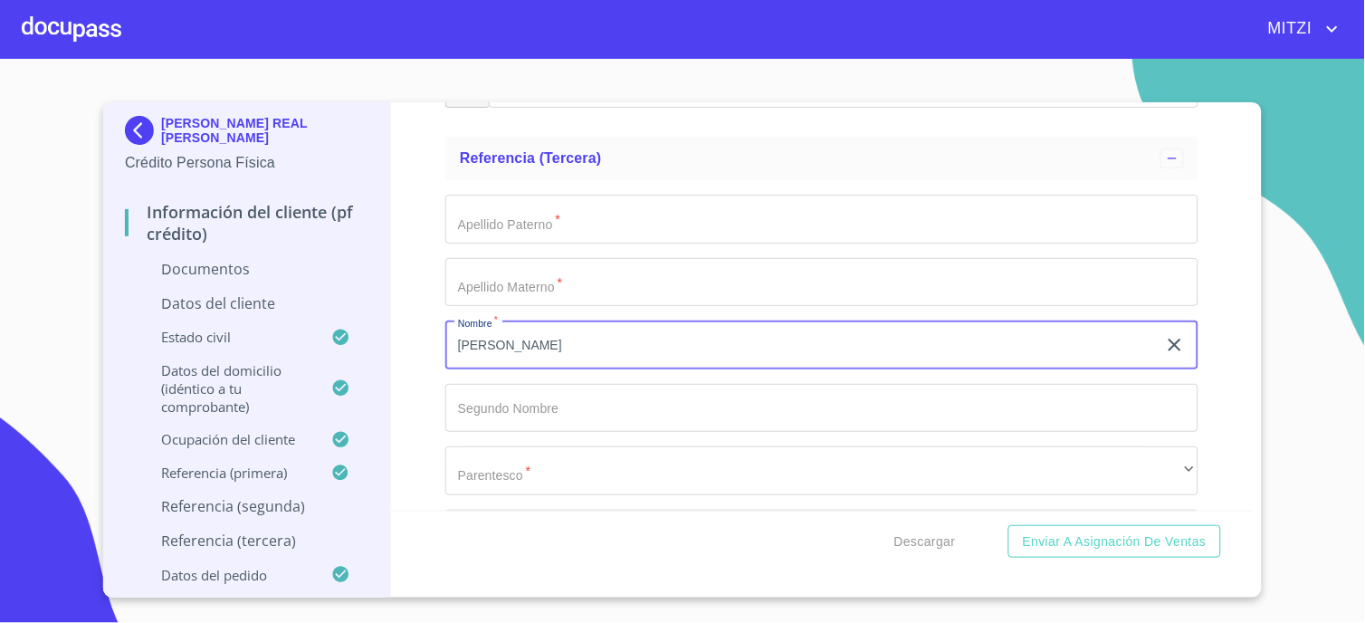
type input "[PERSON_NAME]"
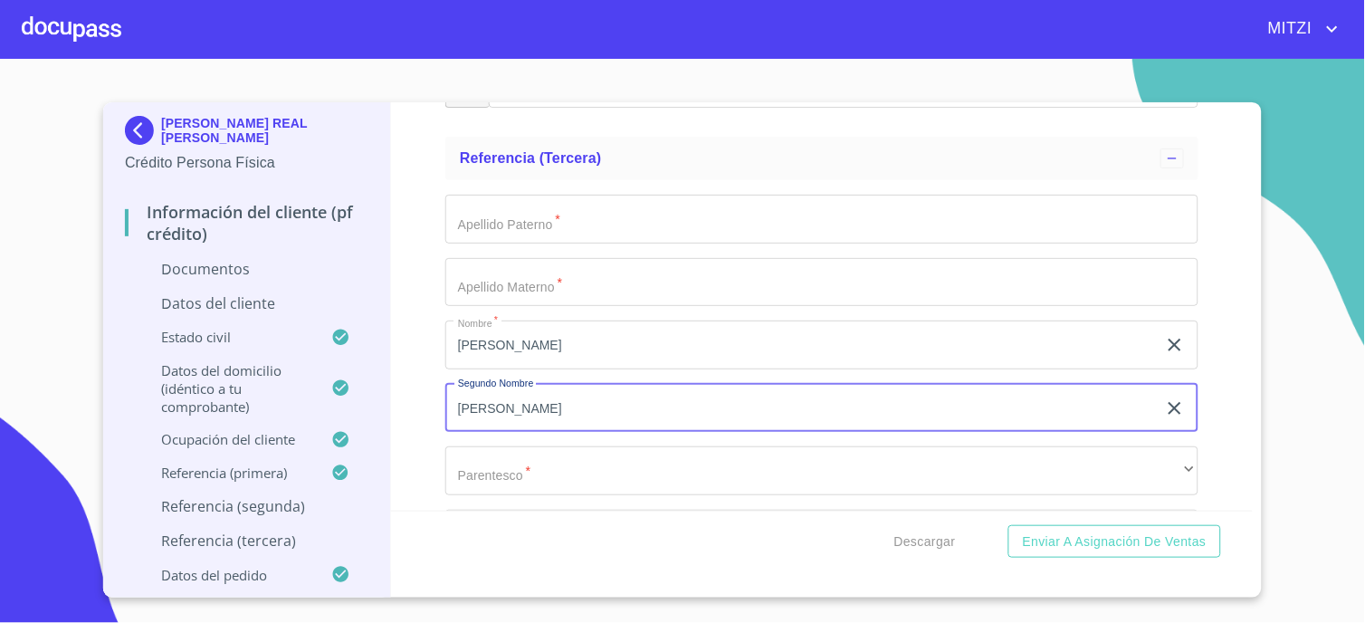
type input "[PERSON_NAME]"
click at [579, 212] on input "Documento de identificación.   *" at bounding box center [821, 219] width 753 height 49
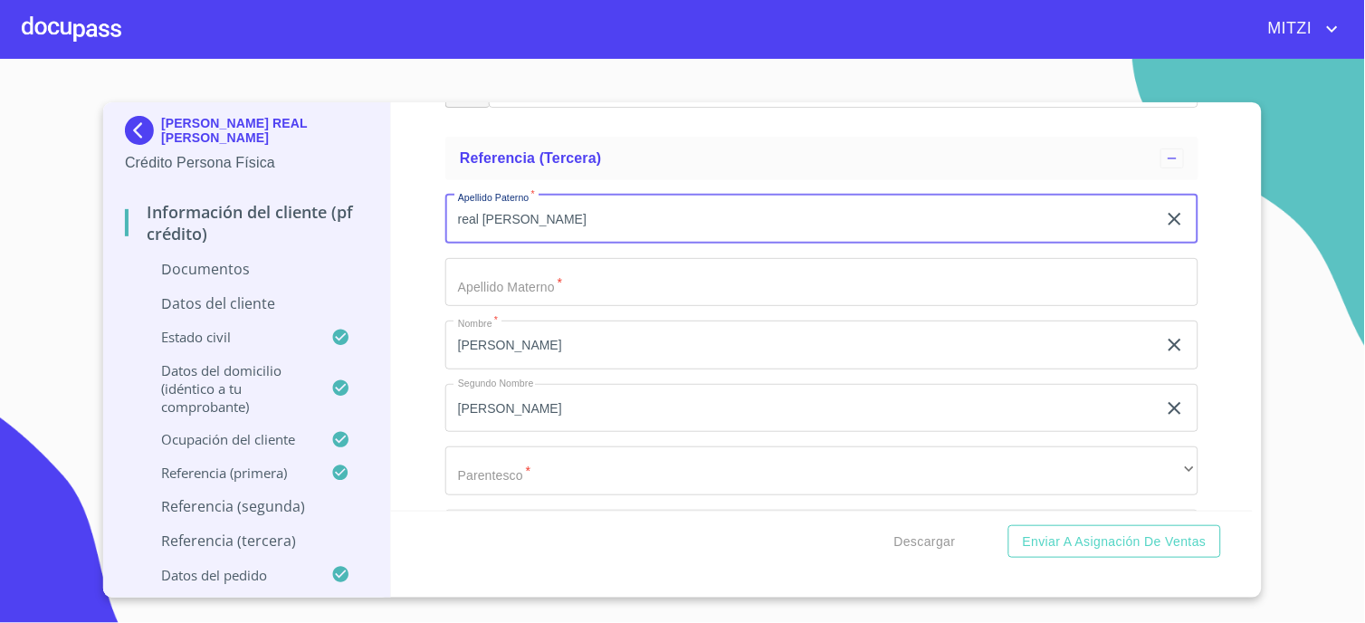
click at [1008, 525] on button "Enviar a Asignación de Ventas" at bounding box center [1114, 541] width 213 height 33
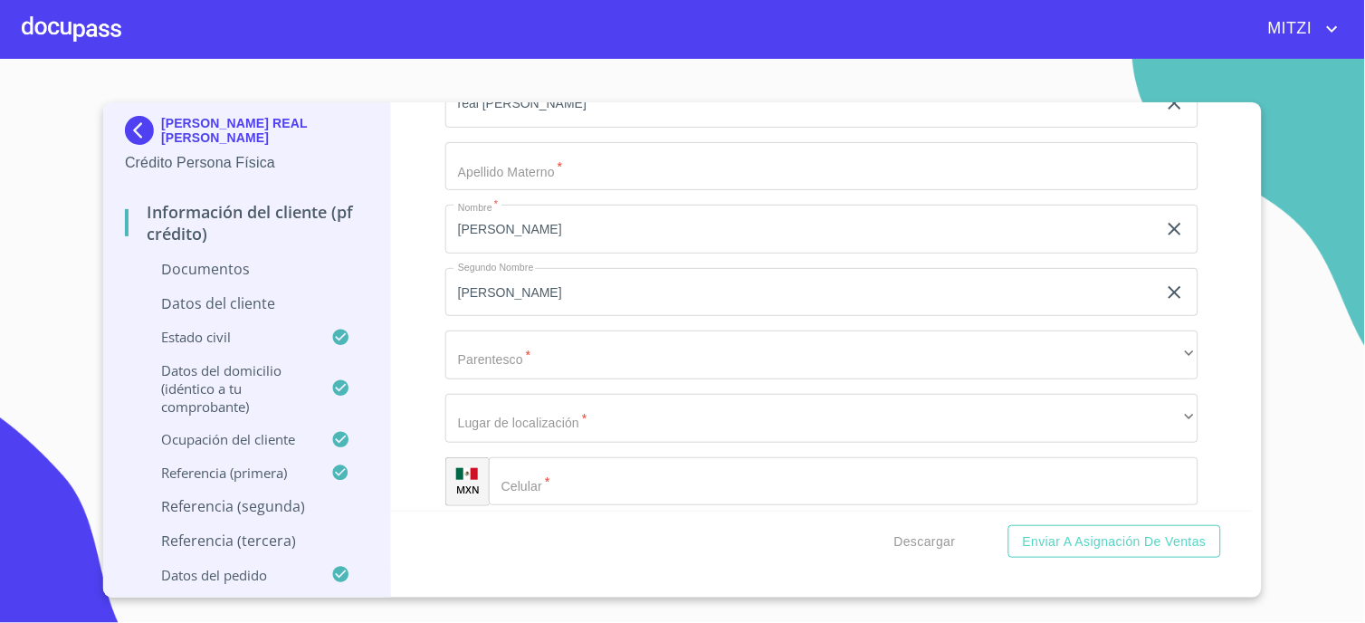
scroll to position [6407, 0]
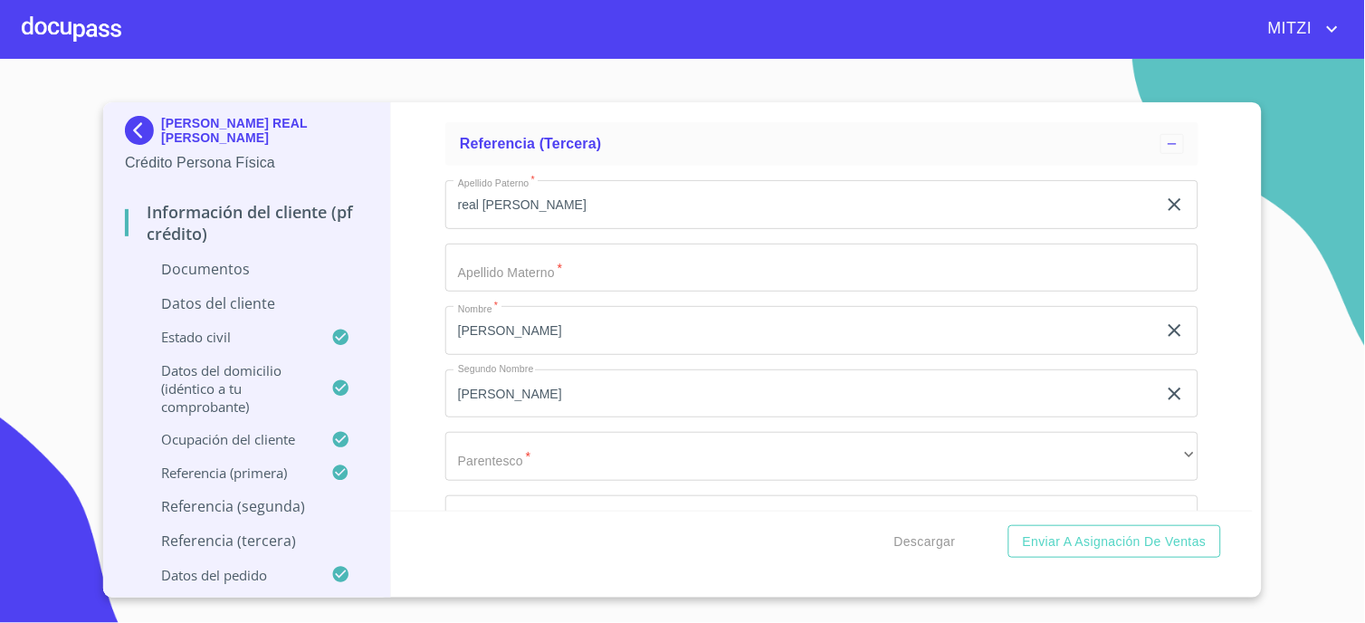
click at [521, 203] on input "real [PERSON_NAME]" at bounding box center [801, 204] width 712 height 49
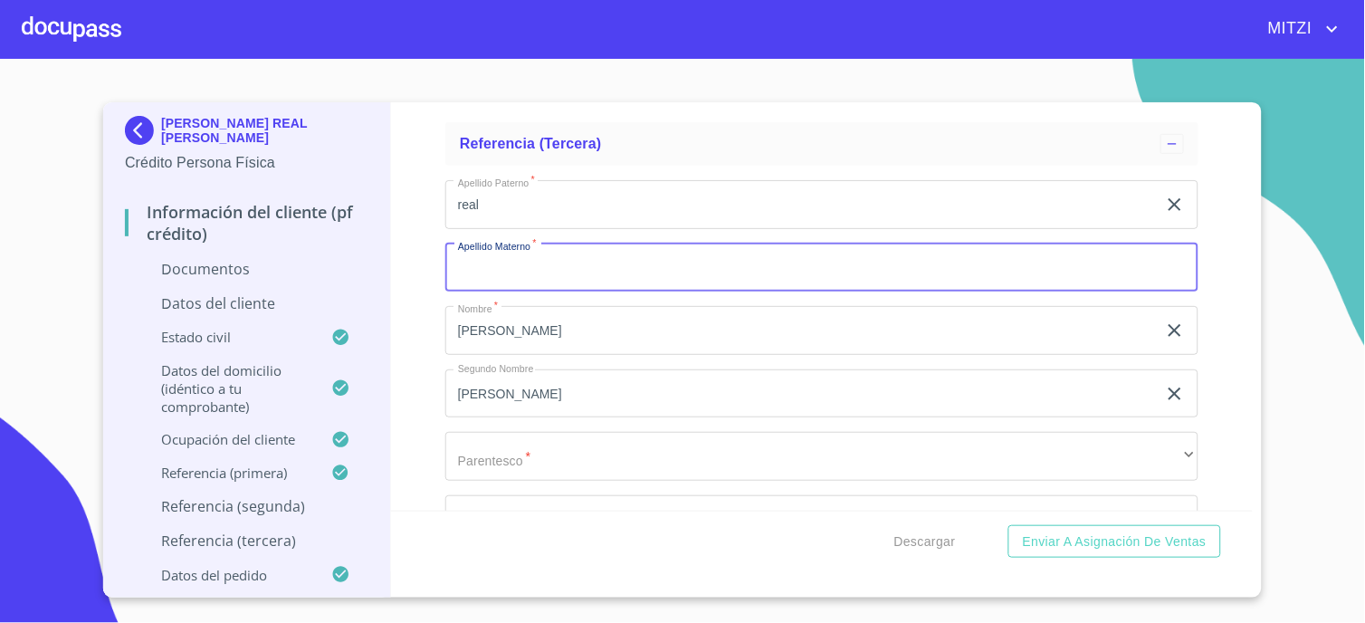
click at [521, 203] on input "real" at bounding box center [801, 204] width 712 height 49
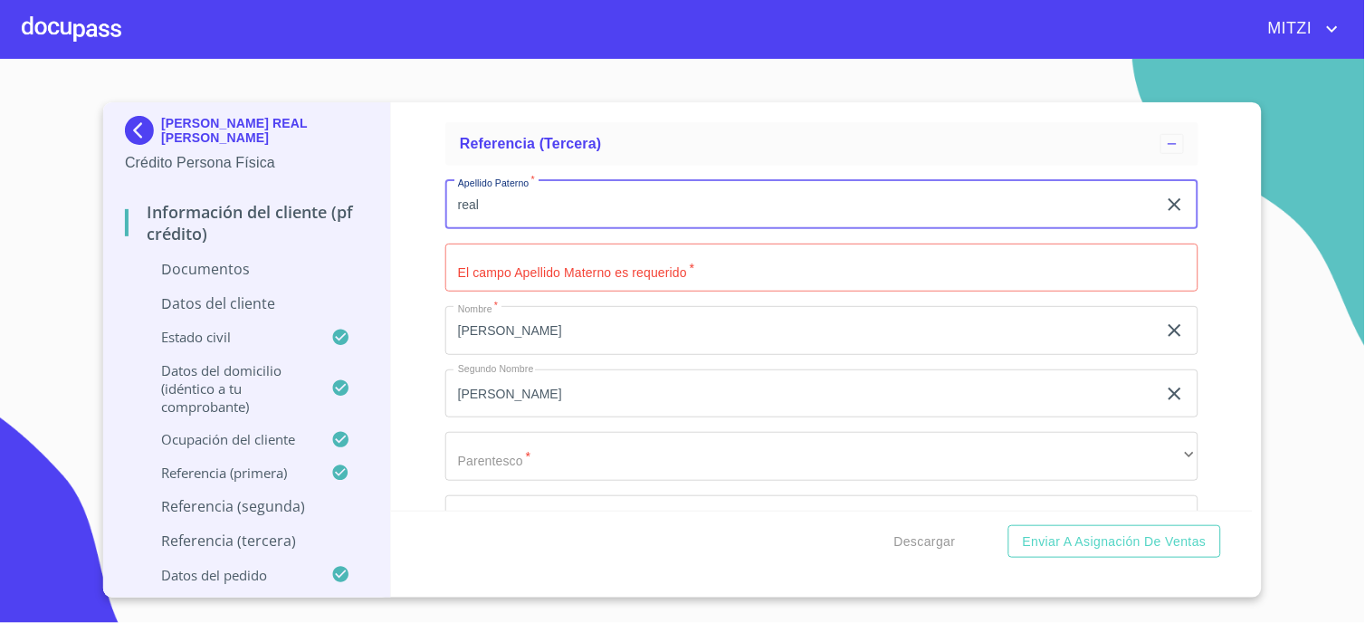
click at [521, 203] on input "real" at bounding box center [801, 204] width 712 height 49
type input "r"
type input "[PERSON_NAME]"
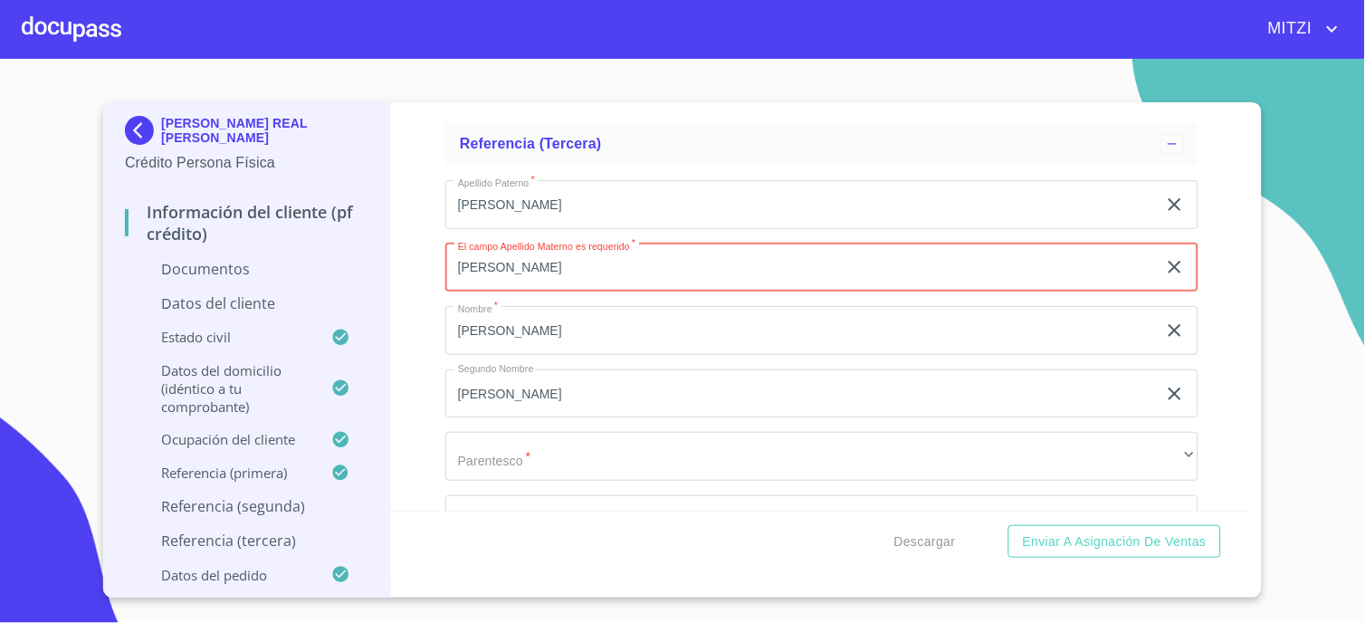
type input "[PERSON_NAME]"
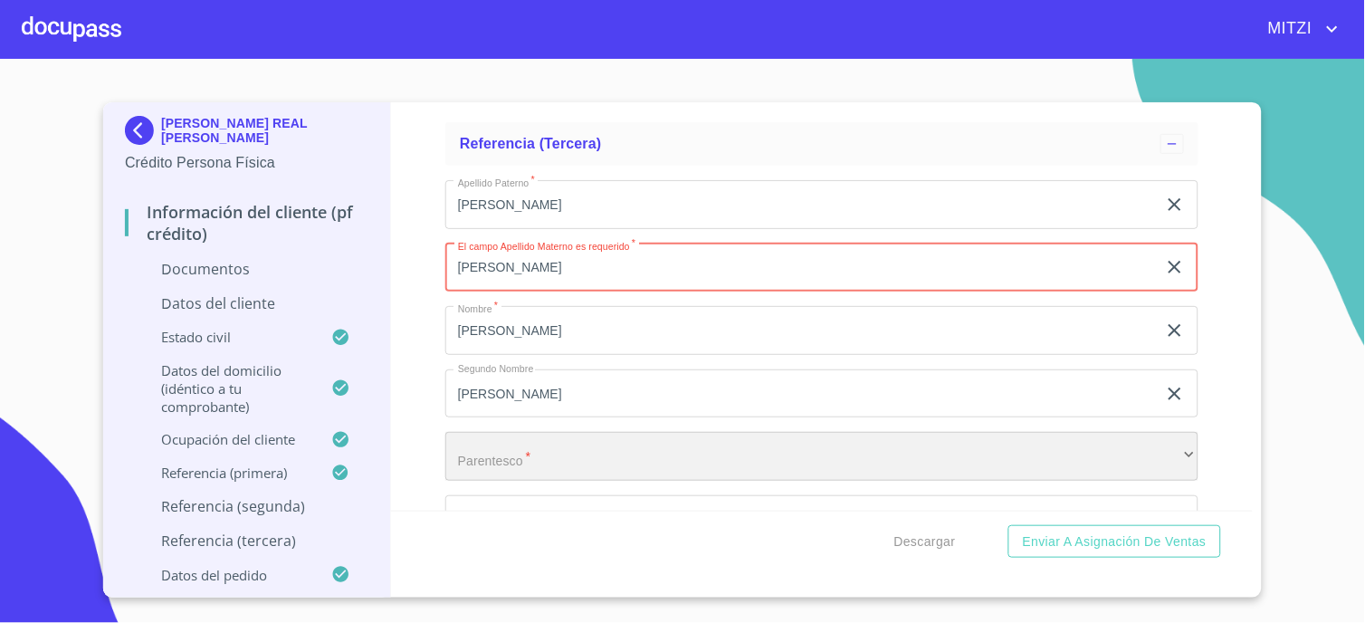
click at [559, 458] on div "​" at bounding box center [821, 456] width 753 height 49
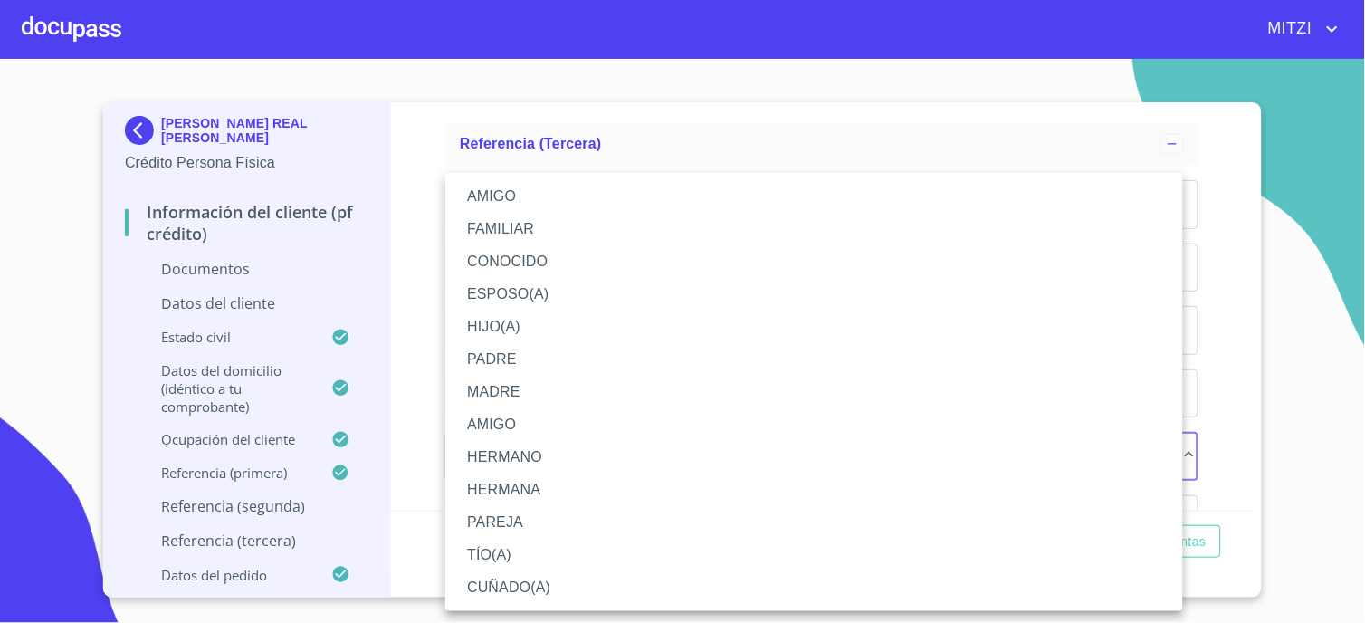
click at [514, 456] on li "HERMANO" at bounding box center [814, 457] width 738 height 33
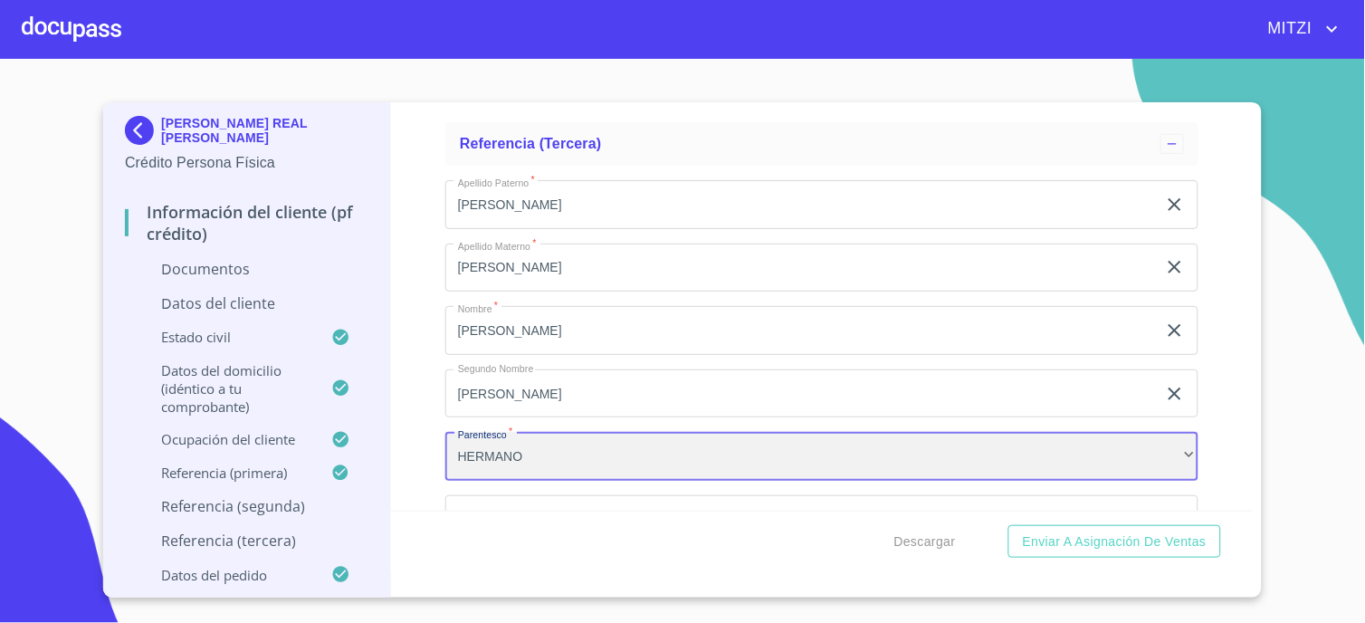
scroll to position [6609, 0]
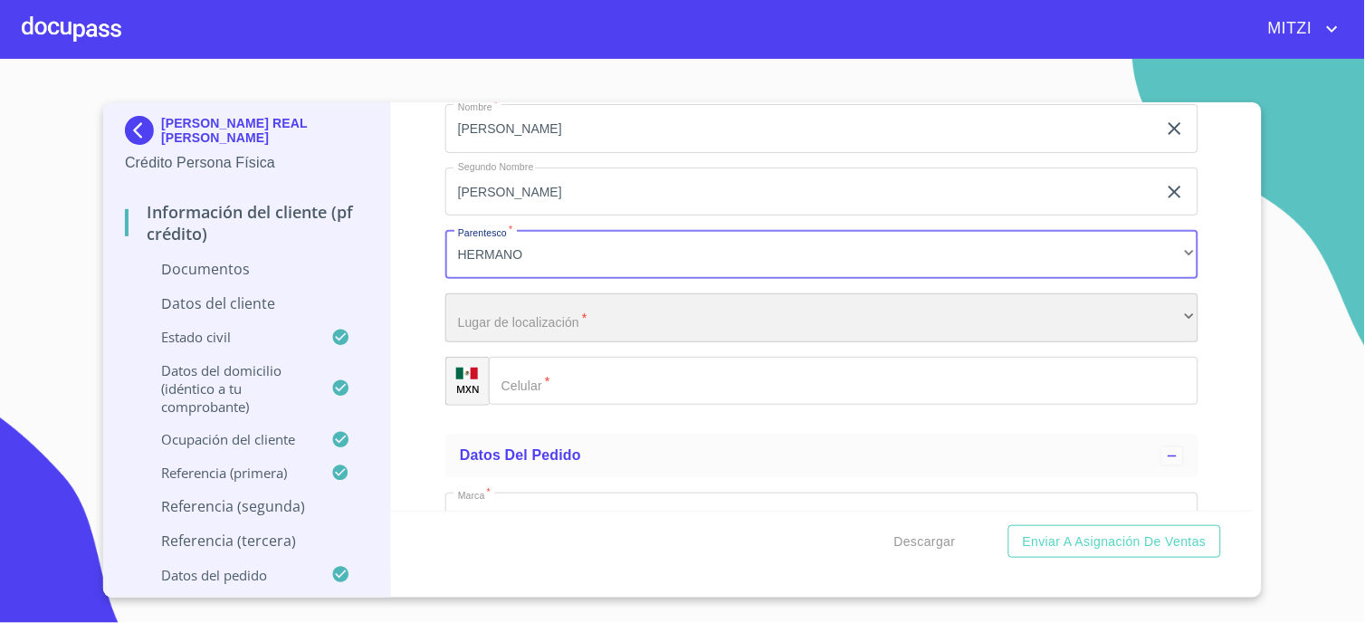
click at [621, 305] on div "​" at bounding box center [821, 317] width 753 height 49
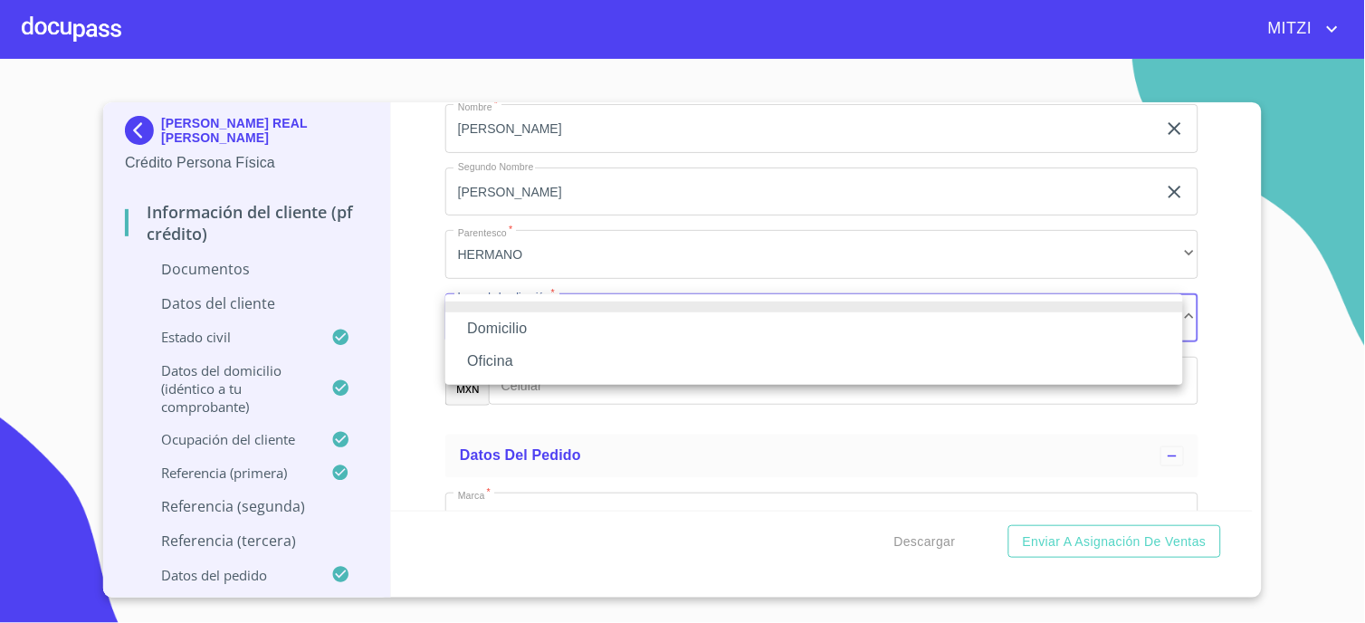
click at [549, 320] on li "Domicilio" at bounding box center [814, 328] width 738 height 33
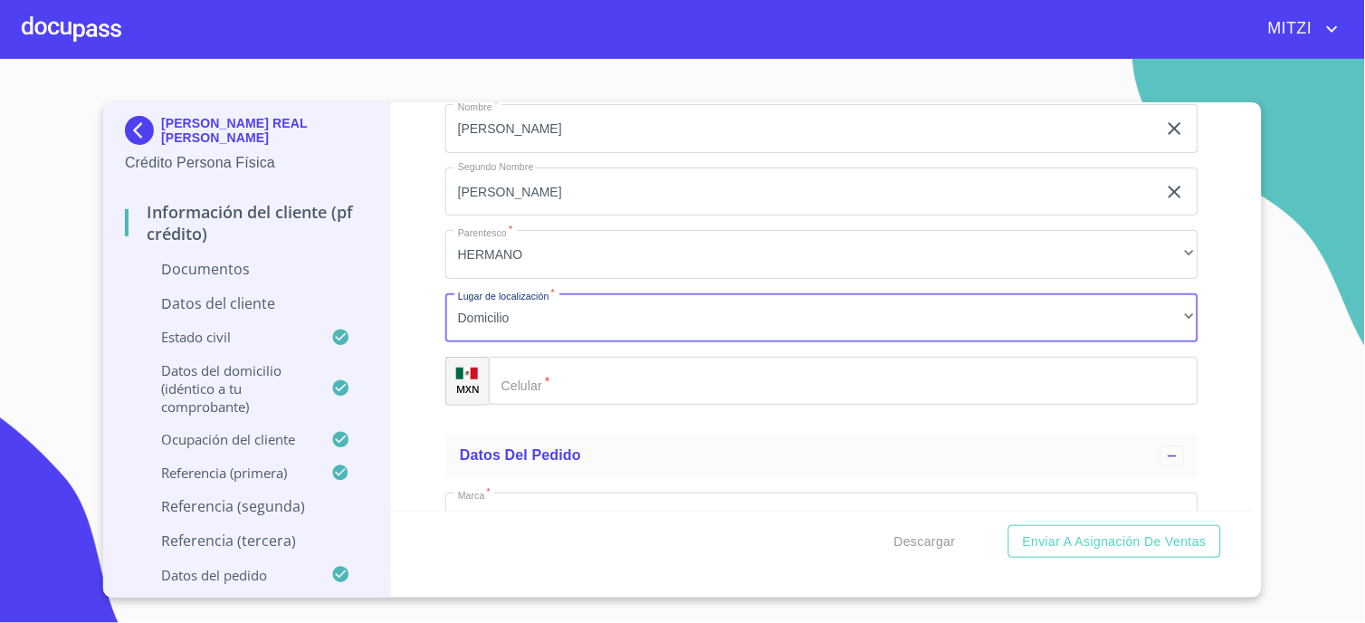
click at [572, 380] on input "Documento de identificación.   *" at bounding box center [844, 381] width 710 height 49
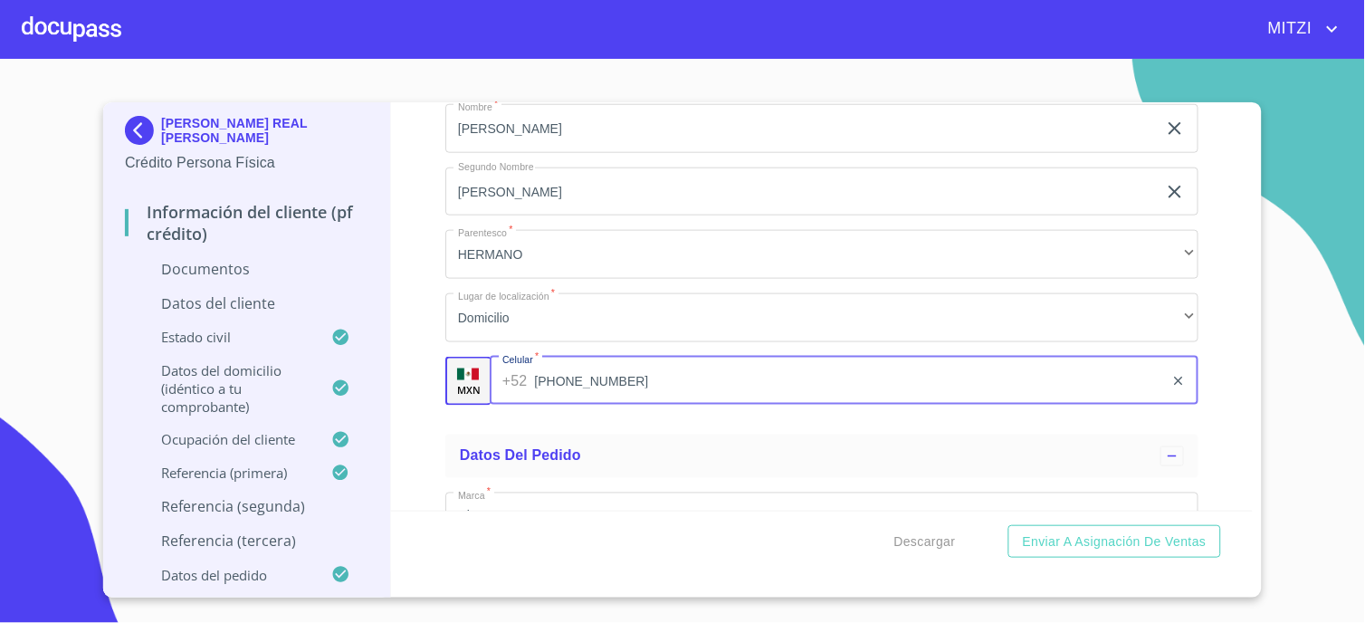
type input "[PHONE_NUMBER]"
click at [412, 413] on div "Información del cliente (PF crédito) Documentos Documento de identificación.   …" at bounding box center [822, 306] width 863 height 408
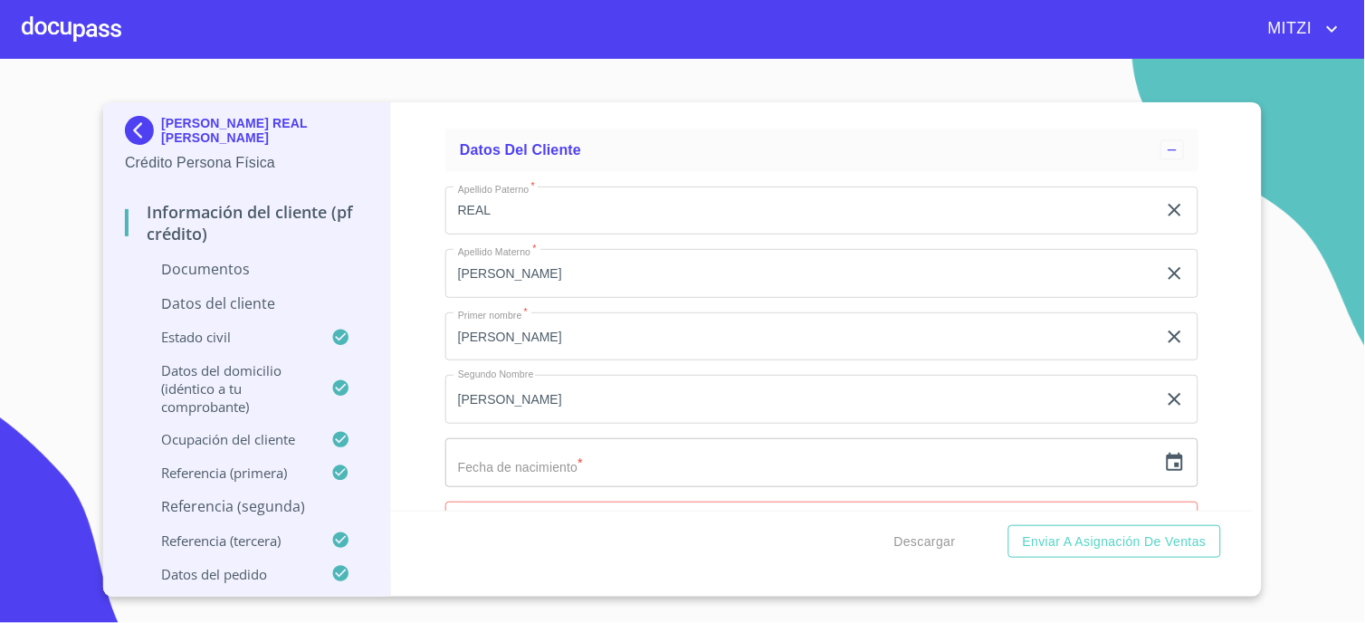
scroll to position [2485, 0]
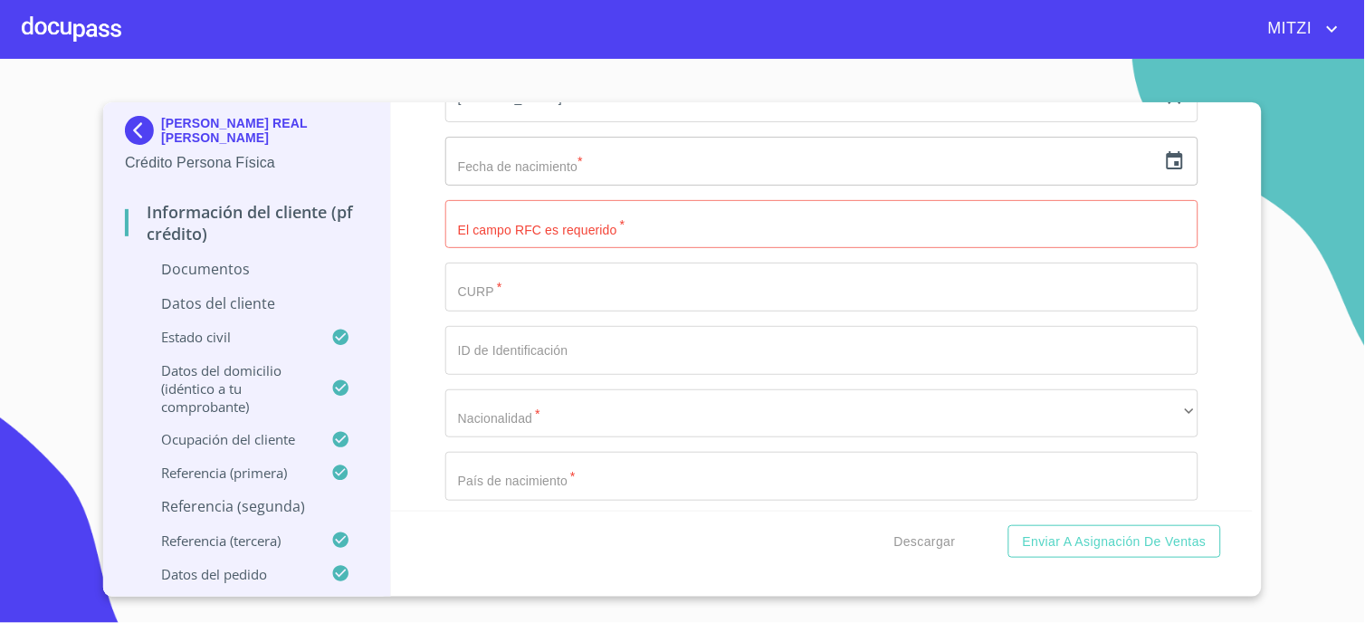
click at [1164, 167] on icon "button" at bounding box center [1175, 161] width 22 height 22
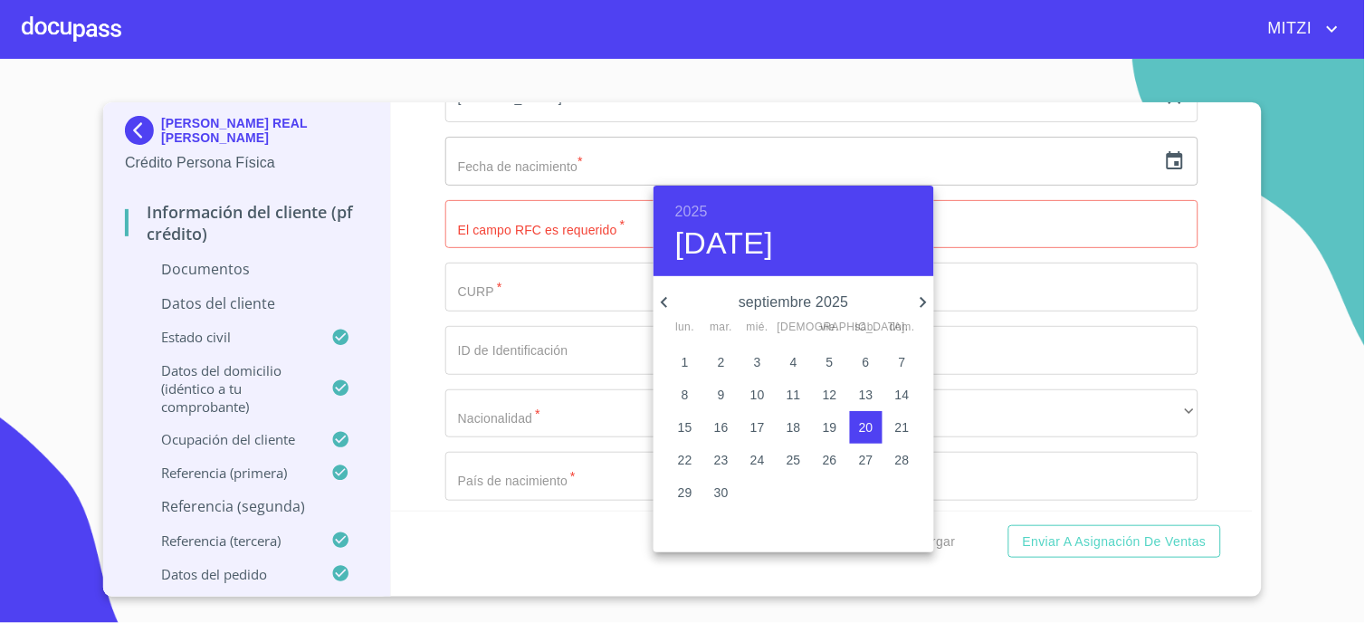
click at [683, 208] on h6 "2025" at bounding box center [691, 211] width 33 height 25
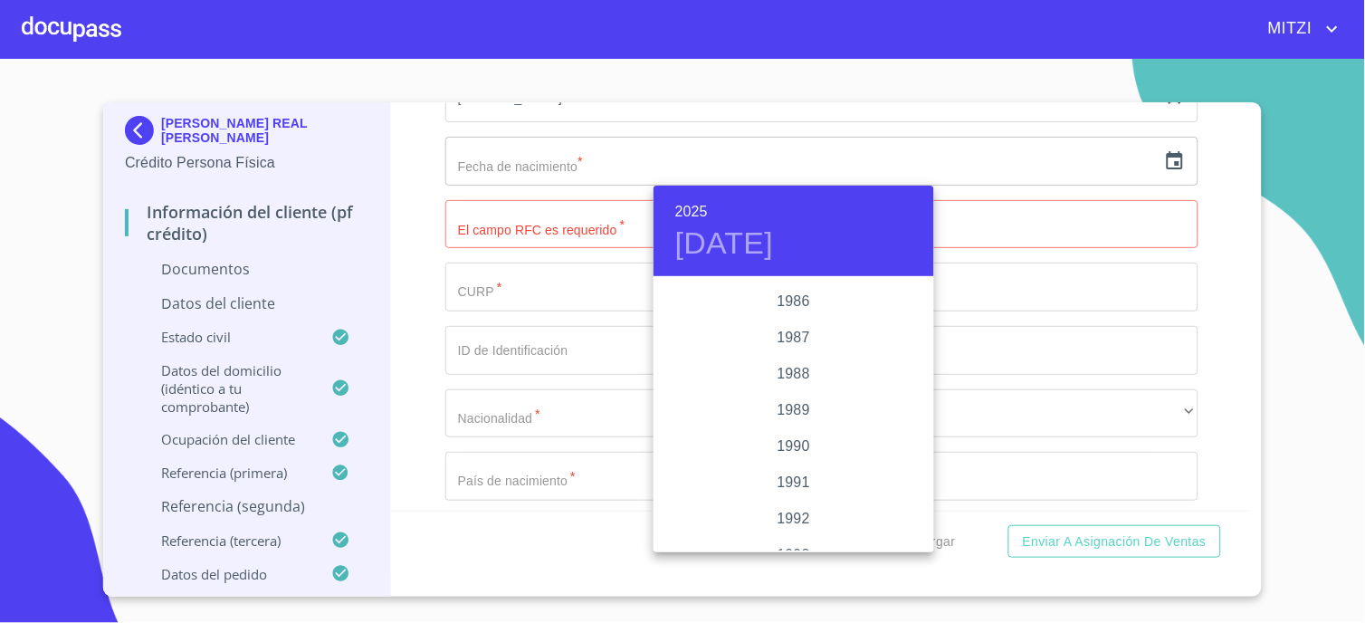
scroll to position [2104, 0]
click at [803, 467] on div "1988" at bounding box center [794, 474] width 281 height 36
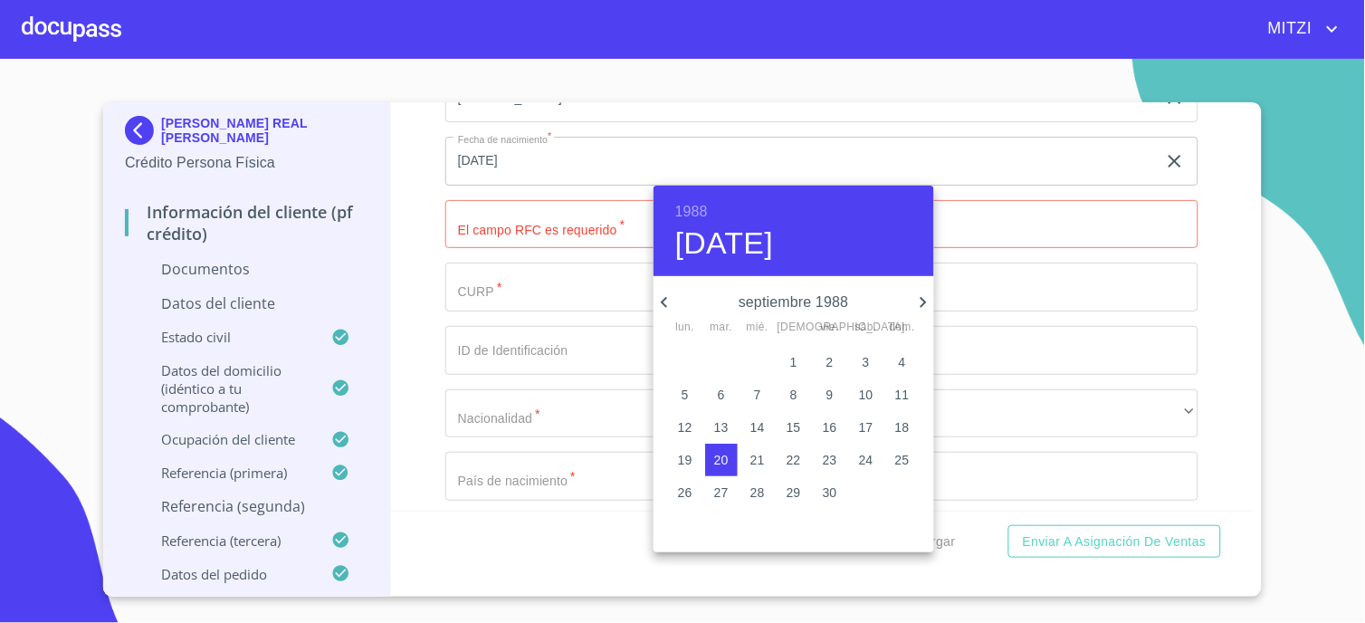
click at [662, 305] on icon "button" at bounding box center [665, 302] width 22 height 22
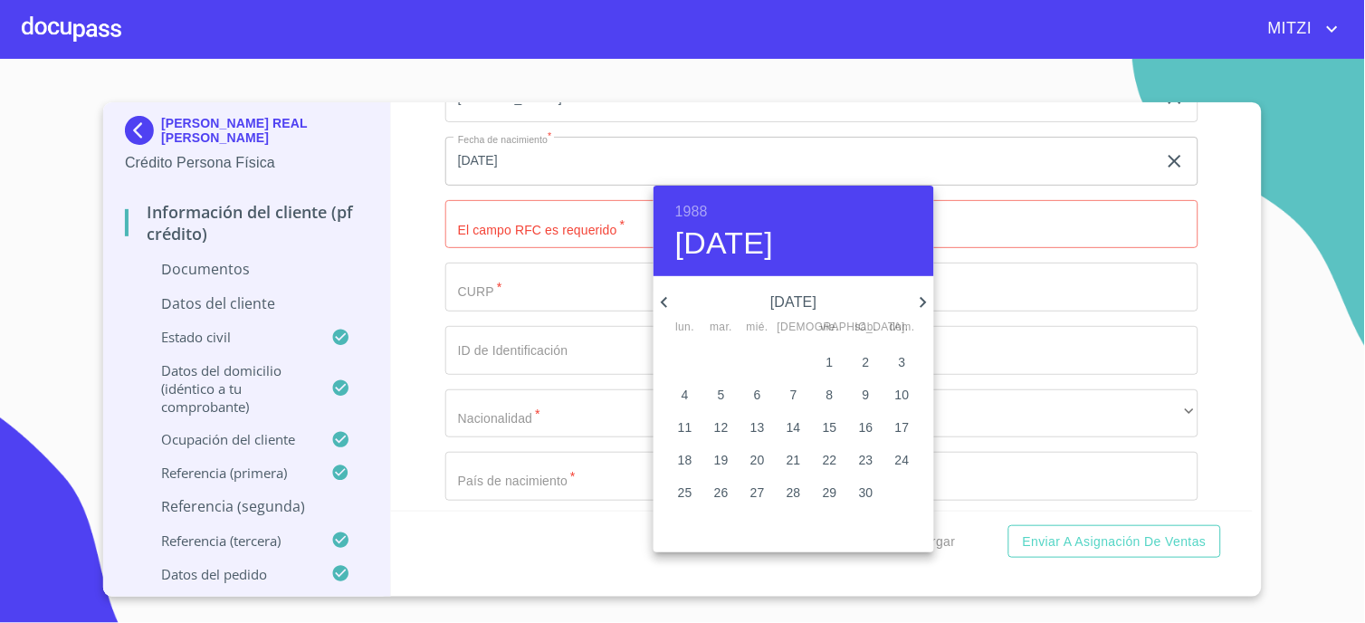
click at [916, 301] on icon "button" at bounding box center [924, 302] width 22 height 22
click at [683, 425] on p "9" at bounding box center [685, 427] width 7 height 18
type input "9 de may. de 1988"
click at [554, 283] on div at bounding box center [682, 311] width 1365 height 623
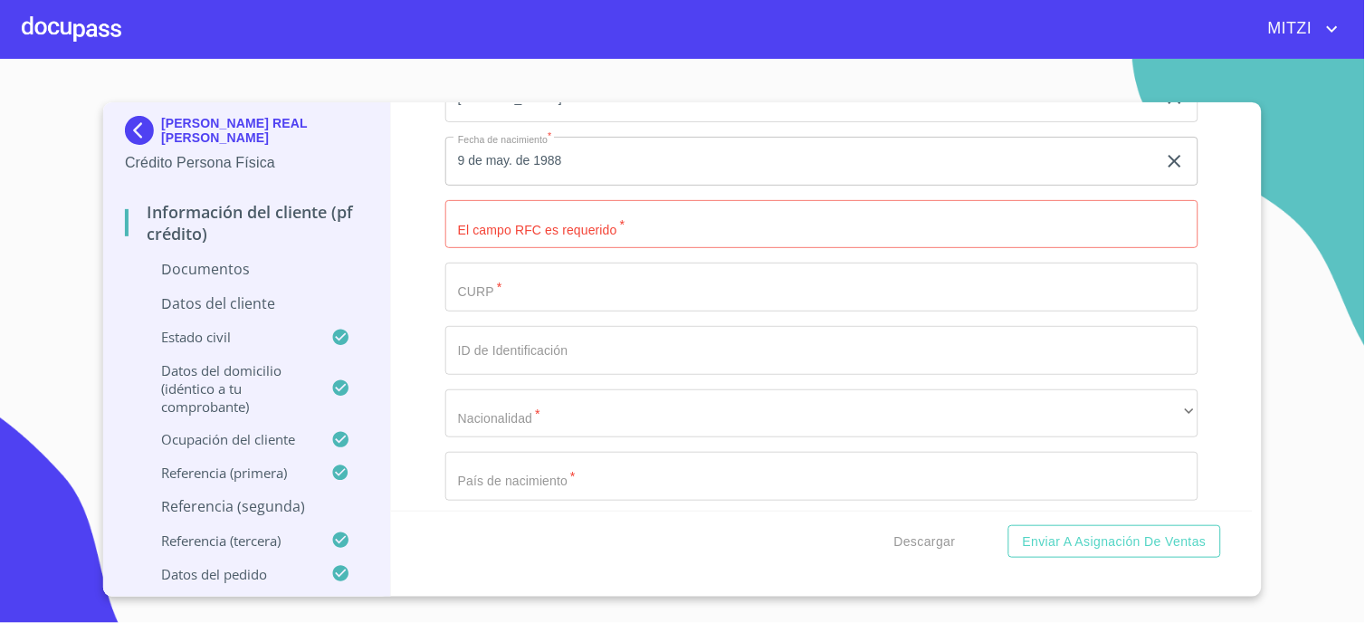
click at [567, 241] on input "Documento de identificación.   *" at bounding box center [821, 224] width 753 height 49
type input "ZAEE880509560"
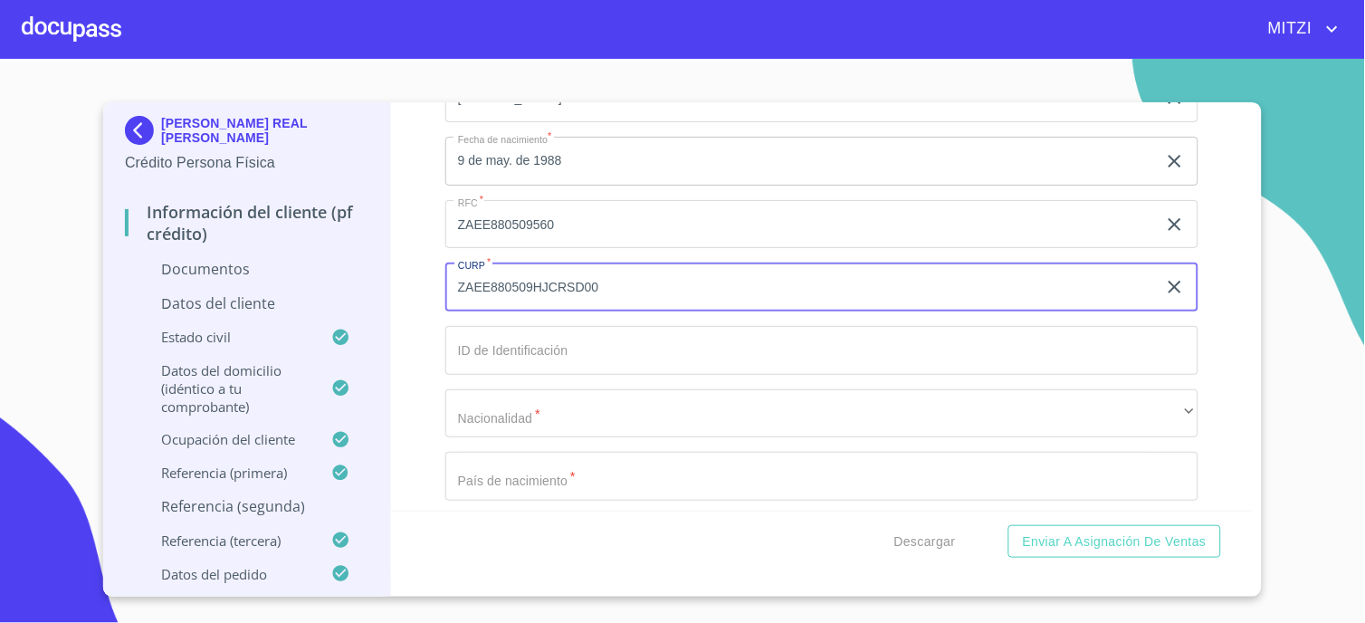
type input "ZAEE880509HJCRSD00"
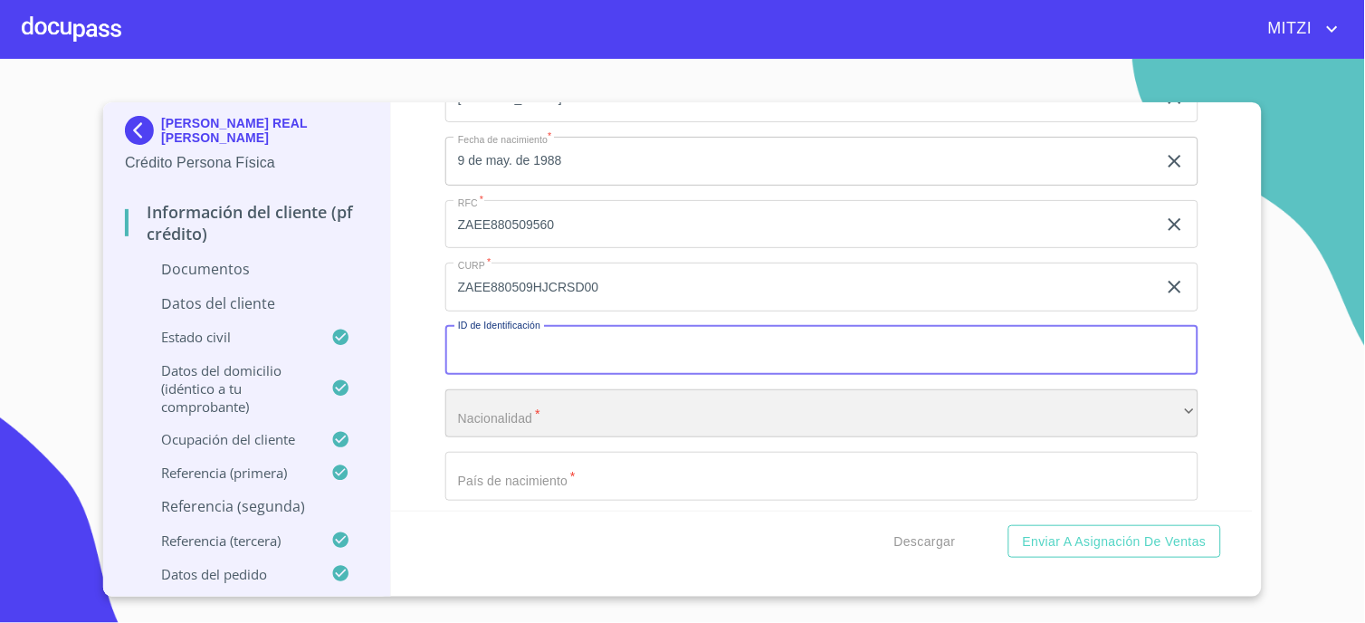
click at [528, 402] on div "​" at bounding box center [821, 413] width 753 height 49
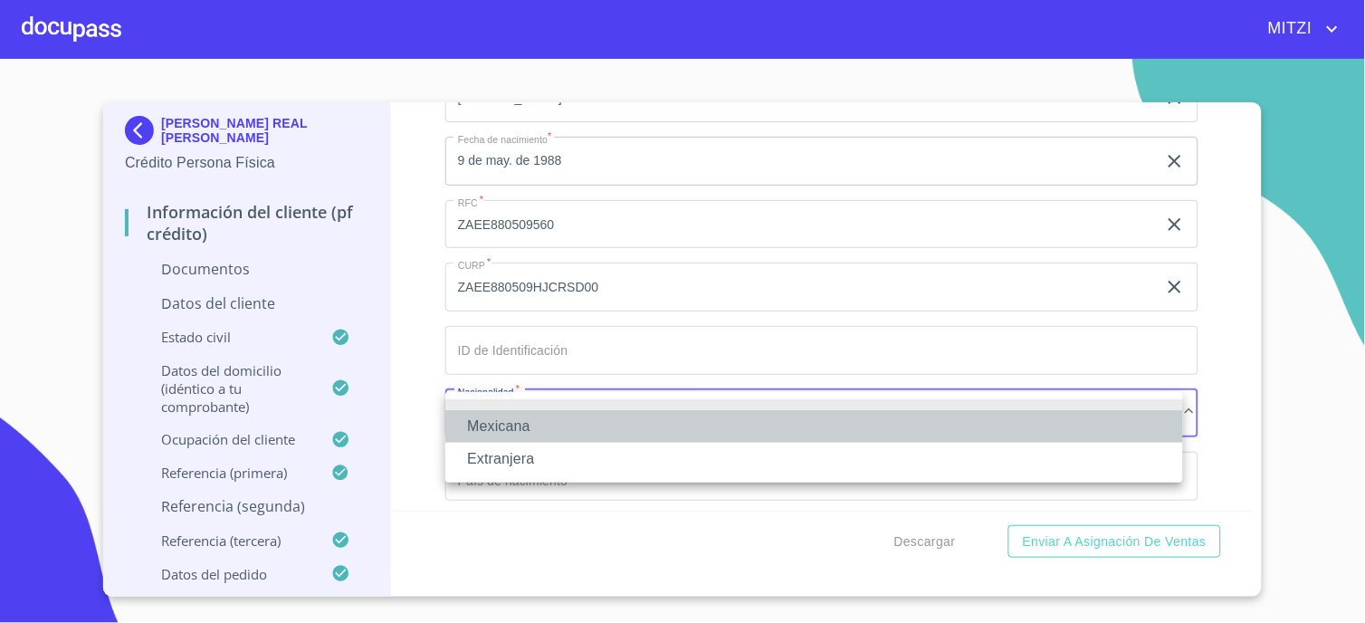
click at [538, 428] on li "Mexicana" at bounding box center [814, 426] width 738 height 33
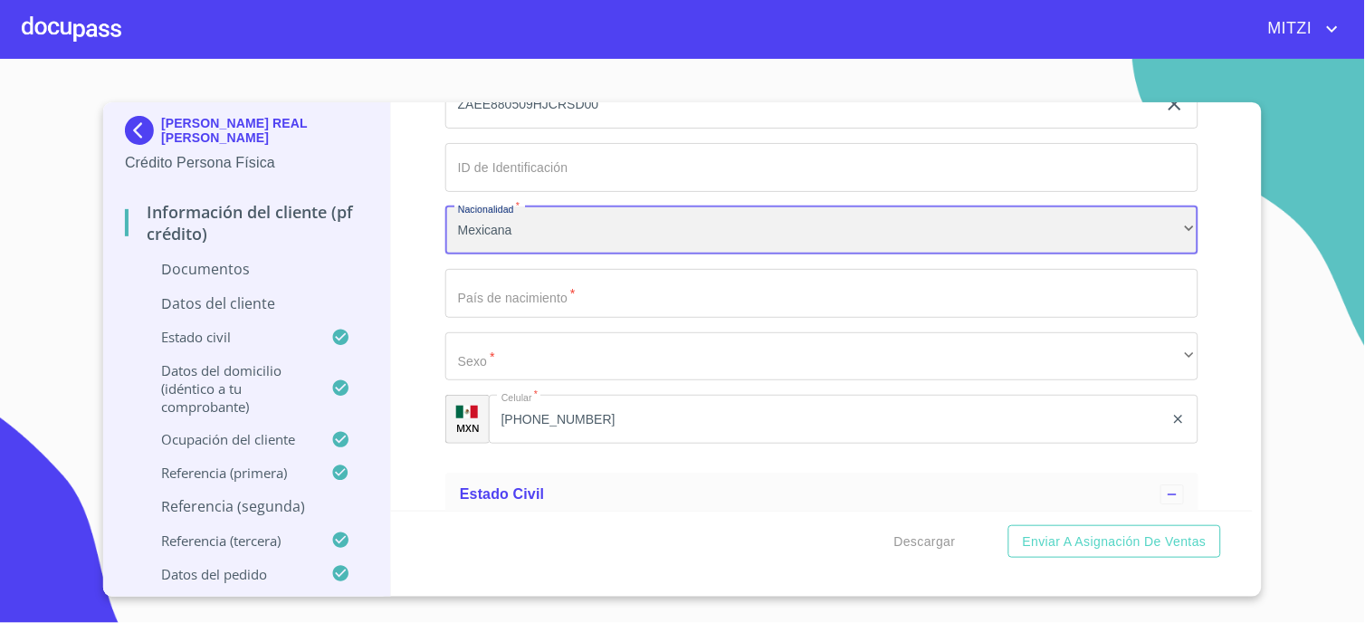
scroll to position [2686, 0]
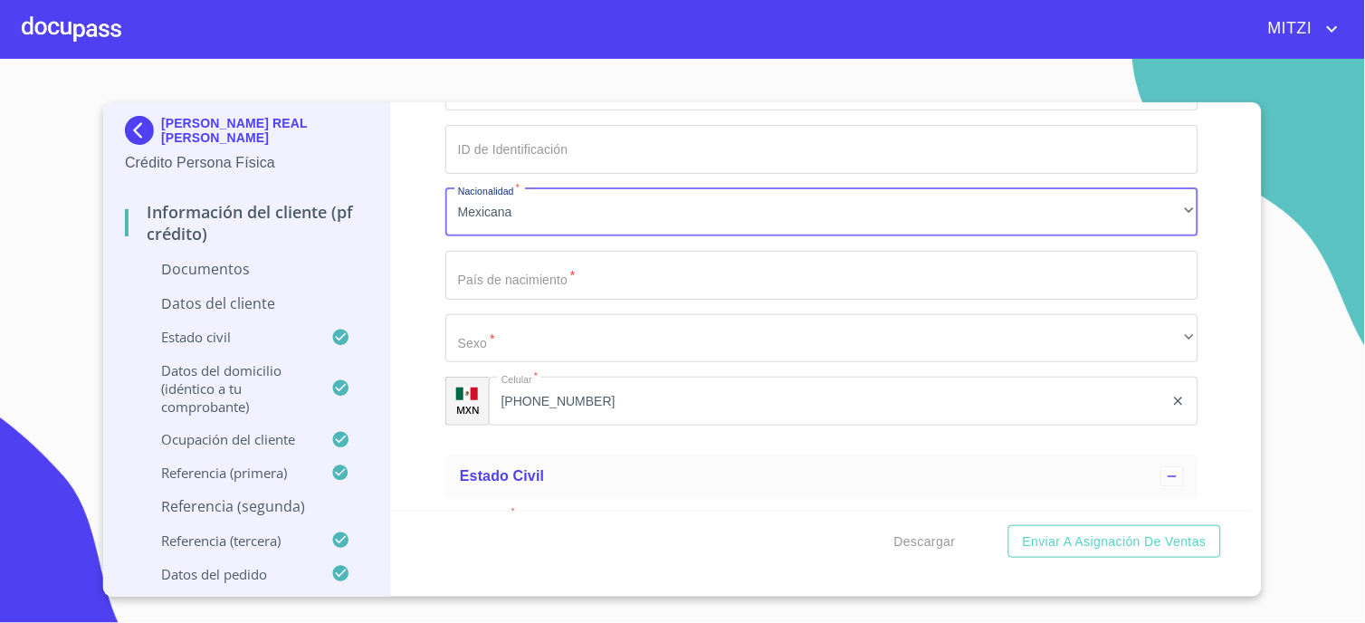
click at [632, 290] on input "Documento de identificación.   *" at bounding box center [821, 275] width 753 height 49
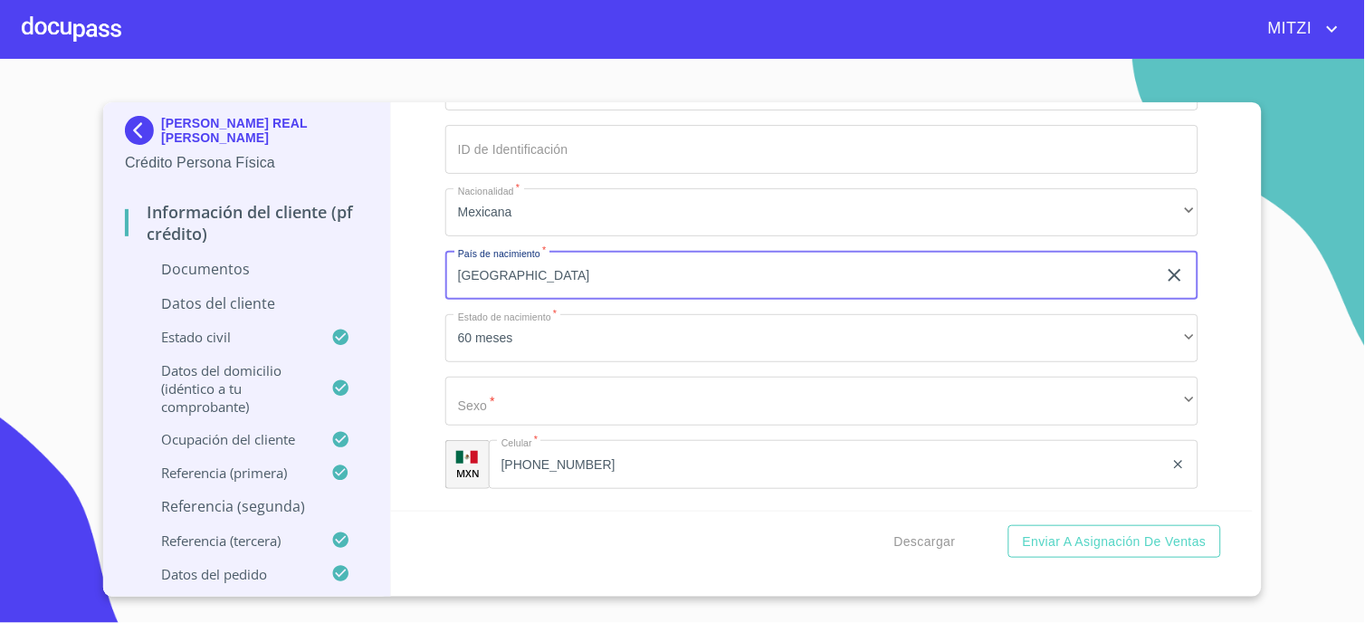
type input "[GEOGRAPHIC_DATA]"
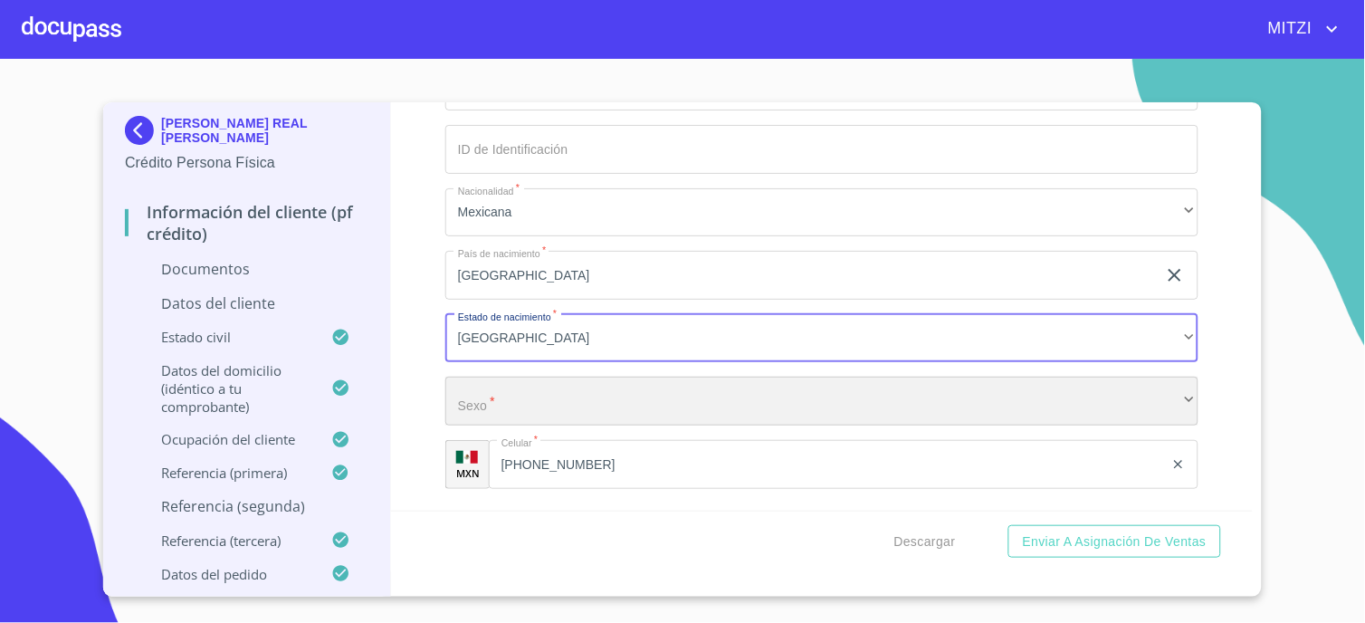
click at [594, 396] on div "​" at bounding box center [821, 401] width 753 height 49
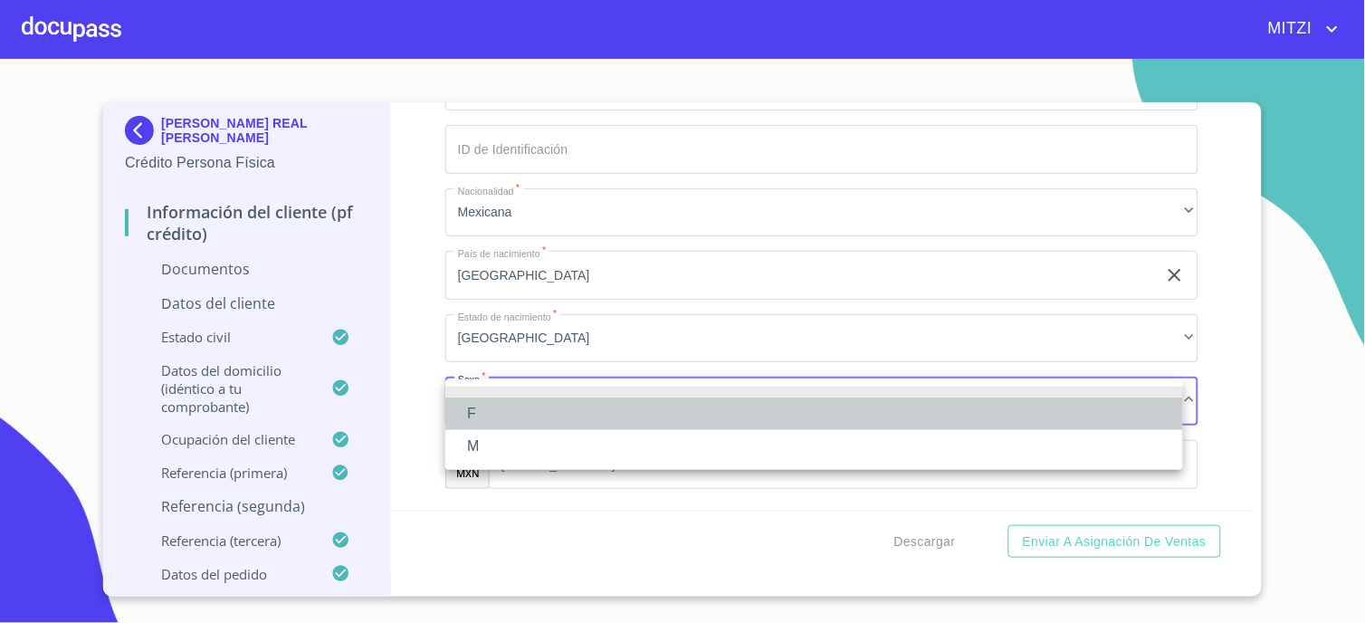
click at [509, 400] on li "F" at bounding box center [814, 413] width 738 height 33
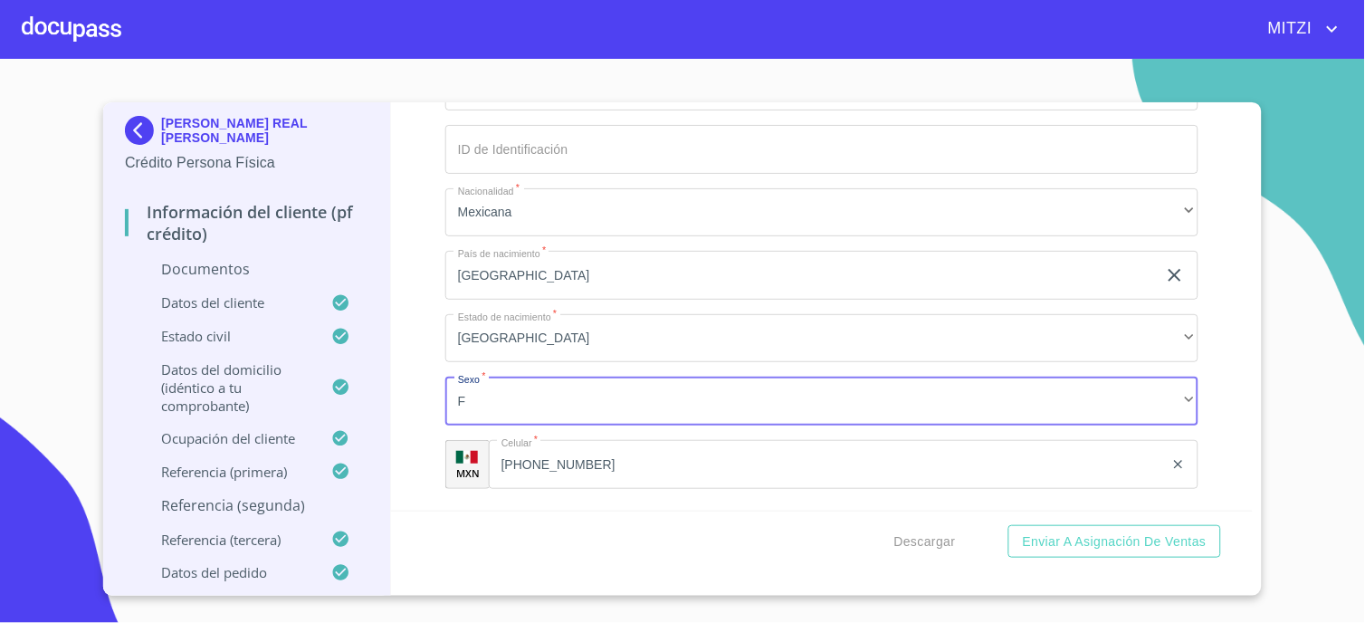
click at [614, 465] on input "[PHONE_NUMBER]" at bounding box center [826, 464] width 675 height 49
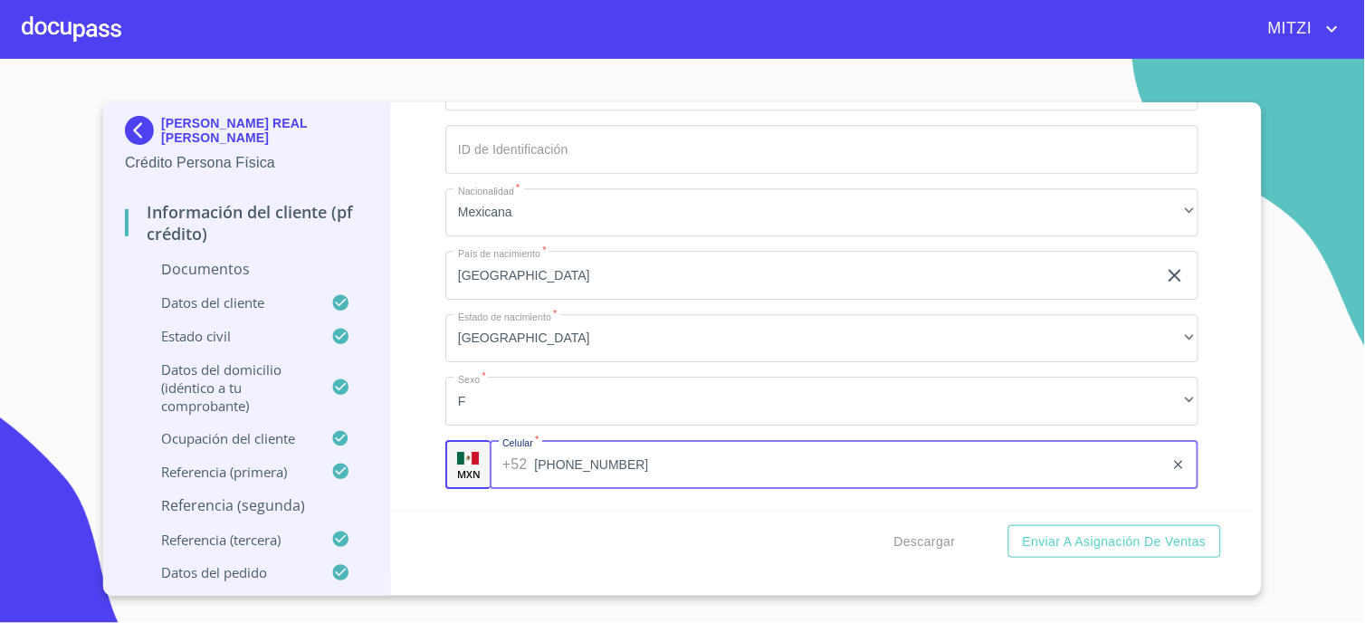
click at [614, 465] on input "[PHONE_NUMBER]" at bounding box center [848, 464] width 629 height 49
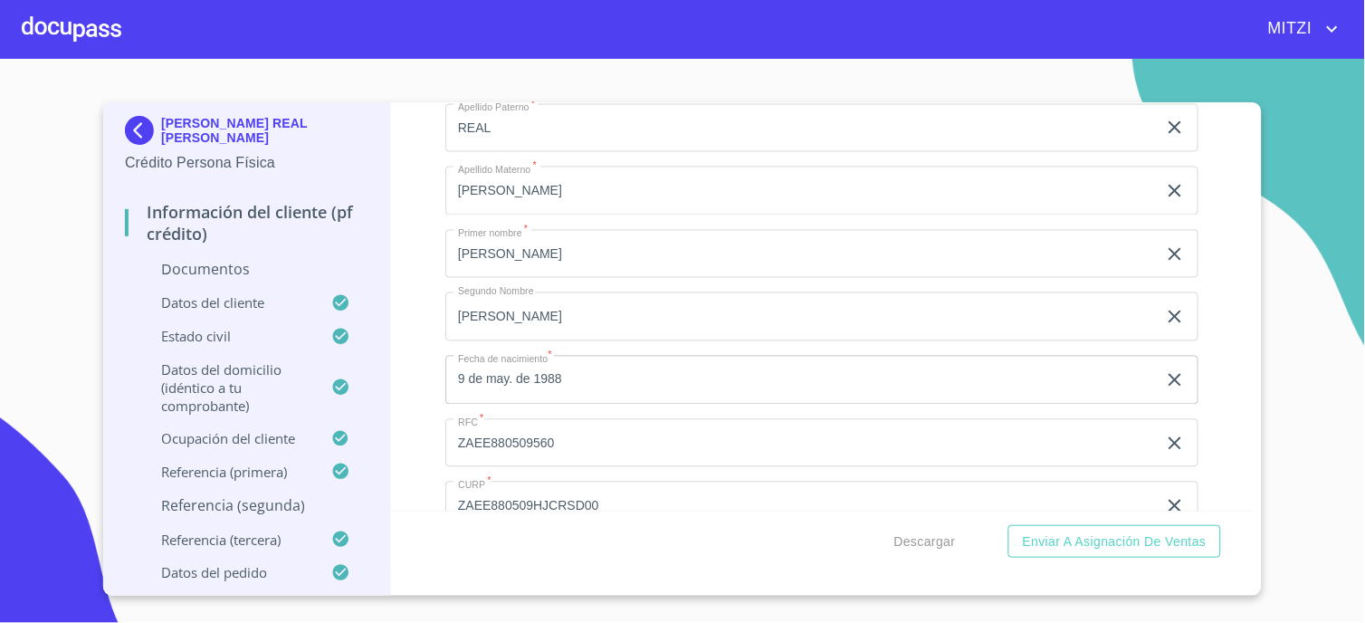
scroll to position [2384, 0]
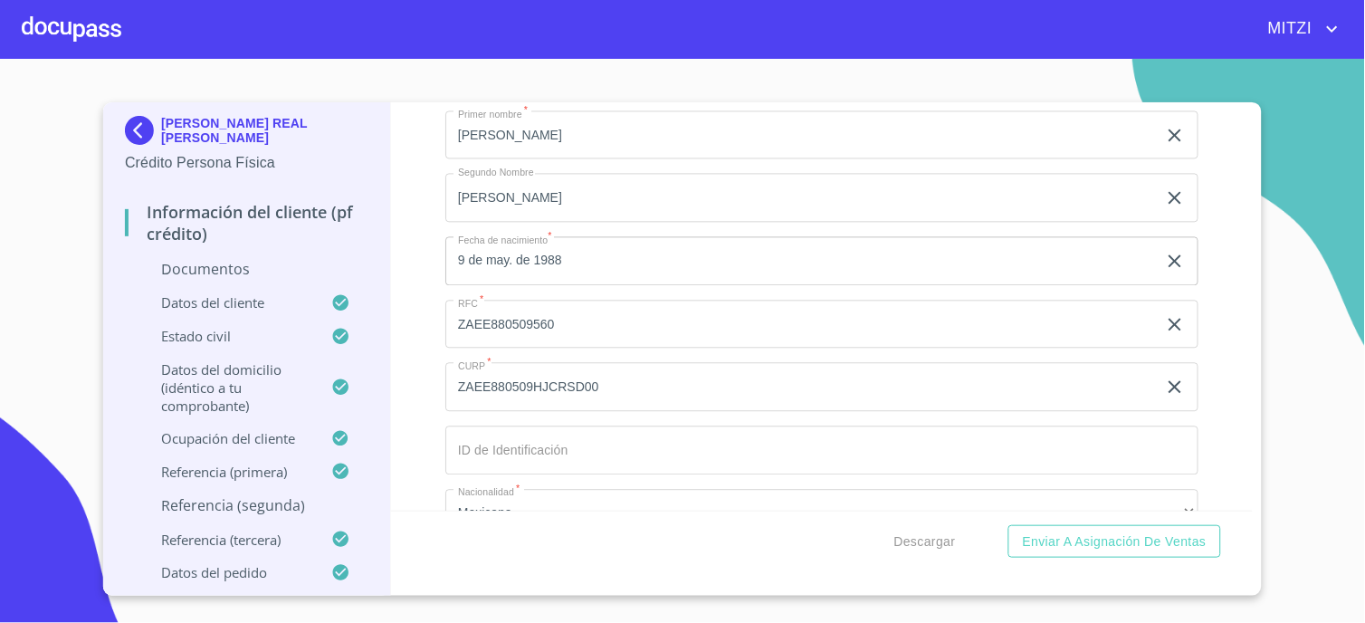
click at [569, 258] on input "9 de may. de 1988" at bounding box center [804, 261] width 719 height 49
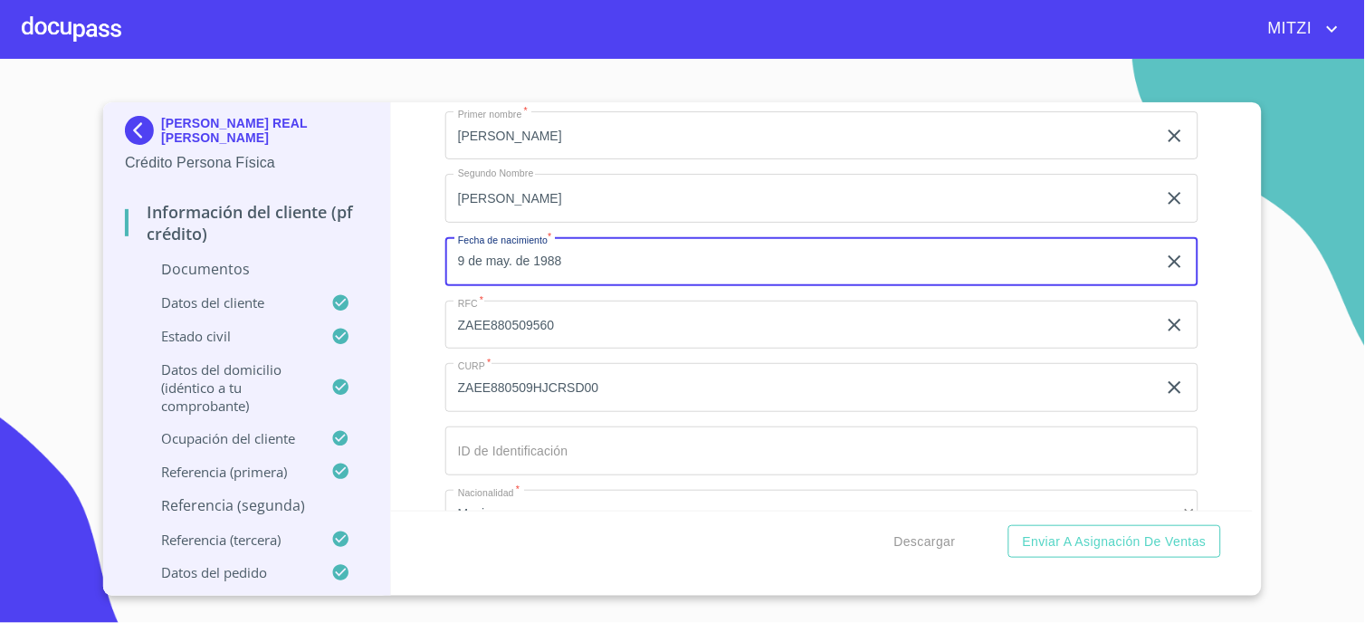
click at [569, 258] on input "9 de may. de 1988" at bounding box center [804, 261] width 719 height 49
type input "9_"
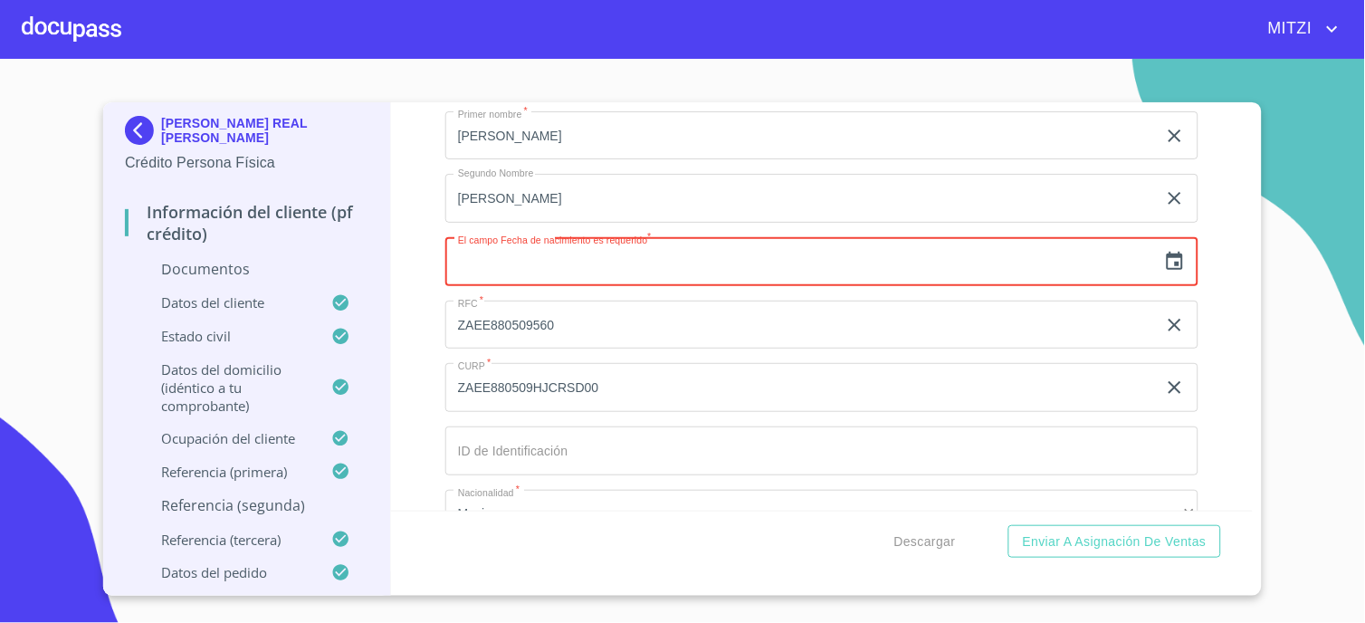
click at [629, 261] on input "text" at bounding box center [801, 261] width 712 height 49
click at [1167, 268] on icon "button" at bounding box center [1175, 261] width 16 height 18
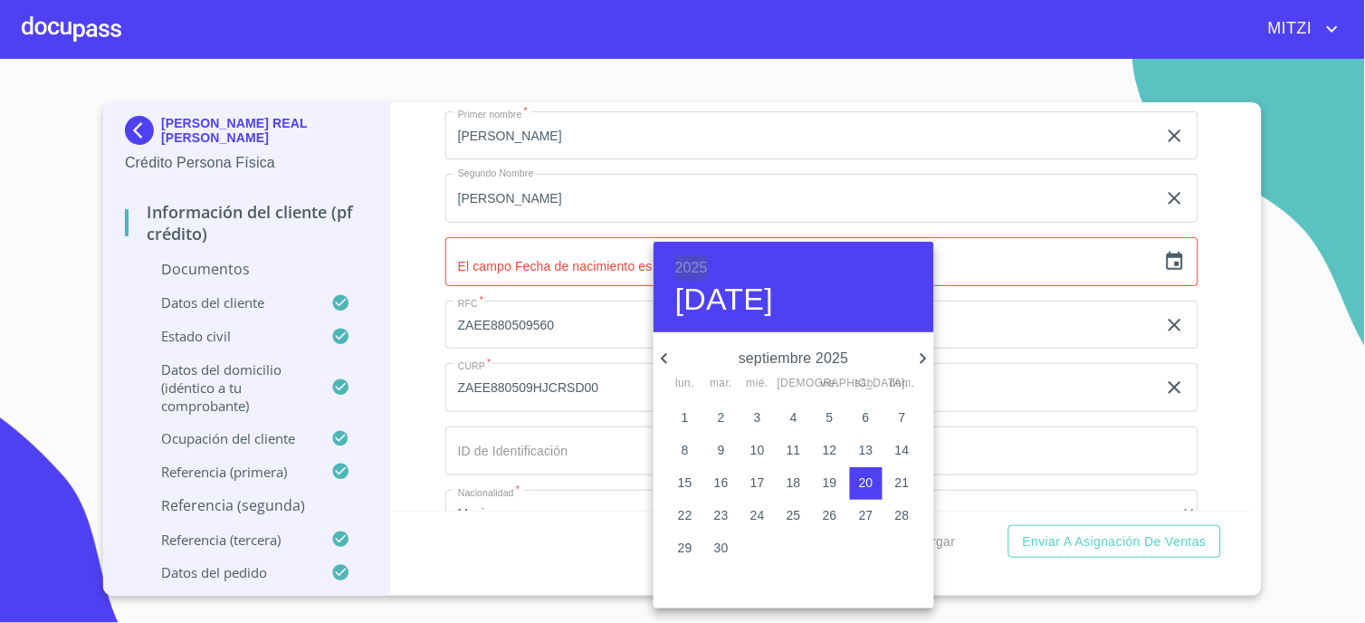
click at [693, 272] on h6 "2025" at bounding box center [691, 267] width 33 height 25
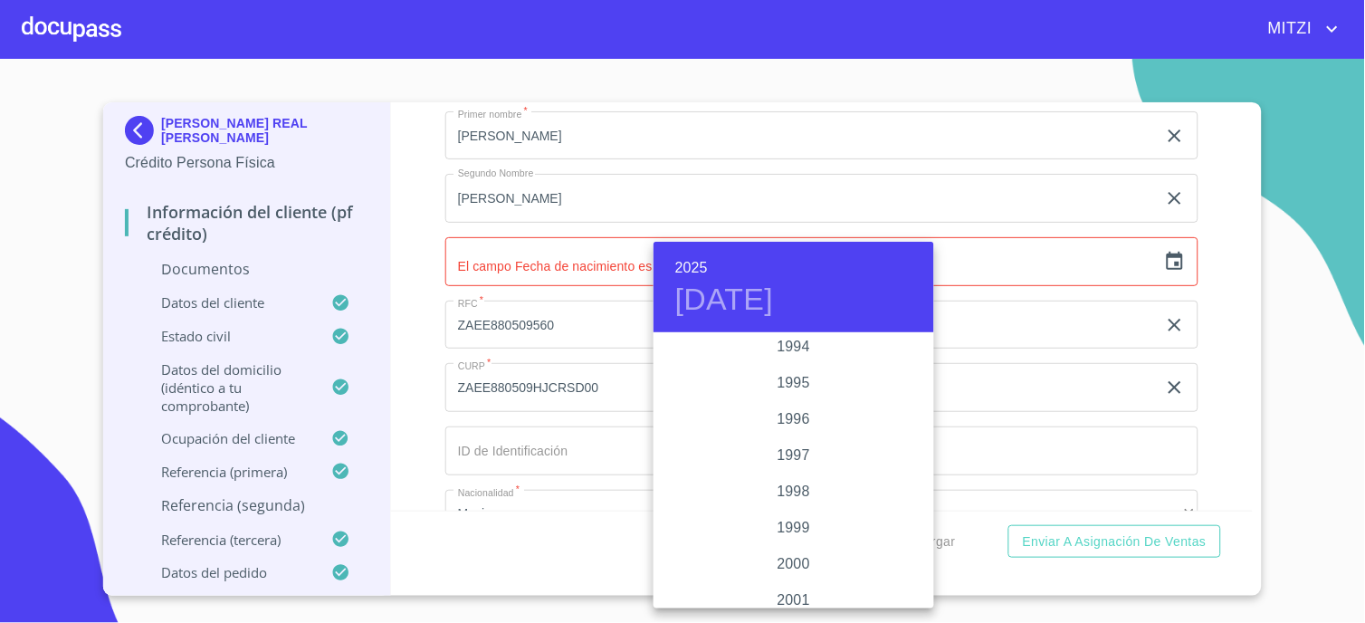
scroll to position [2506, 0]
click at [790, 411] on div "1996" at bounding box center [794, 418] width 281 height 36
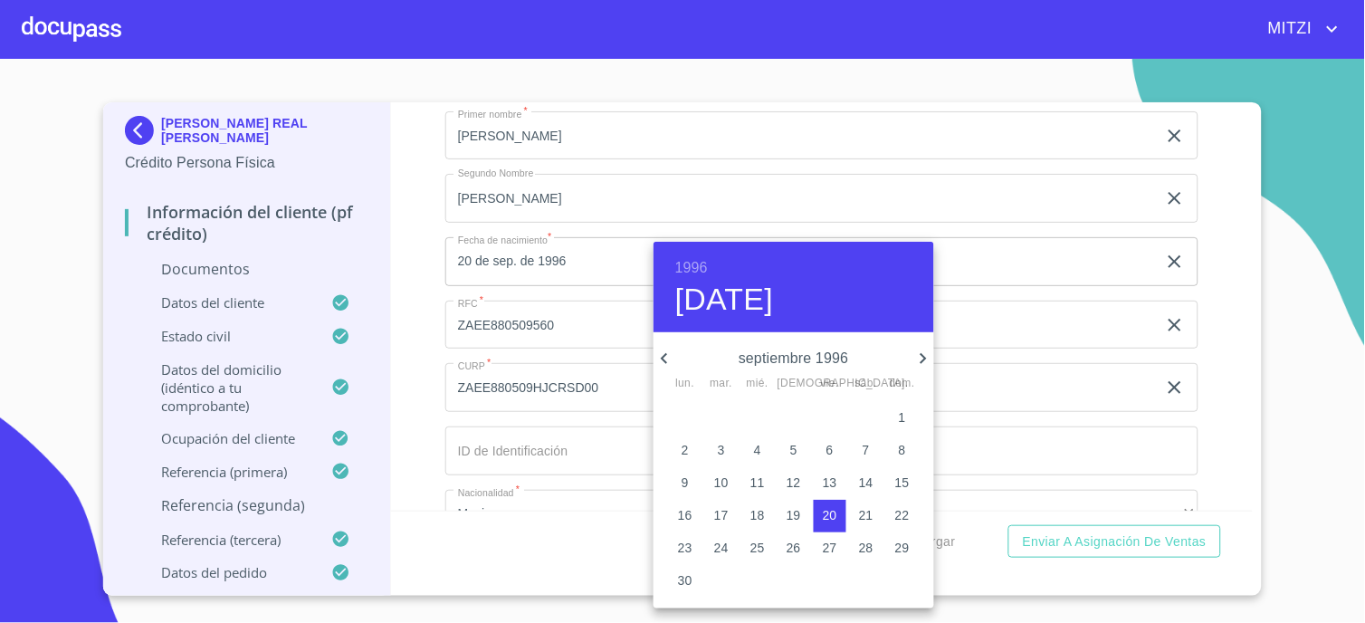
click at [671, 350] on icon "button" at bounding box center [665, 359] width 22 height 22
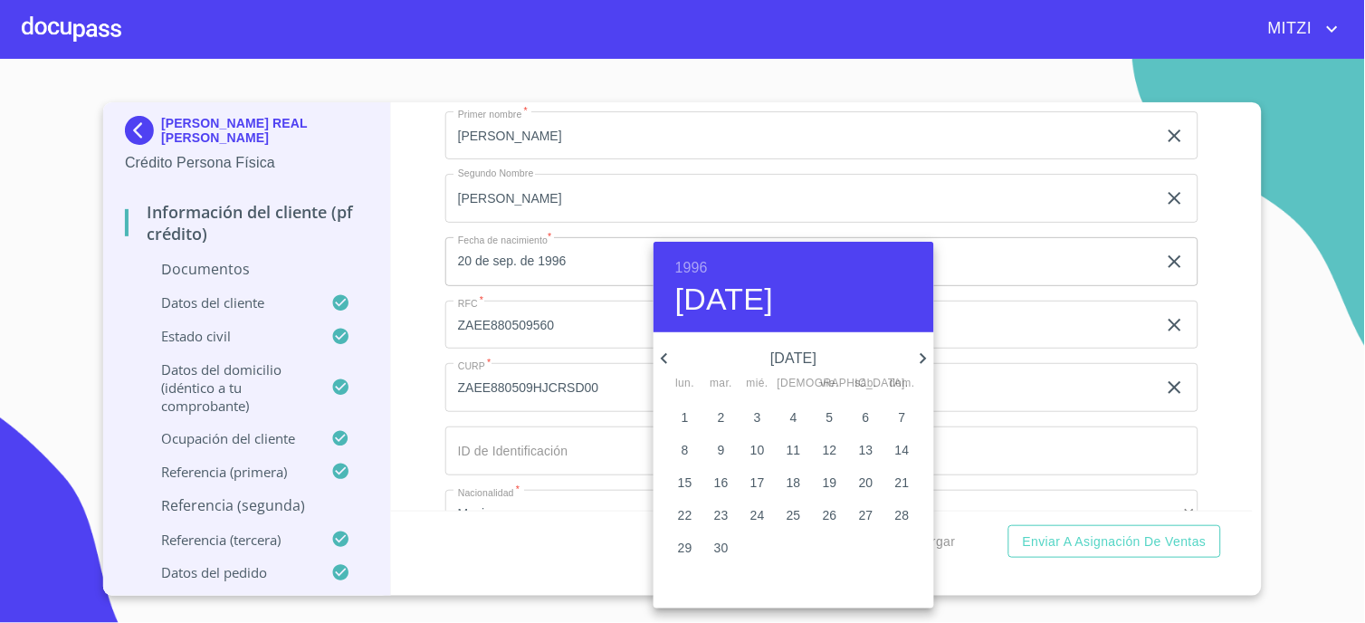
click at [671, 350] on icon "button" at bounding box center [665, 359] width 22 height 22
click at [927, 355] on icon "button" at bounding box center [924, 359] width 22 height 22
click at [716, 439] on button "6" at bounding box center [721, 451] width 33 height 33
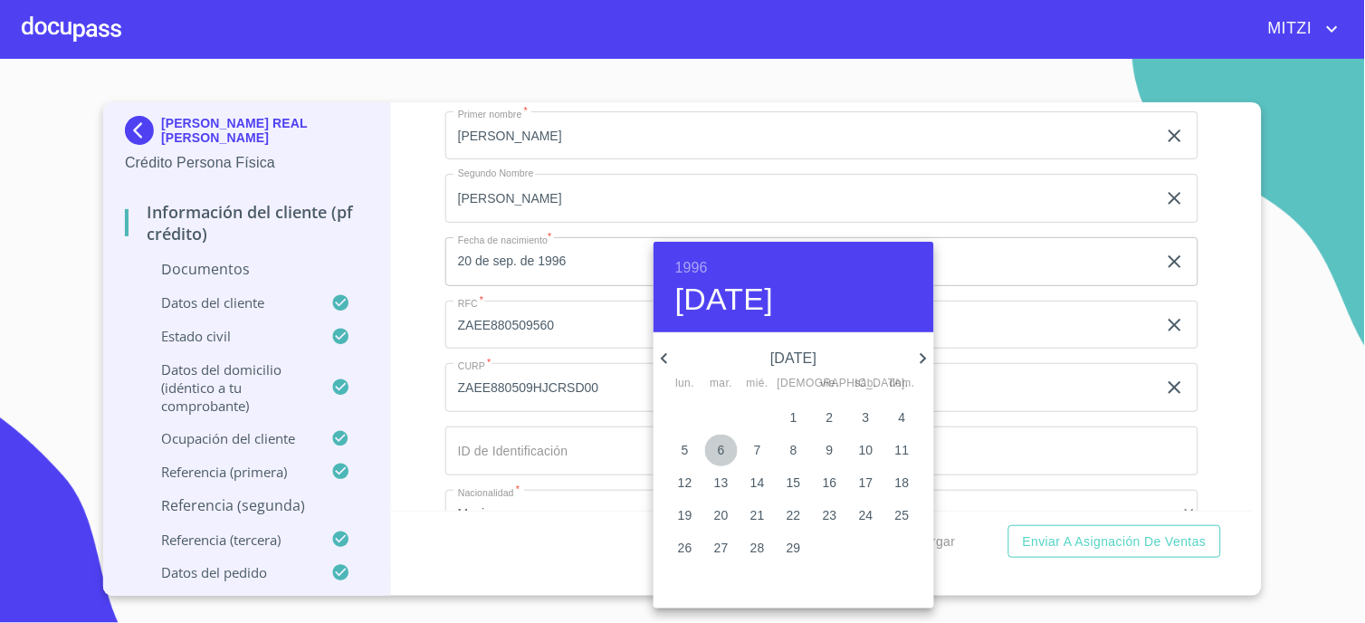
type input "[DATE]"
click at [519, 444] on div at bounding box center [682, 311] width 1365 height 623
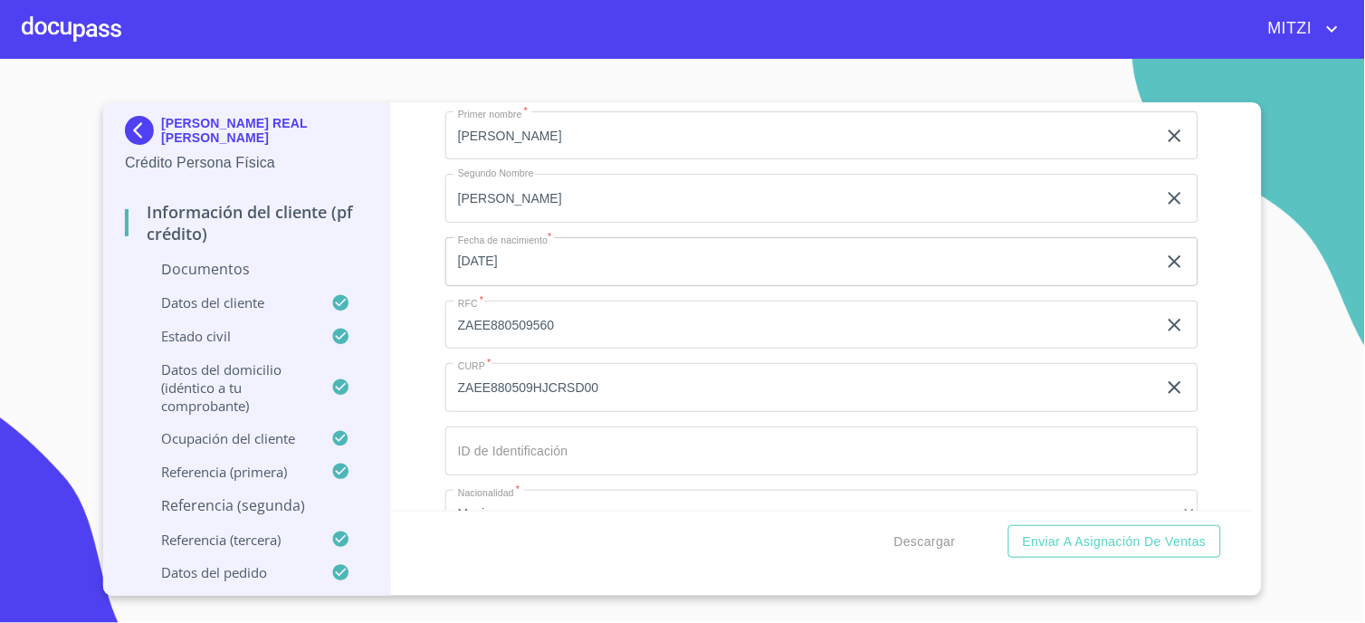
click at [559, 304] on input "ZAEE880509560" at bounding box center [801, 325] width 712 height 49
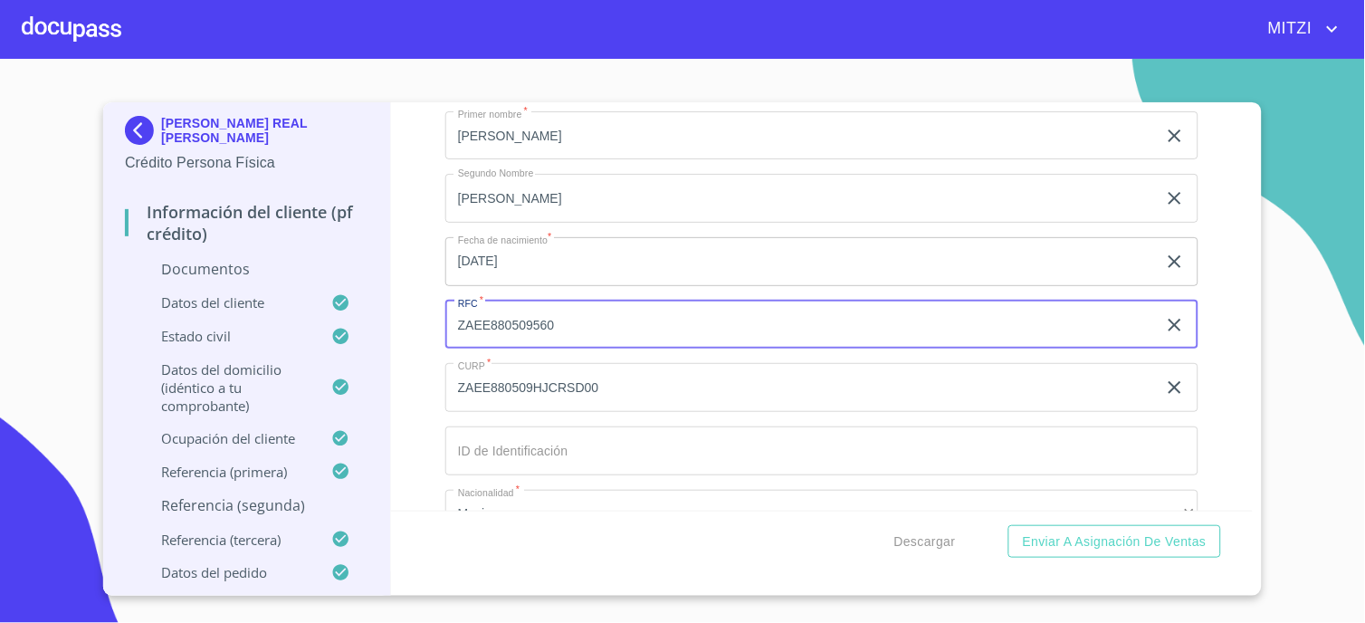
click at [576, 324] on input "ZAEE880509560" at bounding box center [801, 325] width 712 height 49
drag, startPoint x: 631, startPoint y: 318, endPoint x: 347, endPoint y: 300, distance: 284.8
click at [347, 300] on div "[PERSON_NAME] REAL [PERSON_NAME] Crédito Persona Física Información del cliente…" at bounding box center [678, 348] width 1150 height 493
type input "REZS960206MJCLRR05"
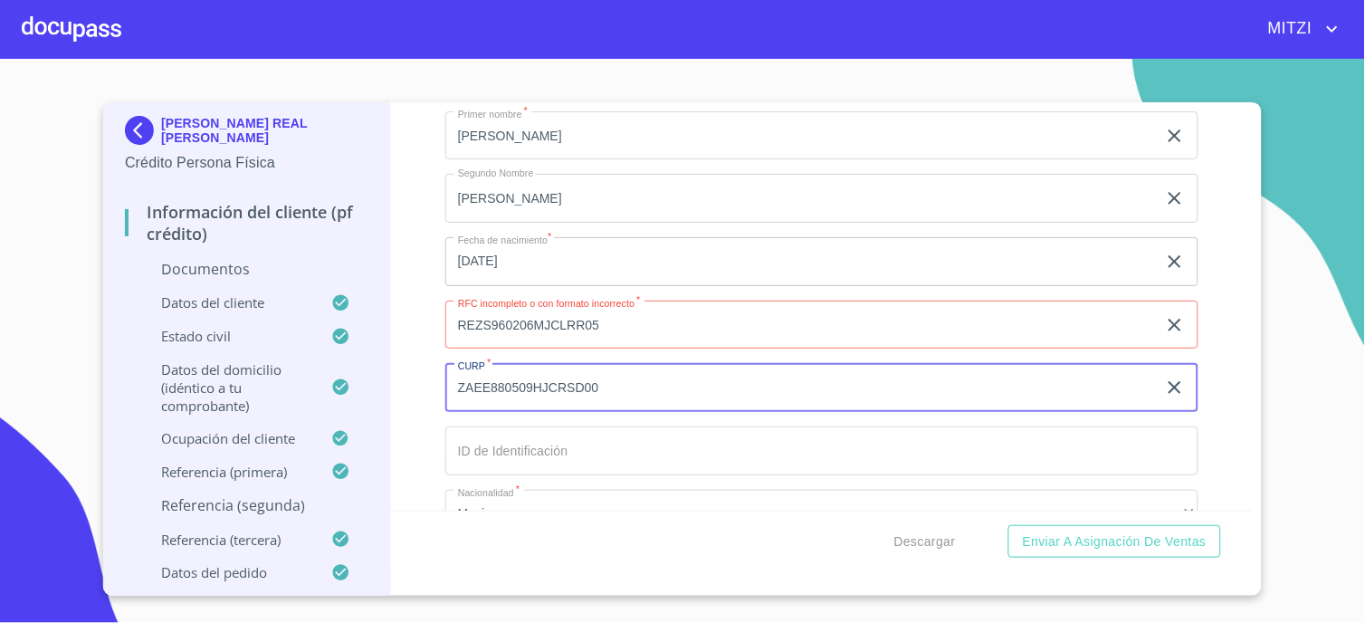
click at [664, 381] on input "ZAEE880509HJCRSD00" at bounding box center [801, 387] width 712 height 49
paste input "REZS960206MJCLRR05"
type input "REZS960206MJCLRR05"
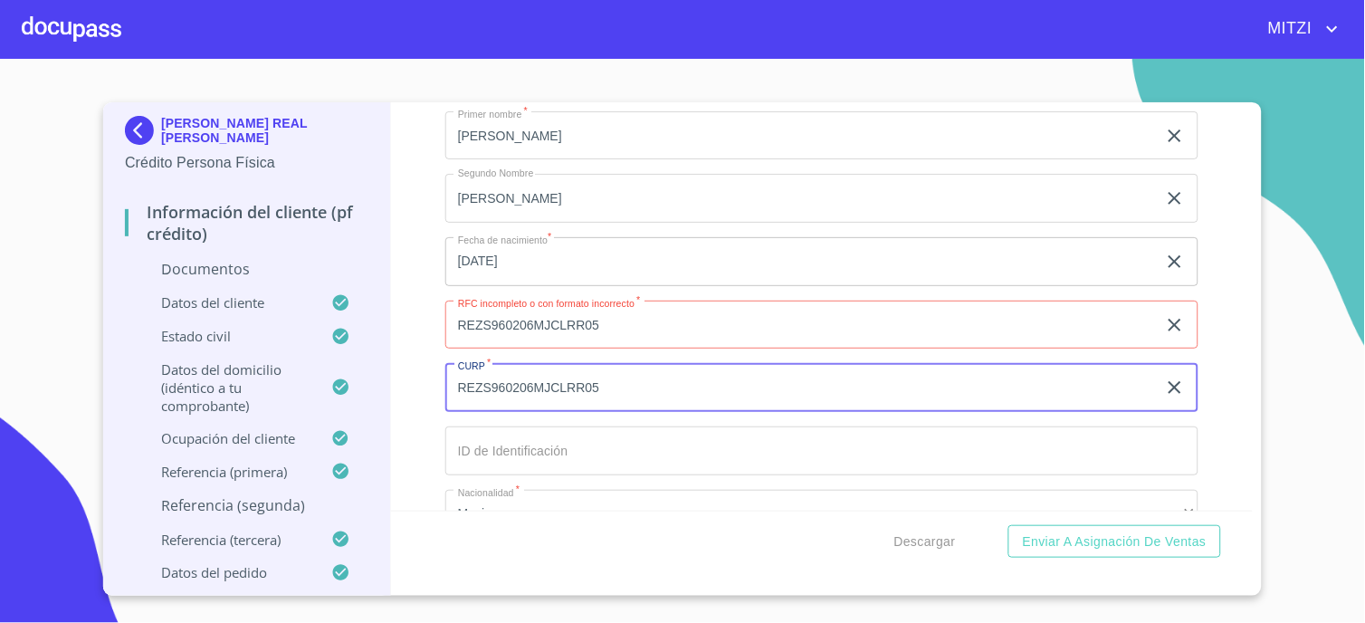
click at [653, 348] on input "REZS960206MJCLRR05" at bounding box center [801, 325] width 712 height 49
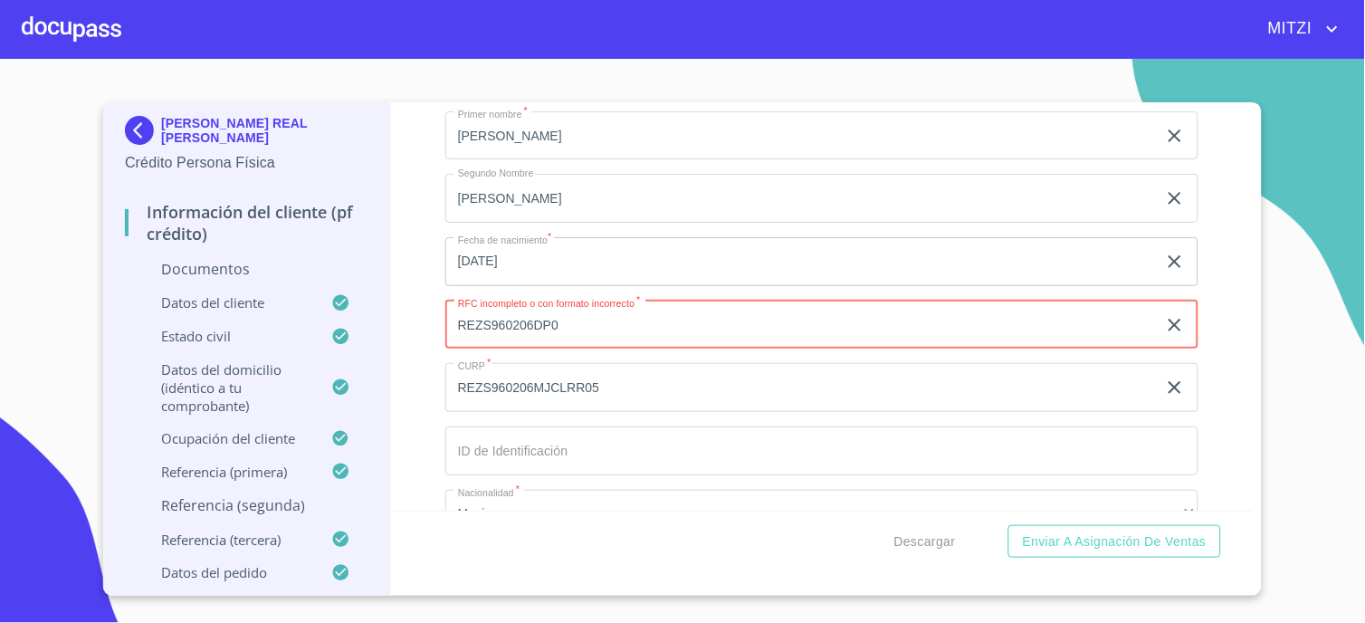
type input "REZS960206DP0"
click at [418, 292] on div "Información del cliente (PF crédito) Documentos Documento de identificación.   …" at bounding box center [822, 306] width 863 height 408
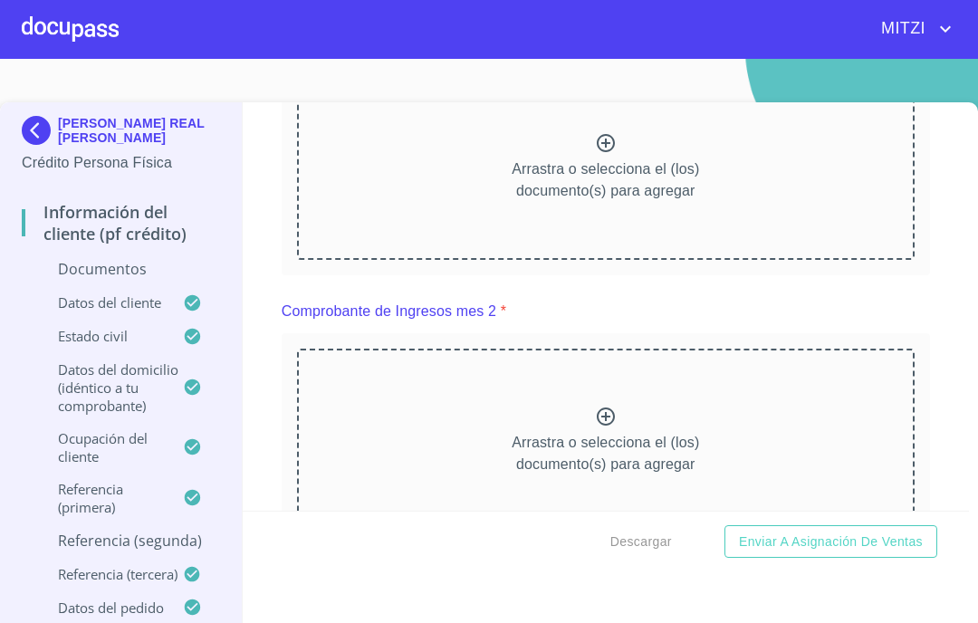
scroll to position [1207, 0]
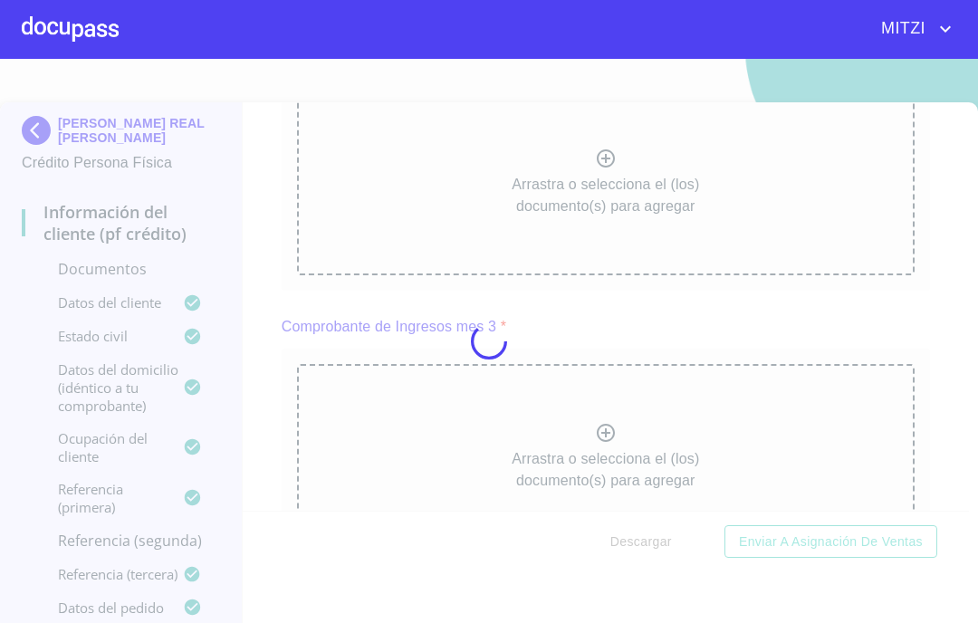
click at [771, 444] on div at bounding box center [489, 341] width 978 height 564
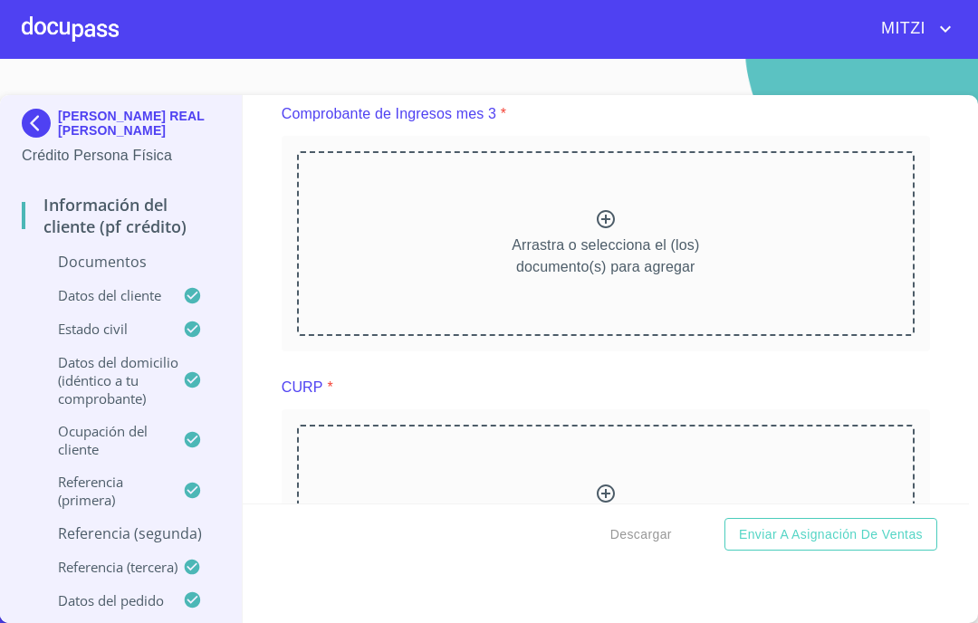
scroll to position [2313, 0]
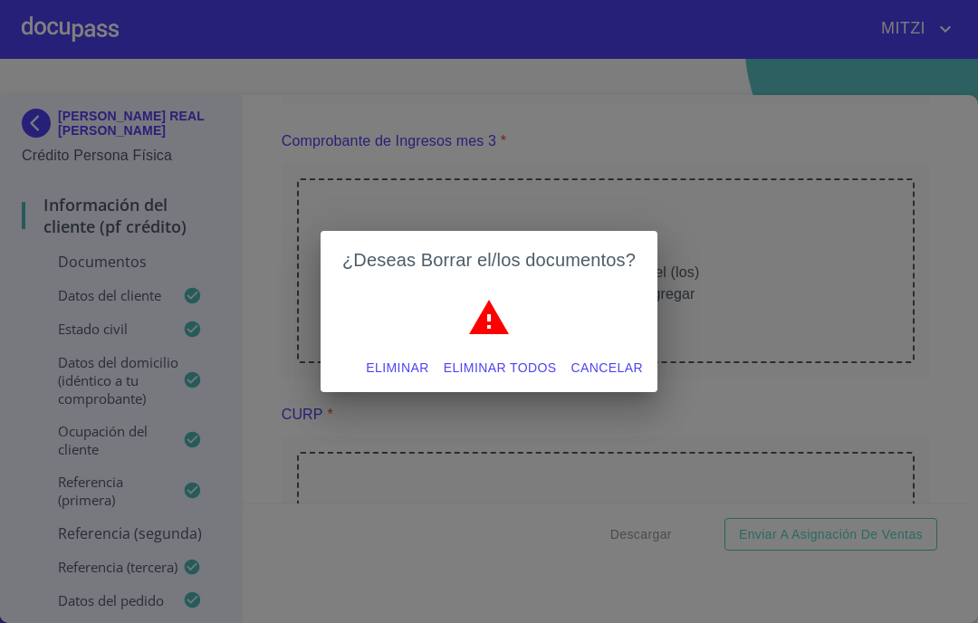
click at [618, 360] on span "Cancelar" at bounding box center [607, 368] width 72 height 23
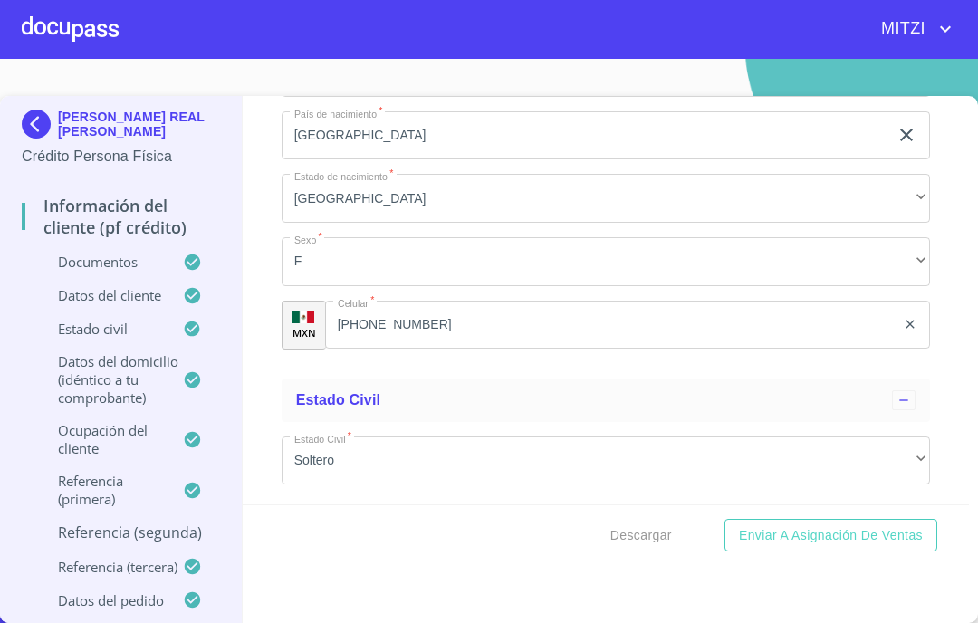
scroll to position [5330, 0]
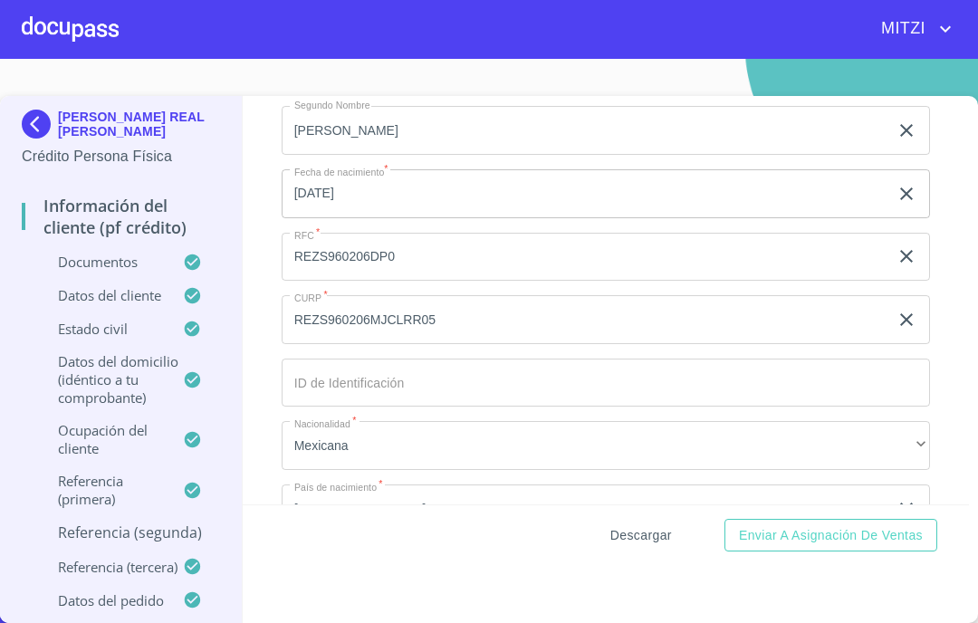
click at [621, 532] on span "Descargar" at bounding box center [641, 535] width 62 height 23
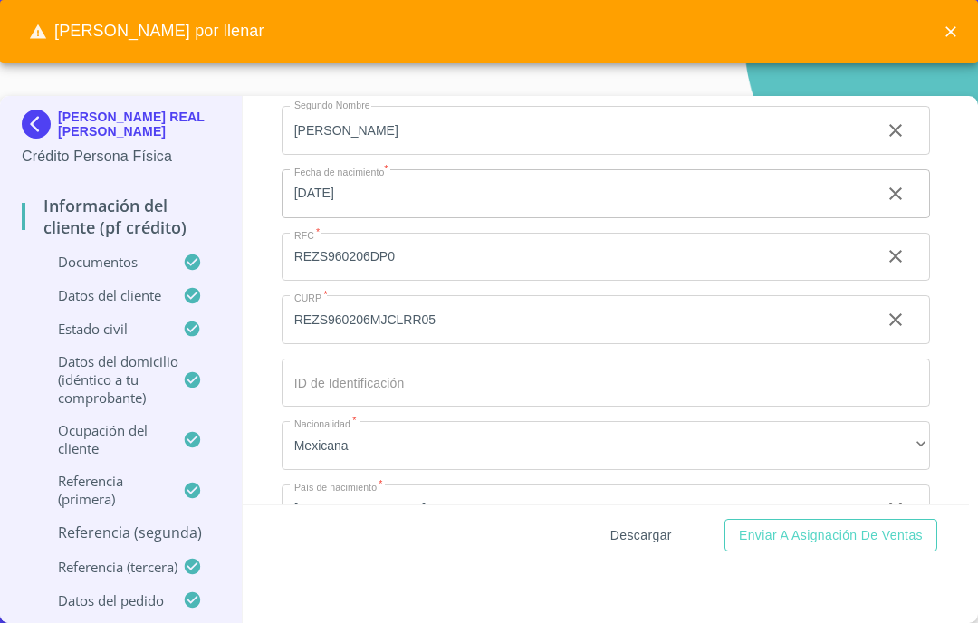
click at [629, 534] on span "Descargar" at bounding box center [641, 535] width 62 height 23
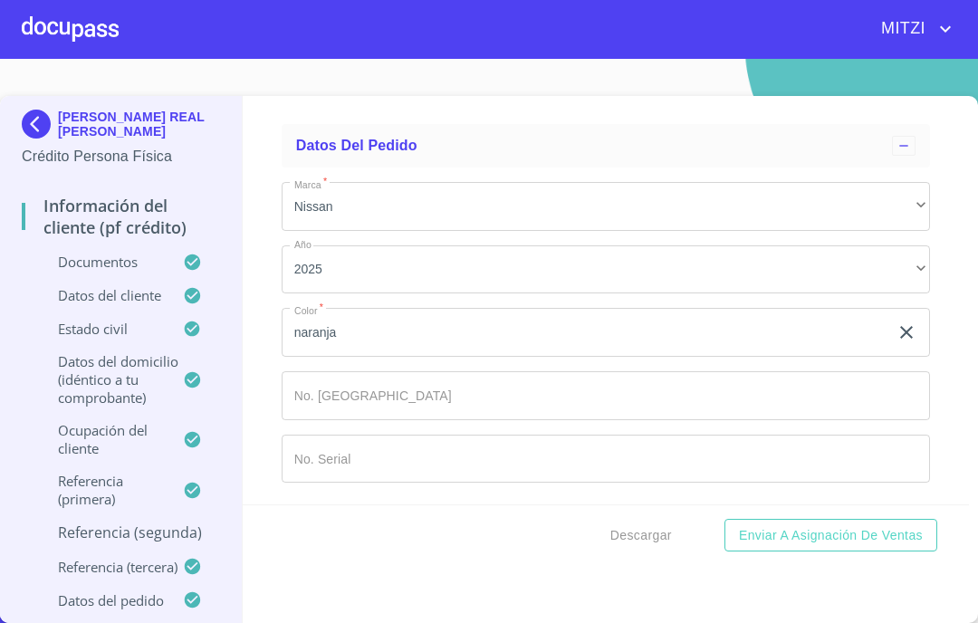
scroll to position [10159, 0]
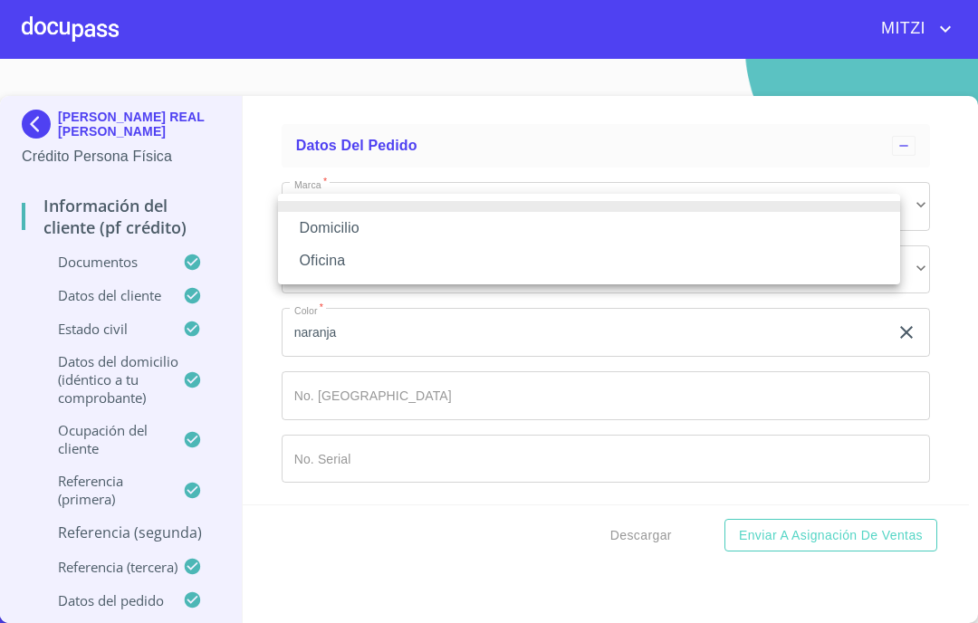
click at [376, 224] on li "Domicilio" at bounding box center [589, 228] width 622 height 33
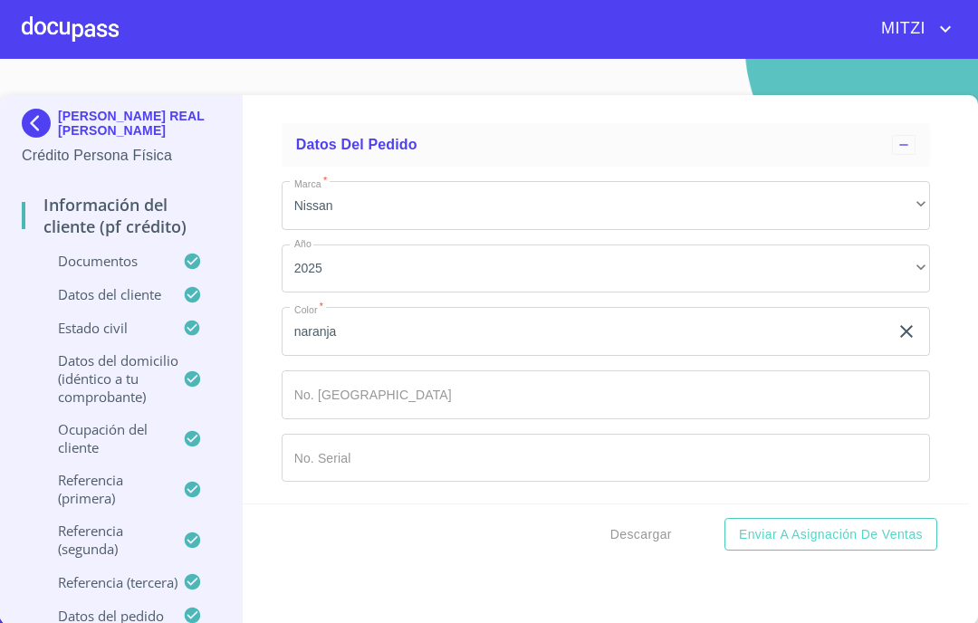
scroll to position [10881, 0]
click at [616, 534] on span "Descargar" at bounding box center [641, 534] width 62 height 23
